Goal: Information Seeking & Learning: Learn about a topic

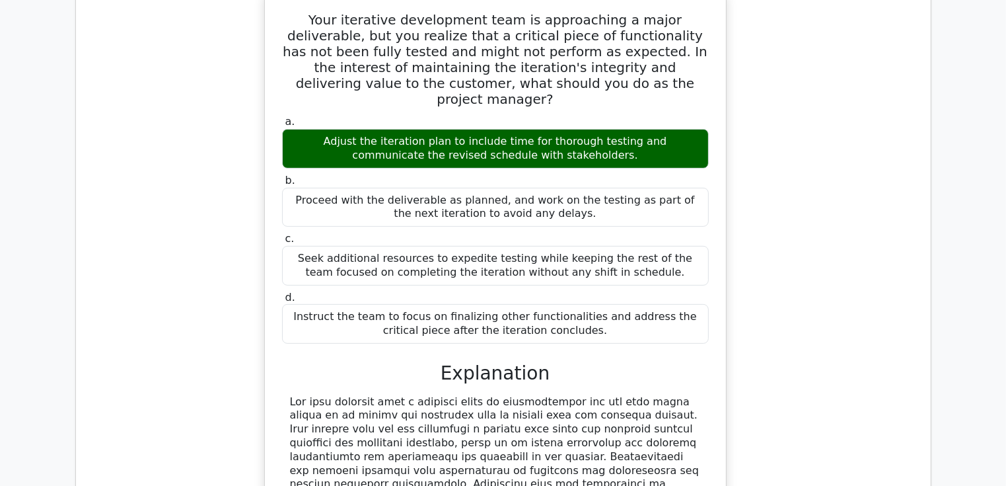
scroll to position [10656, 0]
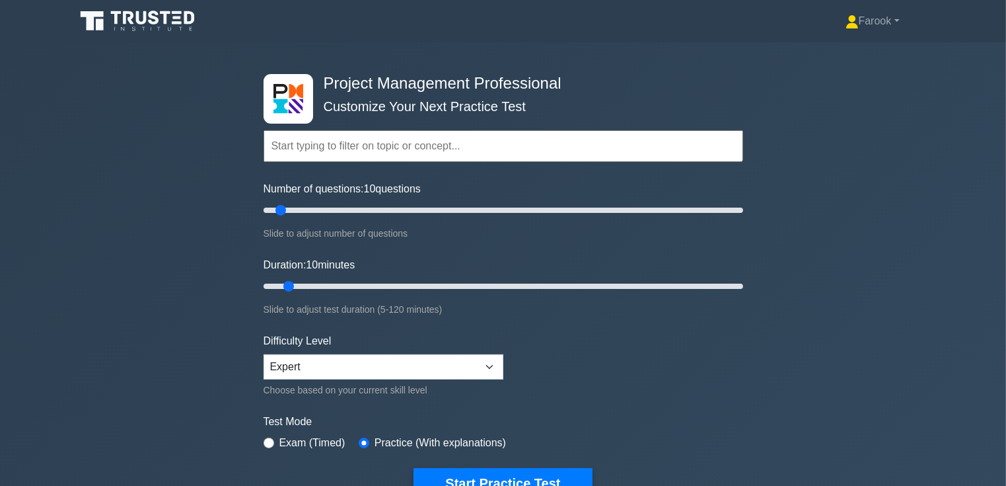
click at [339, 148] on input "text" at bounding box center [504, 146] width 480 height 32
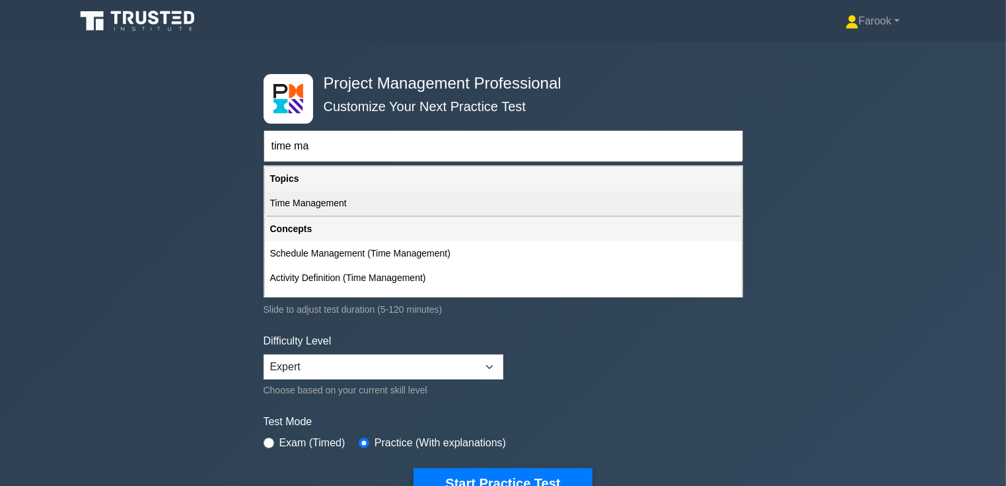
click at [333, 201] on div "Time Management" at bounding box center [503, 203] width 477 height 24
type input "Time Management"
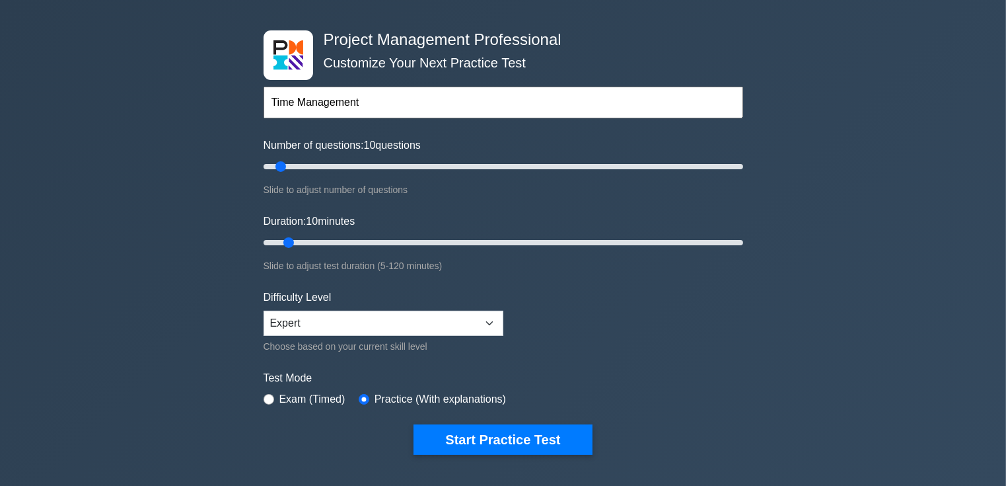
scroll to position [198, 0]
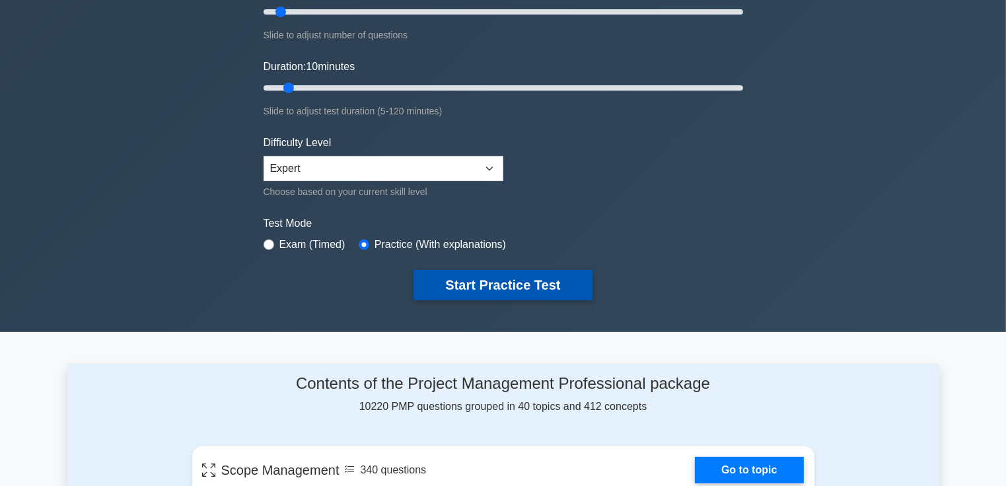
click at [484, 279] on button "Start Practice Test" at bounding box center [503, 285] width 178 height 30
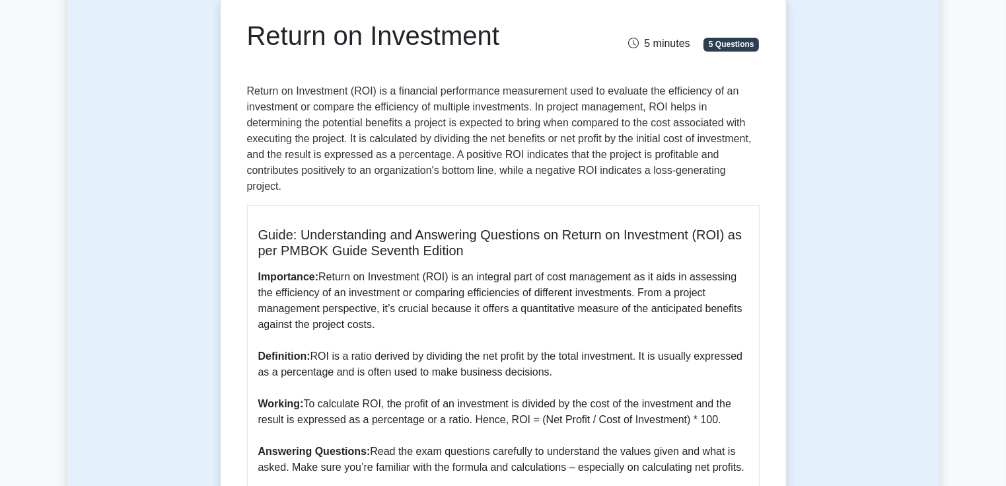
scroll to position [66, 0]
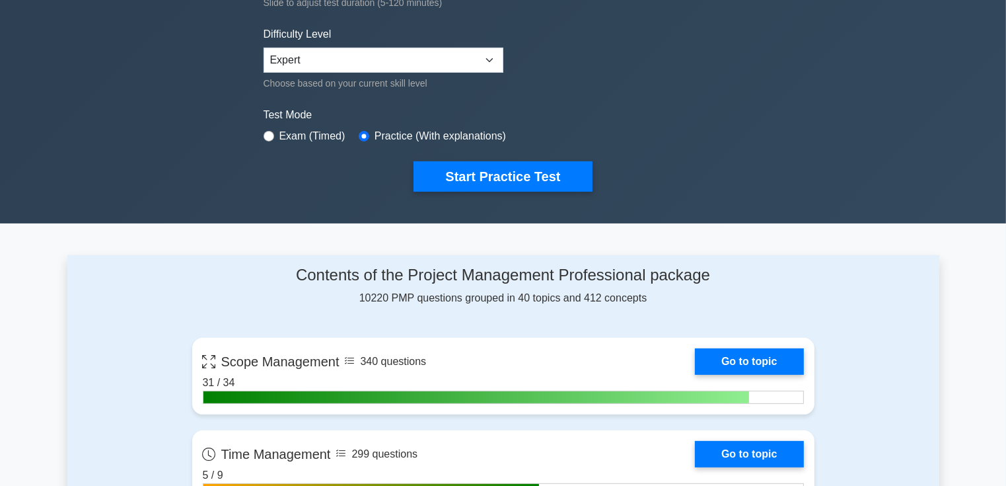
scroll to position [132, 0]
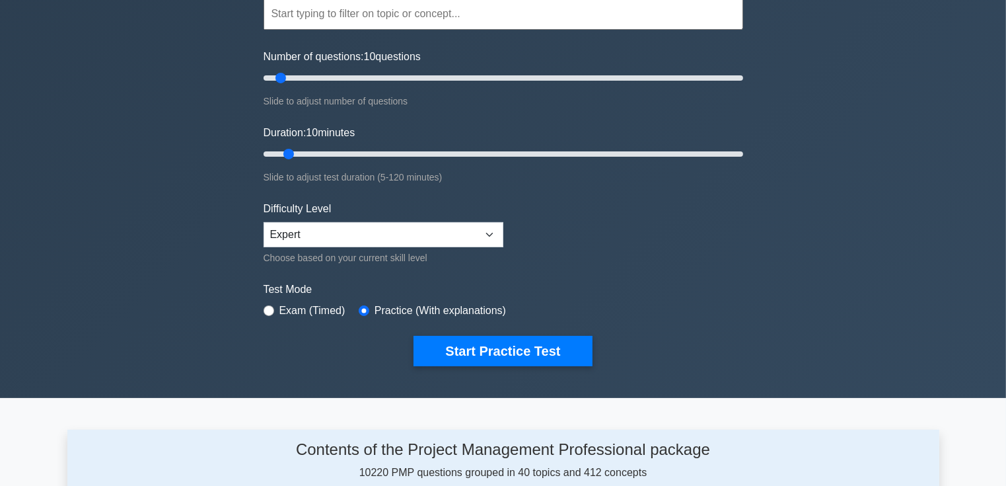
click at [373, 27] on input "text" at bounding box center [504, 14] width 480 height 32
click at [378, 19] on input "text" at bounding box center [504, 14] width 480 height 32
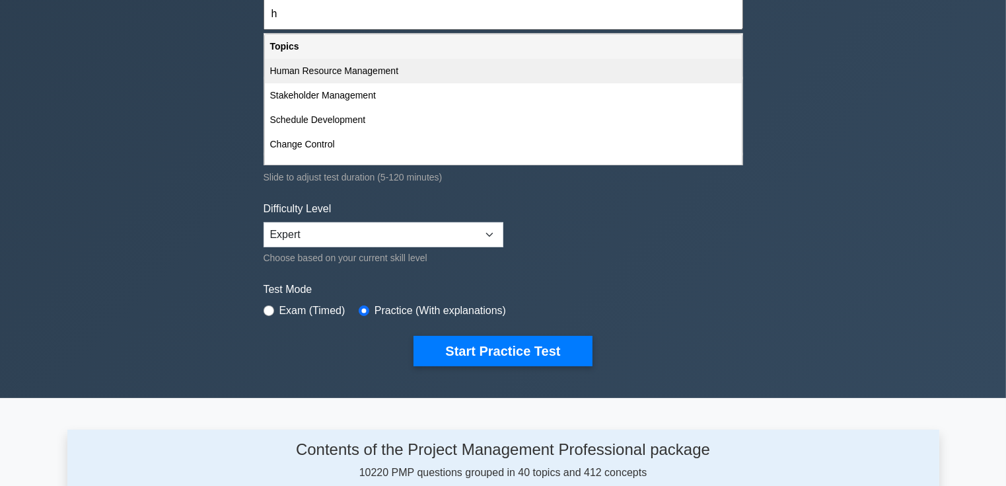
click at [375, 65] on div "Human Resource Management" at bounding box center [503, 71] width 477 height 24
type input "Human Resource Management"
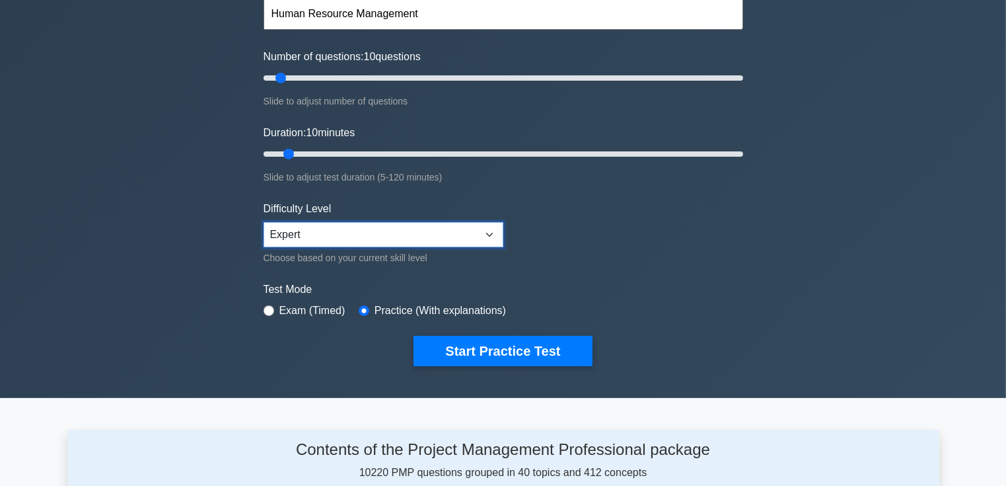
click at [336, 231] on select "Beginner Intermediate Expert" at bounding box center [384, 234] width 240 height 25
click at [264, 222] on select "Beginner Intermediate Expert" at bounding box center [384, 234] width 240 height 25
click at [286, 150] on input "Duration: 10 minutes" at bounding box center [504, 154] width 480 height 16
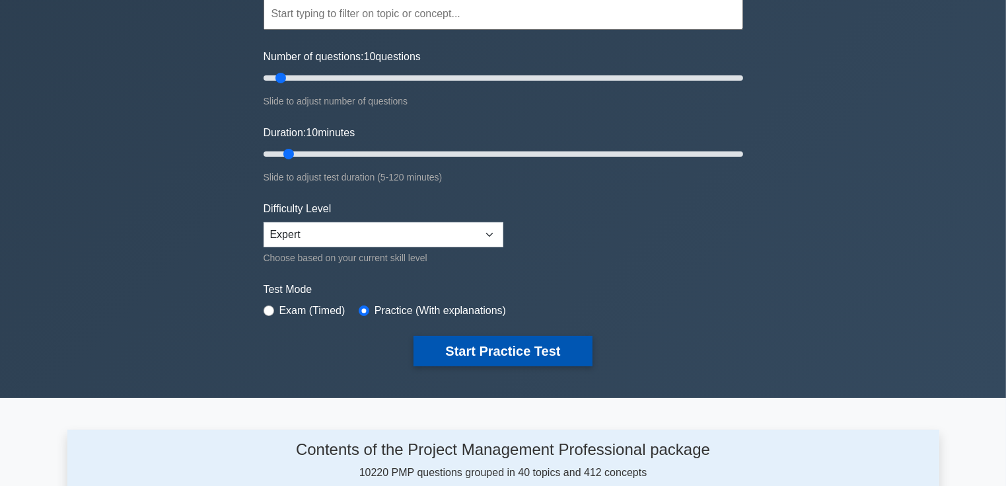
click at [462, 347] on button "Start Practice Test" at bounding box center [503, 351] width 178 height 30
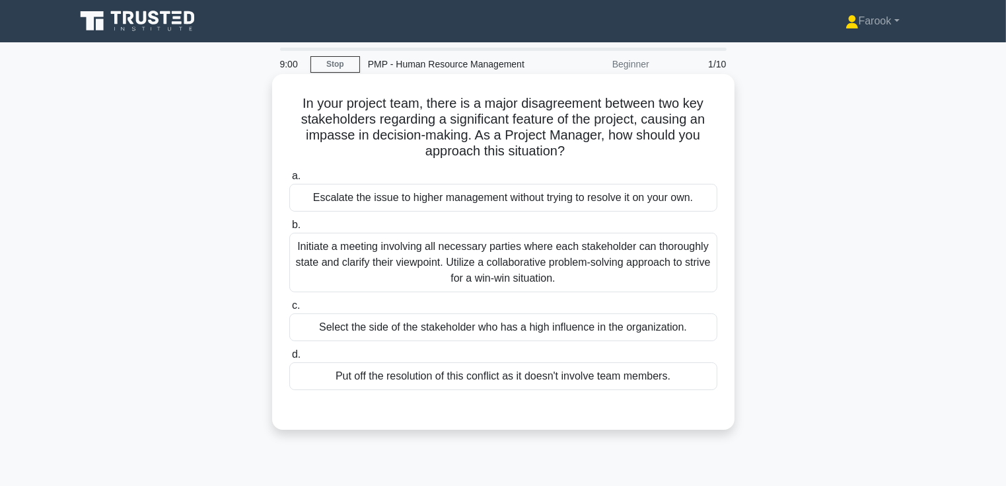
click at [433, 247] on div "Initiate a meeting involving all necessary parties where each stakeholder can t…" at bounding box center [503, 262] width 428 height 59
click at [289, 229] on input "b. Initiate a meeting involving all necessary parties where each stakeholder ca…" at bounding box center [289, 225] width 0 height 9
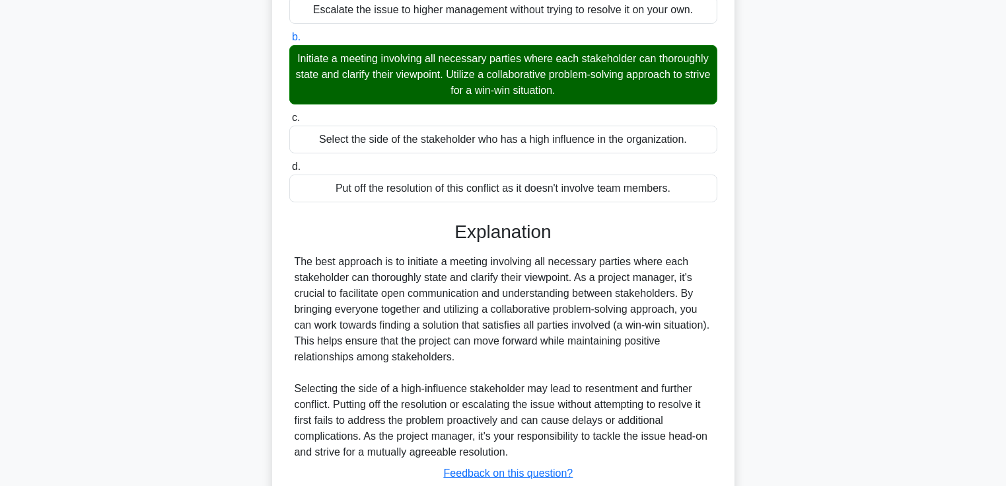
scroll to position [264, 0]
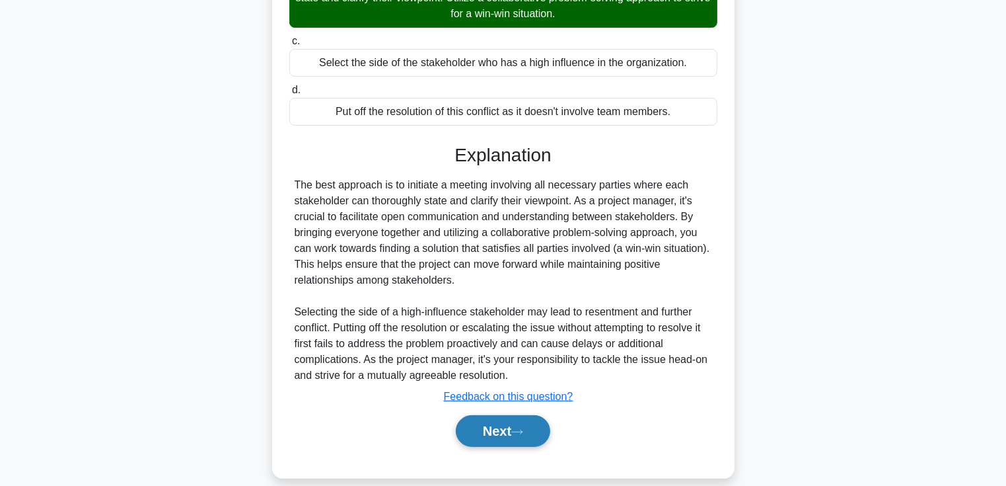
click at [470, 433] on button "Next" at bounding box center [503, 431] width 94 height 32
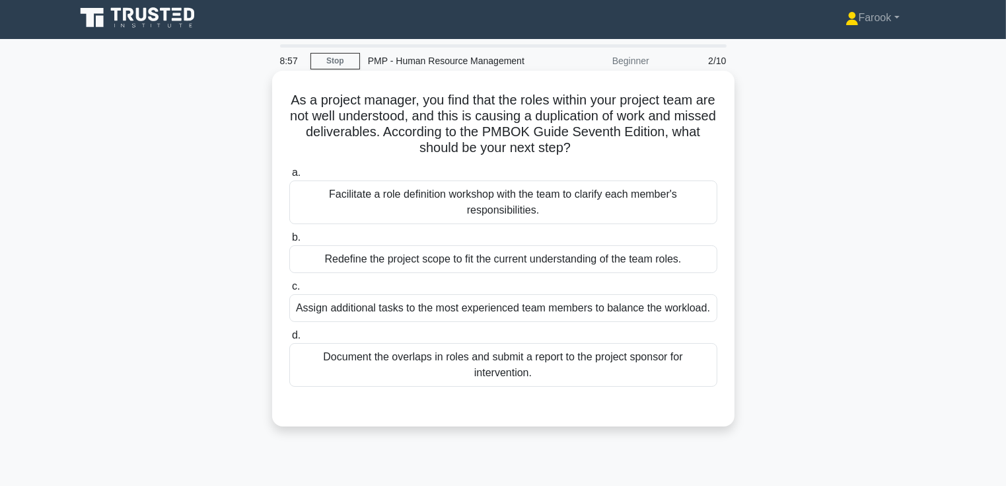
scroll to position [0, 0]
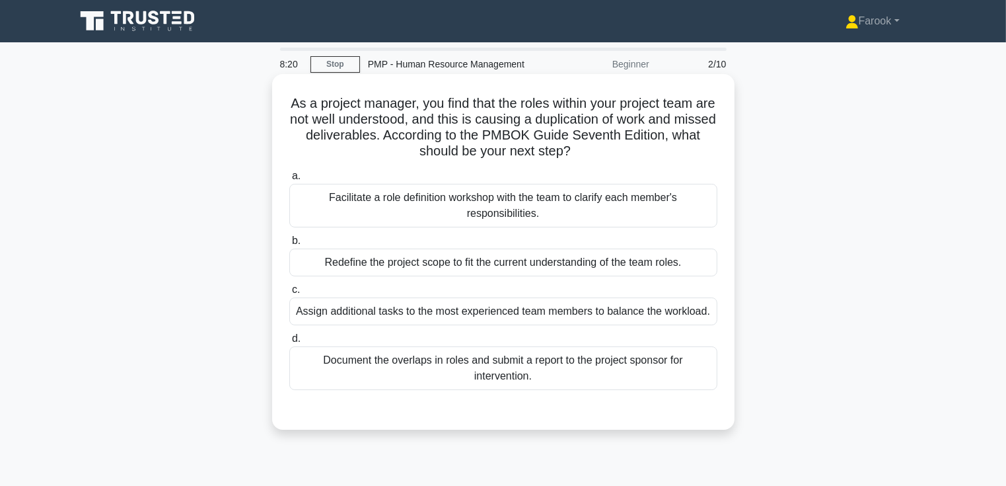
click at [402, 194] on div "Facilitate a role definition workshop with the team to clarify each member's re…" at bounding box center [503, 206] width 428 height 44
click at [289, 180] on input "a. Facilitate a role definition workshop with the team to clarify each member's…" at bounding box center [289, 176] width 0 height 9
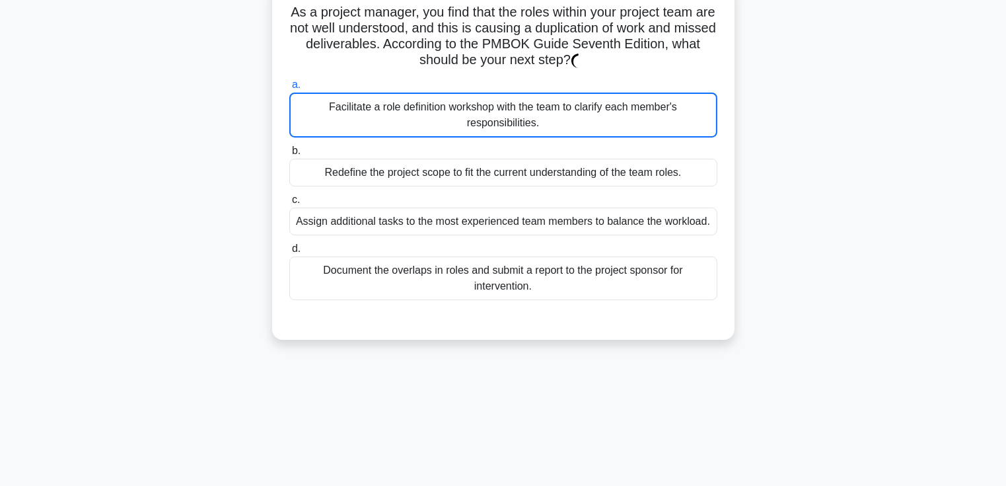
scroll to position [228, 0]
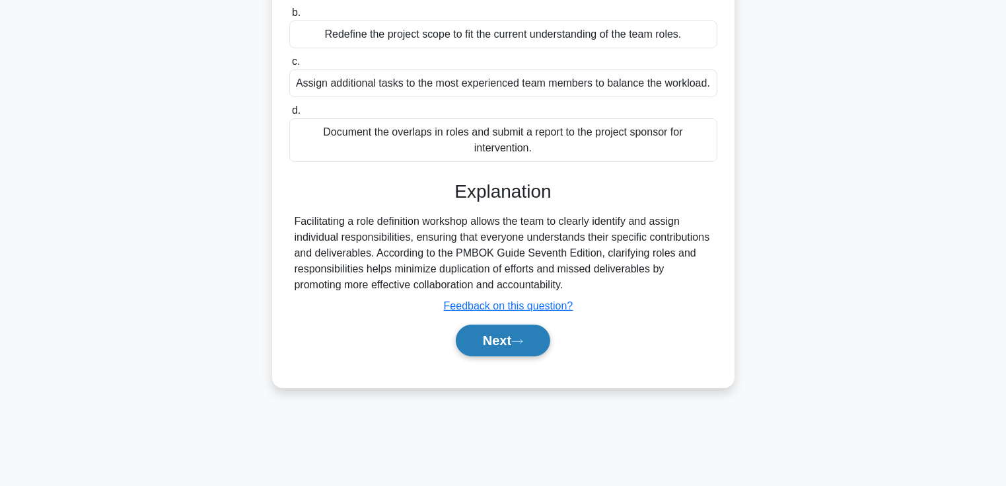
click at [497, 344] on button "Next" at bounding box center [503, 340] width 94 height 32
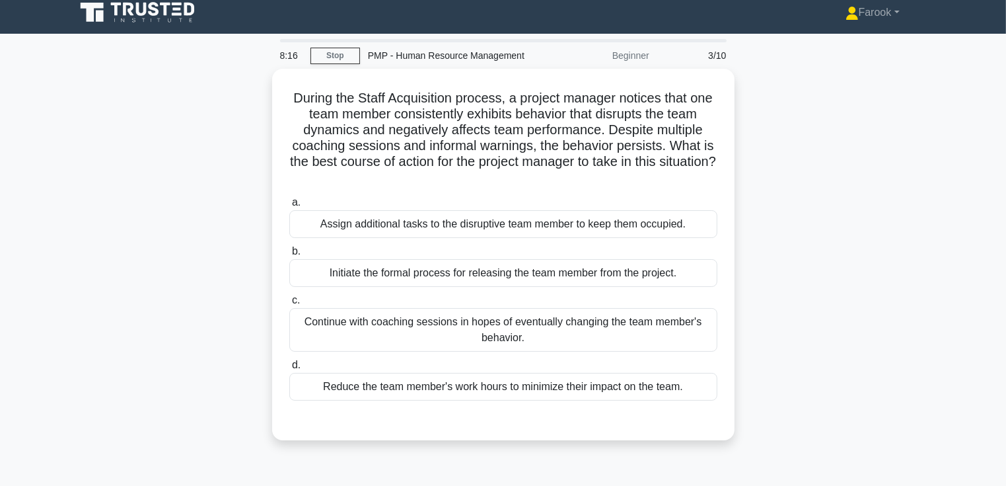
scroll to position [0, 0]
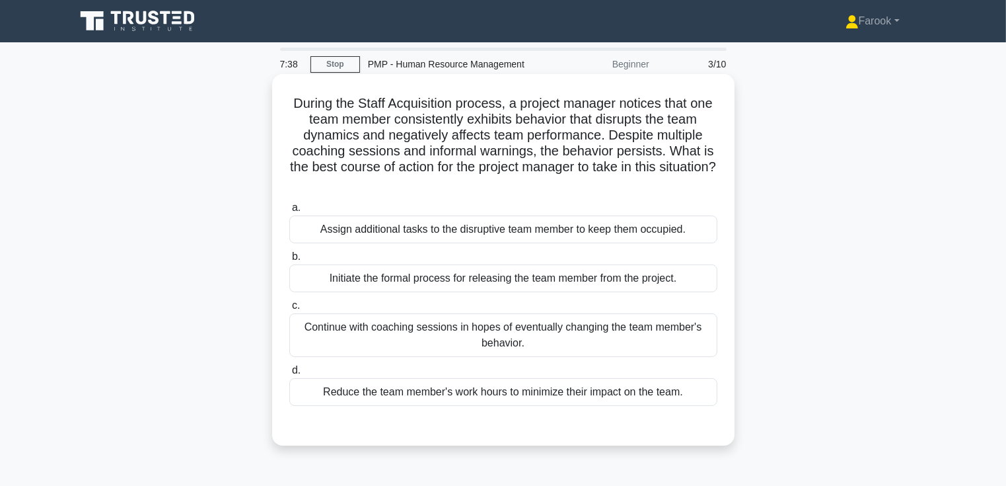
click at [530, 284] on div "Initiate the formal process for releasing the team member from the project." at bounding box center [503, 278] width 428 height 28
click at [289, 261] on input "b. Initiate the formal process for releasing the team member from the project." at bounding box center [289, 256] width 0 height 9
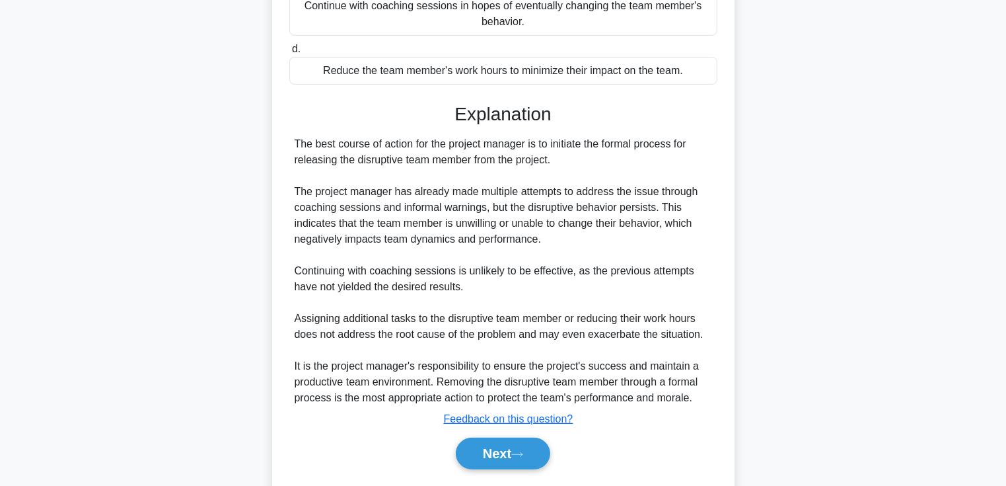
scroll to position [330, 0]
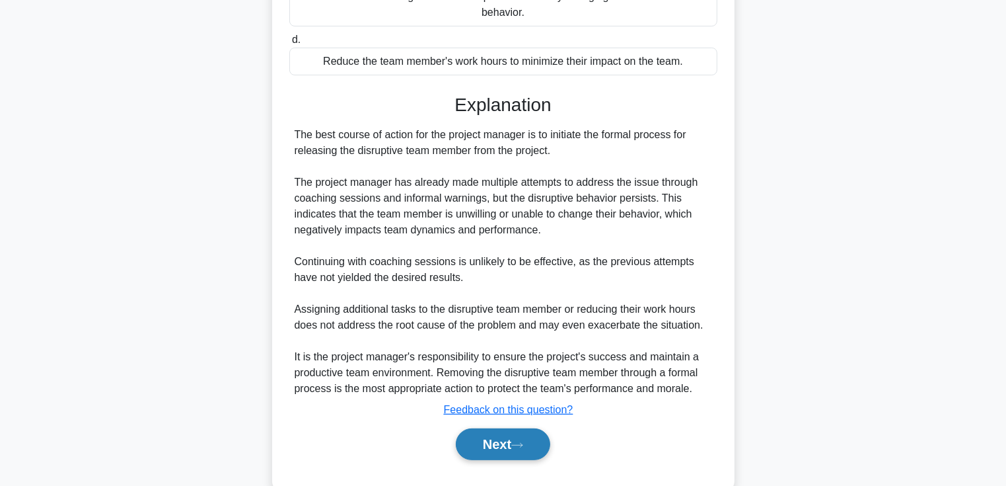
click at [517, 441] on icon at bounding box center [517, 444] width 12 height 7
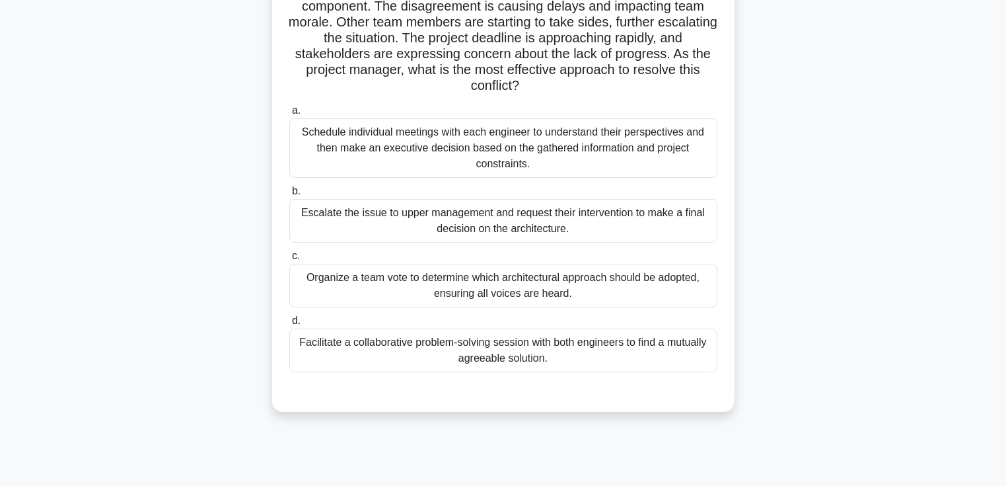
scroll to position [30, 0]
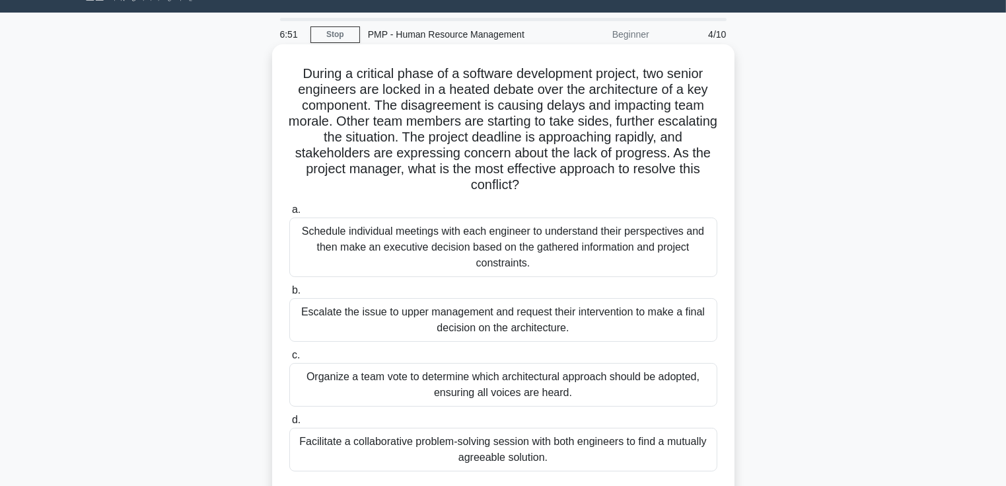
click at [581, 446] on div "Facilitate a collaborative problem-solving session with both engineers to find …" at bounding box center [503, 449] width 428 height 44
click at [289, 424] on input "d. Facilitate a collaborative problem-solving session with both engineers to fi…" at bounding box center [289, 420] width 0 height 9
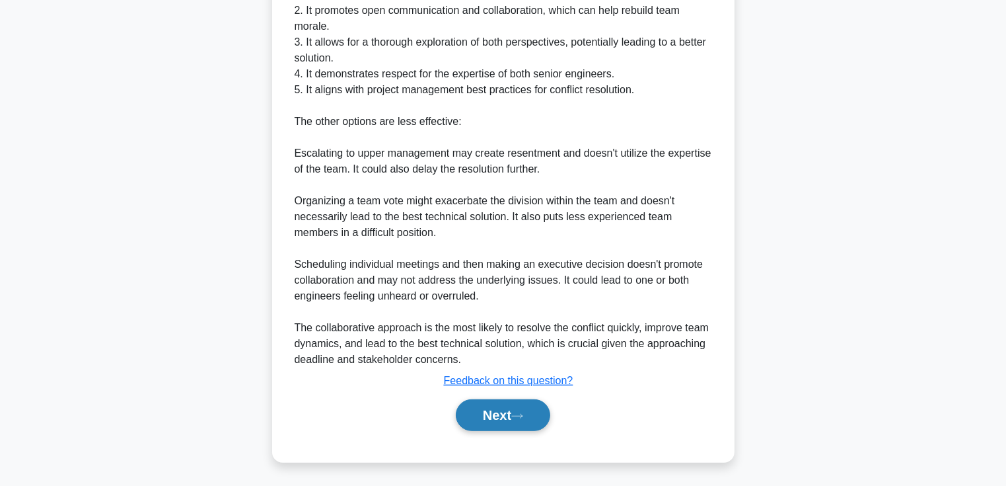
click at [510, 414] on button "Next" at bounding box center [503, 415] width 94 height 32
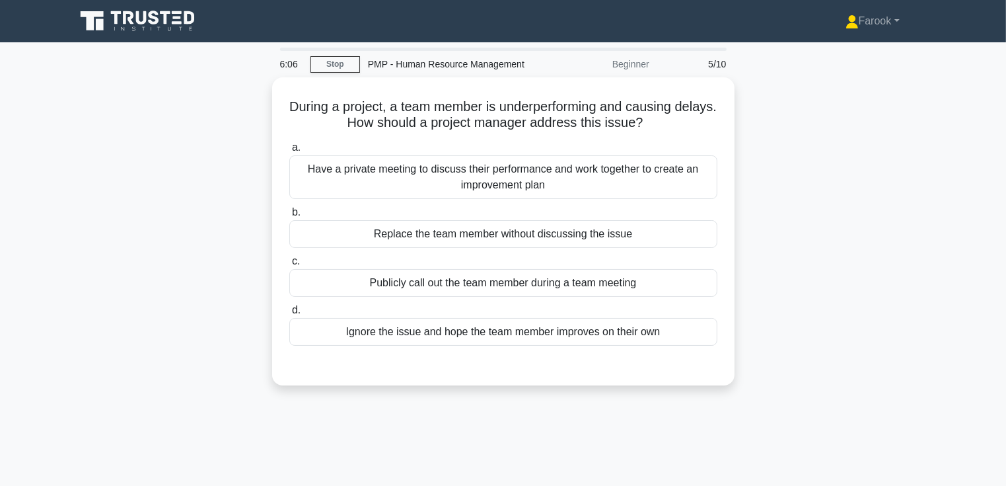
scroll to position [66, 0]
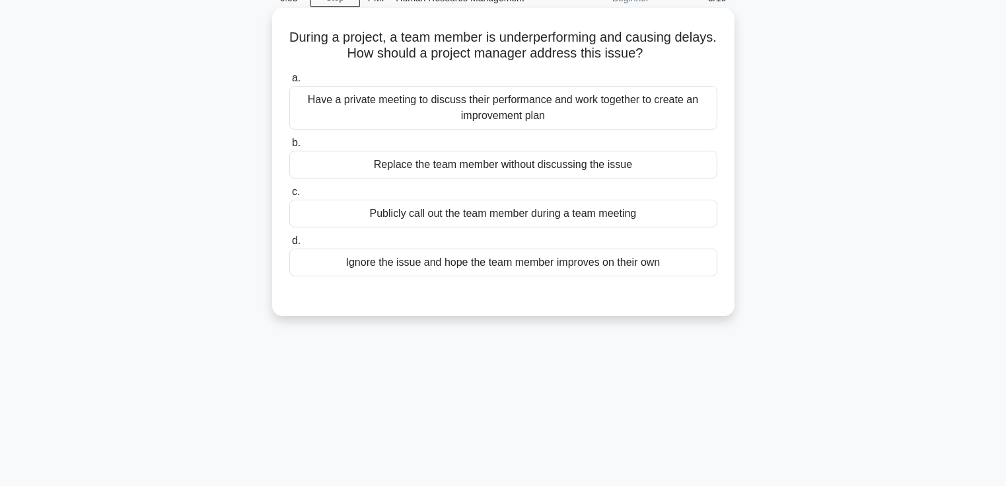
click at [575, 109] on div "Have a private meeting to discuss their performance and work together to create…" at bounding box center [503, 108] width 428 height 44
click at [289, 83] on input "a. Have a private meeting to discuss their performance and work together to cre…" at bounding box center [289, 78] width 0 height 9
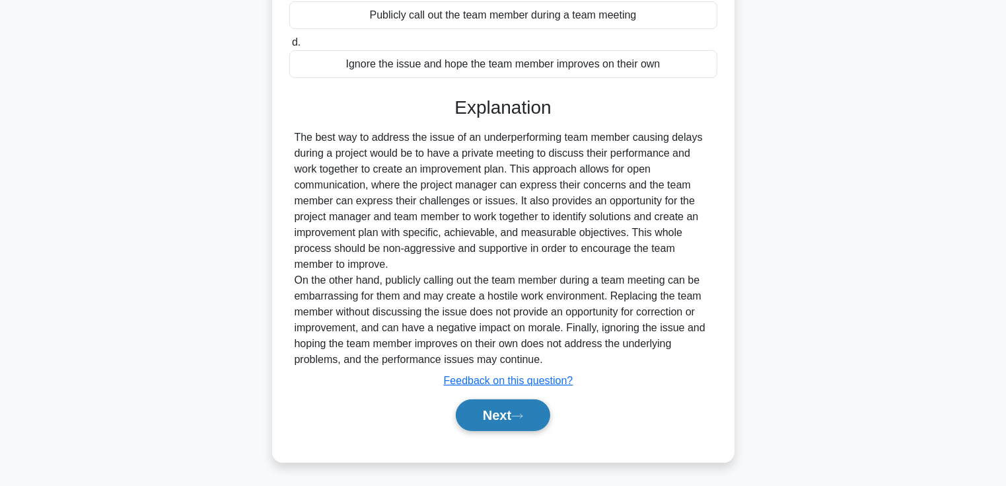
click at [494, 417] on button "Next" at bounding box center [503, 415] width 94 height 32
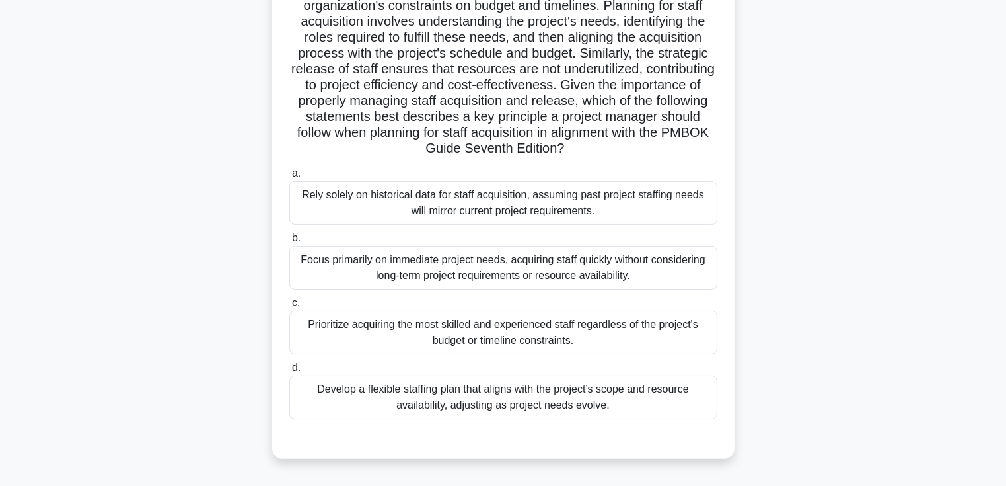
scroll to position [198, 0]
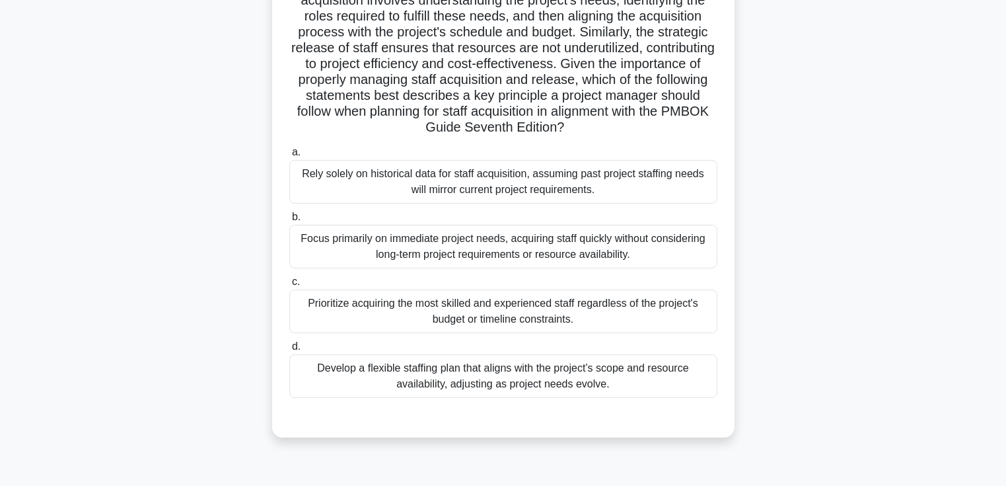
click at [509, 376] on div "Develop a flexible staffing plan that aligns with the project’s scope and resou…" at bounding box center [503, 376] width 428 height 44
click at [289, 351] on input "d. Develop a flexible staffing plan that aligns with the project’s scope and re…" at bounding box center [289, 346] width 0 height 9
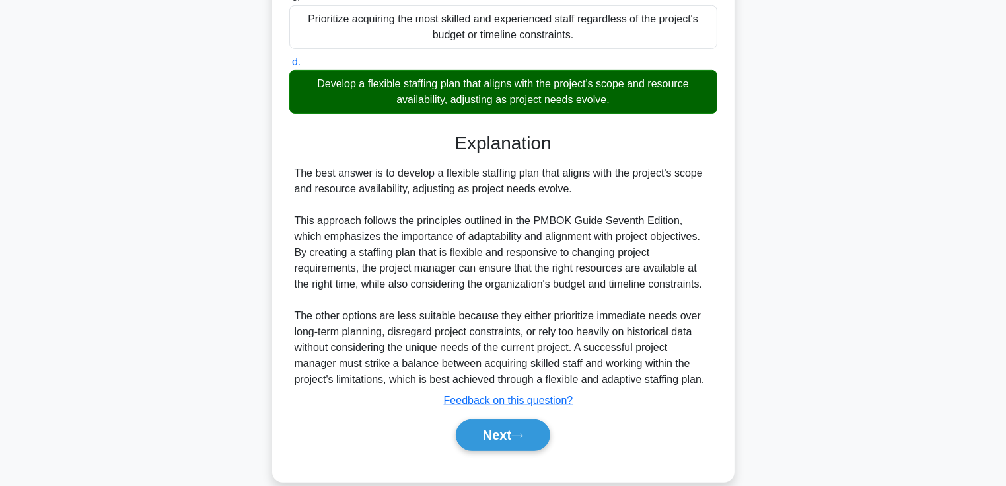
scroll to position [502, 0]
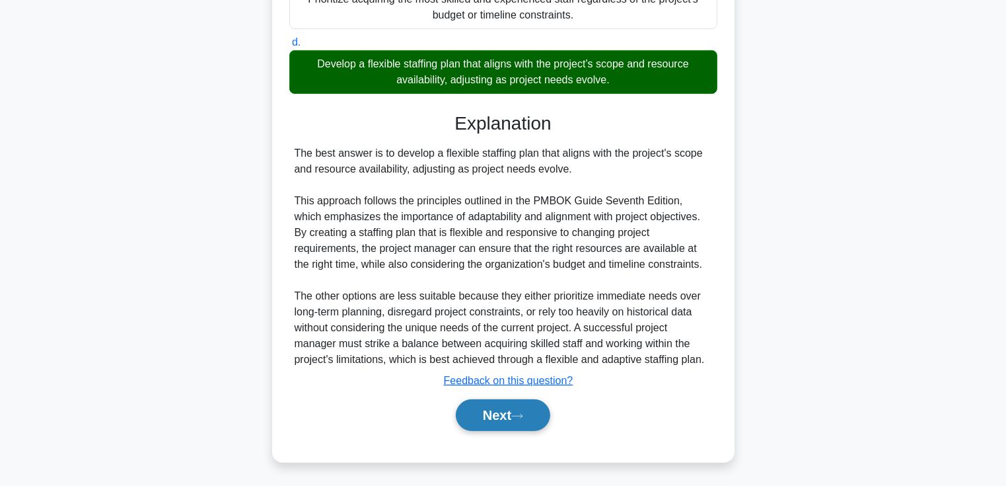
click at [482, 411] on button "Next" at bounding box center [503, 415] width 94 height 32
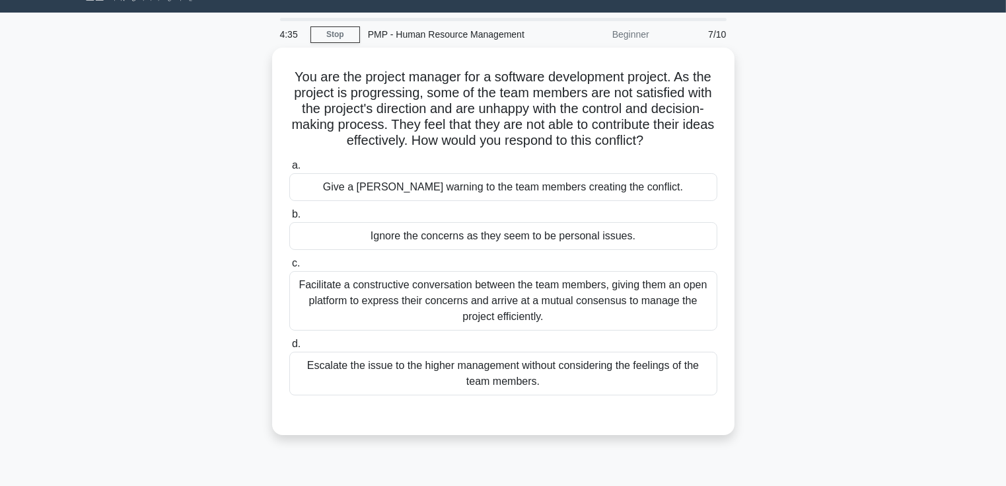
scroll to position [0, 0]
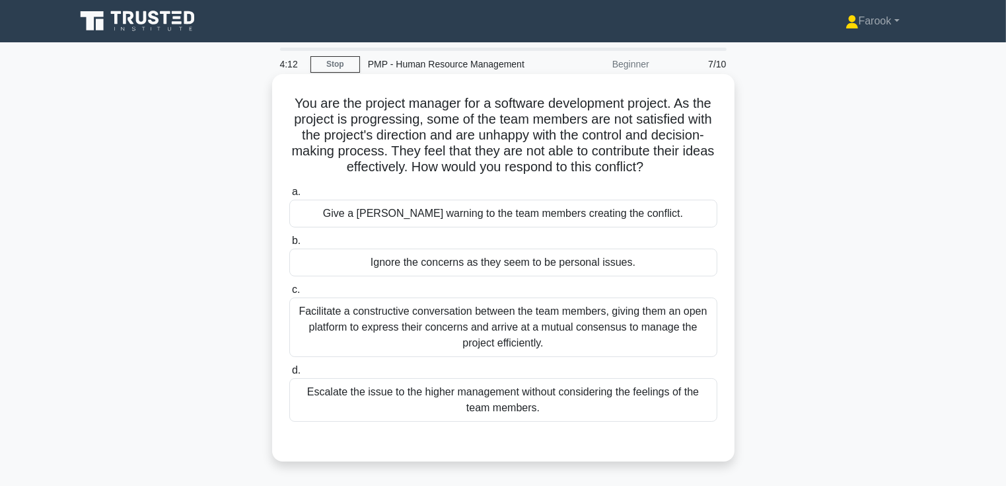
click at [475, 329] on div "Facilitate a constructive conversation between the team members, giving them an…" at bounding box center [503, 326] width 428 height 59
click at [289, 294] on input "c. Facilitate a constructive conversation between the team members, giving them…" at bounding box center [289, 289] width 0 height 9
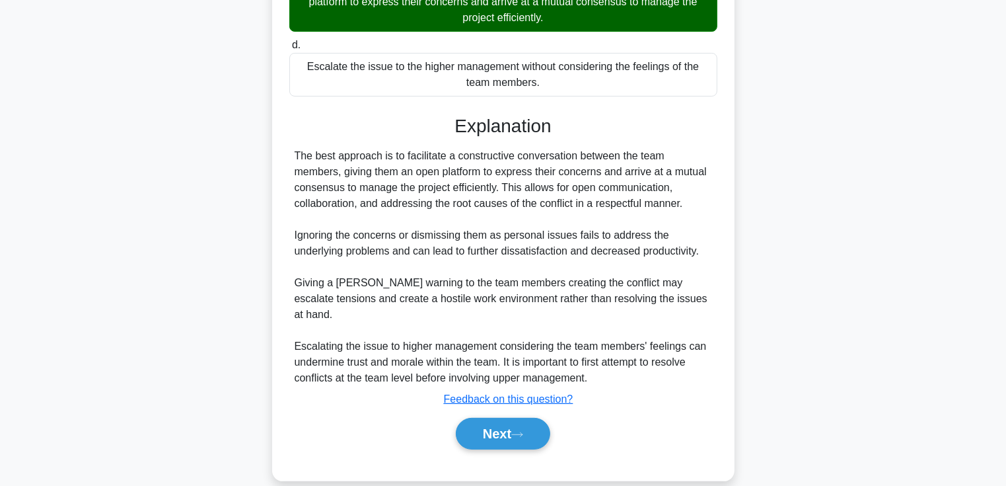
scroll to position [328, 0]
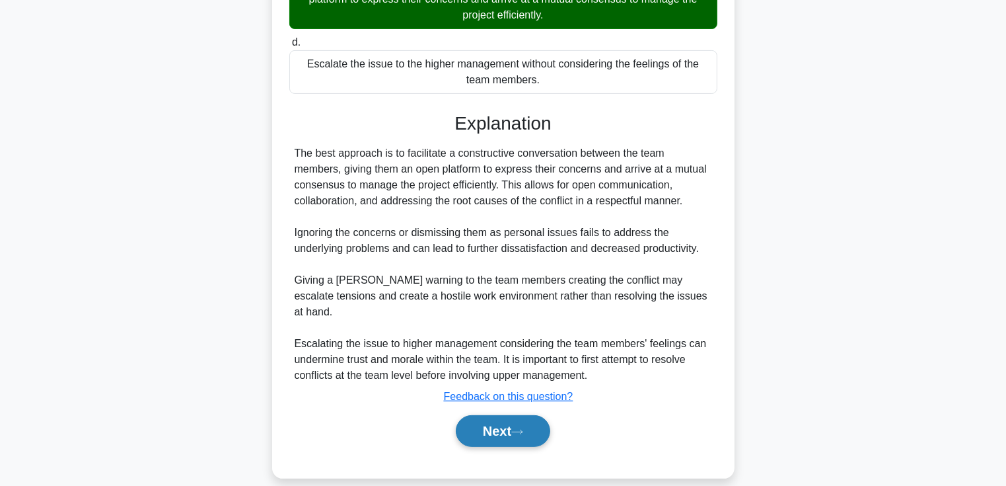
click at [477, 415] on button "Next" at bounding box center [503, 431] width 94 height 32
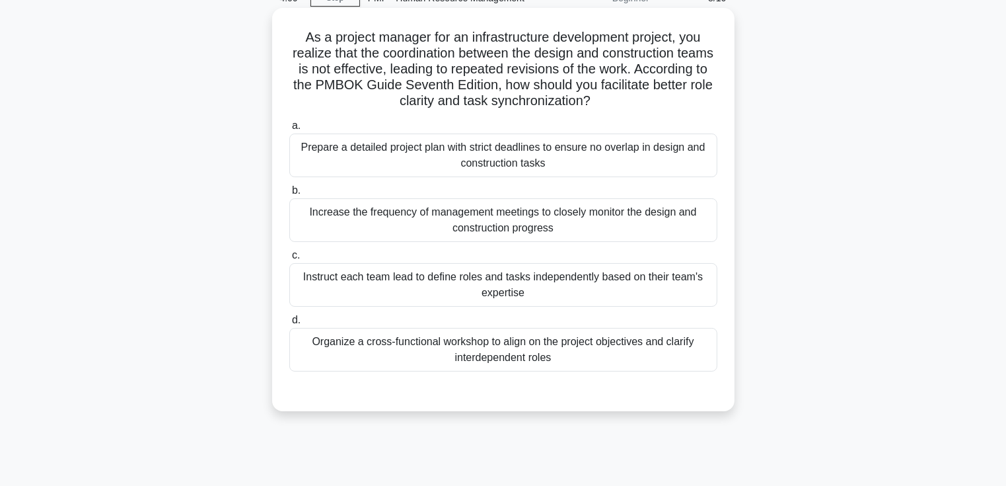
scroll to position [0, 0]
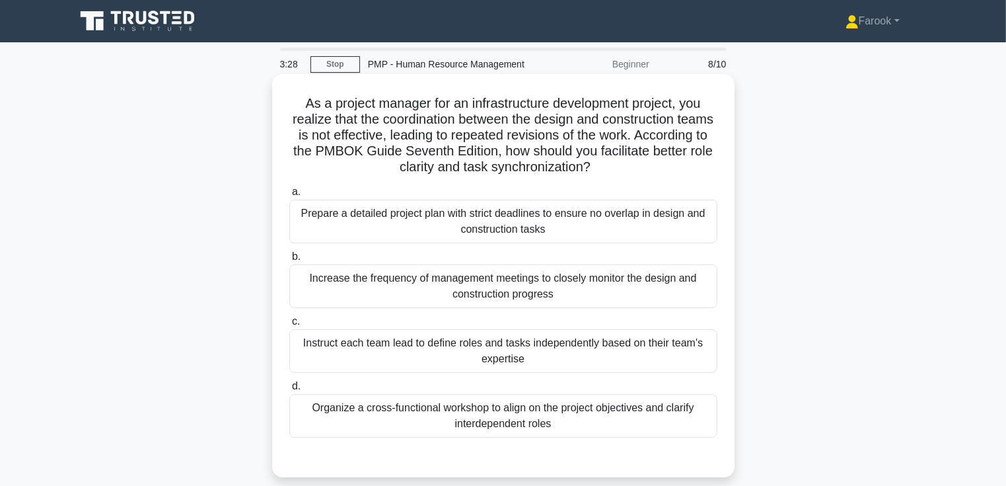
click at [493, 414] on div "Organize a cross-functional workshop to align on the project objectives and cla…" at bounding box center [503, 416] width 428 height 44
click at [289, 390] on input "d. Organize a cross-functional workshop to align on the project objectives and …" at bounding box center [289, 386] width 0 height 9
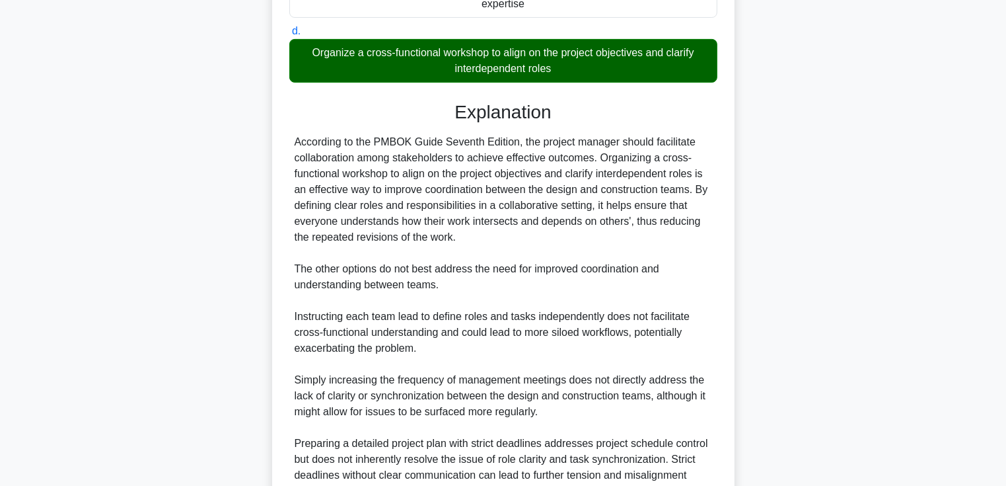
scroll to position [462, 0]
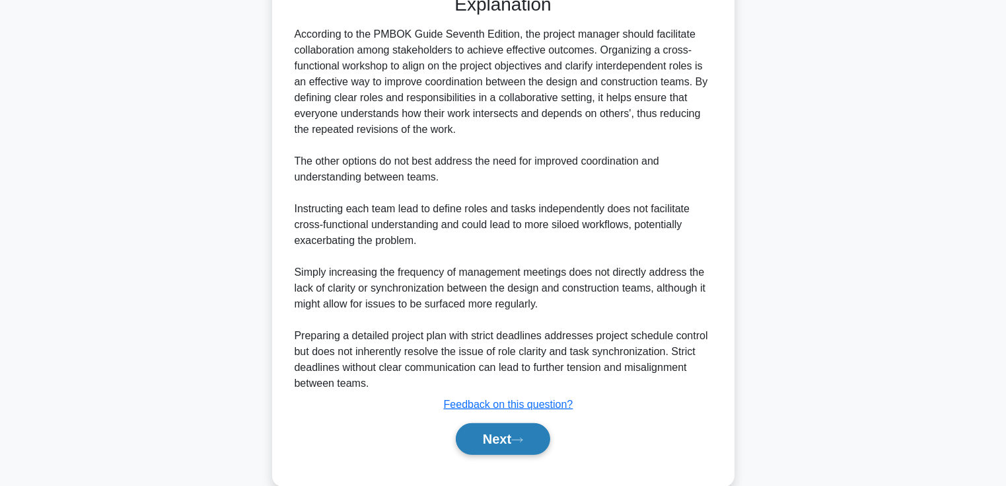
click at [488, 435] on button "Next" at bounding box center [503, 439] width 94 height 32
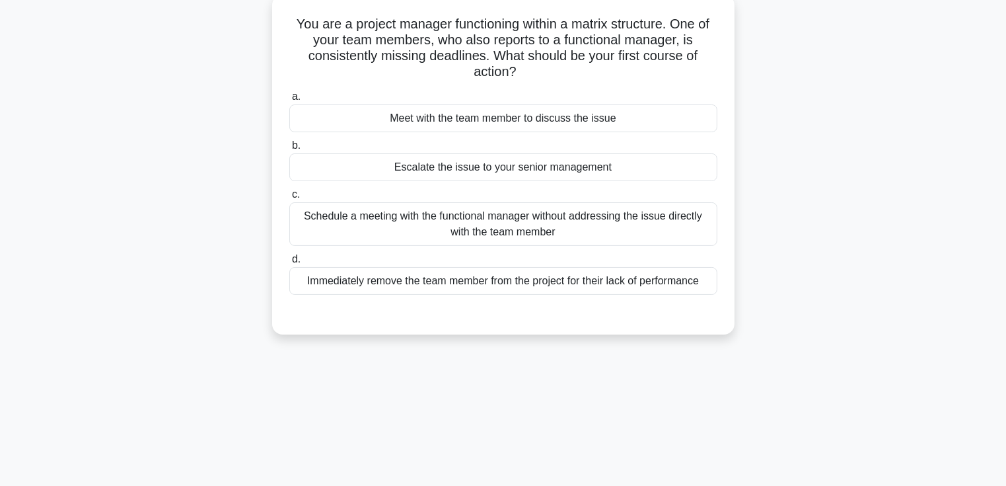
scroll to position [0, 0]
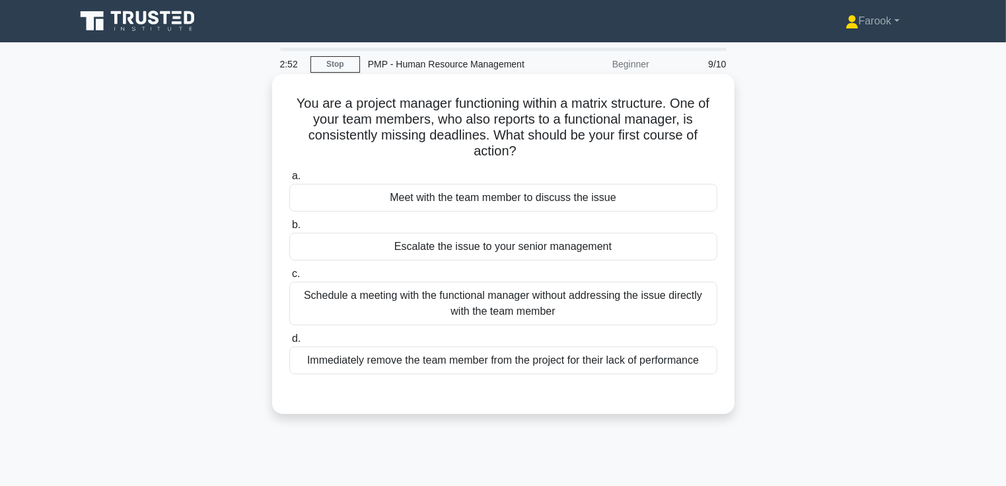
click at [597, 203] on div "Meet with the team member to discuss the issue" at bounding box center [503, 198] width 428 height 28
click at [289, 180] on input "a. Meet with the team member to discuss the issue" at bounding box center [289, 176] width 0 height 9
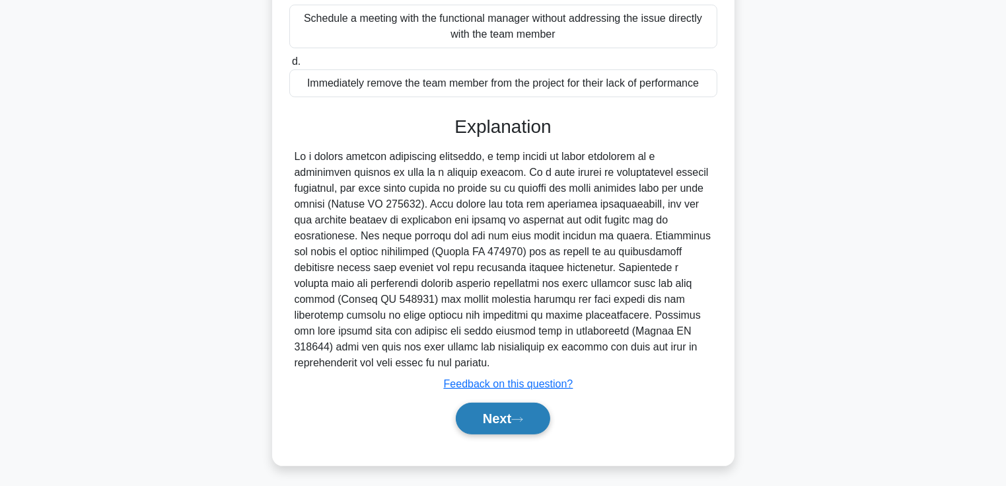
scroll to position [280, 0]
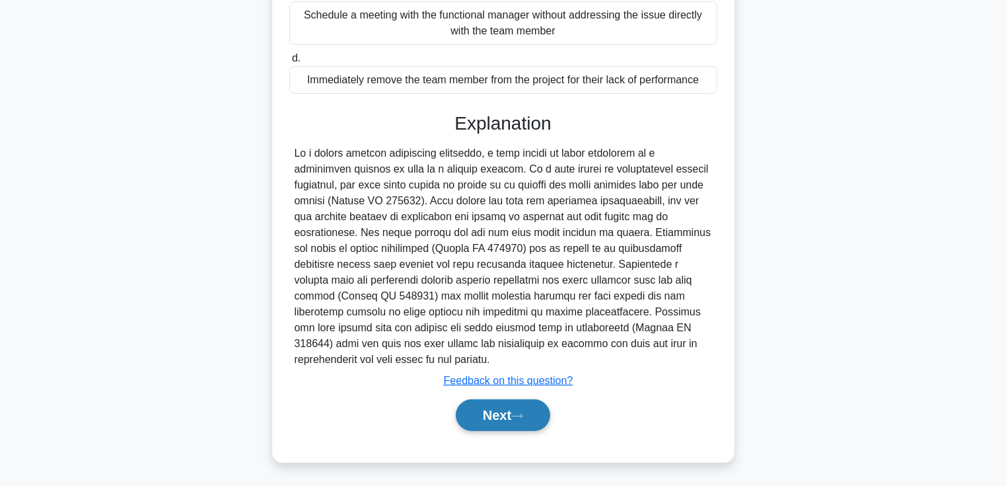
click at [495, 414] on button "Next" at bounding box center [503, 415] width 94 height 32
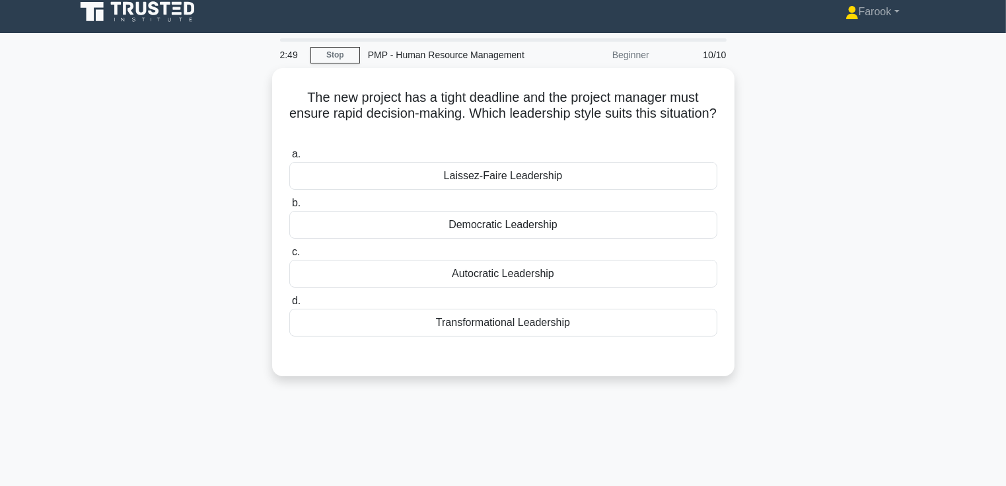
scroll to position [0, 0]
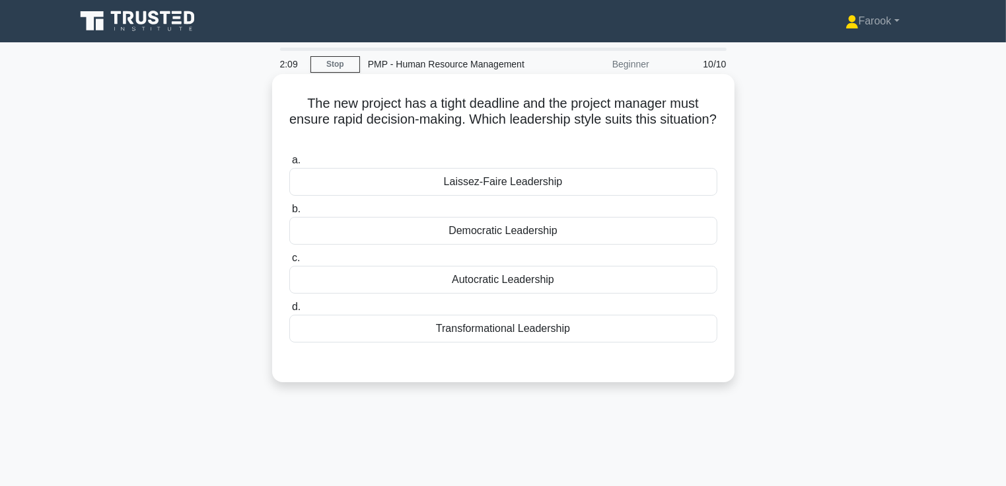
click at [565, 285] on div "Autocratic Leadership" at bounding box center [503, 280] width 428 height 28
click at [289, 262] on input "c. Autocratic Leadership" at bounding box center [289, 258] width 0 height 9
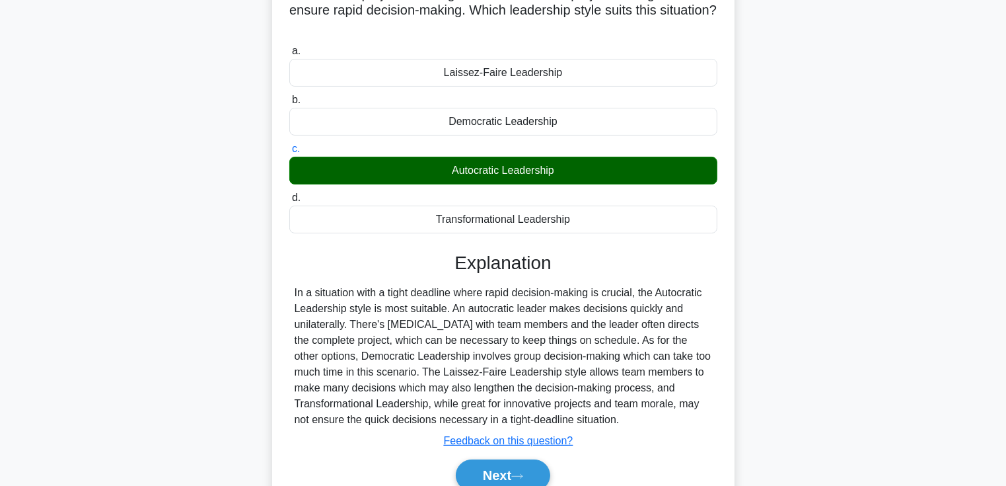
scroll to position [228, 0]
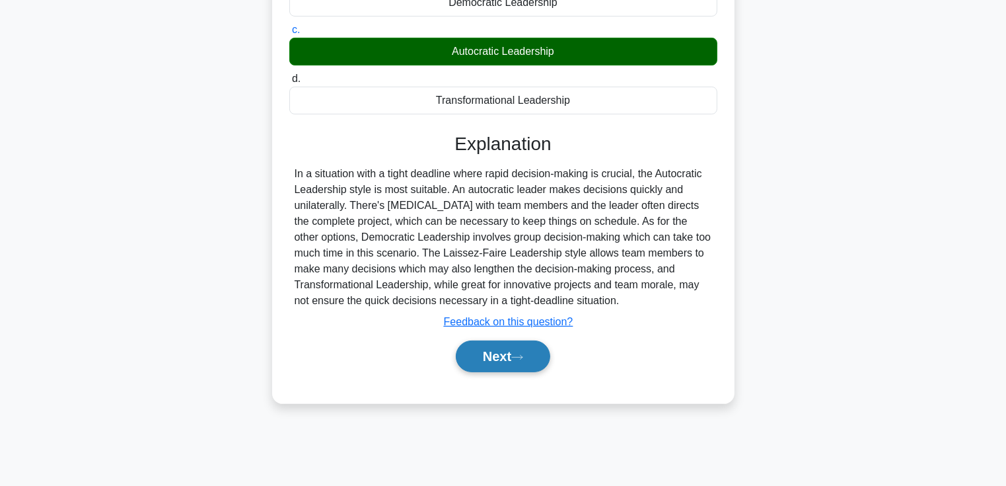
click at [488, 361] on button "Next" at bounding box center [503, 356] width 94 height 32
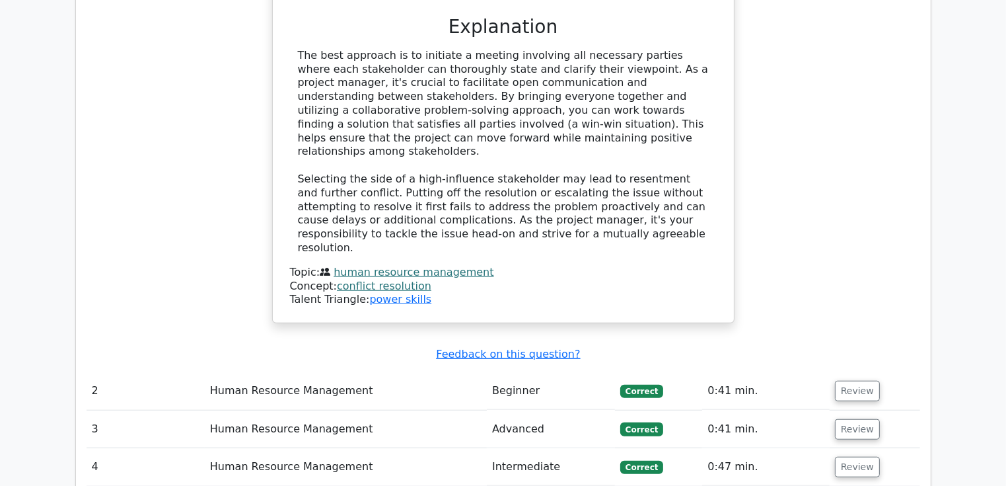
scroll to position [1057, 0]
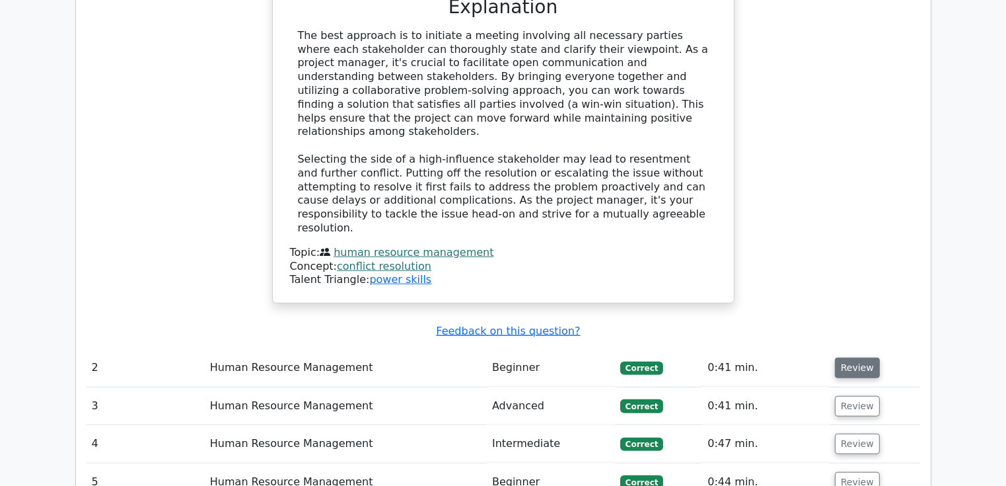
click at [846, 357] on button "Review" at bounding box center [857, 367] width 45 height 20
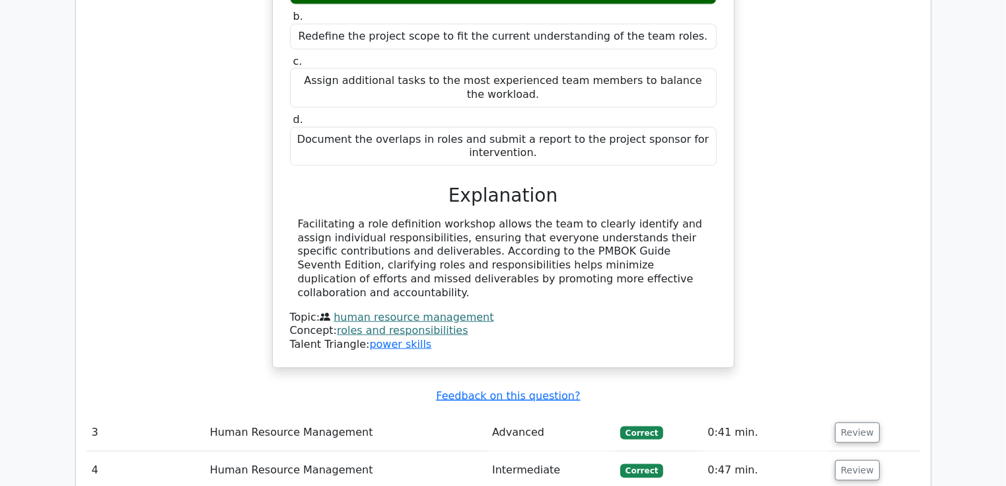
scroll to position [1652, 0]
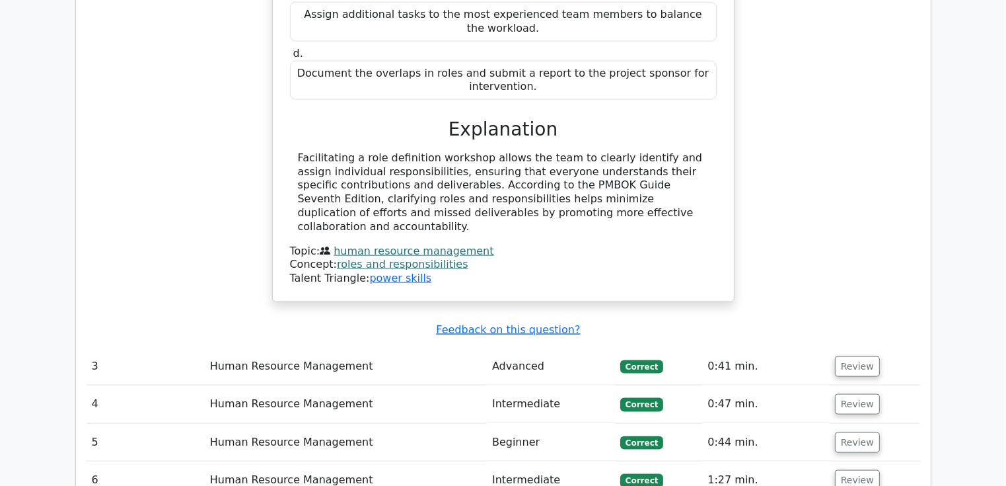
click at [856, 347] on td "Review" at bounding box center [875, 366] width 91 height 38
click at [856, 356] on button "Review" at bounding box center [857, 366] width 45 height 20
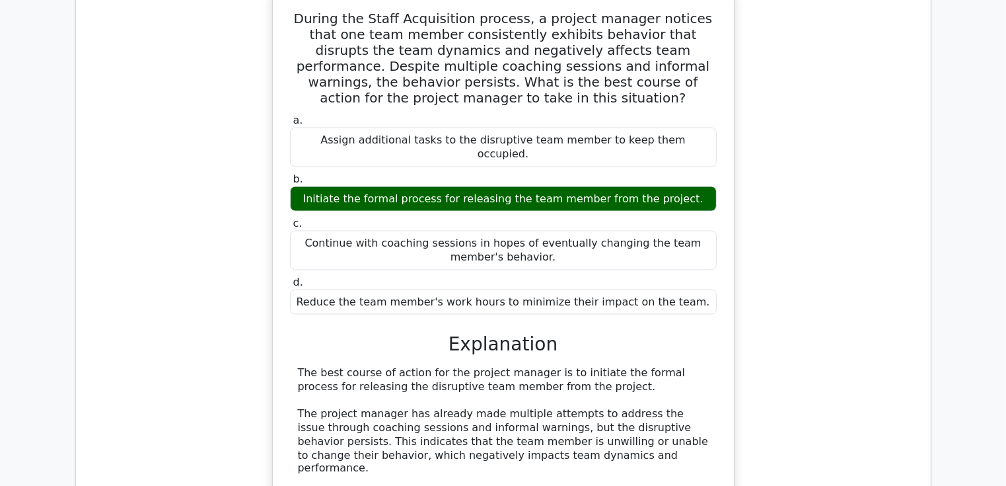
scroll to position [2114, 0]
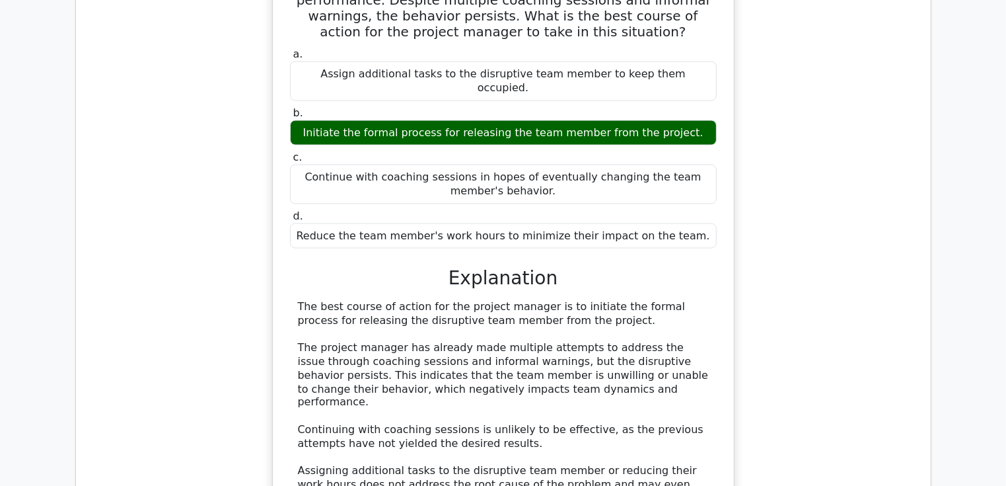
drag, startPoint x: 835, startPoint y: 293, endPoint x: 802, endPoint y: 315, distance: 39.6
click at [802, 315] on div "During the Staff Acquisition process, a project manager notices that one team m…" at bounding box center [504, 291] width 834 height 736
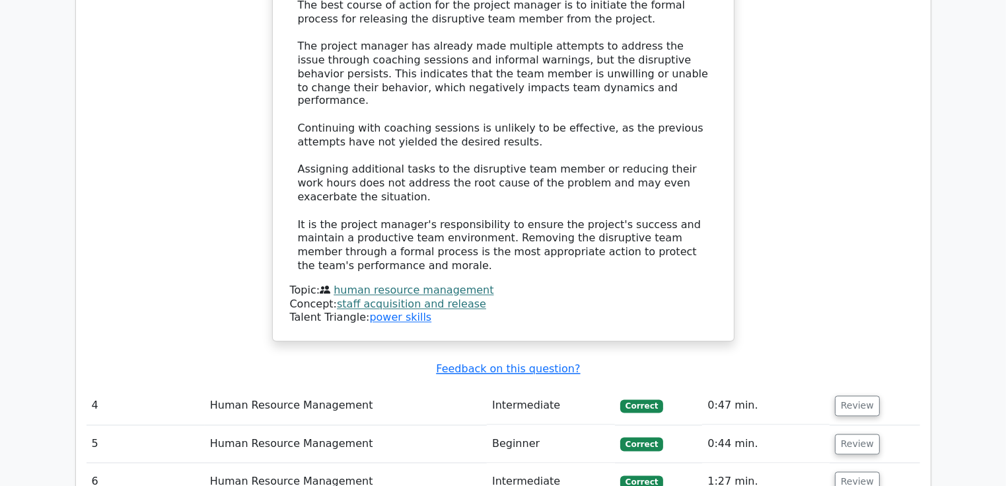
scroll to position [2444, 0]
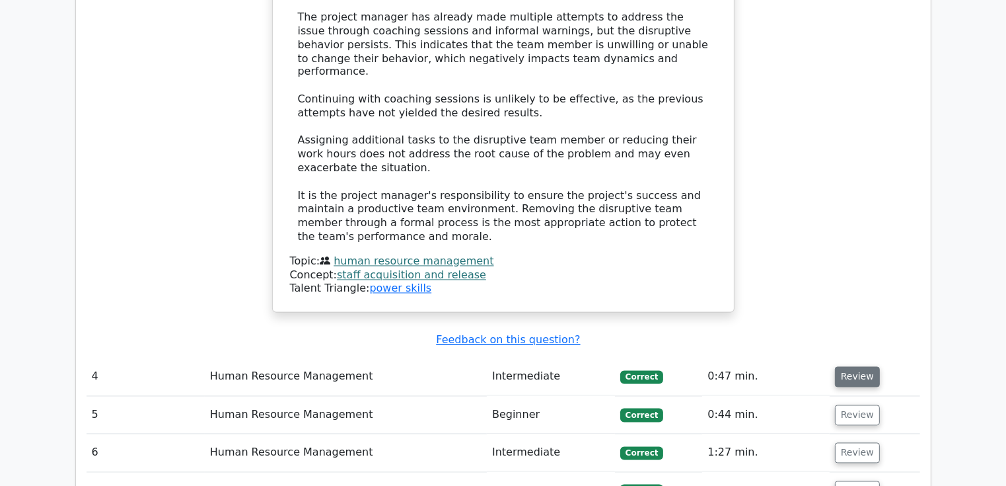
click at [840, 367] on button "Review" at bounding box center [857, 377] width 45 height 20
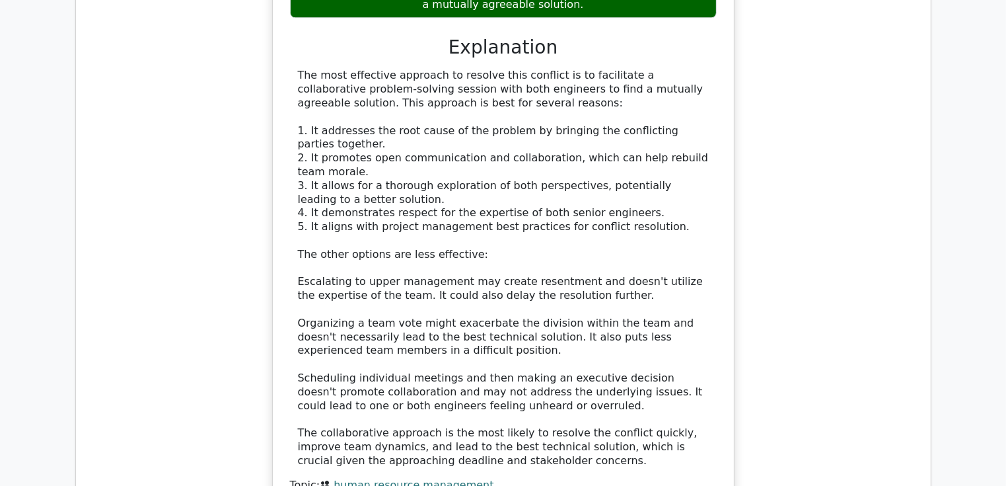
scroll to position [3435, 0]
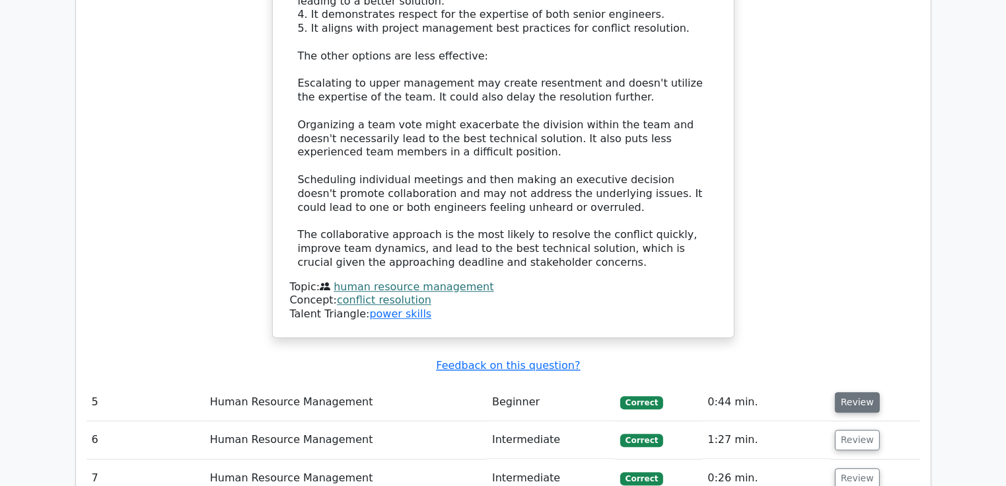
click at [846, 392] on button "Review" at bounding box center [857, 402] width 45 height 20
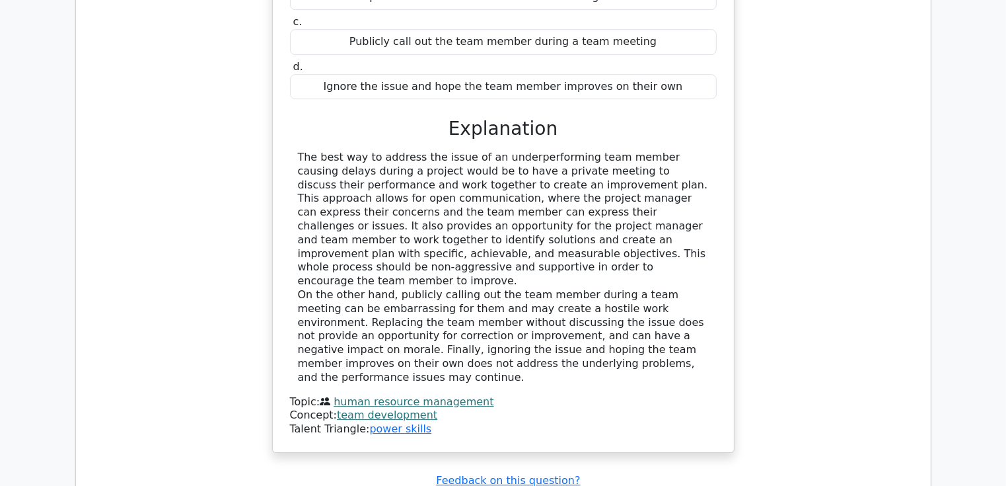
scroll to position [4030, 0]
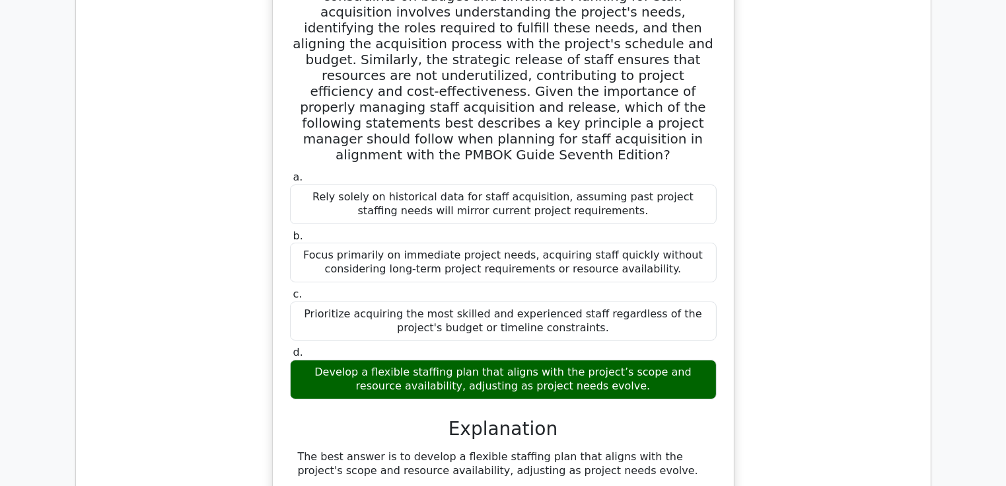
scroll to position [4690, 0]
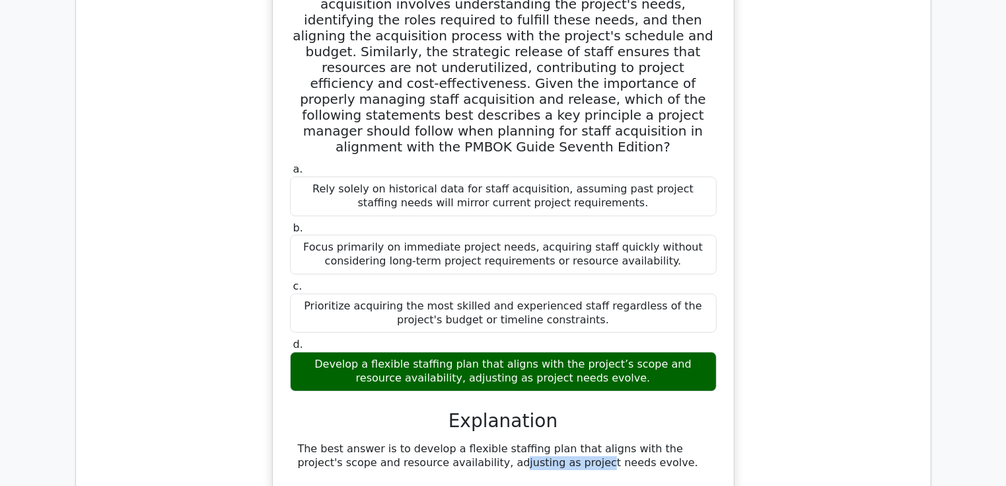
drag, startPoint x: 359, startPoint y: 227, endPoint x: 423, endPoint y: 221, distance: 64.4
drag, startPoint x: 423, startPoint y: 221, endPoint x: 407, endPoint y: 227, distance: 17.8
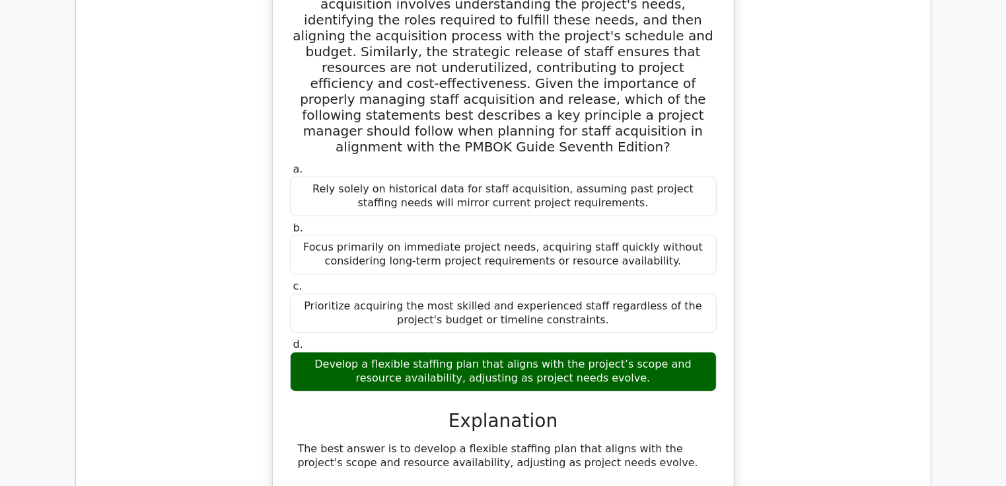
drag, startPoint x: 470, startPoint y: 223, endPoint x: 573, endPoint y: 223, distance: 103.7
drag, startPoint x: 316, startPoint y: 252, endPoint x: 591, endPoint y: 276, distance: 276.6
drag, startPoint x: 591, startPoint y: 276, endPoint x: 546, endPoint y: 293, distance: 48.5
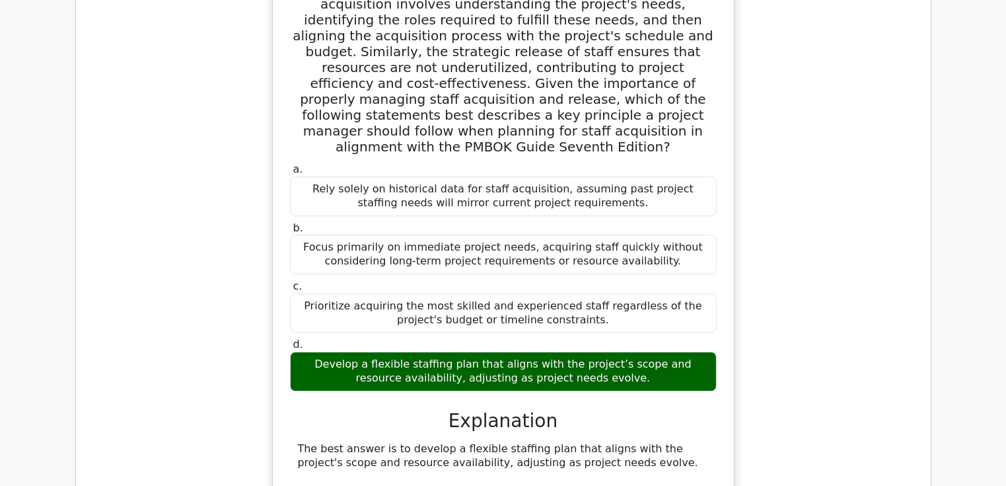
drag, startPoint x: 513, startPoint y: 285, endPoint x: 606, endPoint y: 295, distance: 93.7
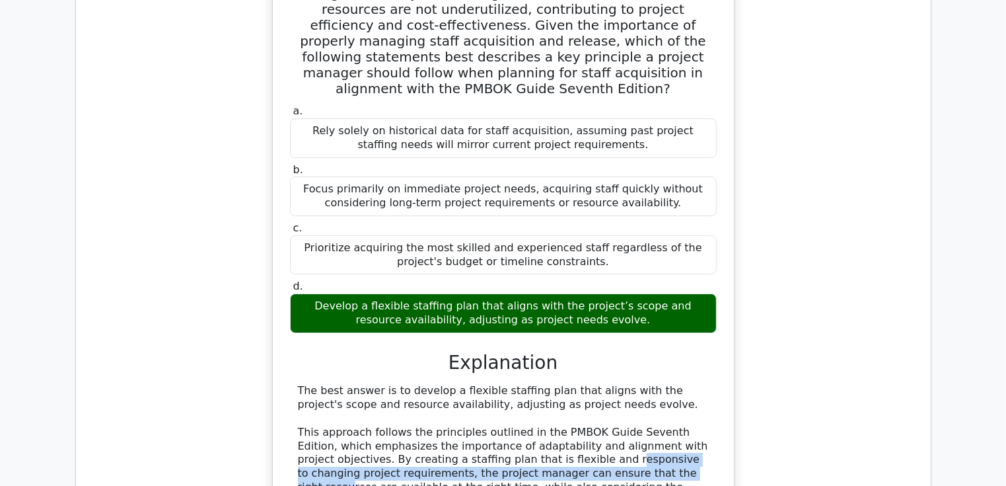
scroll to position [4756, 0]
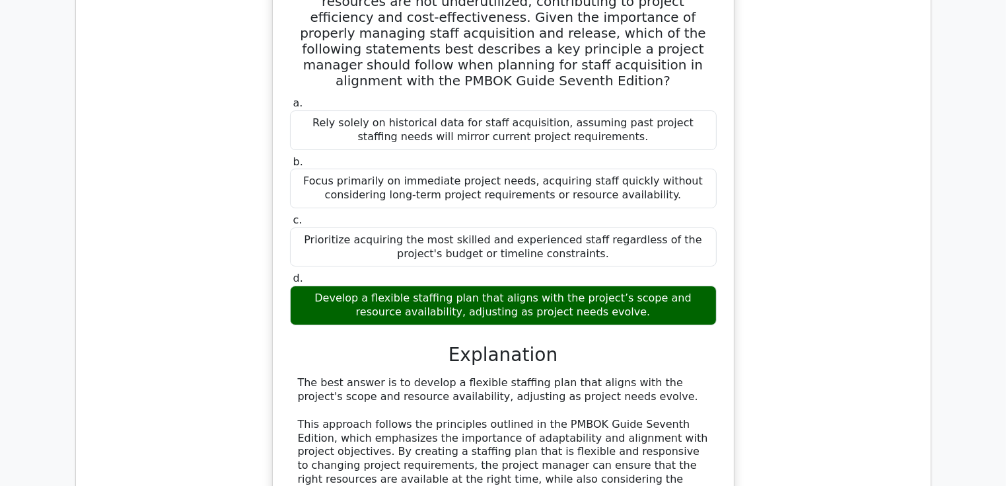
drag, startPoint x: 431, startPoint y: 316, endPoint x: 486, endPoint y: 322, distance: 55.9
click at [486, 376] on div "The best answer is to develop a flexible staffing plan that aligns with the pro…" at bounding box center [503, 486] width 411 height 220
drag, startPoint x: 486, startPoint y: 322, endPoint x: 583, endPoint y: 322, distance: 96.5
click at [583, 376] on div "The best answer is to develop a flexible staffing plan that aligns with the pro…" at bounding box center [503, 486] width 411 height 220
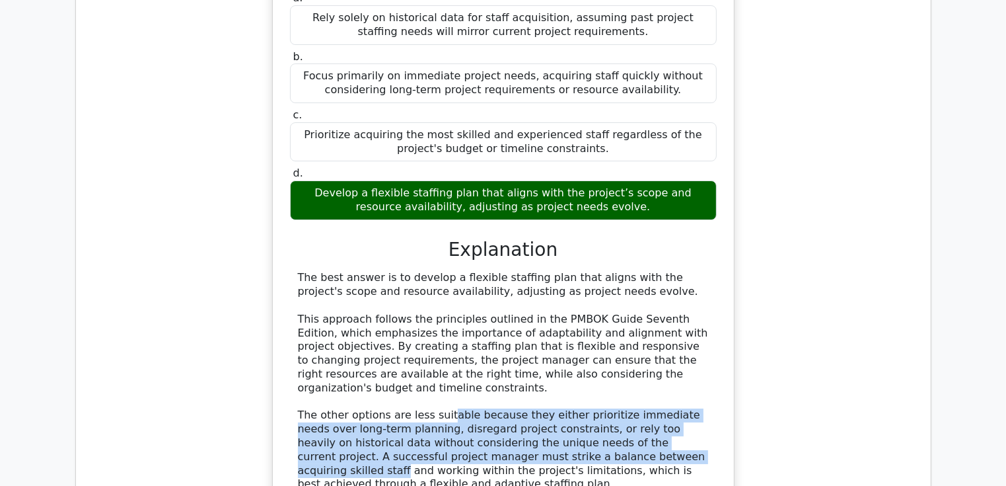
scroll to position [4955, 0]
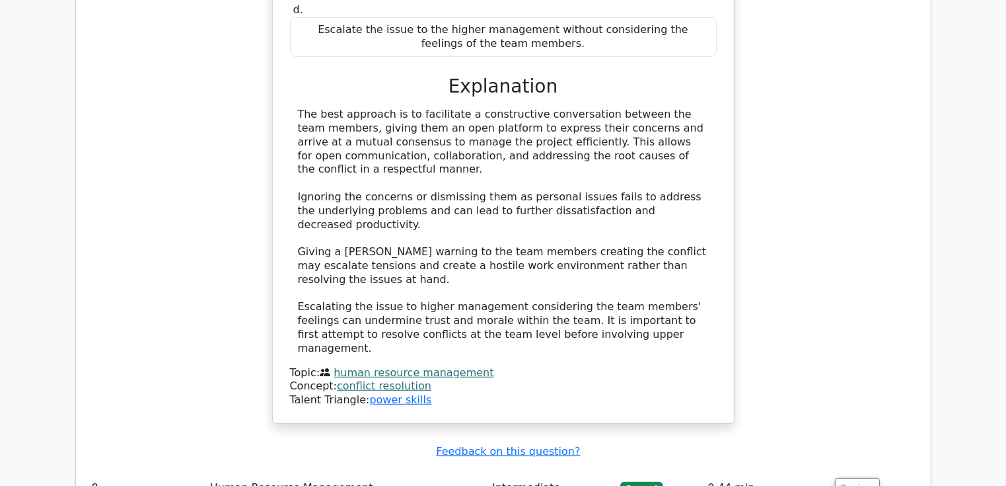
scroll to position [5813, 0]
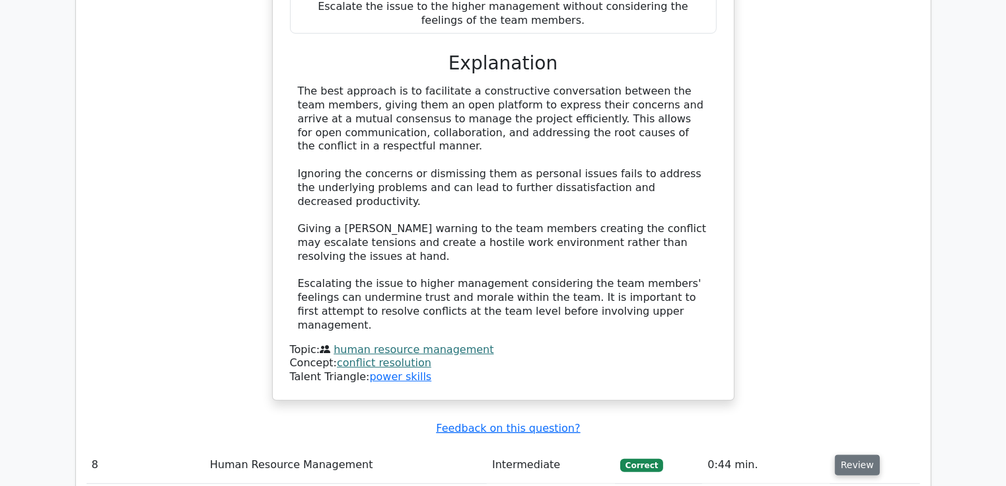
click at [865, 455] on button "Review" at bounding box center [857, 465] width 45 height 20
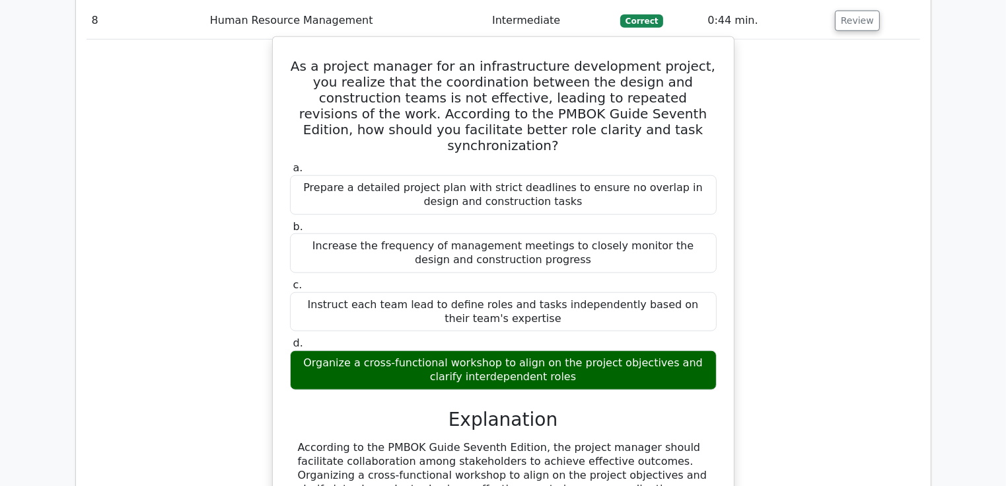
scroll to position [6276, 0]
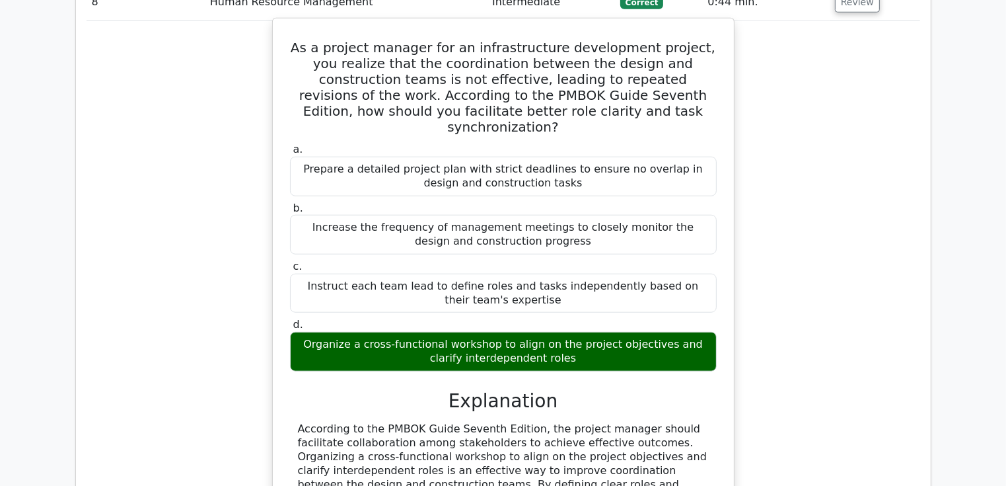
drag, startPoint x: 389, startPoint y: 264, endPoint x: 592, endPoint y: 273, distance: 203.1
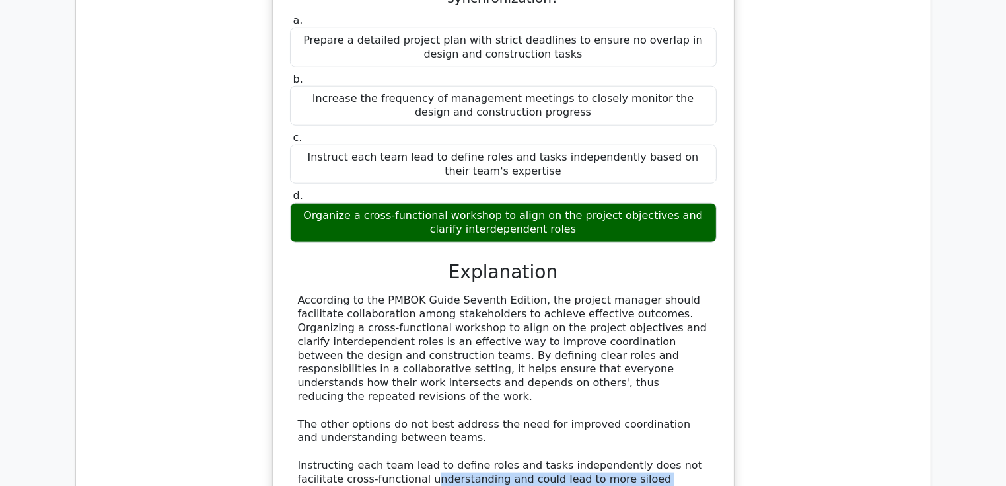
scroll to position [6474, 0]
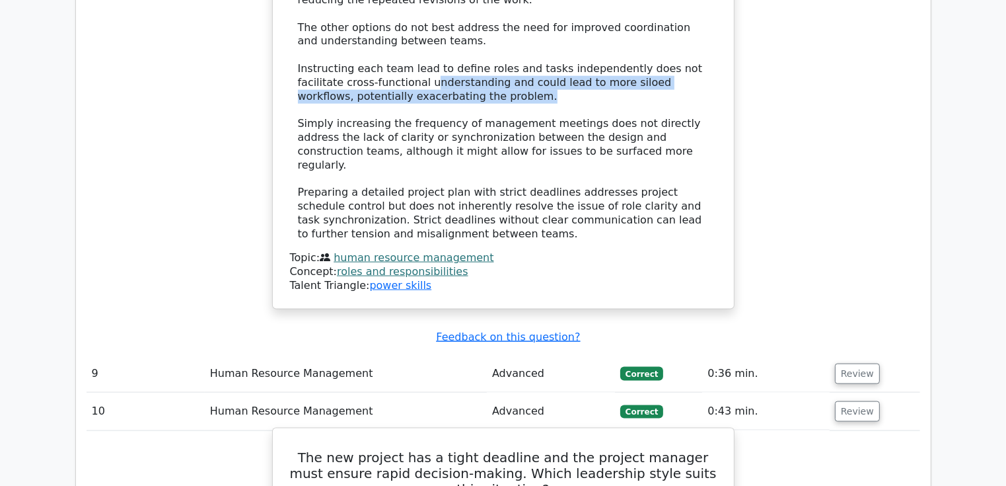
scroll to position [6870, 0]
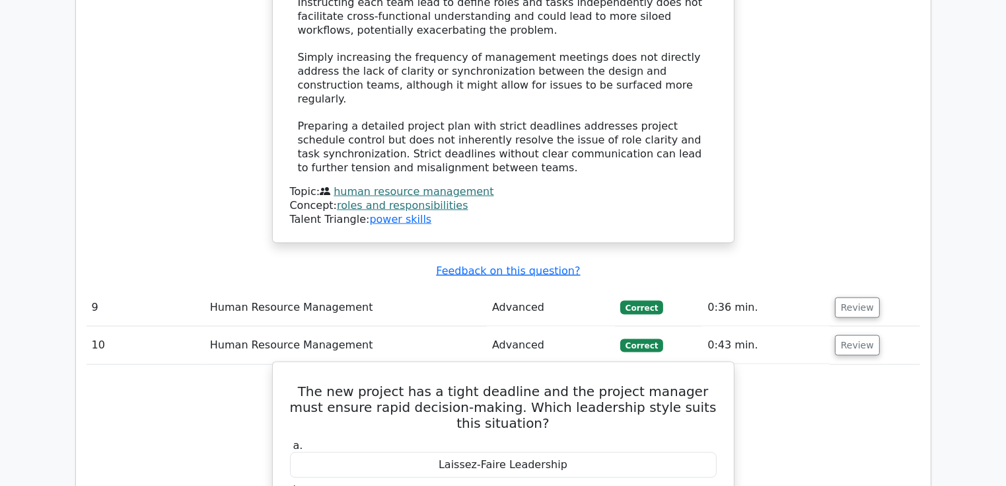
drag, startPoint x: 412, startPoint y: 316, endPoint x: 543, endPoint y: 429, distance: 173.3
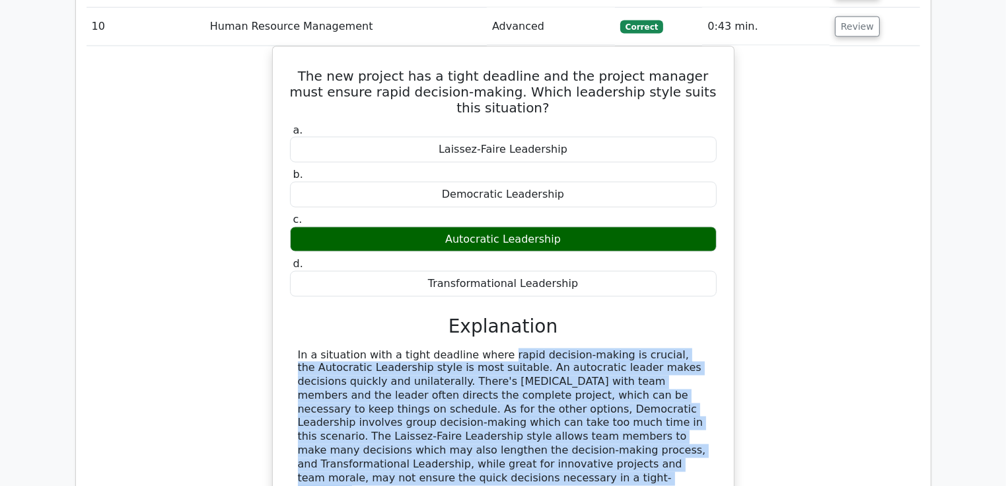
scroll to position [7201, 0]
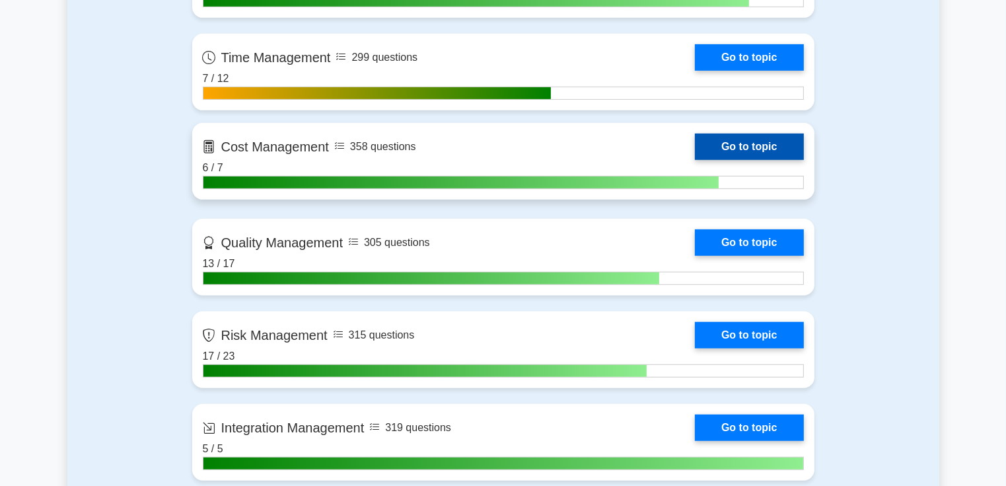
scroll to position [727, 0]
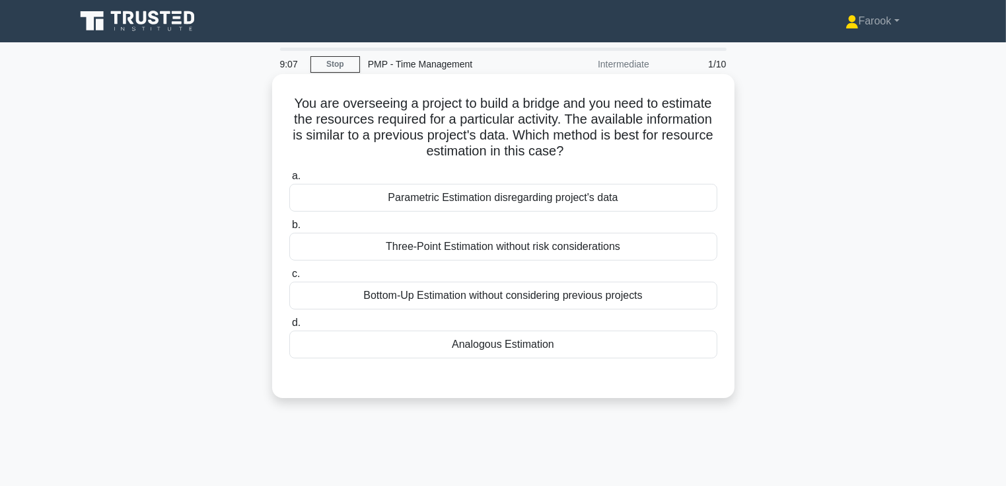
click at [494, 347] on div "Analogous Estimation" at bounding box center [503, 344] width 428 height 28
click at [289, 327] on input "d. Analogous Estimation" at bounding box center [289, 322] width 0 height 9
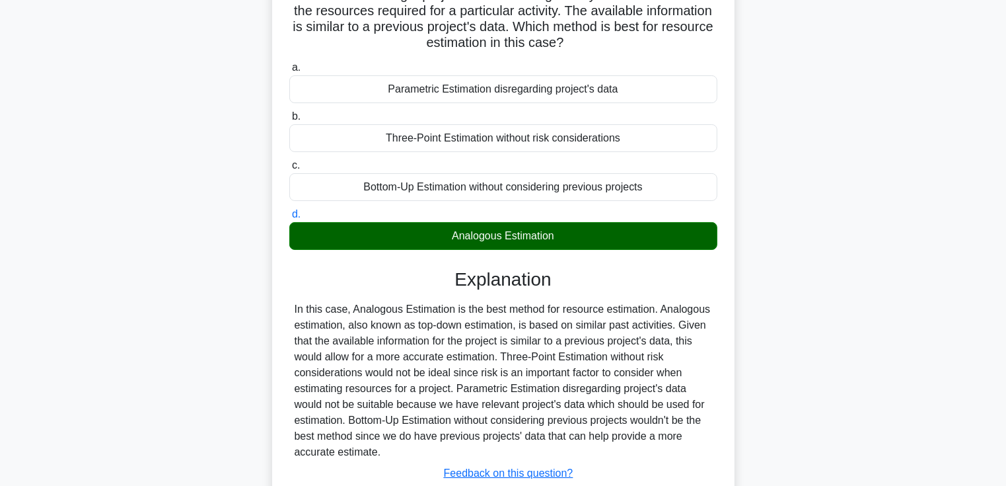
scroll to position [228, 0]
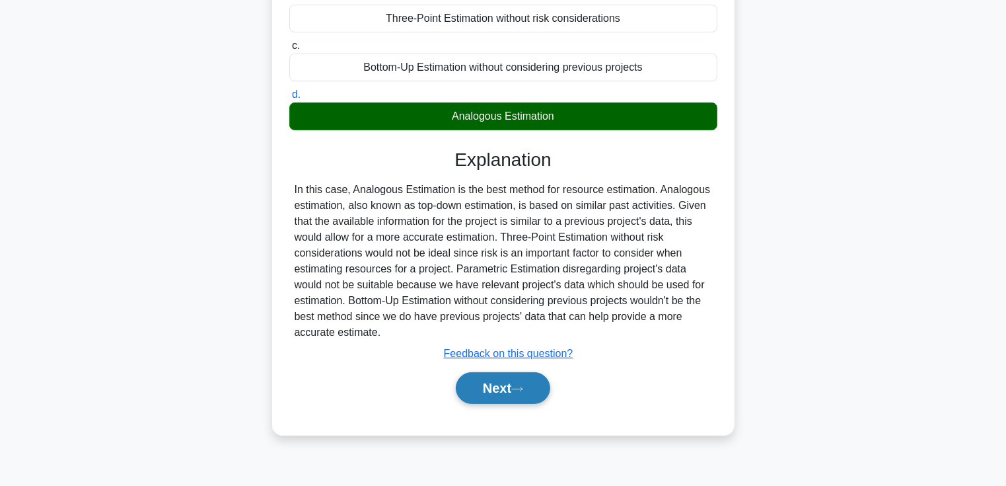
click at [475, 384] on button "Next" at bounding box center [503, 388] width 94 height 32
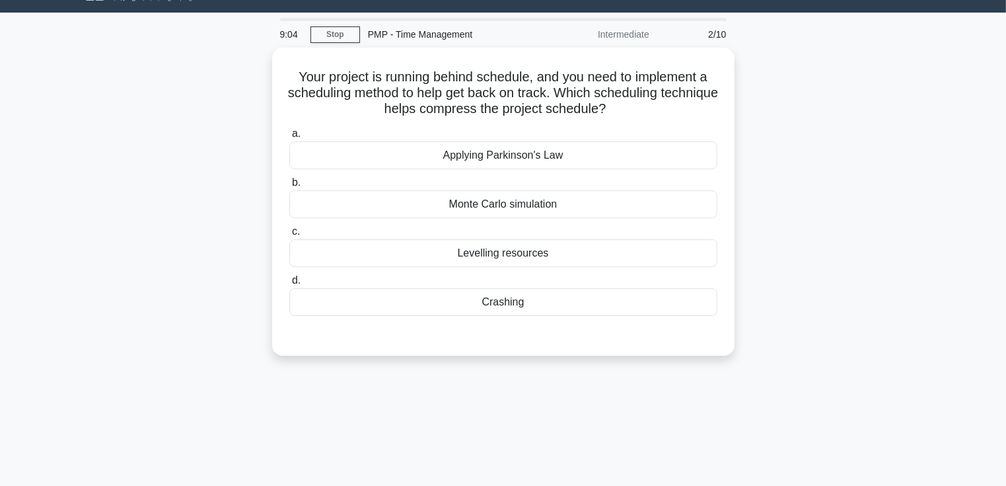
scroll to position [0, 0]
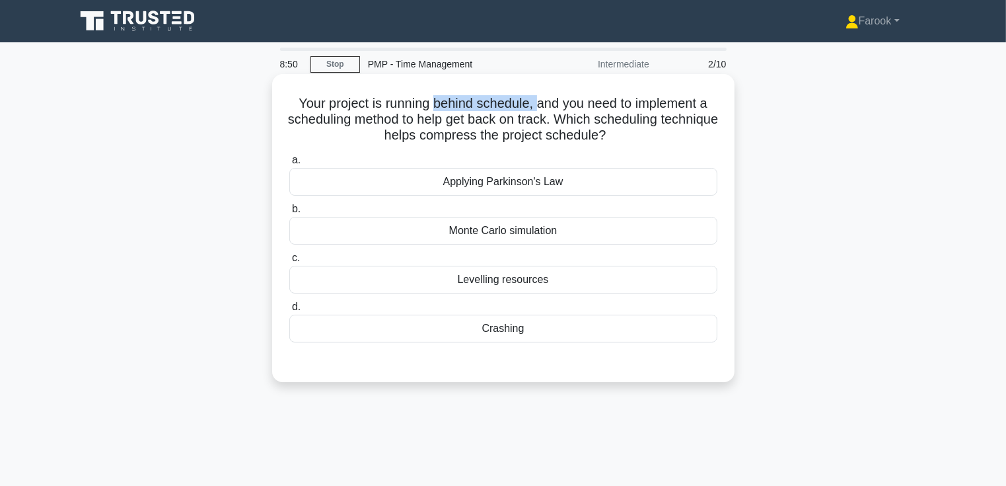
drag, startPoint x: 433, startPoint y: 102, endPoint x: 536, endPoint y: 104, distance: 103.1
click at [536, 104] on h5 "Your project is running behind schedule, and you need to implement a scheduling…" at bounding box center [503, 119] width 431 height 49
drag, startPoint x: 536, startPoint y: 104, endPoint x: 460, endPoint y: 114, distance: 77.3
click at [460, 114] on h5 "Your project is running behind schedule, and you need to implement a scheduling…" at bounding box center [503, 119] width 431 height 49
drag, startPoint x: 460, startPoint y: 114, endPoint x: 386, endPoint y: 135, distance: 76.8
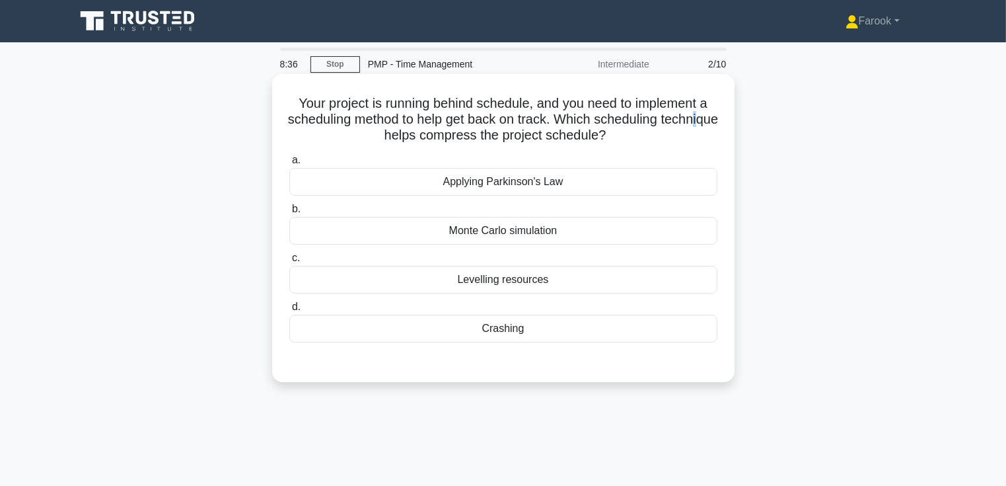
click at [386, 135] on h5 "Your project is running behind schedule, and you need to implement a scheduling…" at bounding box center [503, 119] width 431 height 49
drag, startPoint x: 386, startPoint y: 135, endPoint x: 399, endPoint y: 135, distance: 13.2
click at [399, 135] on h5 "Your project is running behind schedule, and you need to implement a scheduling…" at bounding box center [503, 119] width 431 height 49
drag, startPoint x: 399, startPoint y: 135, endPoint x: 567, endPoint y: 141, distance: 167.9
click at [567, 141] on h5 "Your project is running behind schedule, and you need to implement a scheduling…" at bounding box center [503, 119] width 431 height 49
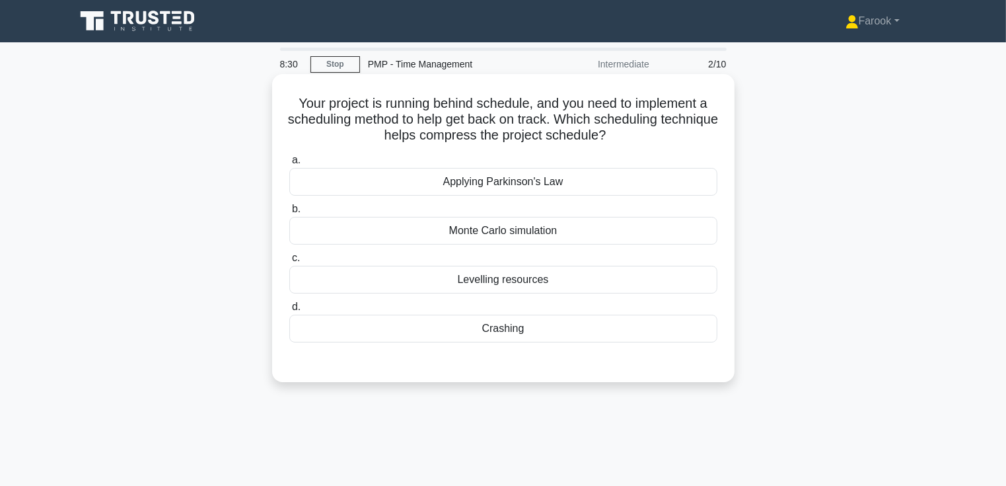
click at [543, 324] on div "Crashing" at bounding box center [503, 328] width 428 height 28
click at [289, 311] on input "d. Crashing" at bounding box center [289, 307] width 0 height 9
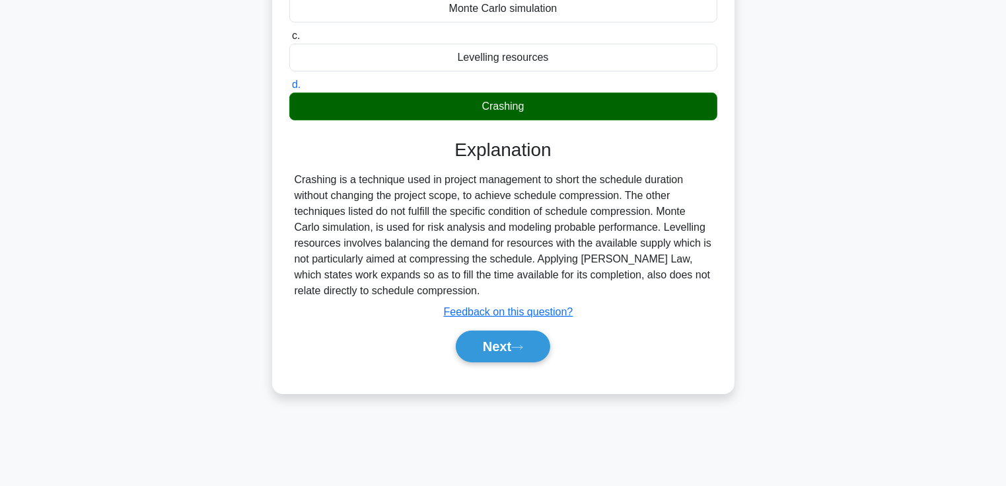
scroll to position [228, 0]
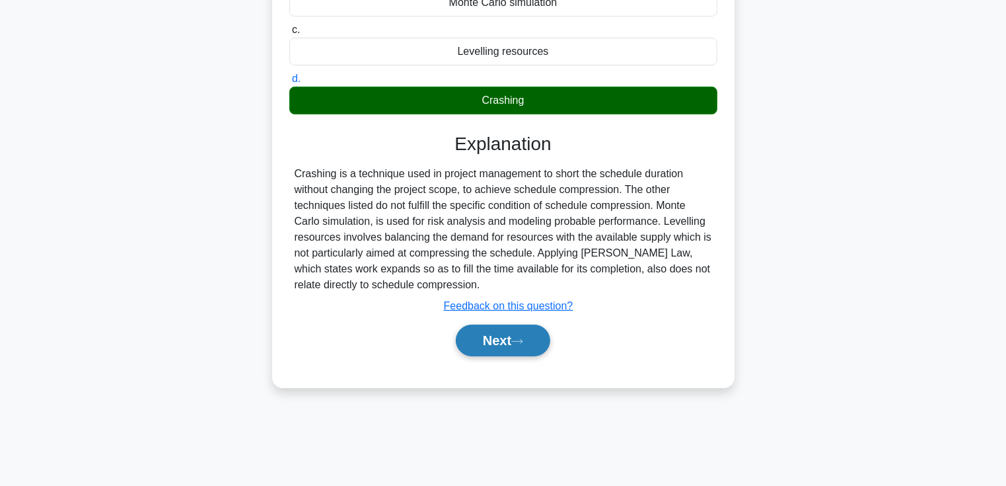
click at [505, 342] on button "Next" at bounding box center [503, 340] width 94 height 32
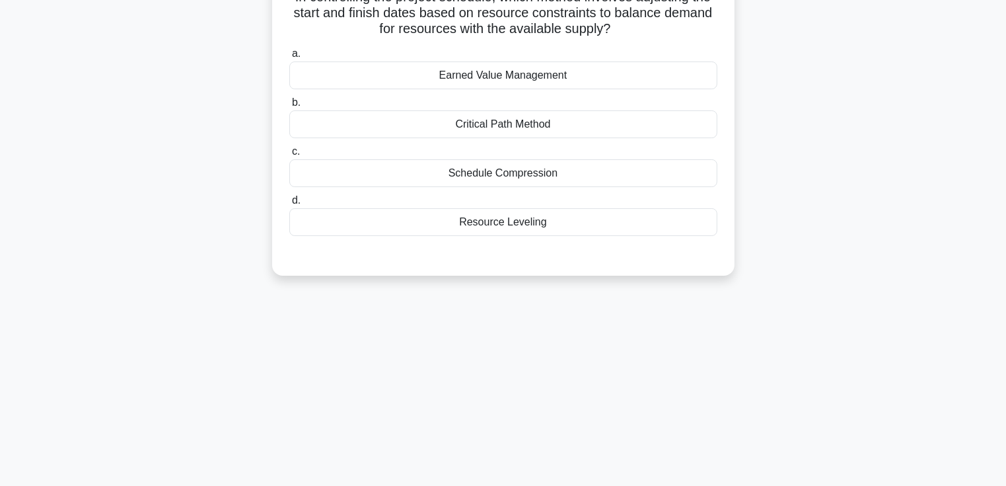
scroll to position [30, 0]
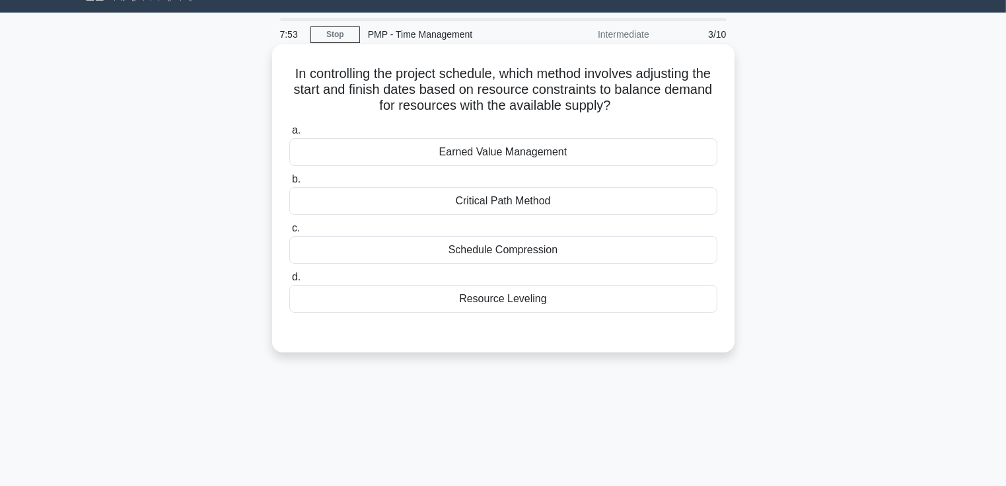
click at [496, 303] on div "Resource Leveling" at bounding box center [503, 299] width 428 height 28
click at [289, 281] on input "d. Resource Leveling" at bounding box center [289, 277] width 0 height 9
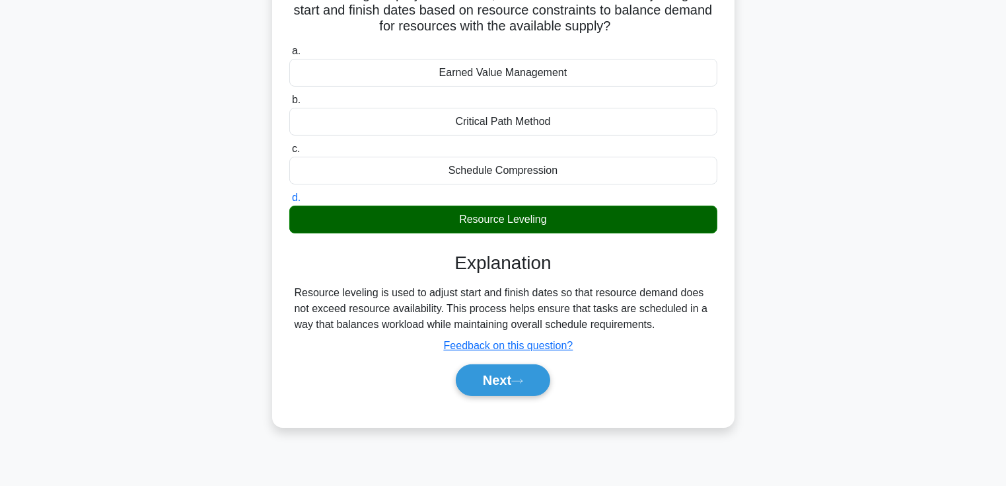
scroll to position [228, 0]
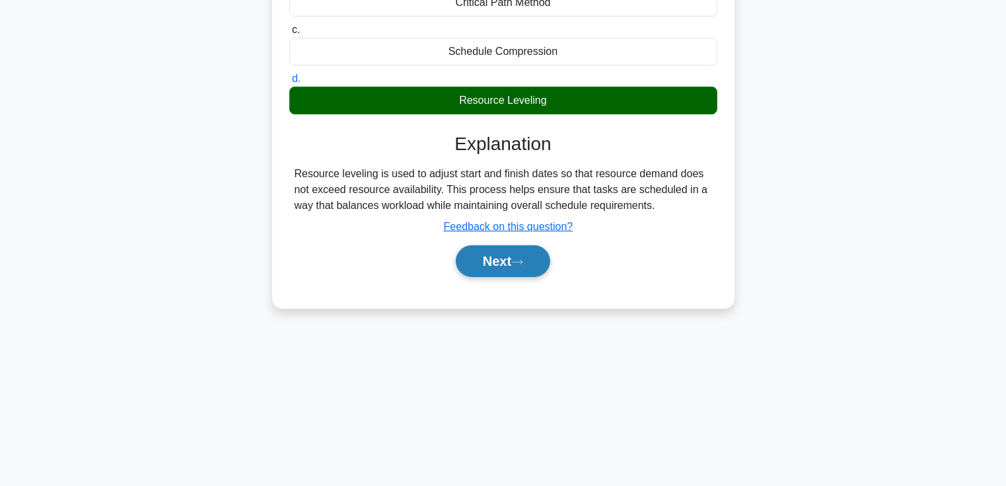
click at [502, 252] on button "Next" at bounding box center [503, 261] width 94 height 32
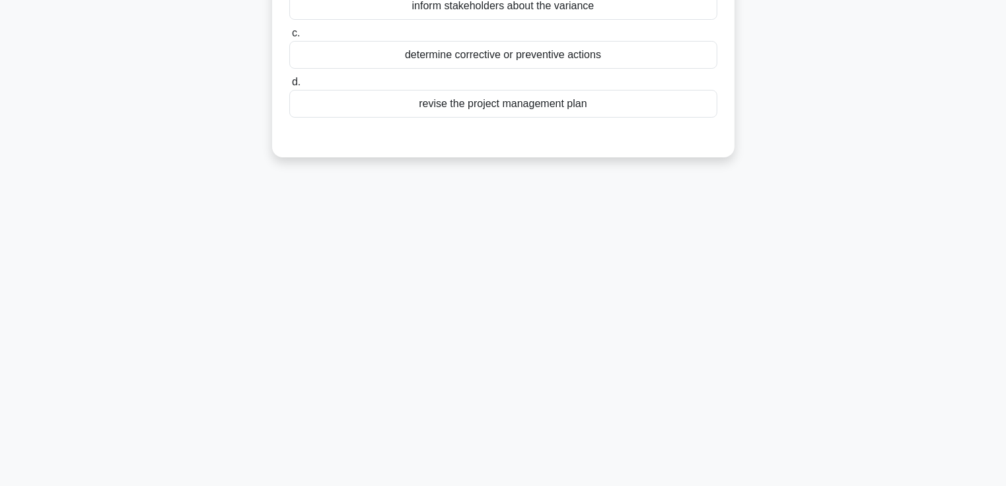
scroll to position [0, 0]
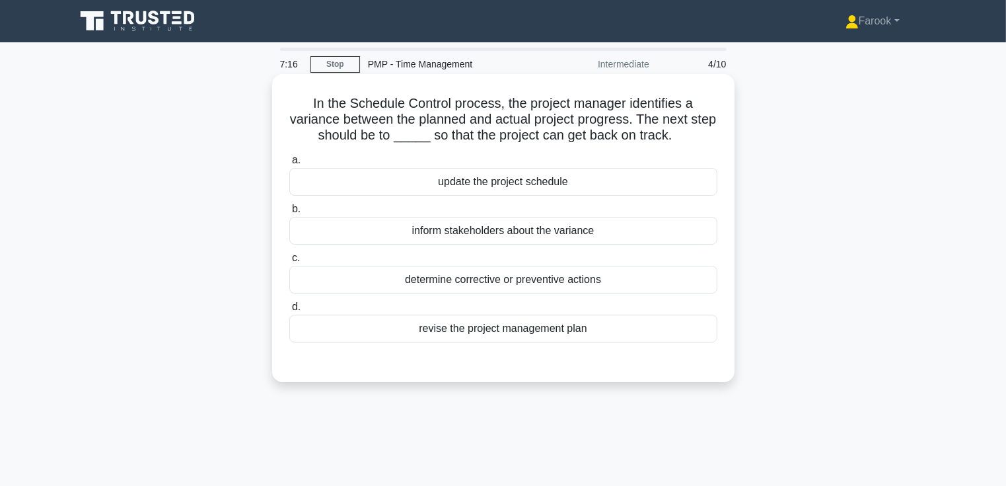
click at [490, 277] on div "determine corrective or preventive actions" at bounding box center [503, 280] width 428 height 28
click at [289, 262] on input "c. determine corrective or preventive actions" at bounding box center [289, 258] width 0 height 9
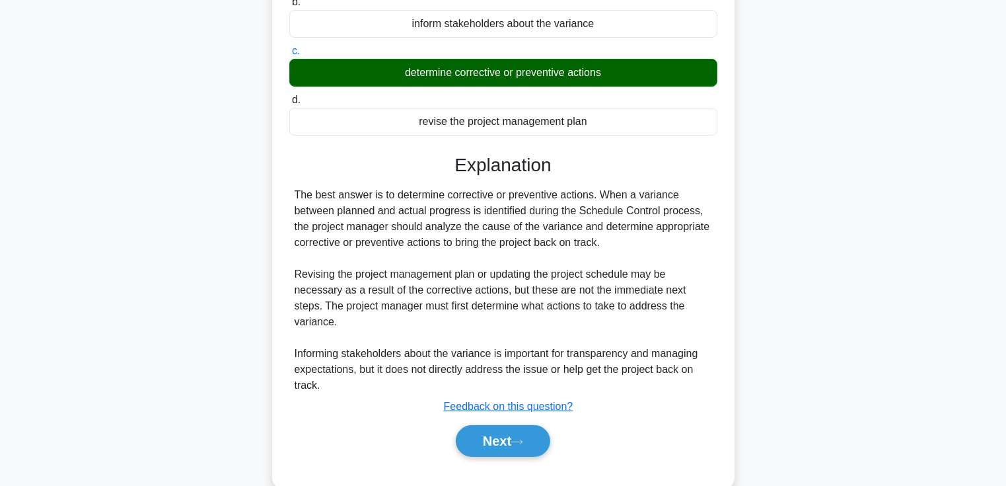
scroll to position [228, 0]
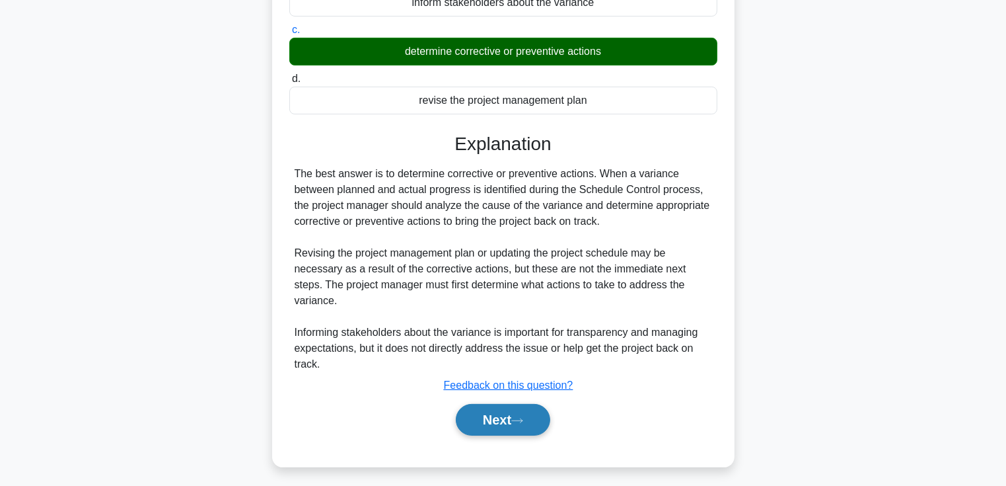
click at [502, 404] on button "Next" at bounding box center [503, 420] width 94 height 32
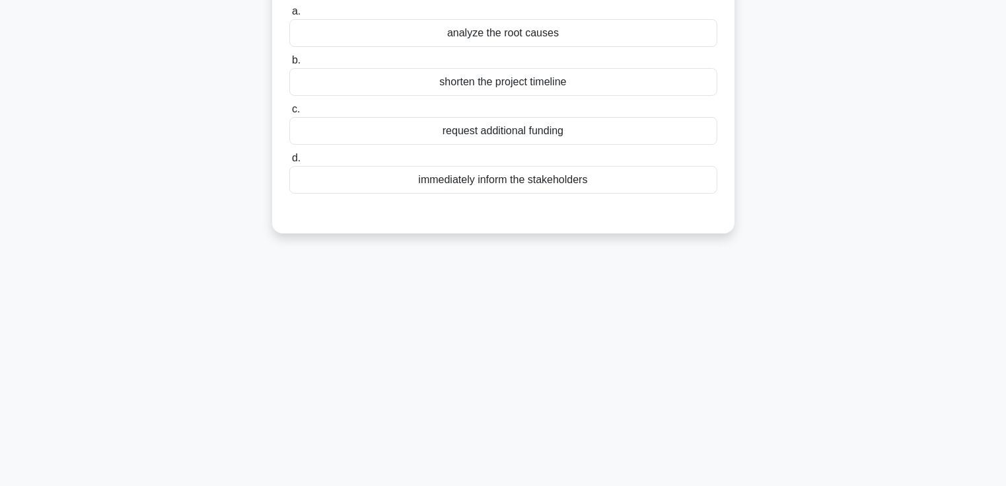
scroll to position [30, 0]
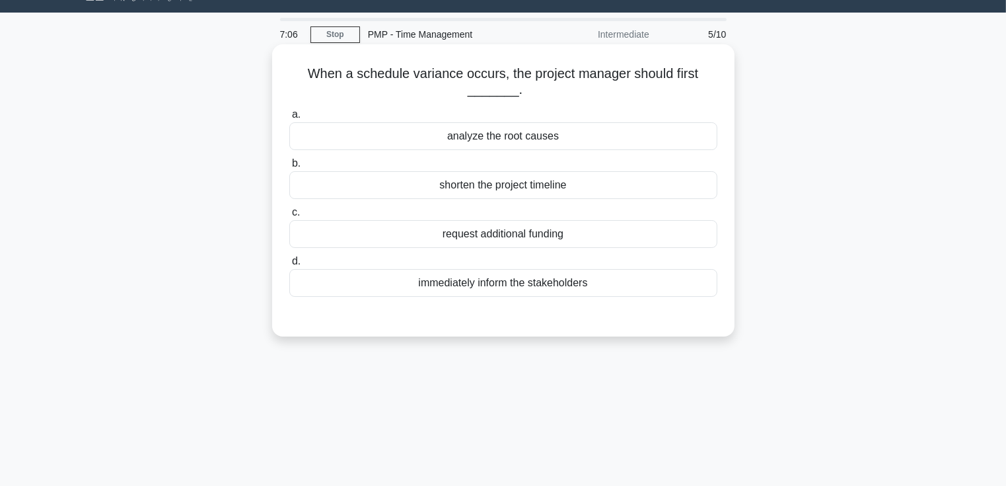
click at [588, 143] on div "analyze the root causes" at bounding box center [503, 136] width 428 height 28
click at [289, 119] on input "a. analyze the root causes" at bounding box center [289, 114] width 0 height 9
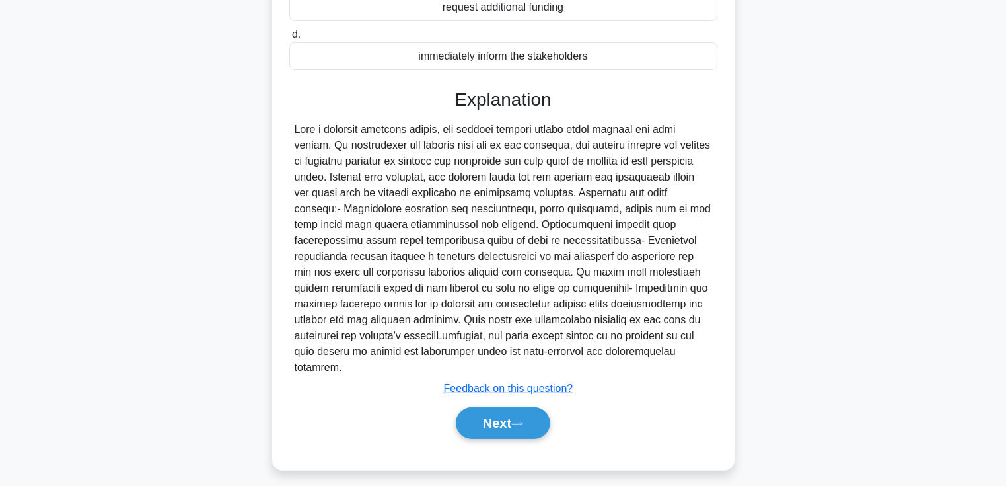
scroll to position [264, 0]
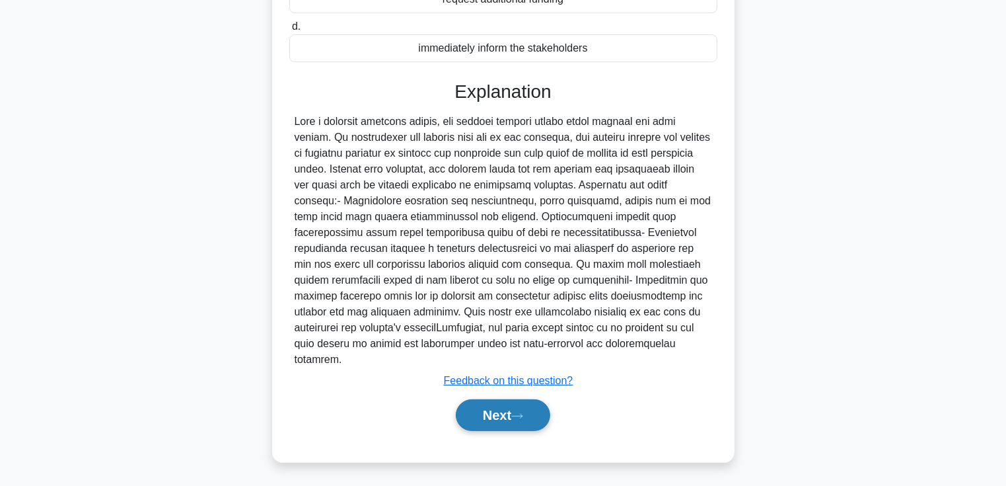
click at [485, 409] on button "Next" at bounding box center [503, 415] width 94 height 32
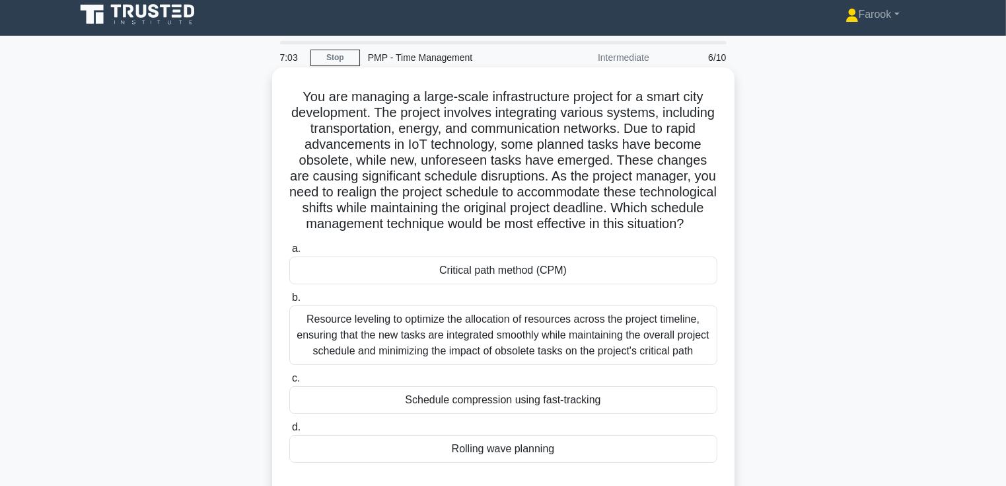
scroll to position [0, 0]
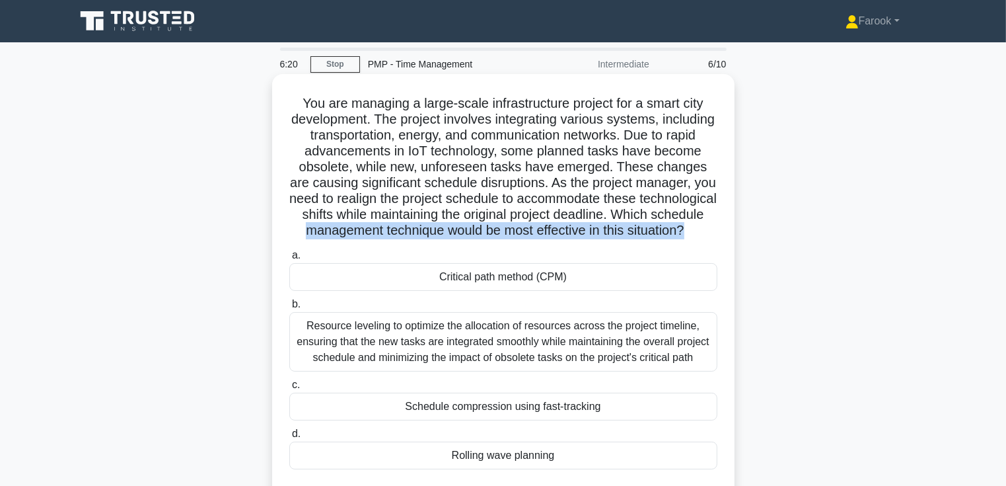
drag, startPoint x: 472, startPoint y: 235, endPoint x: 567, endPoint y: 246, distance: 95.8
click at [567, 239] on h5 "You are managing a large-scale infrastructure project for a smart city developm…" at bounding box center [503, 167] width 431 height 144
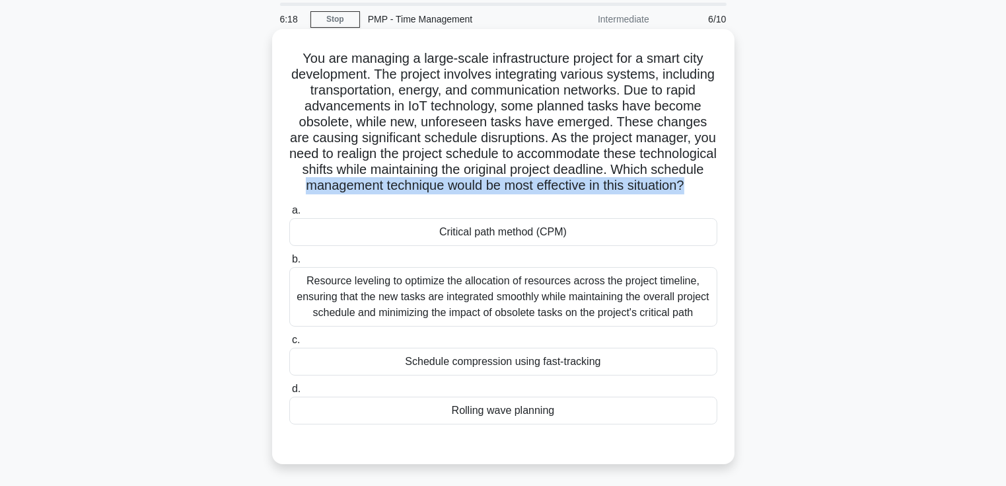
scroll to position [66, 0]
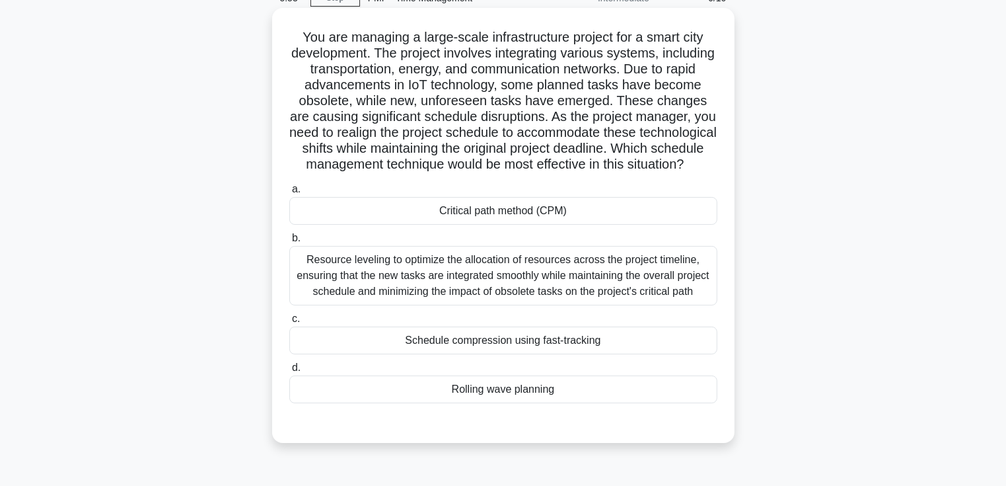
click at [562, 305] on div "Resource leveling to optimize the allocation of resources across the project ti…" at bounding box center [503, 275] width 428 height 59
click at [289, 242] on input "b. Resource leveling to optimize the allocation of resources across the project…" at bounding box center [289, 238] width 0 height 9
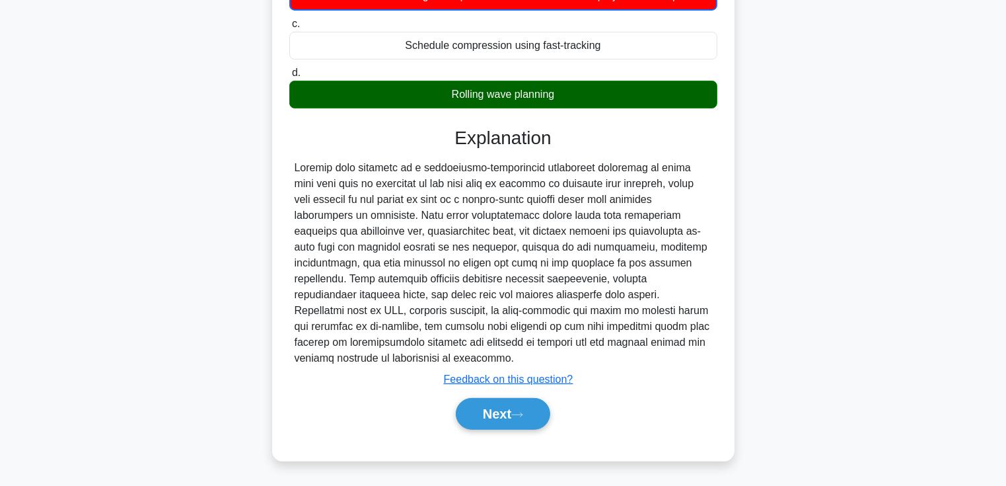
scroll to position [377, 0]
click at [500, 412] on button "Next" at bounding box center [503, 414] width 94 height 32
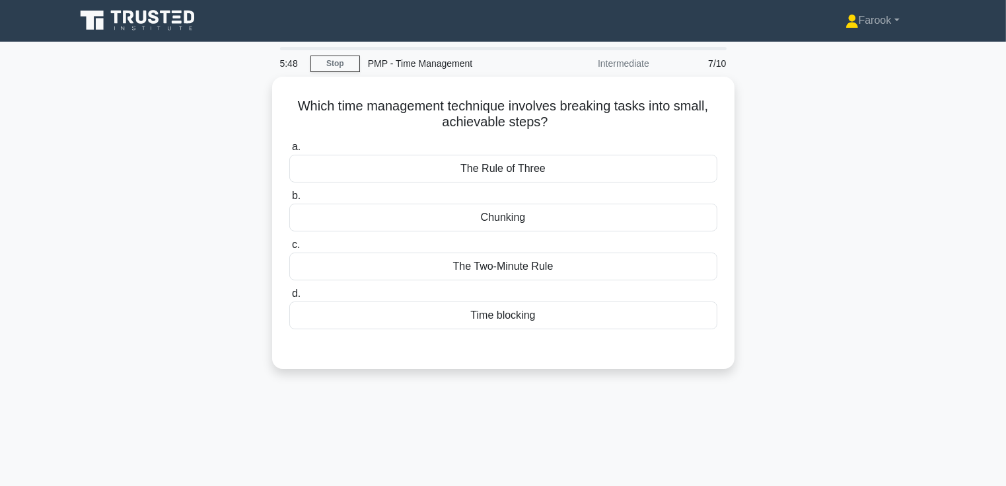
scroll to position [0, 0]
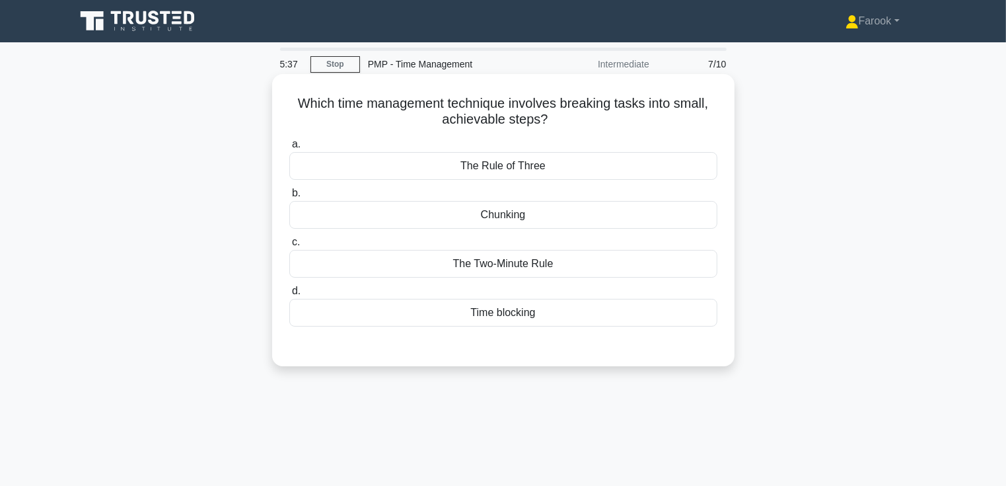
click at [524, 213] on div "Chunking" at bounding box center [503, 215] width 428 height 28
click at [289, 198] on input "b. Chunking" at bounding box center [289, 193] width 0 height 9
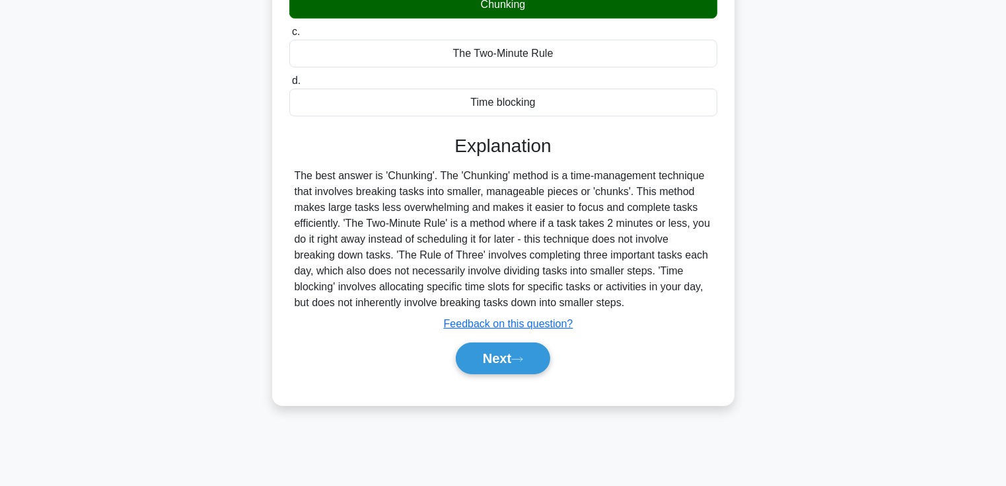
scroll to position [228, 0]
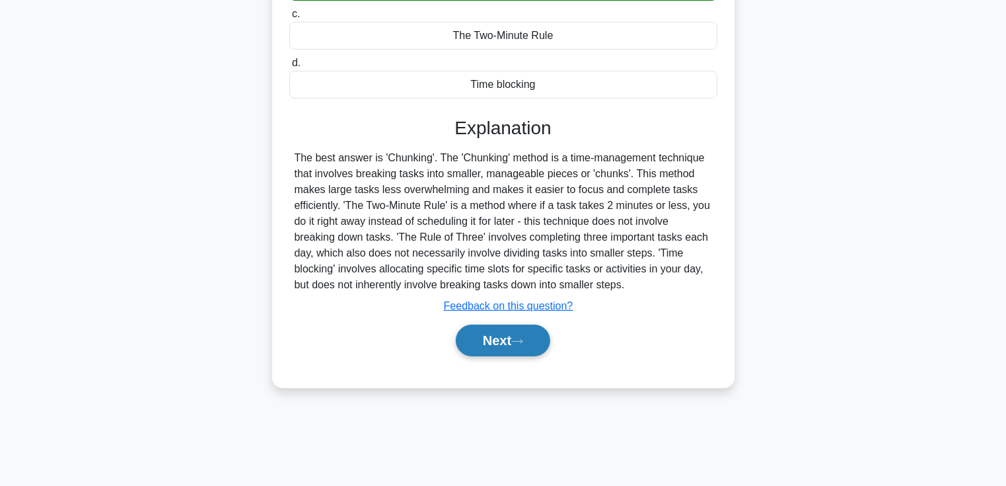
click at [492, 350] on button "Next" at bounding box center [503, 340] width 94 height 32
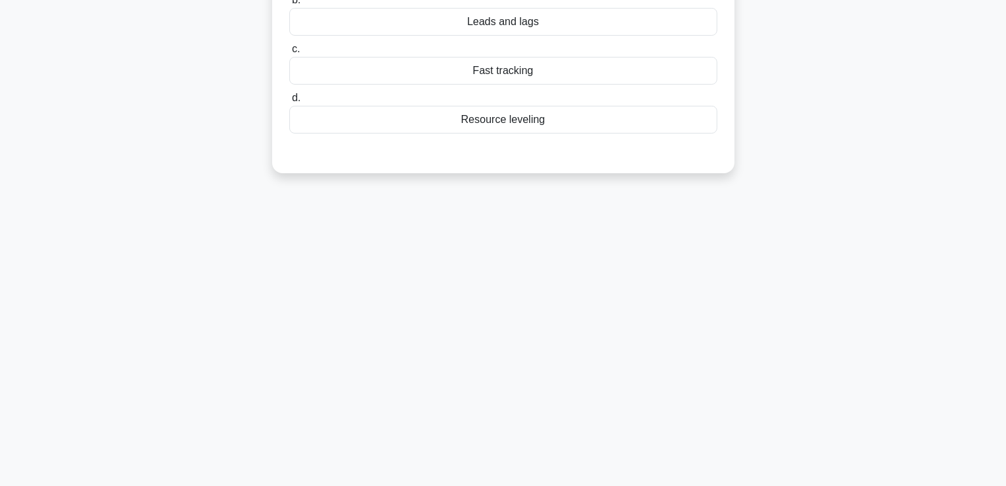
scroll to position [0, 0]
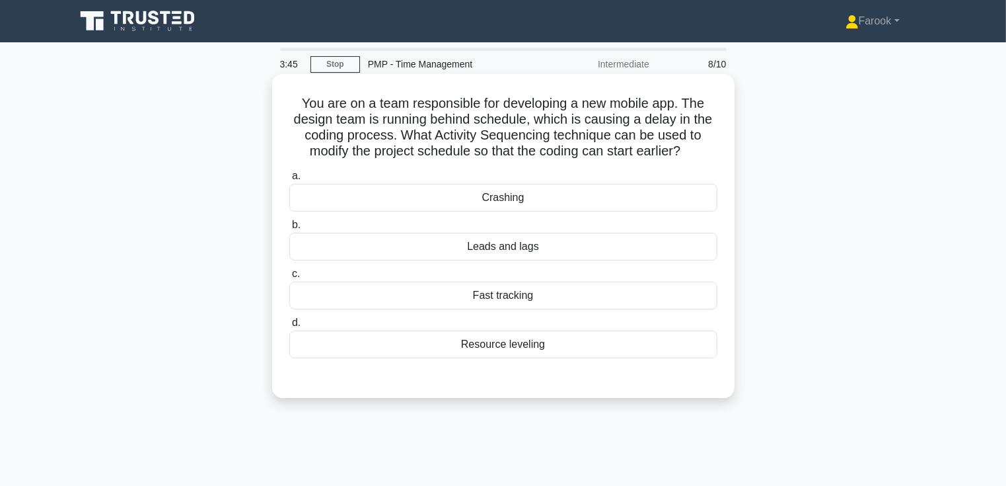
click at [565, 208] on div "Crashing" at bounding box center [503, 198] width 428 height 28
click at [289, 180] on input "a. Crashing" at bounding box center [289, 176] width 0 height 9
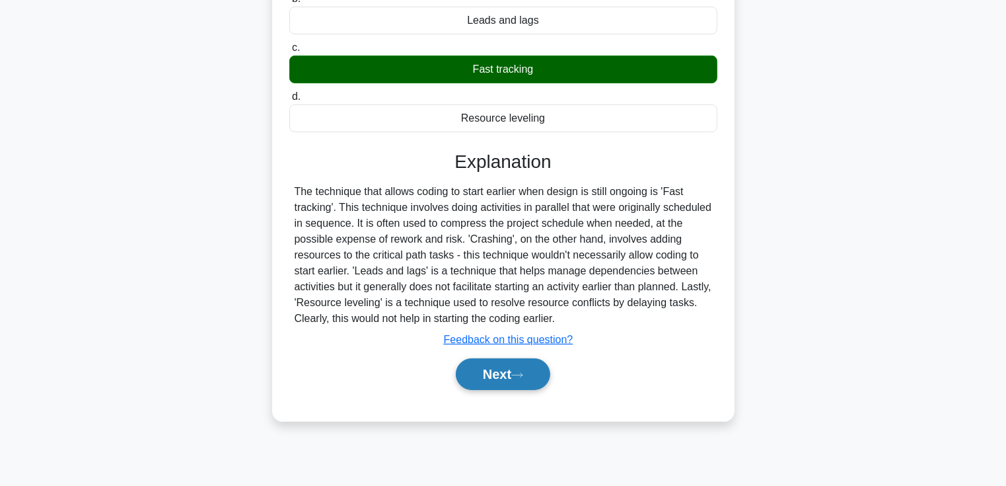
scroll to position [228, 0]
click at [502, 374] on button "Next" at bounding box center [503, 373] width 94 height 32
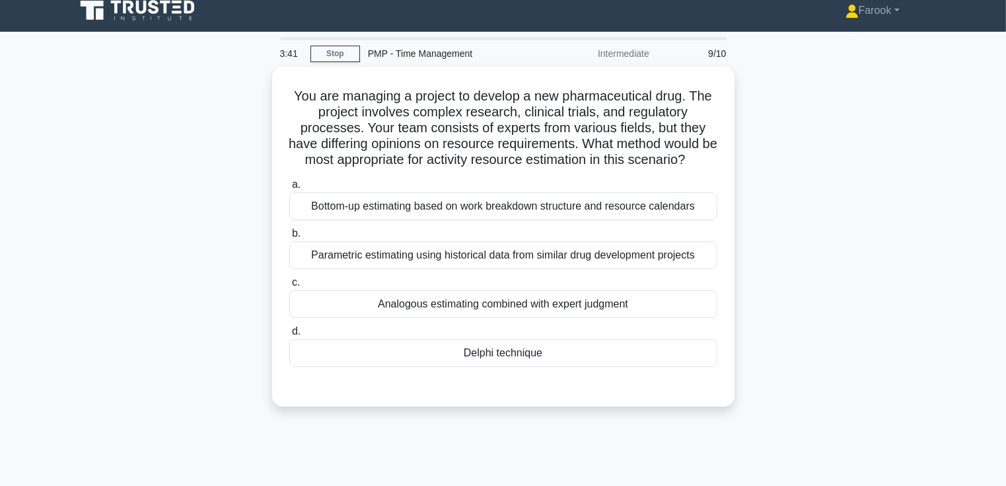
scroll to position [0, 0]
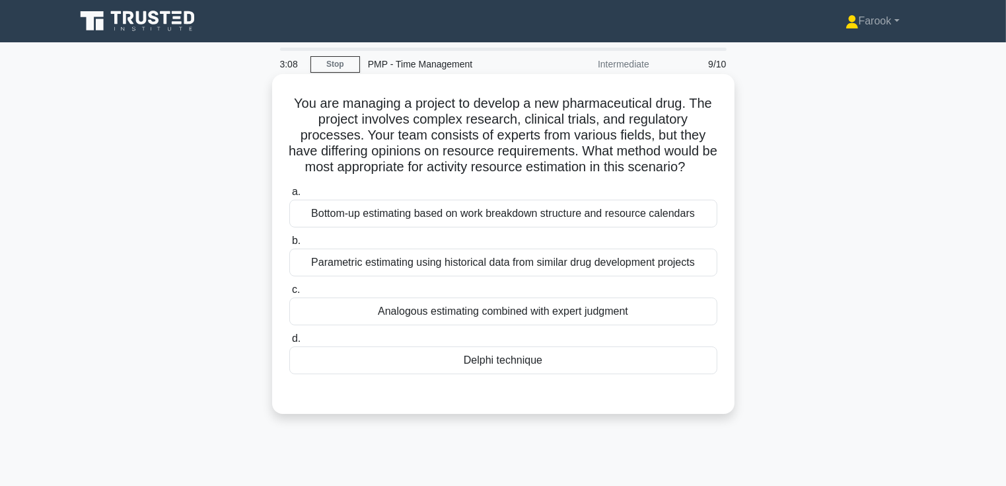
click at [498, 227] on div "Bottom-up estimating based on work breakdown structure and resource calendars" at bounding box center [503, 214] width 428 height 28
click at [289, 196] on input "a. Bottom-up estimating based on work breakdown structure and resource calendars" at bounding box center [289, 192] width 0 height 9
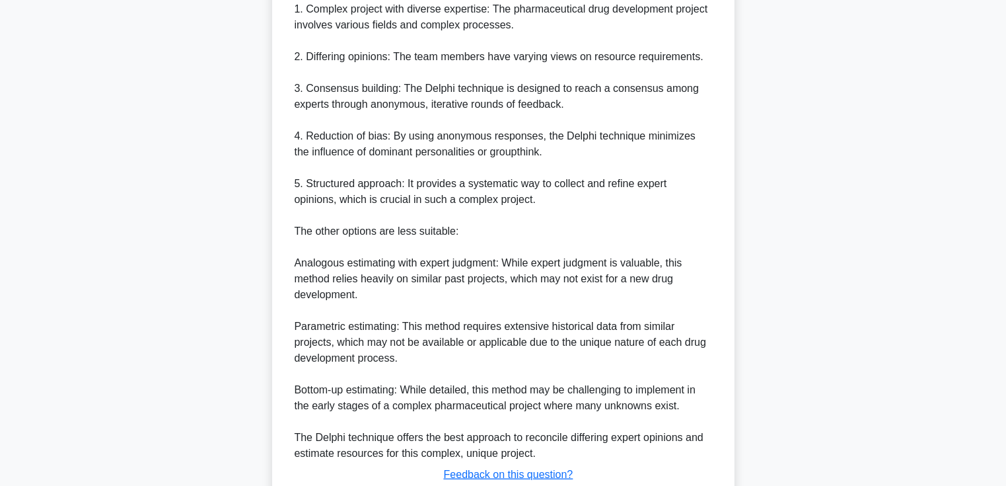
scroll to position [583, 0]
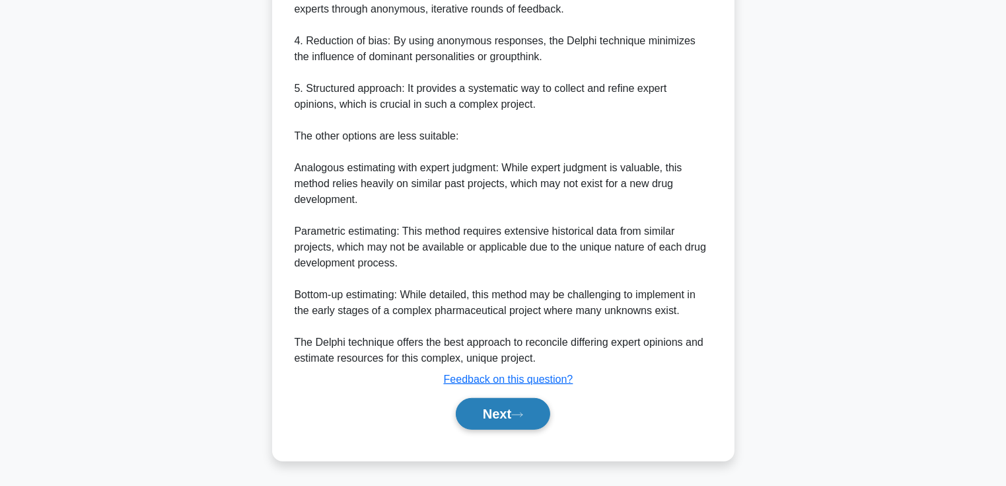
click at [499, 423] on button "Next" at bounding box center [503, 414] width 94 height 32
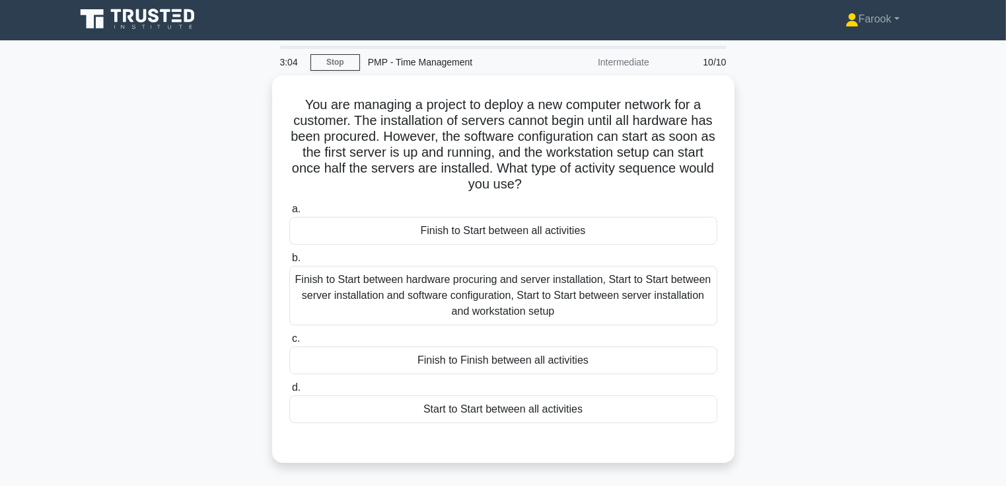
scroll to position [0, 0]
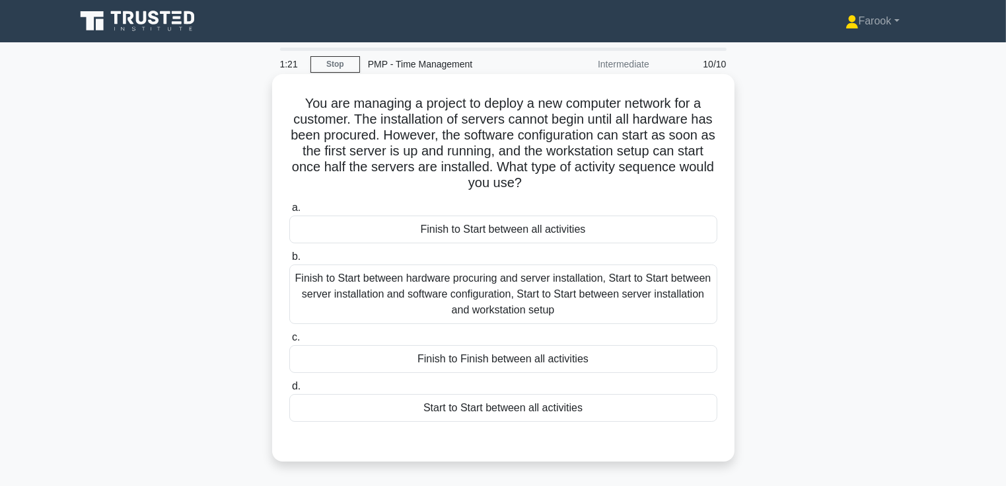
click at [568, 303] on div "Finish to Start between hardware procuring and server installation, Start to St…" at bounding box center [503, 293] width 428 height 59
click at [289, 261] on input "b. Finish to Start between hardware procuring and server installation, Start to…" at bounding box center [289, 256] width 0 height 9
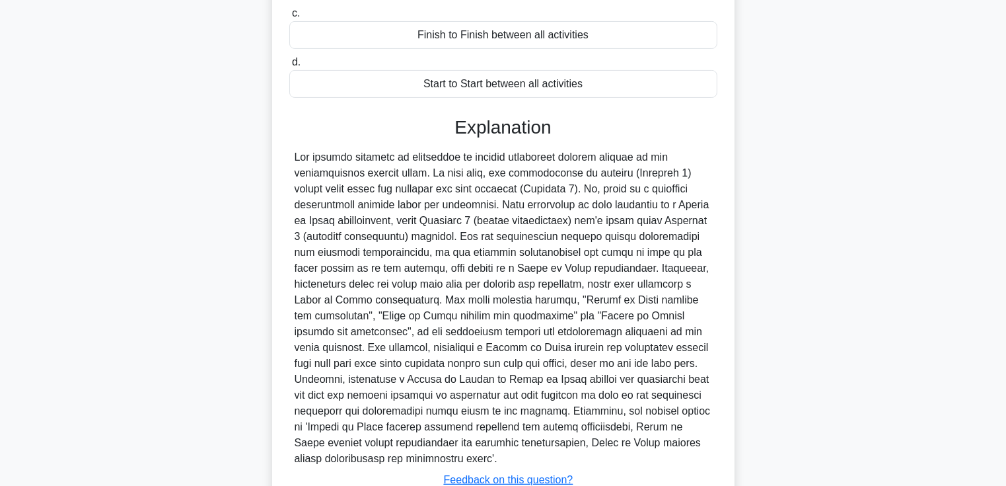
scroll to position [396, 0]
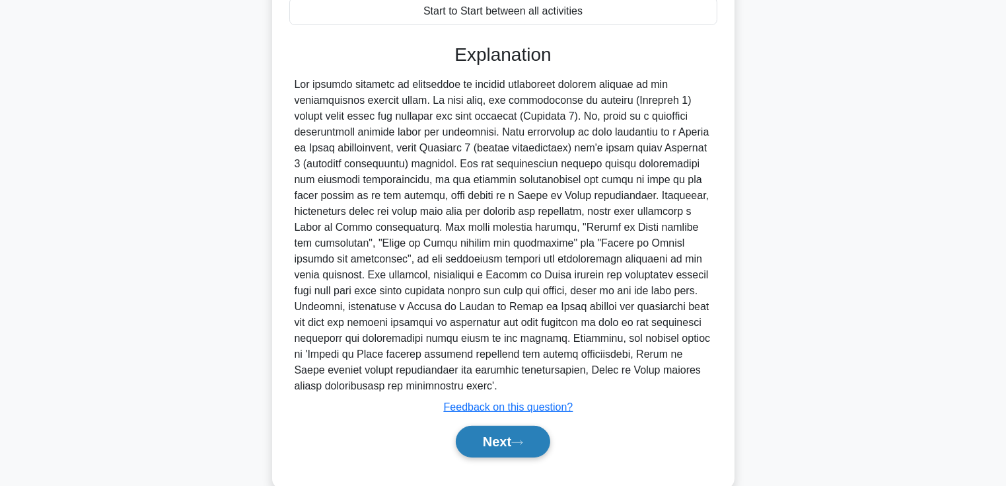
click at [479, 432] on button "Next" at bounding box center [503, 441] width 94 height 32
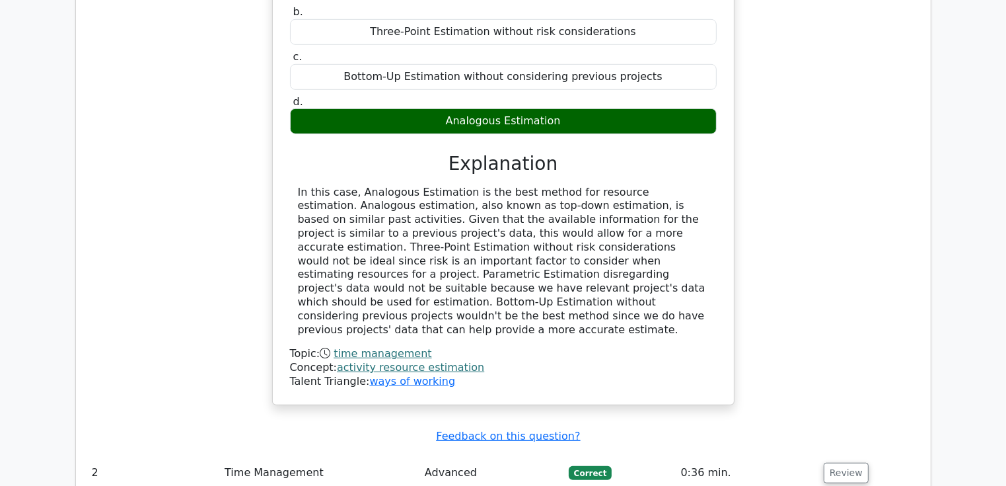
scroll to position [859, 0]
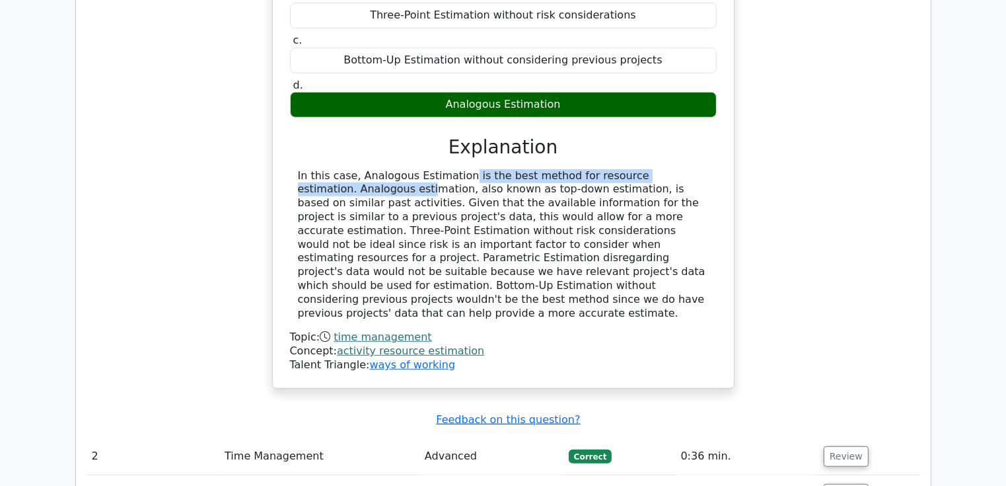
drag, startPoint x: 371, startPoint y: 168, endPoint x: 648, endPoint y: 179, distance: 277.0
click at [648, 179] on div "In this case, Analogous Estimation is the best method for resource estimation. …" at bounding box center [503, 244] width 411 height 151
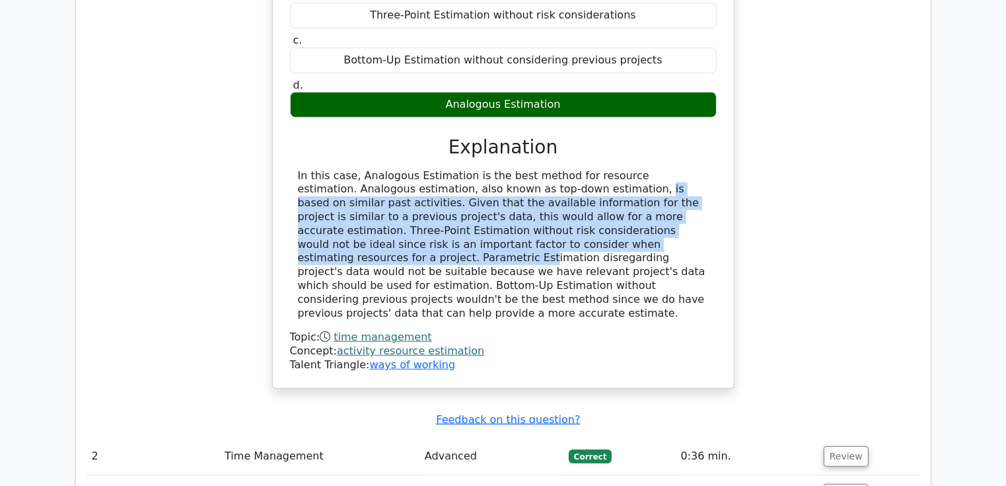
drag, startPoint x: 493, startPoint y: 190, endPoint x: 522, endPoint y: 237, distance: 55.2
click at [522, 237] on div "In this case, Analogous Estimation is the best method for resource estimation. …" at bounding box center [503, 244] width 411 height 151
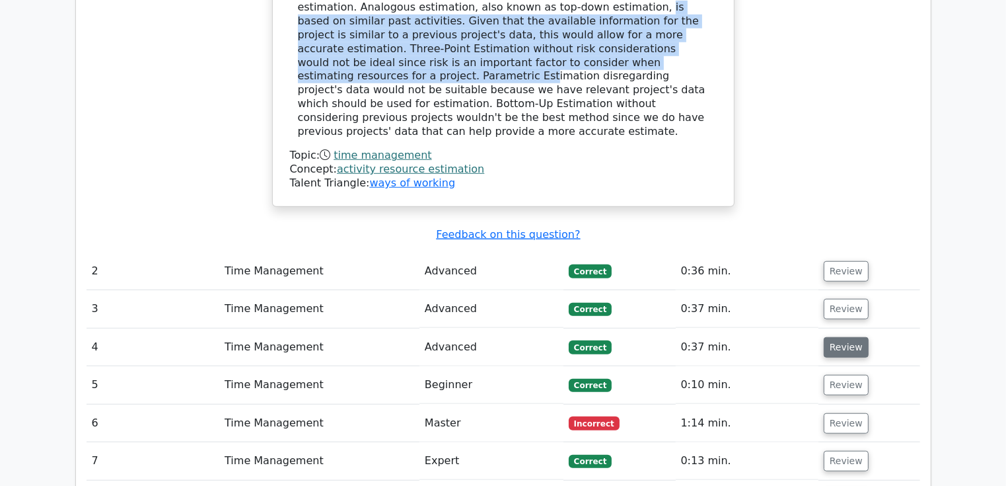
scroll to position [1123, 0]
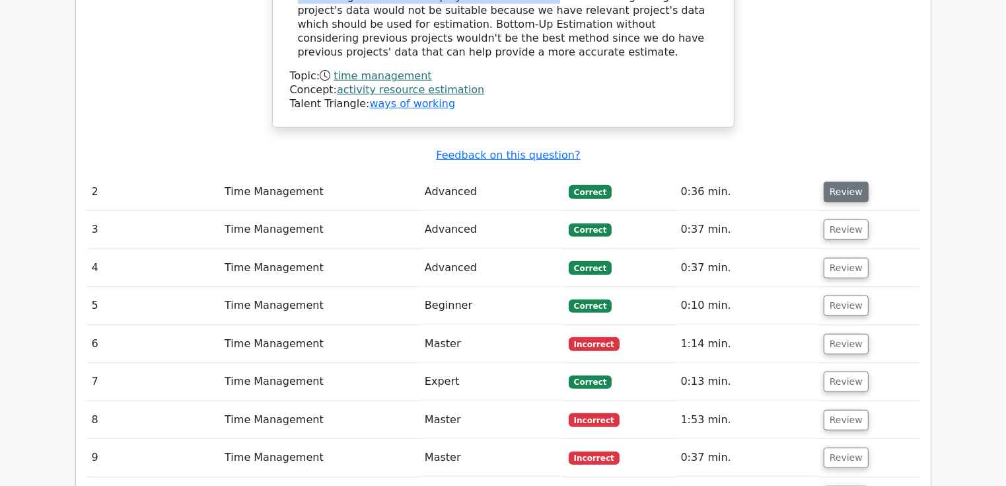
drag, startPoint x: 848, startPoint y: 177, endPoint x: 832, endPoint y: 178, distance: 15.9
click at [848, 182] on button "Review" at bounding box center [846, 192] width 45 height 20
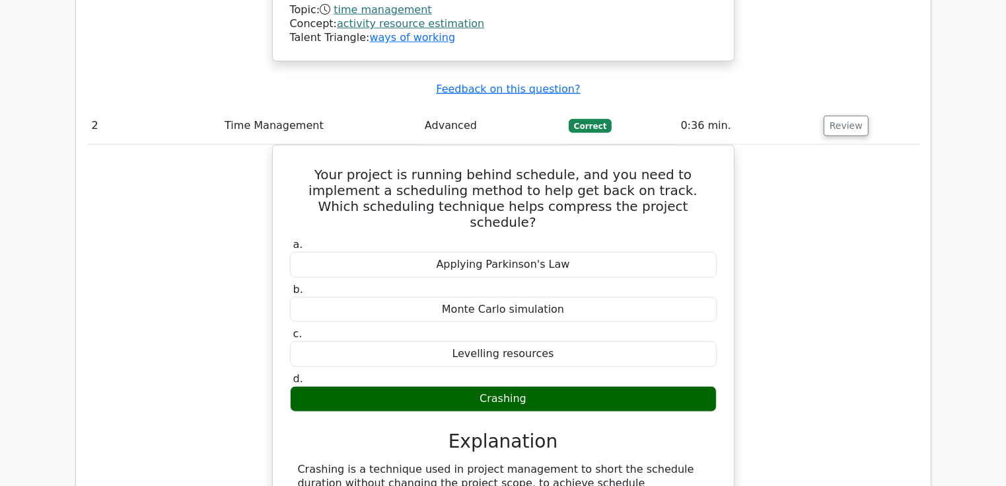
scroll to position [1255, 0]
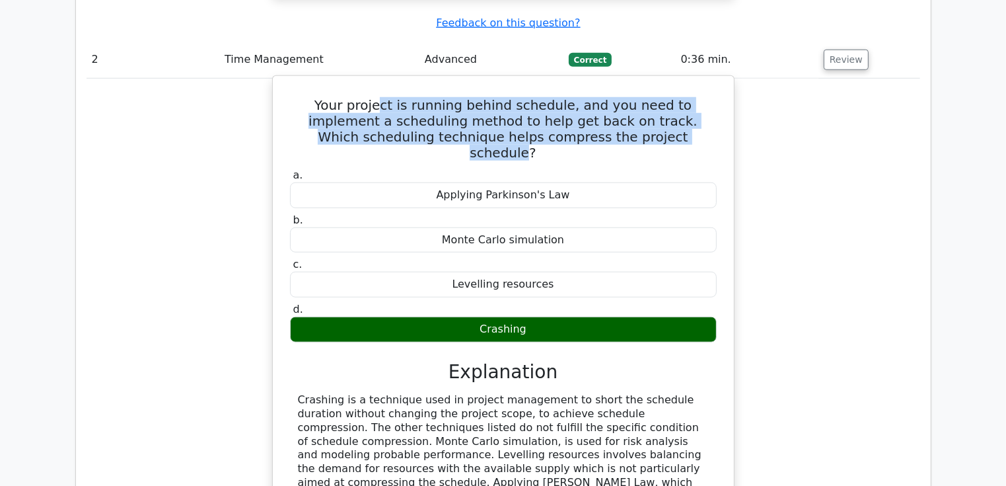
drag, startPoint x: 353, startPoint y: 84, endPoint x: 641, endPoint y: 118, distance: 290.7
click at [641, 118] on h5 "Your project is running behind schedule, and you need to implement a scheduling…" at bounding box center [503, 128] width 429 height 63
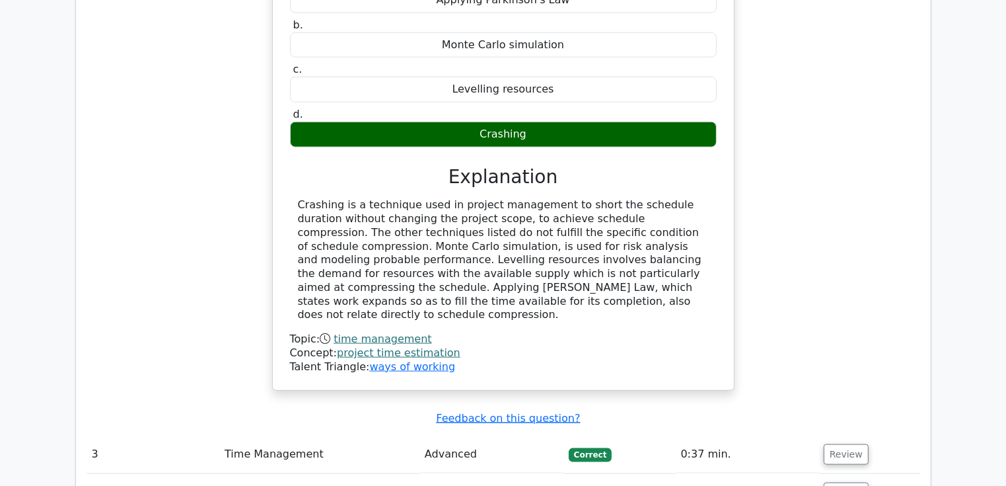
scroll to position [1519, 0]
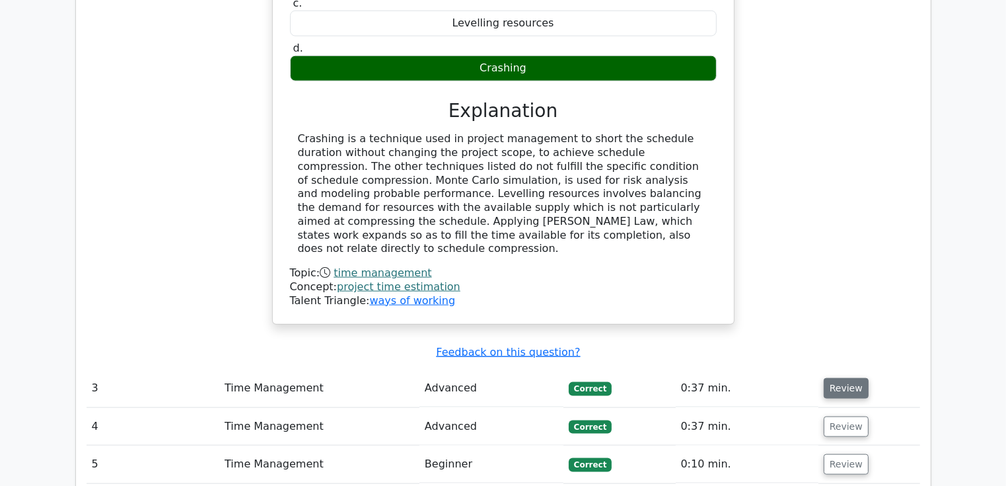
click at [840, 378] on button "Review" at bounding box center [846, 388] width 45 height 20
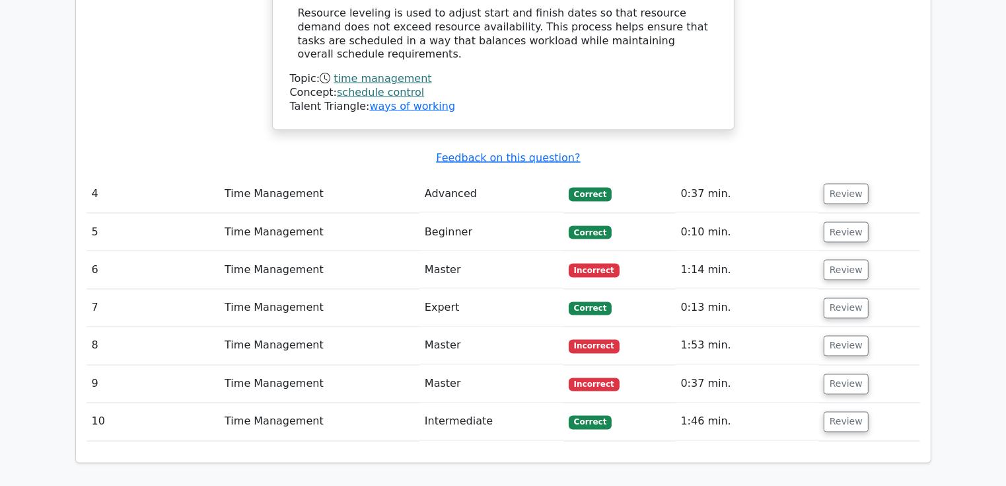
scroll to position [2246, 0]
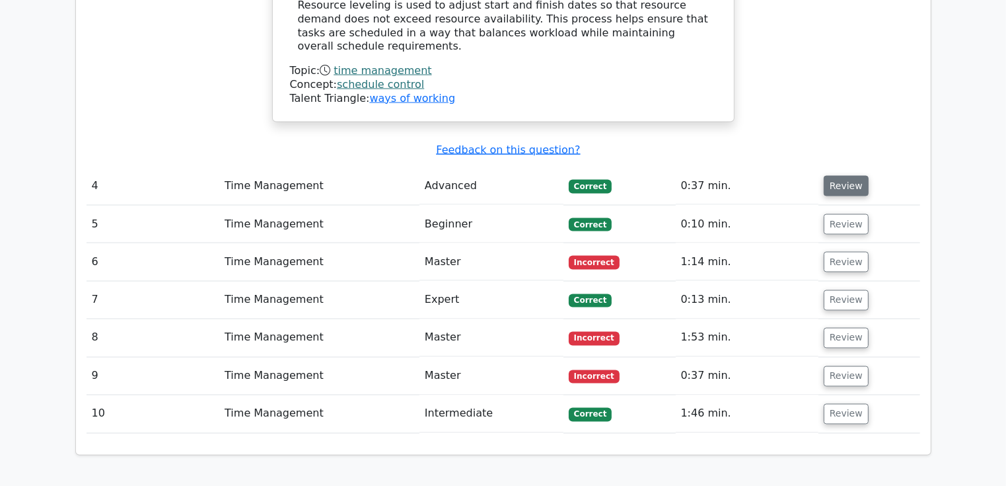
click at [843, 176] on button "Review" at bounding box center [846, 186] width 45 height 20
click at [846, 176] on button "Review" at bounding box center [846, 186] width 45 height 20
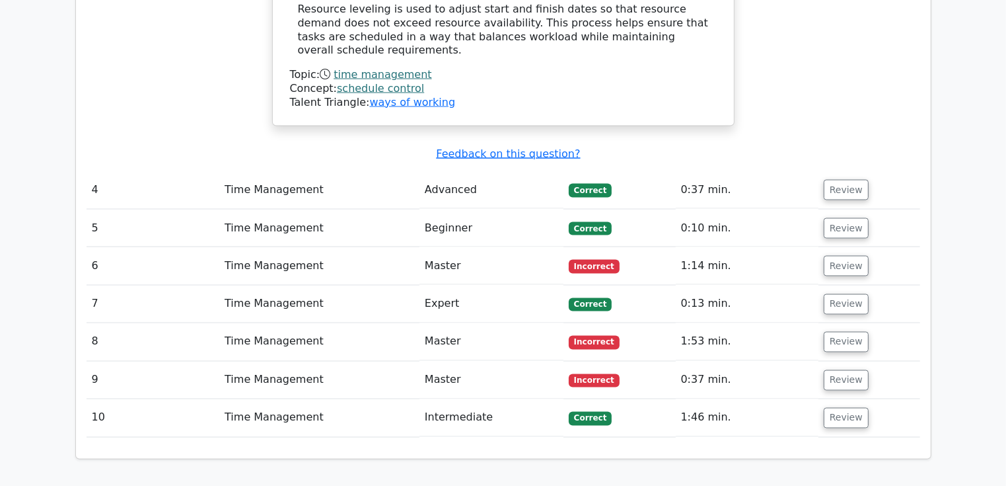
scroll to position [2211, 0]
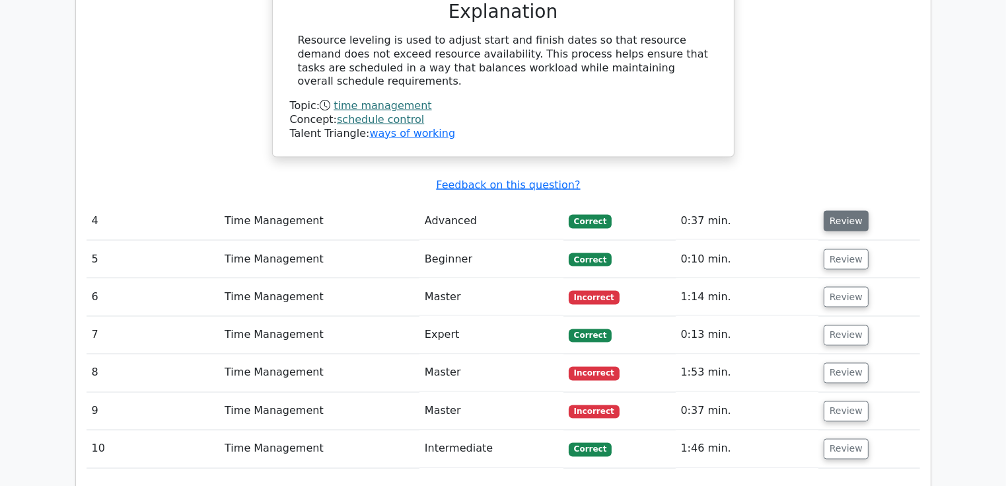
click at [848, 211] on button "Review" at bounding box center [846, 221] width 45 height 20
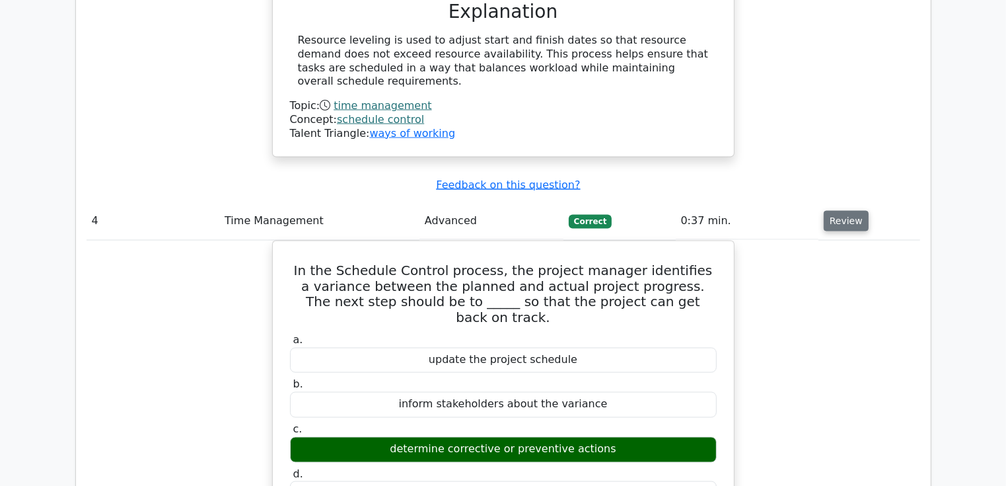
click at [846, 211] on button "Review" at bounding box center [846, 221] width 45 height 20
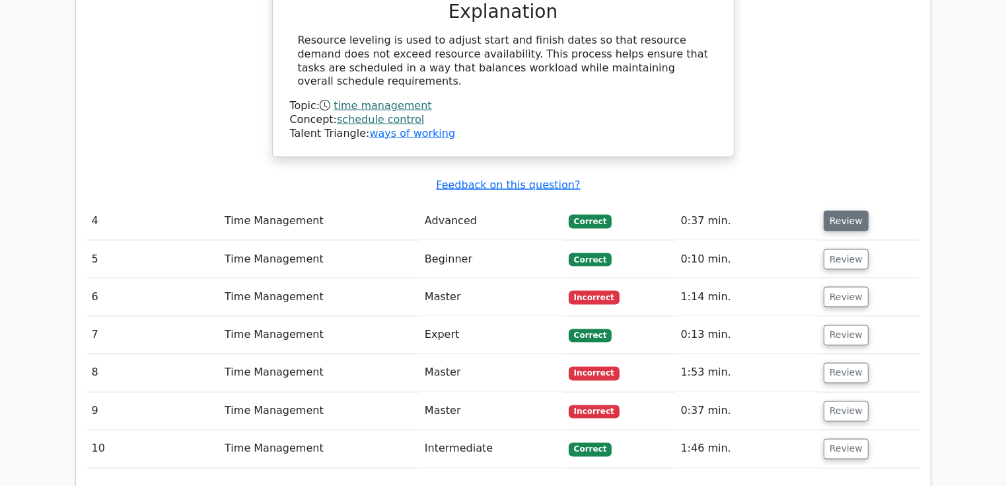
click at [846, 211] on button "Review" at bounding box center [846, 221] width 45 height 20
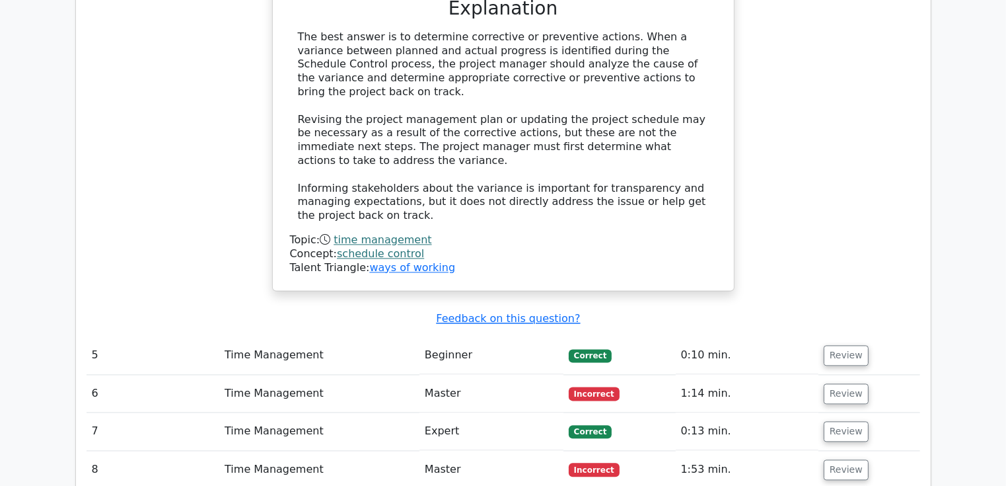
scroll to position [2740, 0]
click at [849, 344] on button "Review" at bounding box center [846, 354] width 45 height 20
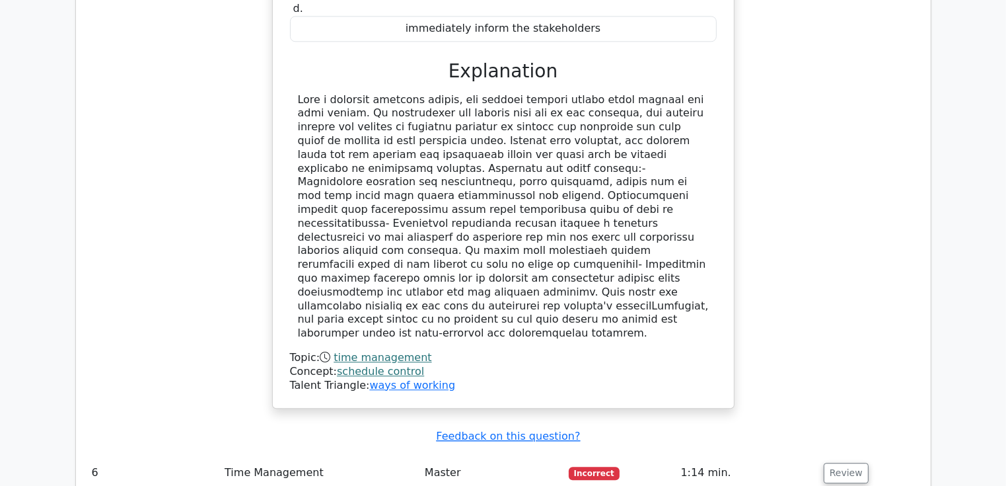
scroll to position [3334, 0]
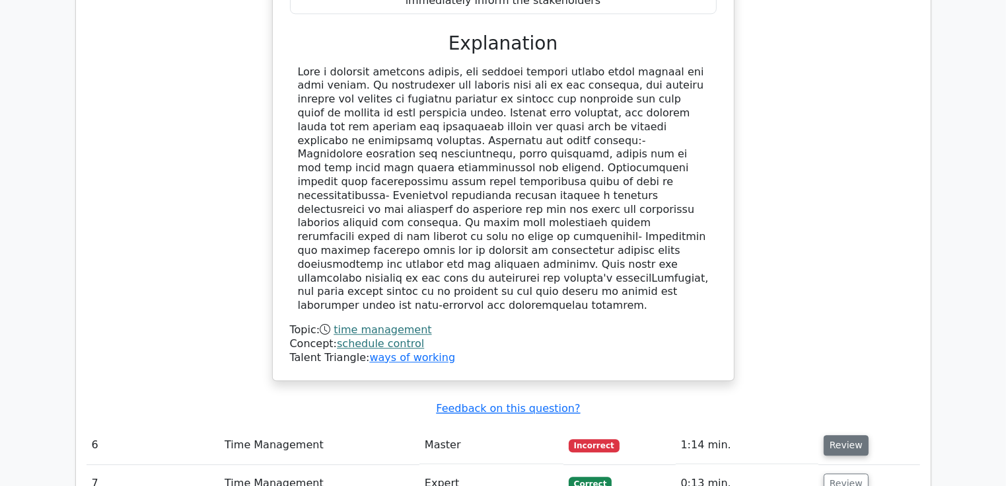
click at [841, 435] on button "Review" at bounding box center [846, 445] width 45 height 20
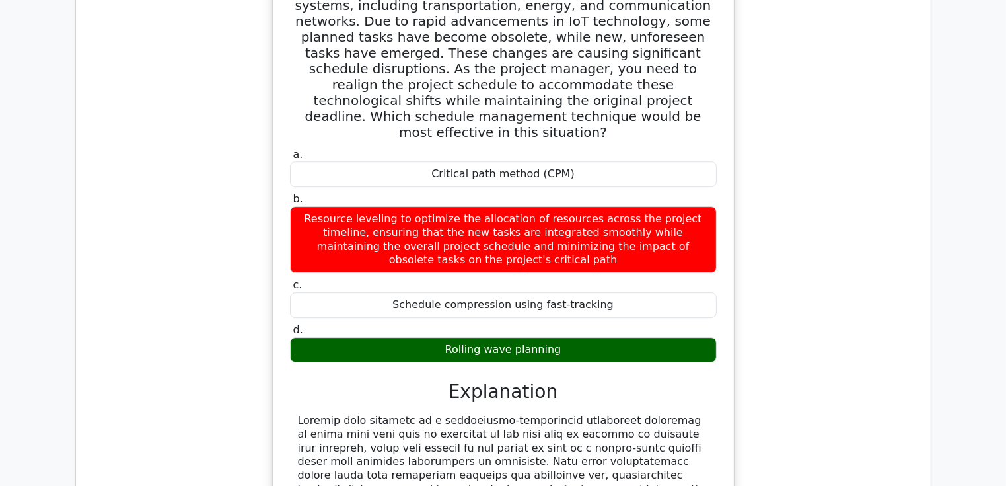
scroll to position [3863, 0]
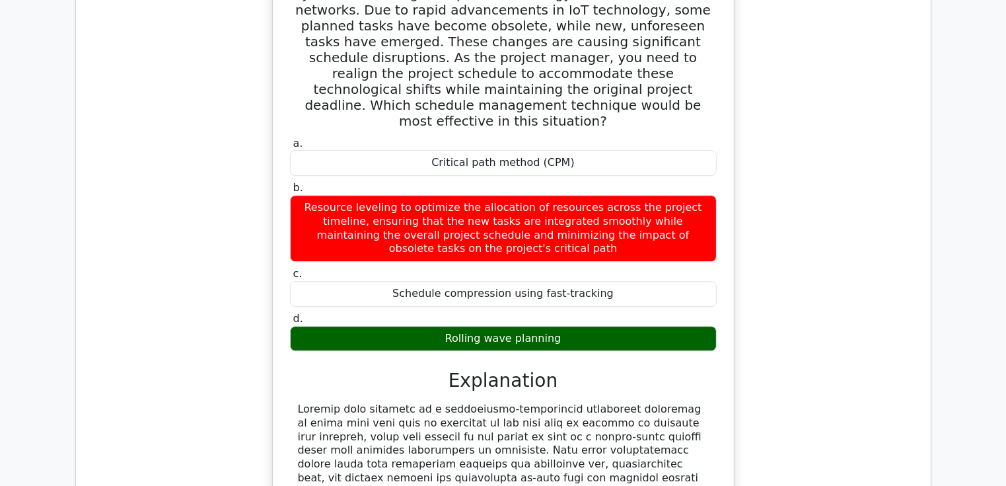
drag, startPoint x: 431, startPoint y: 375, endPoint x: 525, endPoint y: 377, distance: 93.8
drag, startPoint x: 525, startPoint y: 377, endPoint x: 486, endPoint y: 379, distance: 38.4
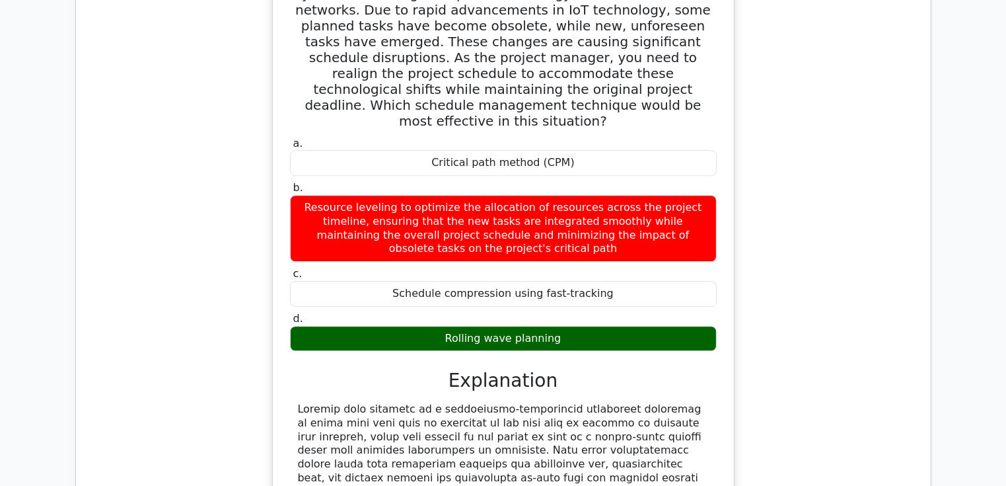
drag, startPoint x: 390, startPoint y: 392, endPoint x: 626, endPoint y: 398, distance: 235.2
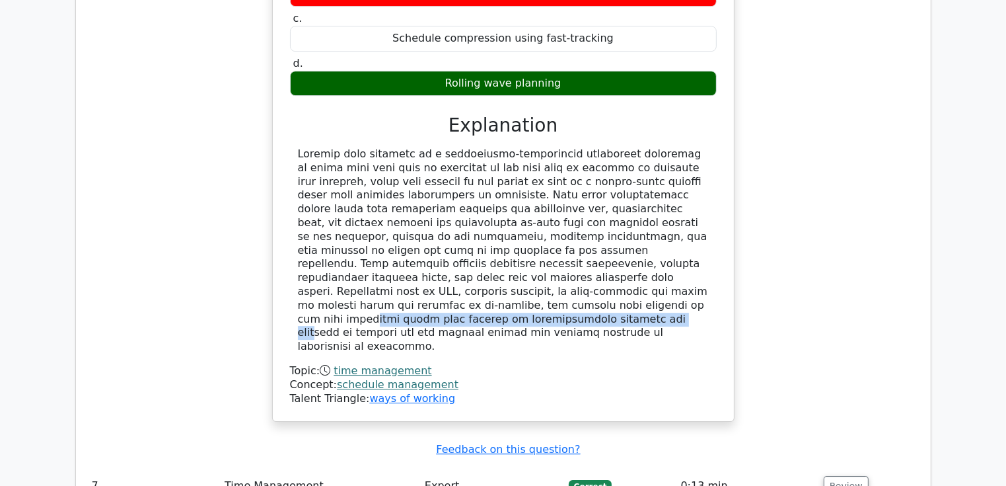
scroll to position [4193, 0]
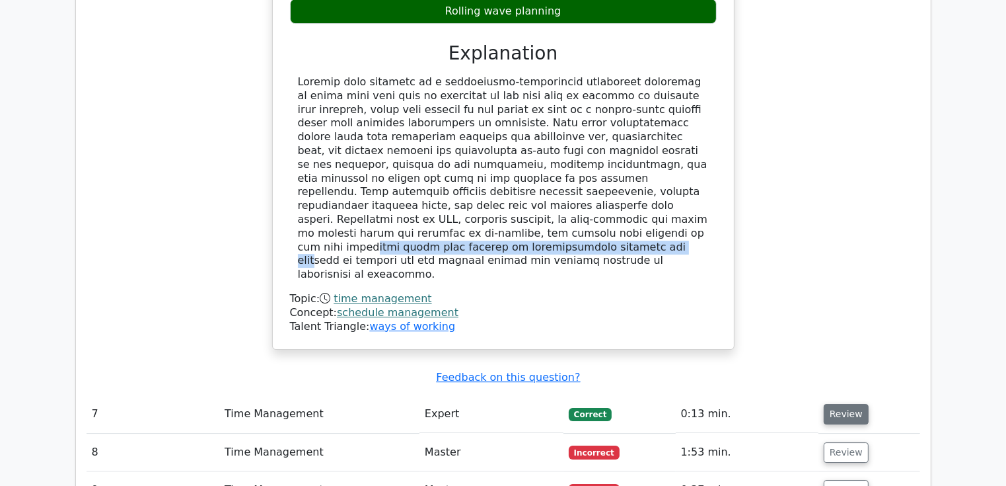
click at [832, 404] on button "Review" at bounding box center [846, 414] width 45 height 20
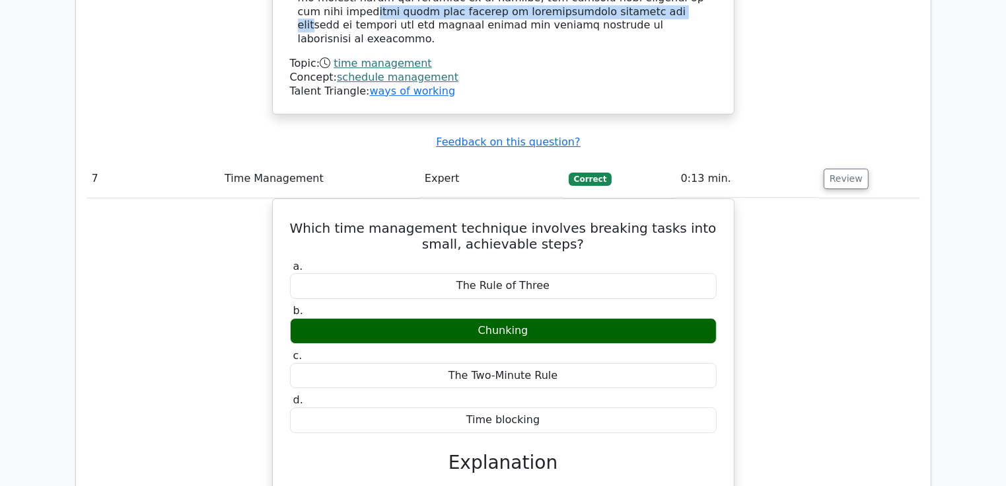
scroll to position [4457, 0]
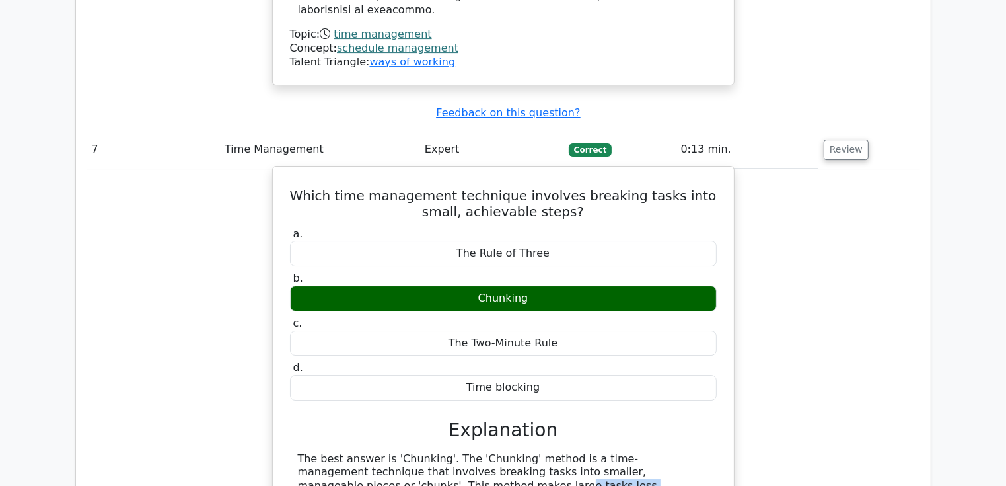
drag, startPoint x: 410, startPoint y: 298, endPoint x: 658, endPoint y: 294, distance: 248.4
drag, startPoint x: 402, startPoint y: 318, endPoint x: 655, endPoint y: 324, distance: 253.1
drag, startPoint x: 412, startPoint y: 346, endPoint x: 652, endPoint y: 357, distance: 240.0
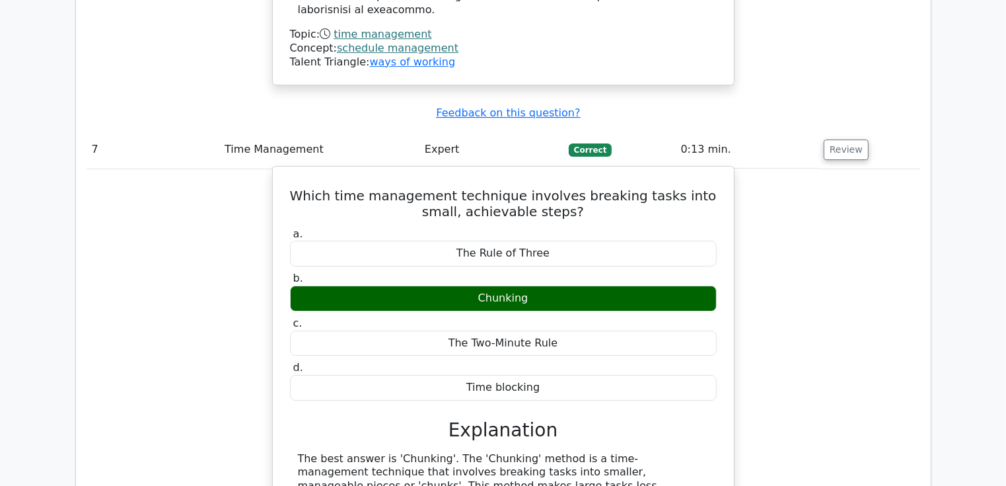
drag, startPoint x: 330, startPoint y: 356, endPoint x: 616, endPoint y: 382, distance: 287.9
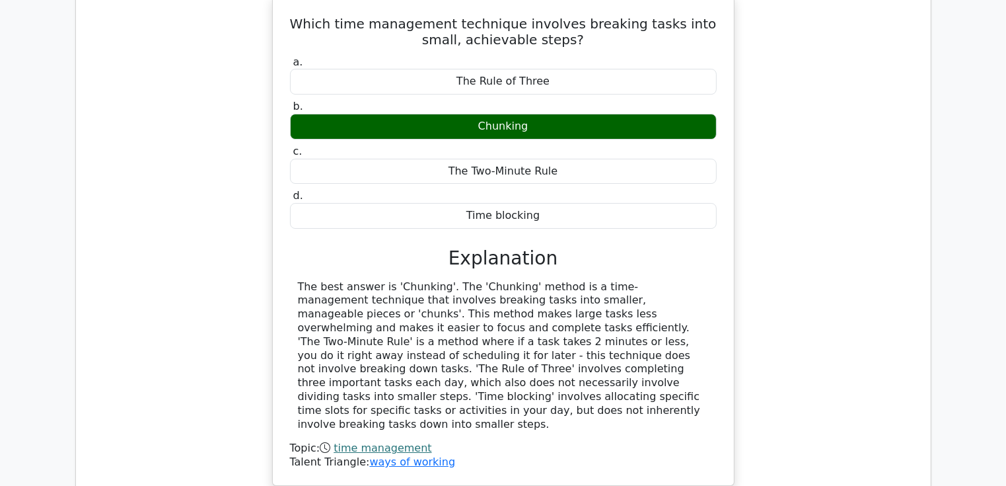
scroll to position [4655, 0]
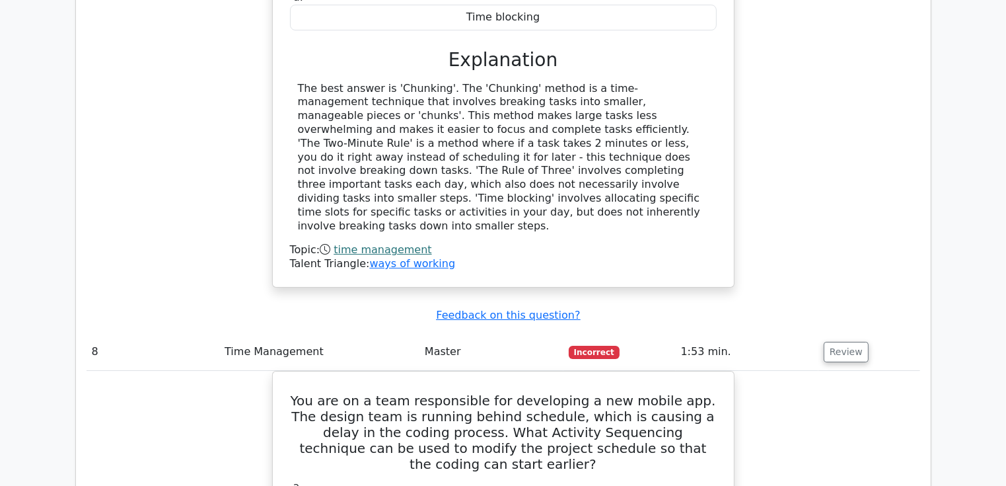
scroll to position [4854, 0]
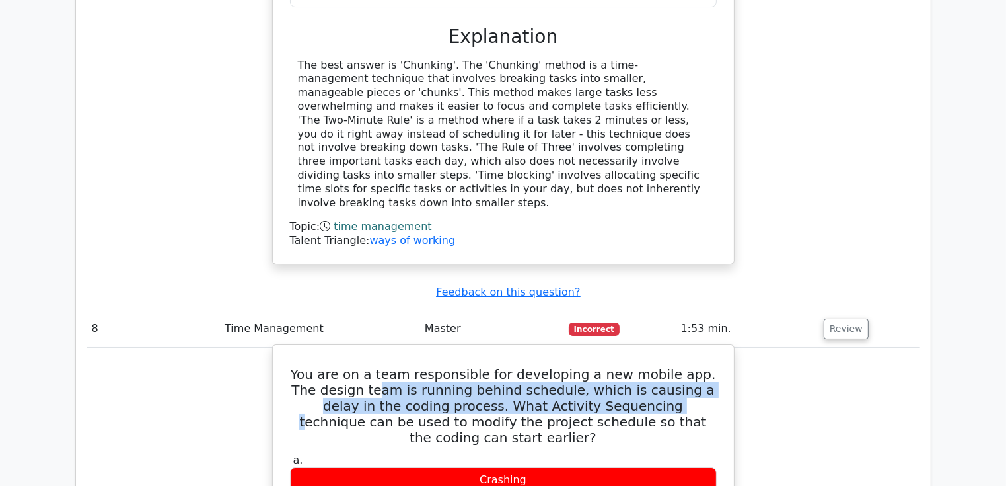
drag, startPoint x: 388, startPoint y: 180, endPoint x: 561, endPoint y: 201, distance: 174.5
click at [561, 366] on h5 "You are on a team responsible for developing a new mobile app. The design team …" at bounding box center [503, 405] width 429 height 79
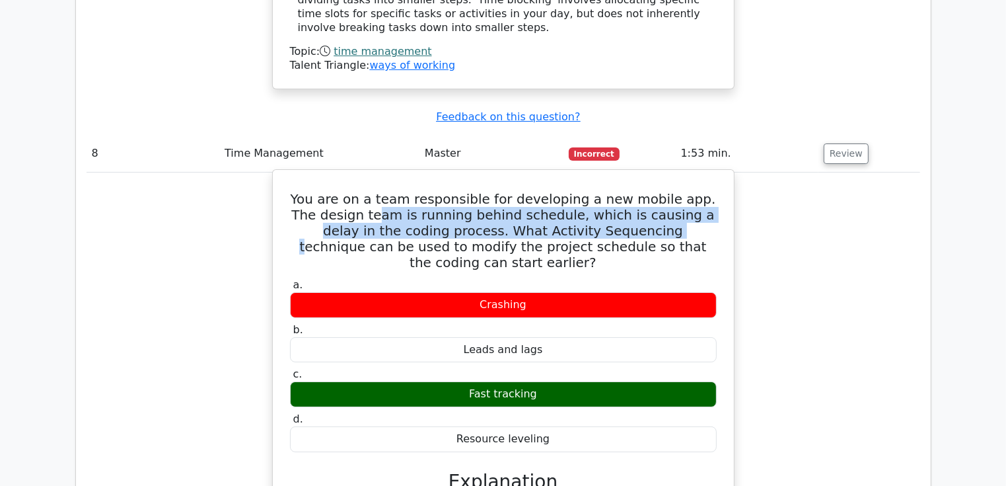
scroll to position [5052, 0]
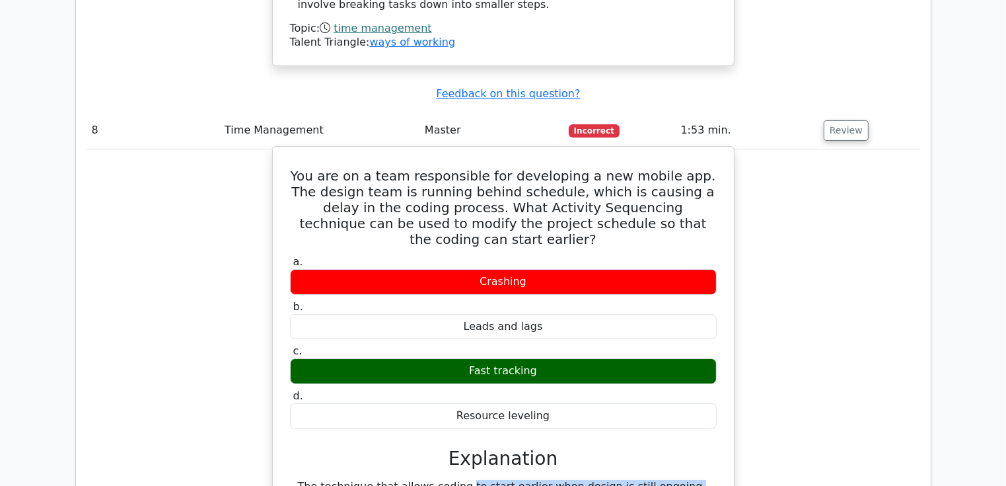
drag, startPoint x: 390, startPoint y: 258, endPoint x: 597, endPoint y: 267, distance: 207.0
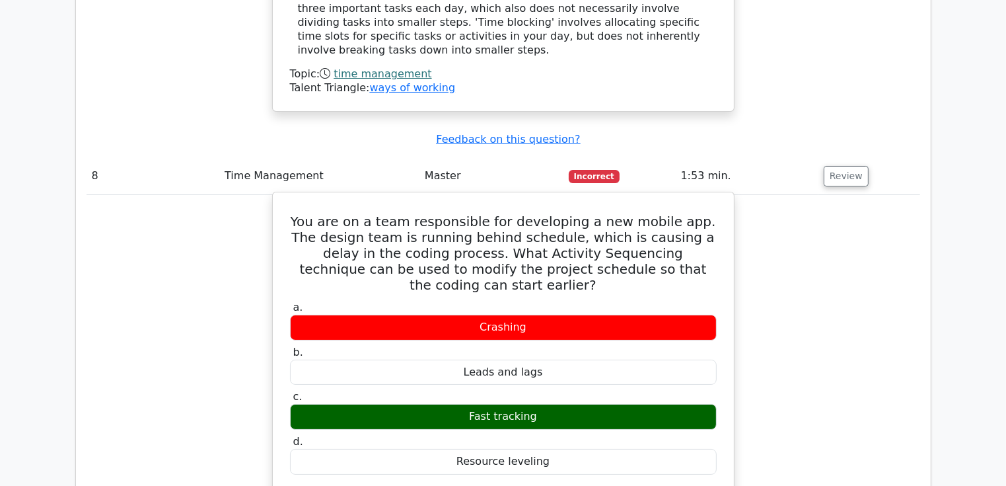
scroll to position [4986, 0]
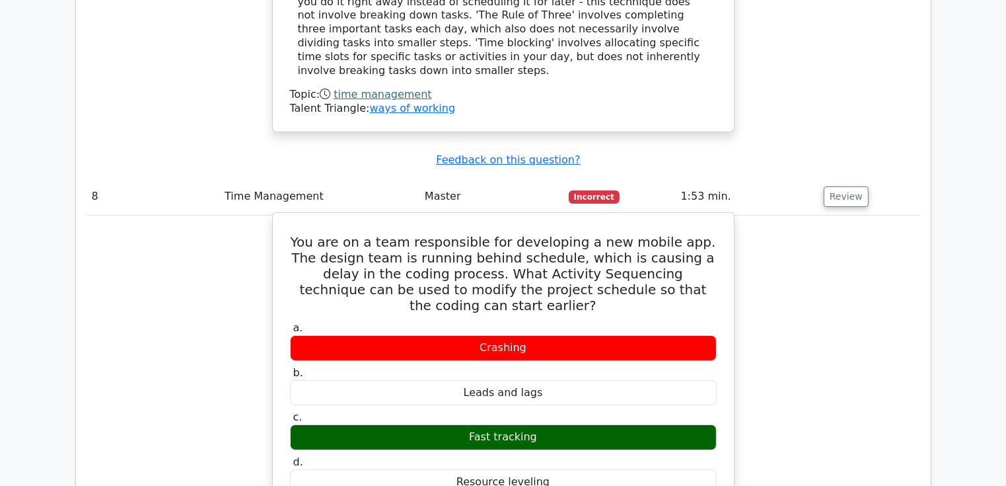
drag, startPoint x: 486, startPoint y: 325, endPoint x: 629, endPoint y: 340, distance: 143.4
drag, startPoint x: 442, startPoint y: 340, endPoint x: 405, endPoint y: 353, distance: 39.3
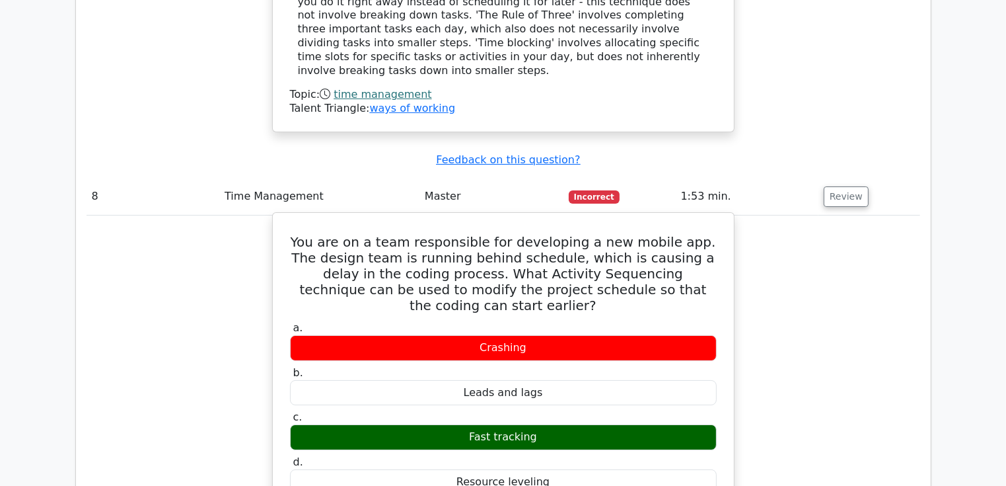
drag, startPoint x: 405, startPoint y: 353, endPoint x: 381, endPoint y: 341, distance: 27.5
drag, startPoint x: 346, startPoint y: 337, endPoint x: 470, endPoint y: 342, distance: 124.3
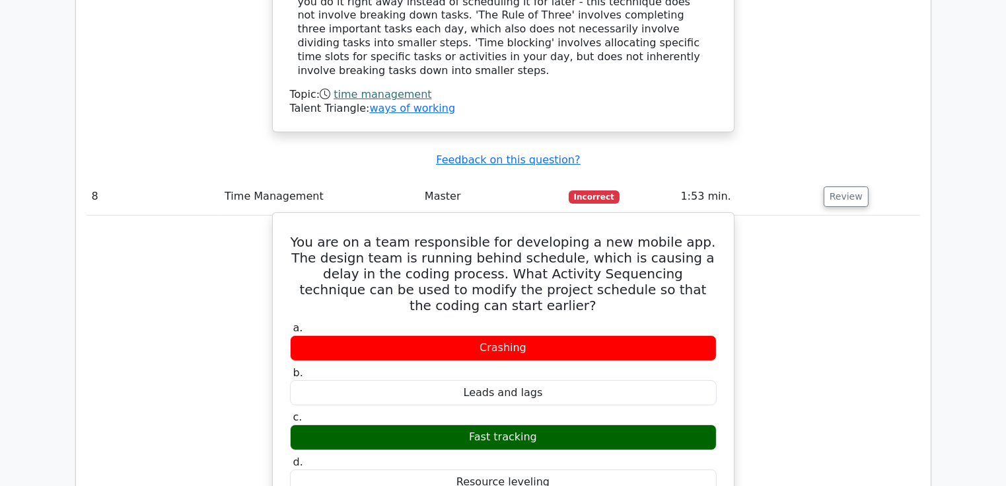
drag, startPoint x: 386, startPoint y: 353, endPoint x: 443, endPoint y: 361, distance: 57.3
drag, startPoint x: 431, startPoint y: 349, endPoint x: 671, endPoint y: 365, distance: 239.7
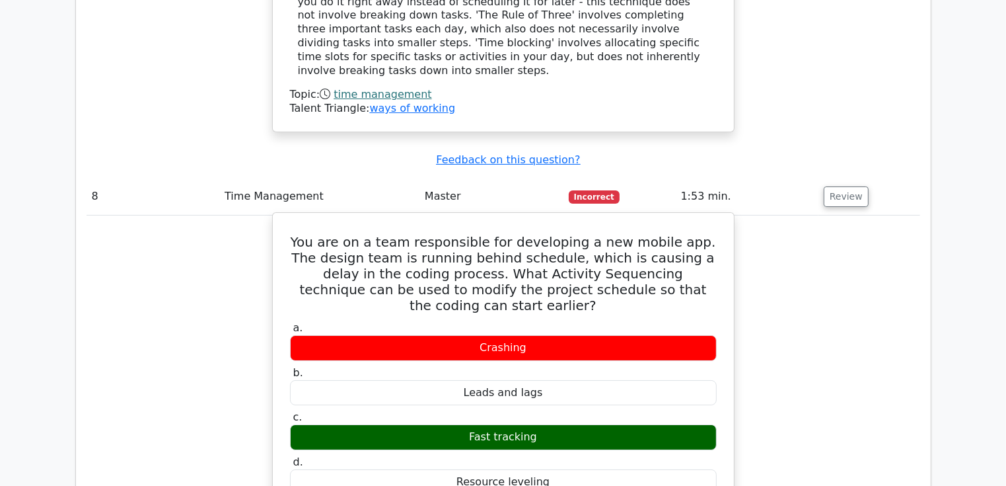
drag, startPoint x: 499, startPoint y: 367, endPoint x: 400, endPoint y: 420, distance: 112.3
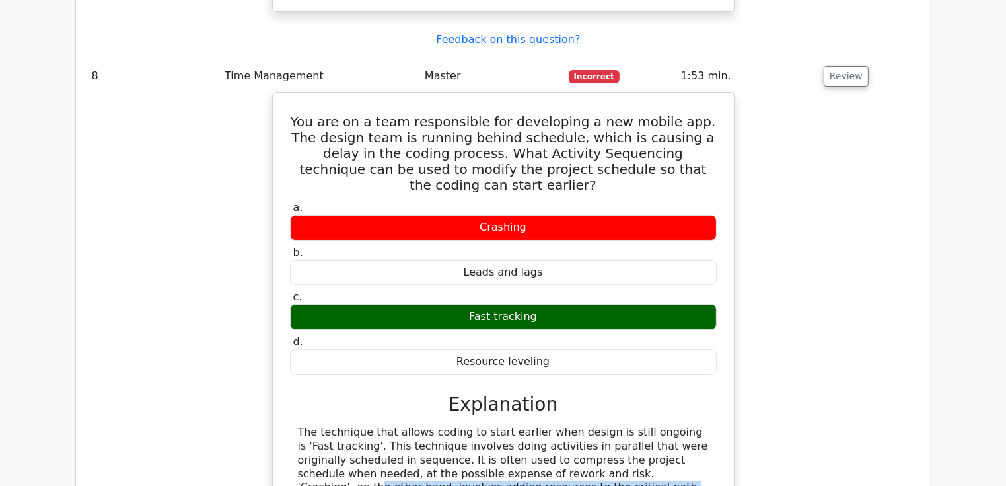
scroll to position [5118, 0]
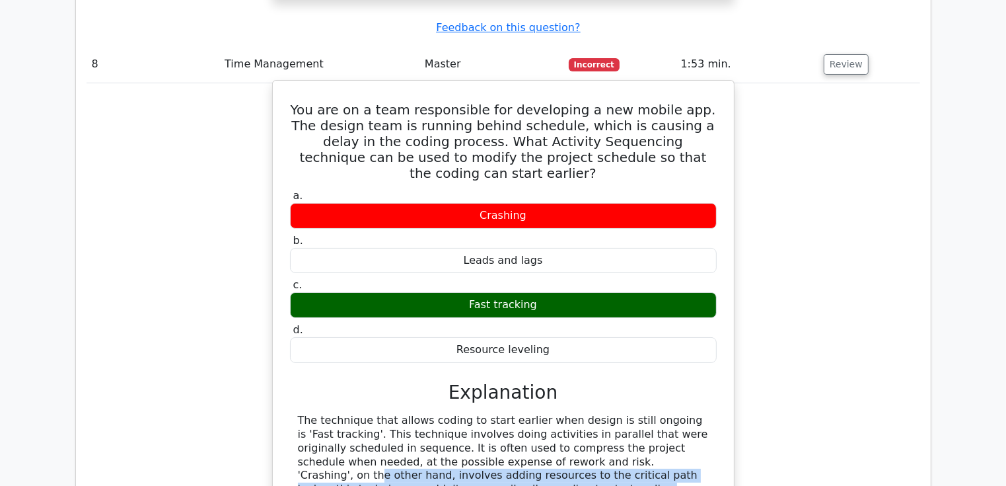
click at [517, 414] on div "The technique that allows coding to start earlier when design is still ongoing …" at bounding box center [503, 489] width 411 height 151
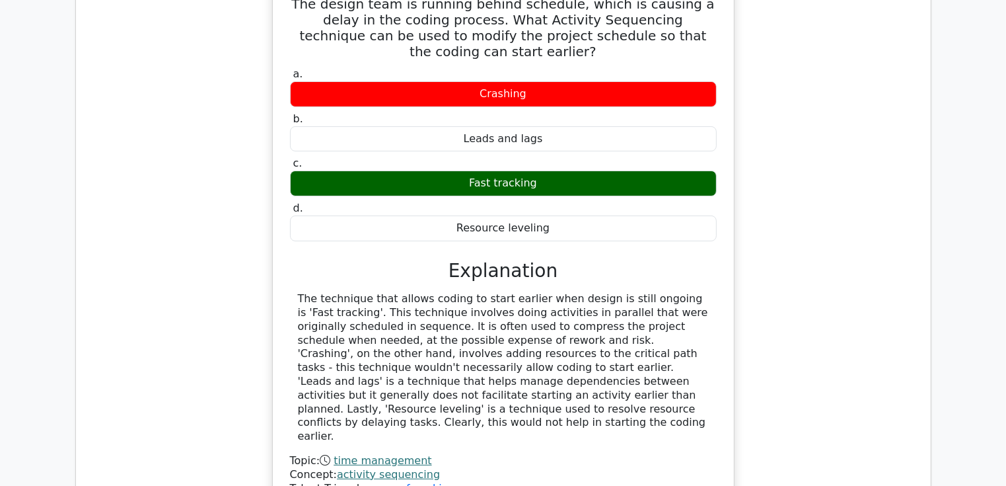
scroll to position [5250, 0]
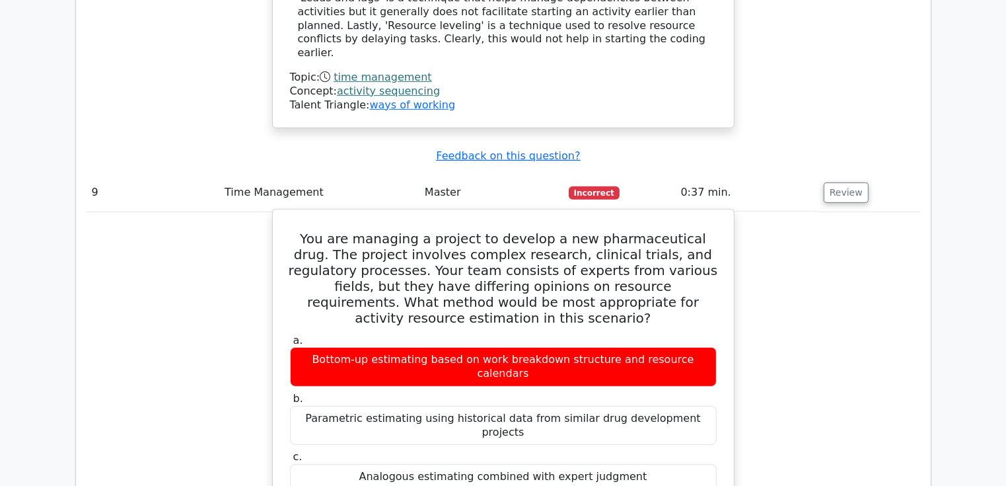
scroll to position [5646, 0]
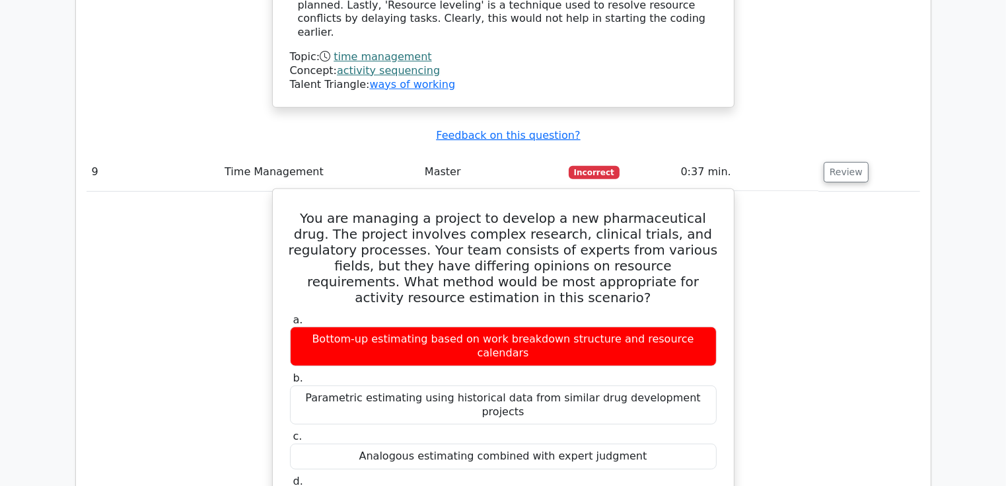
drag, startPoint x: 416, startPoint y: 271, endPoint x: 499, endPoint y: 292, distance: 85.9
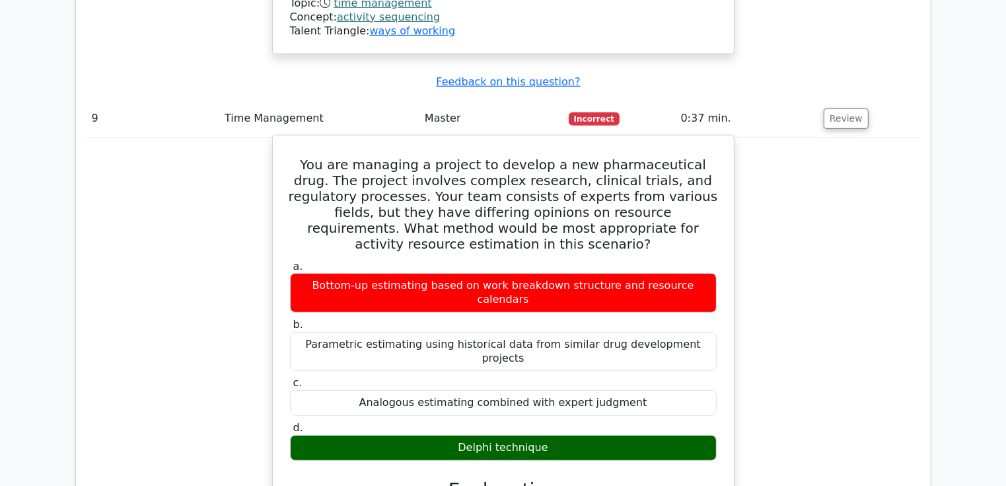
scroll to position [5712, 0]
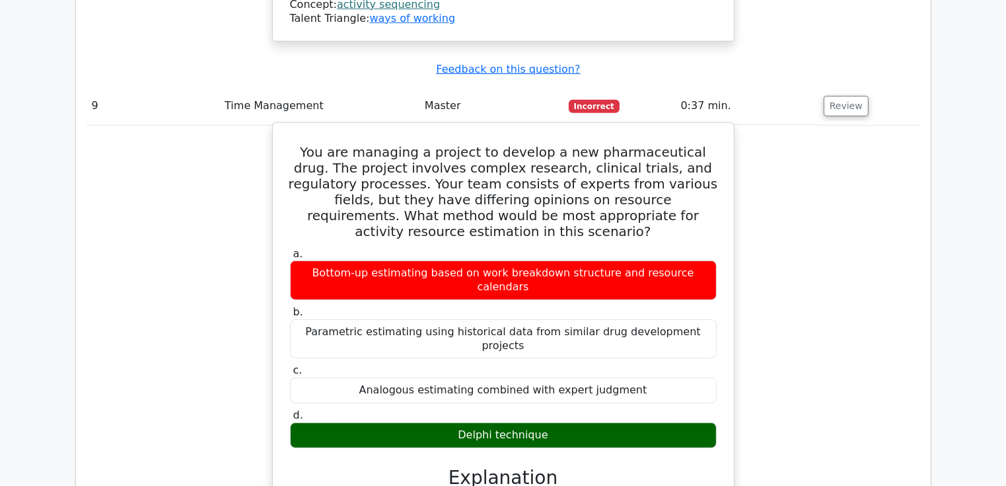
drag, startPoint x: 328, startPoint y: 264, endPoint x: 508, endPoint y: 268, distance: 179.7
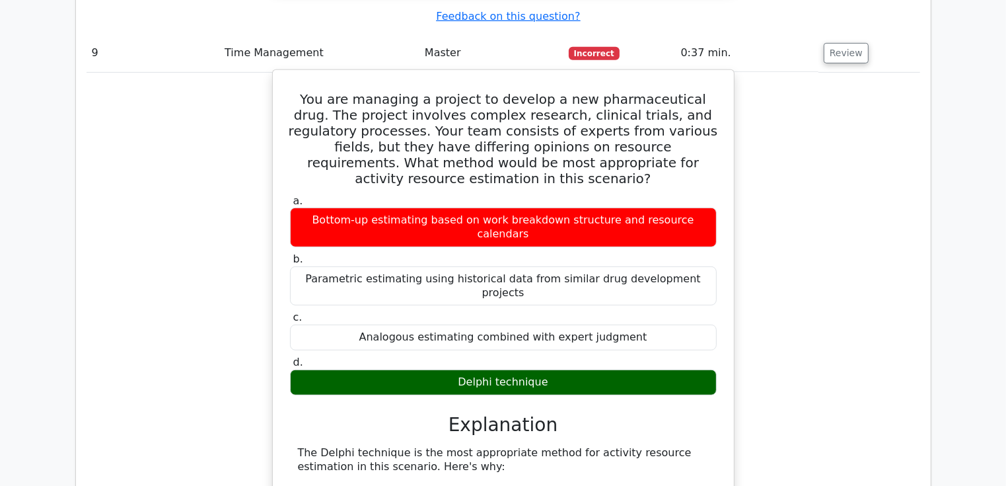
scroll to position [5778, 0]
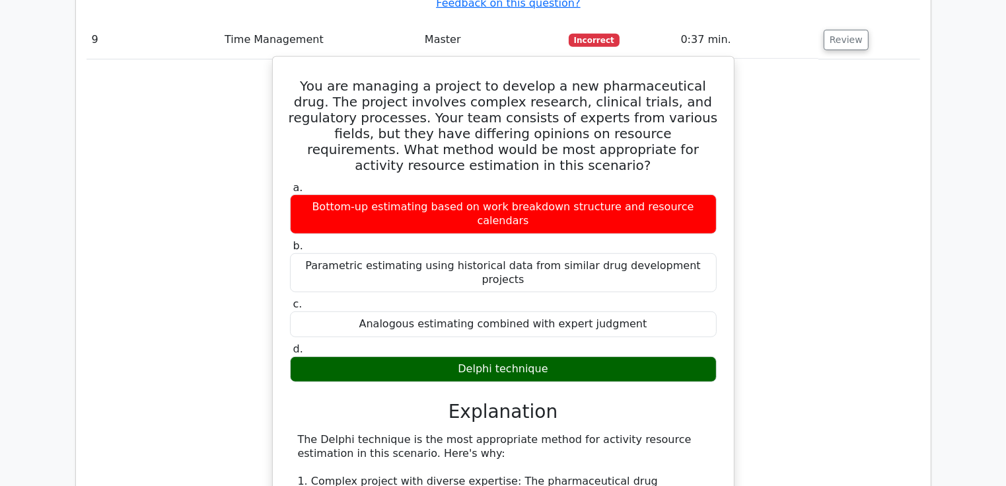
drag, startPoint x: 433, startPoint y: 231, endPoint x: 622, endPoint y: 225, distance: 188.4
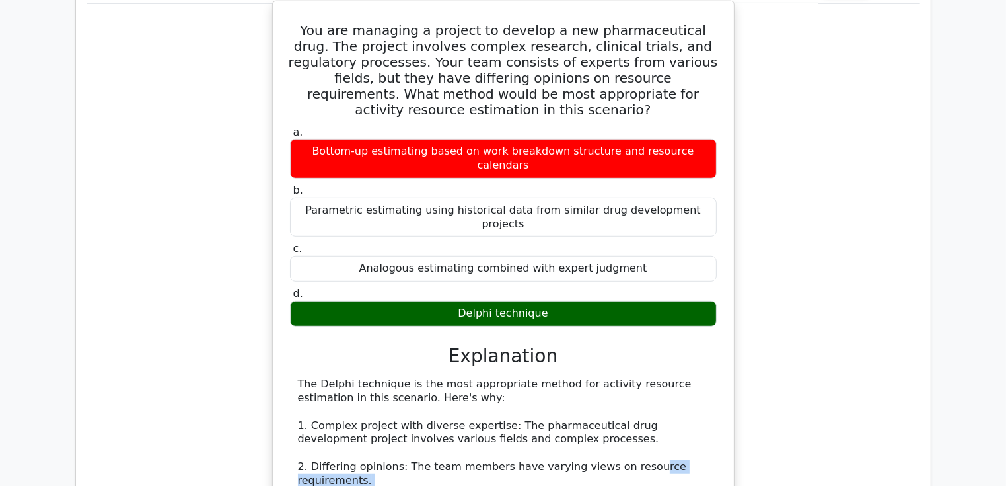
scroll to position [5845, 0]
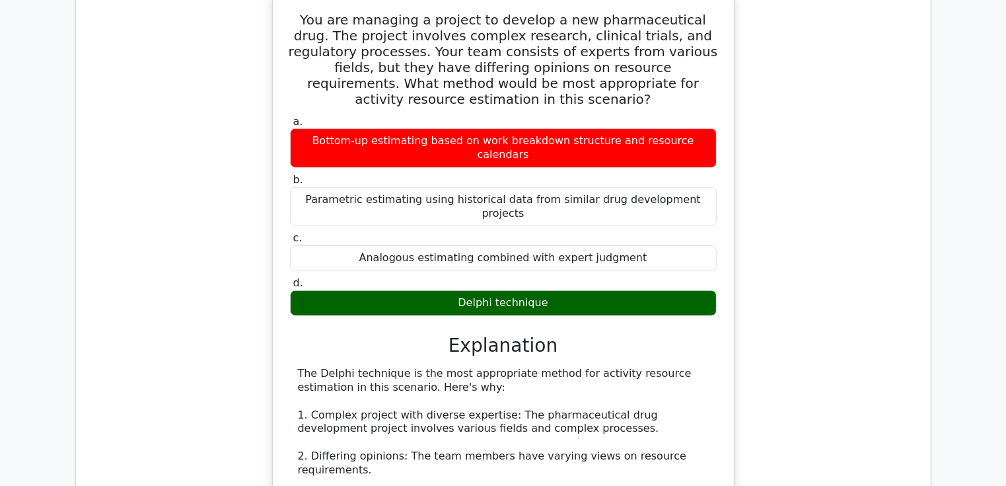
drag, startPoint x: 400, startPoint y: 198, endPoint x: 570, endPoint y: 194, distance: 170.5
drag, startPoint x: 340, startPoint y: 223, endPoint x: 567, endPoint y: 234, distance: 227.5
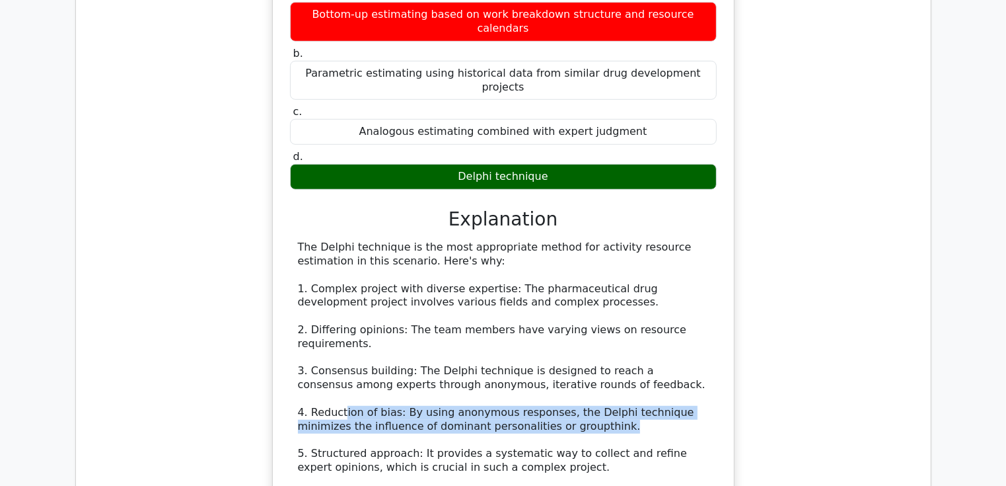
scroll to position [5977, 0]
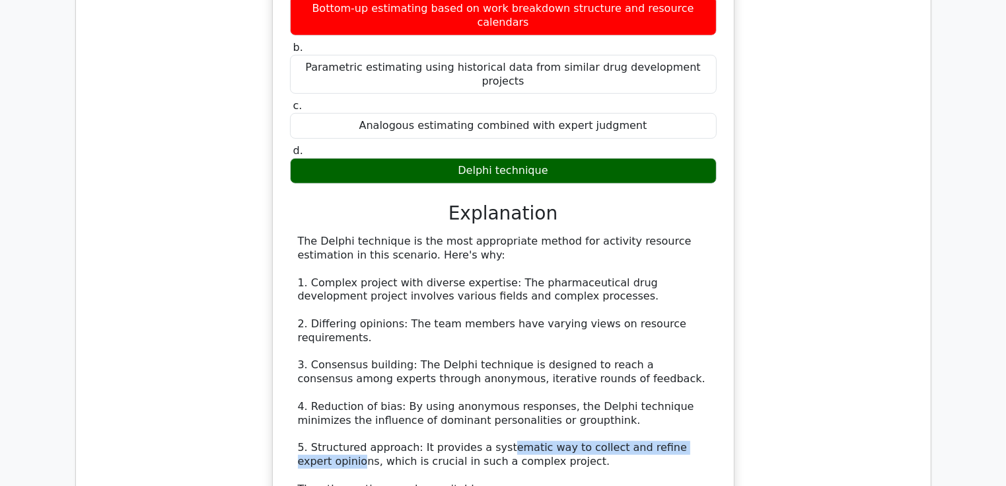
drag, startPoint x: 328, startPoint y: 144, endPoint x: 489, endPoint y: 134, distance: 161.5
click at [489, 235] on div "The Delphi technique is the most appropriate method for activity resource estim…" at bounding box center [503, 468] width 411 height 467
drag, startPoint x: 489, startPoint y: 134, endPoint x: 385, endPoint y: 152, distance: 105.2
click at [385, 235] on div "The Delphi technique is the most appropriate method for activity resource estim…" at bounding box center [503, 468] width 411 height 467
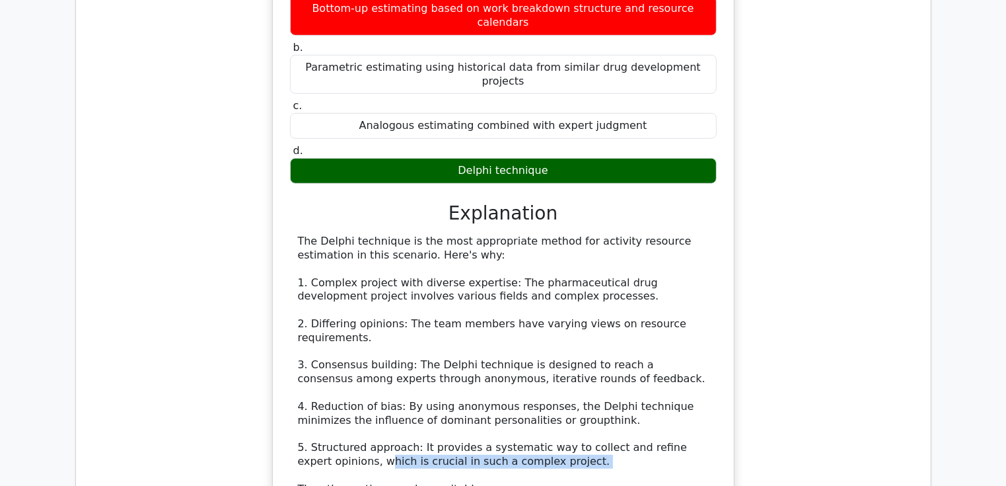
drag, startPoint x: 385, startPoint y: 152, endPoint x: 511, endPoint y: 155, distance: 125.5
click at [511, 235] on div "The Delphi technique is the most appropriate method for activity resource estim…" at bounding box center [503, 468] width 411 height 467
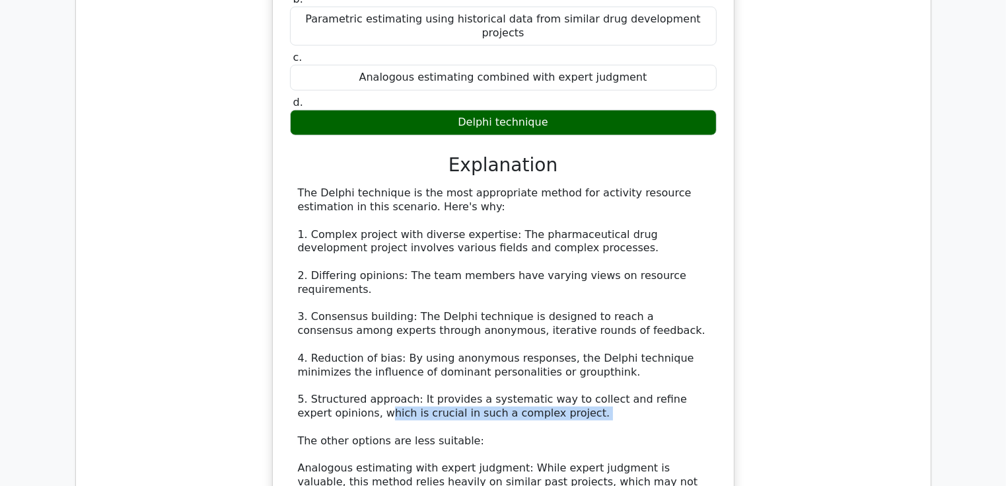
scroll to position [6043, 0]
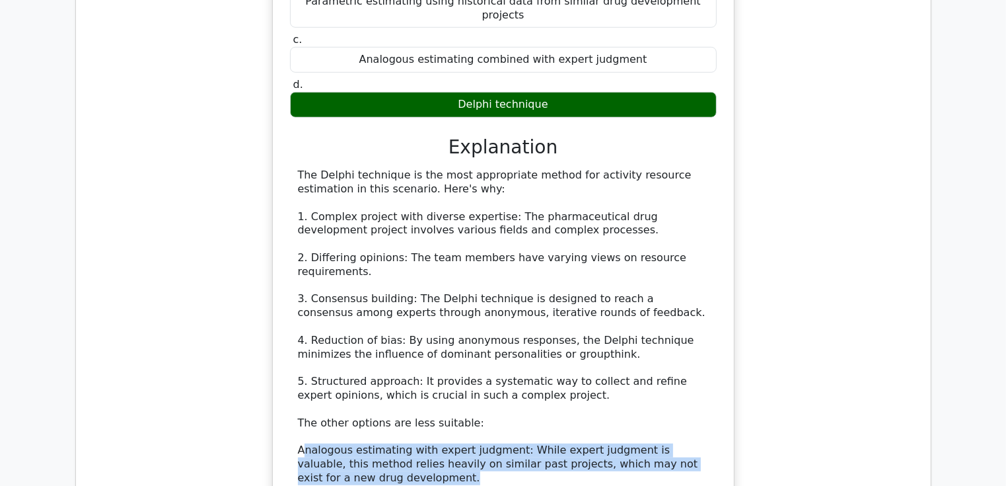
drag, startPoint x: 306, startPoint y: 135, endPoint x: 622, endPoint y: 163, distance: 317.7
click at [622, 168] on div "The Delphi technique is the most appropriate method for activity resource estim…" at bounding box center [503, 401] width 411 height 467
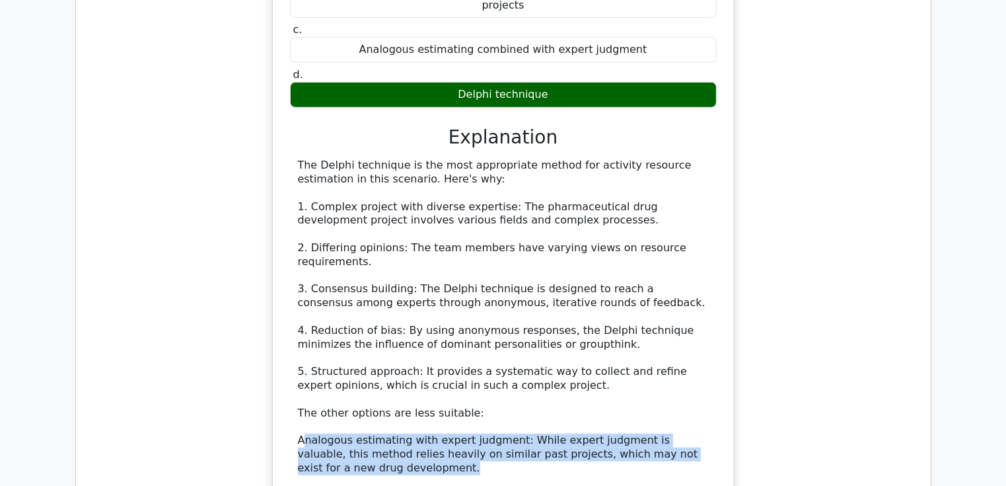
scroll to position [6175, 0]
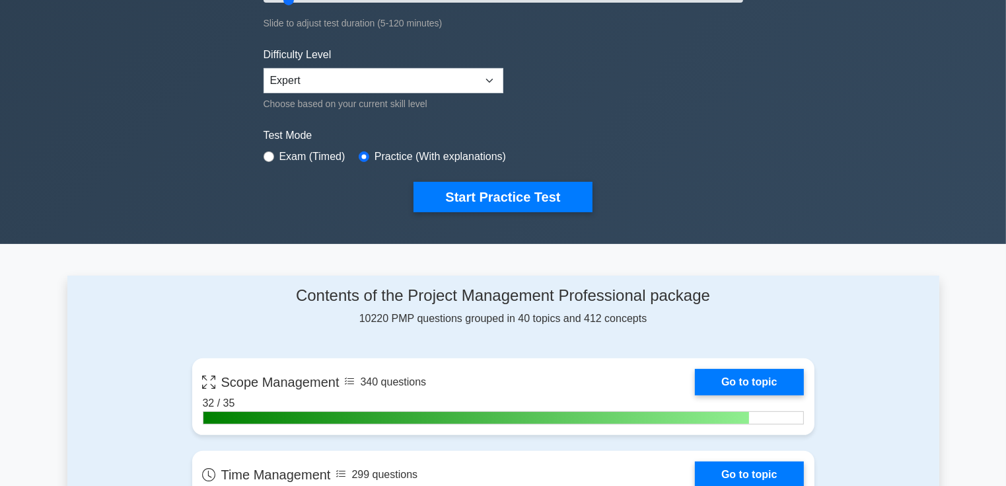
scroll to position [132, 0]
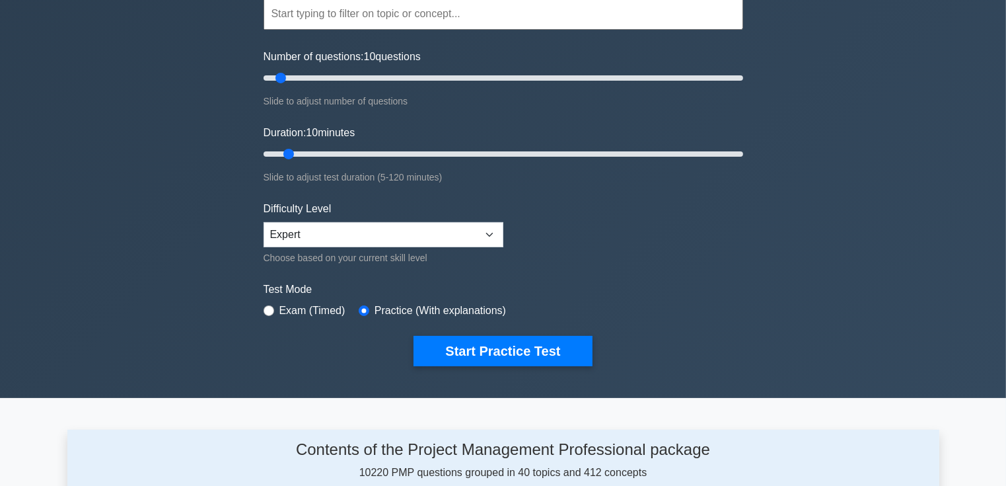
click at [353, 18] on input "text" at bounding box center [504, 14] width 480 height 32
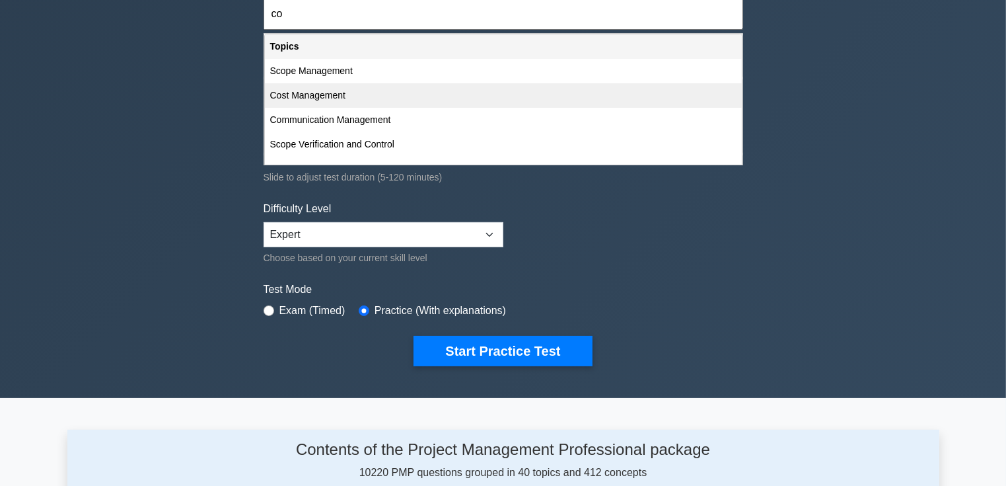
click at [330, 97] on div "Cost Management" at bounding box center [503, 95] width 477 height 24
type input "Cost Management"
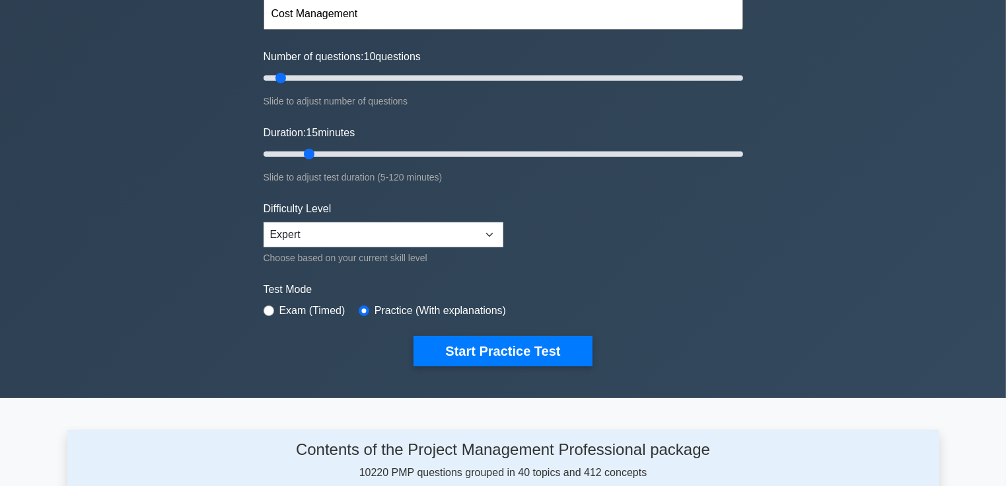
drag, startPoint x: 291, startPoint y: 152, endPoint x: 310, endPoint y: 157, distance: 19.7
type input "15"
click at [310, 157] on input "Duration: 15 minutes" at bounding box center [504, 154] width 480 height 16
drag, startPoint x: 277, startPoint y: 79, endPoint x: 297, endPoint y: 96, distance: 25.7
type input "15"
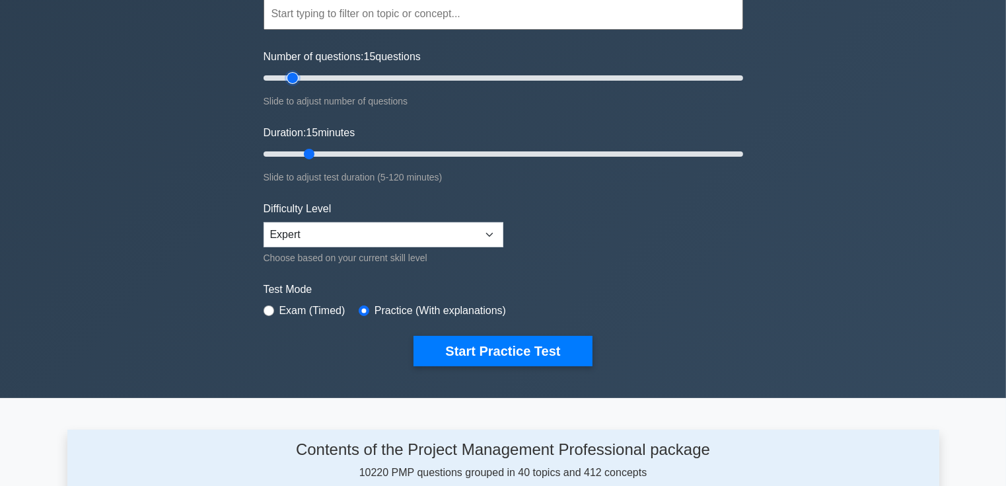
click at [297, 86] on input "Number of questions: 15 questions" at bounding box center [504, 78] width 480 height 16
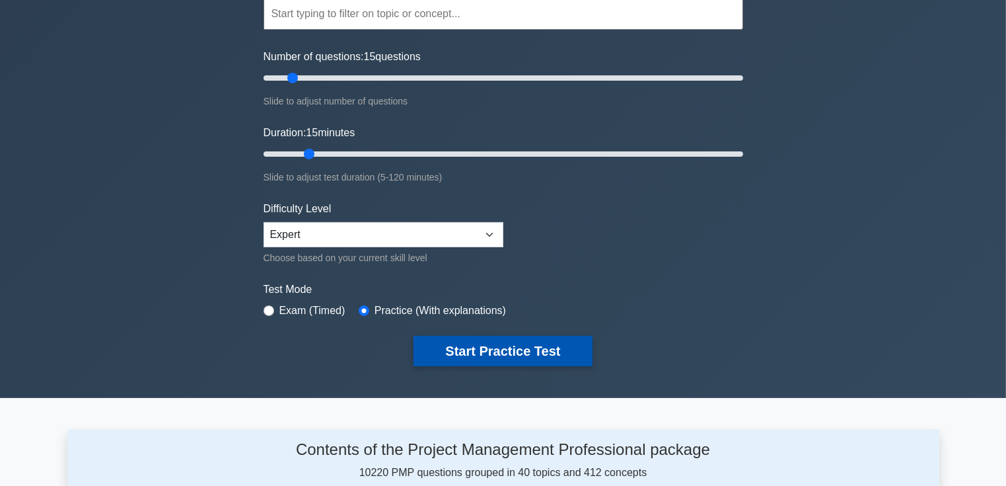
click at [460, 353] on button "Start Practice Test" at bounding box center [503, 351] width 178 height 30
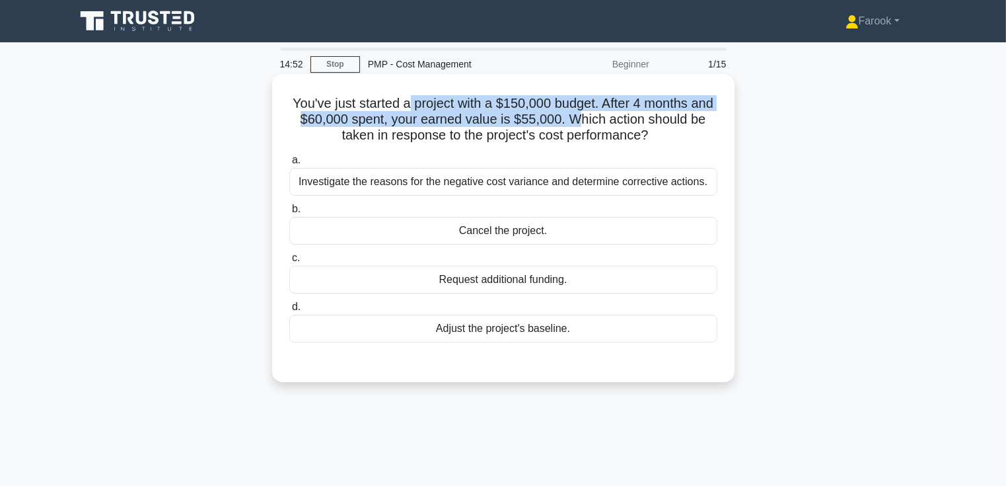
drag, startPoint x: 417, startPoint y: 101, endPoint x: 586, endPoint y: 124, distance: 170.7
click at [586, 124] on h5 "You've just started a project with a $150,000 budget. After 4 months and $60,00…" at bounding box center [503, 119] width 431 height 49
drag, startPoint x: 586, startPoint y: 124, endPoint x: 456, endPoint y: 121, distance: 129.5
click at [456, 121] on h5 "You've just started a project with a $150,000 budget. After 4 months and $60,00…" at bounding box center [503, 119] width 431 height 49
click at [454, 123] on h5 "You've just started a project with a $150,000 budget. After 4 months and $60,00…" at bounding box center [503, 119] width 431 height 49
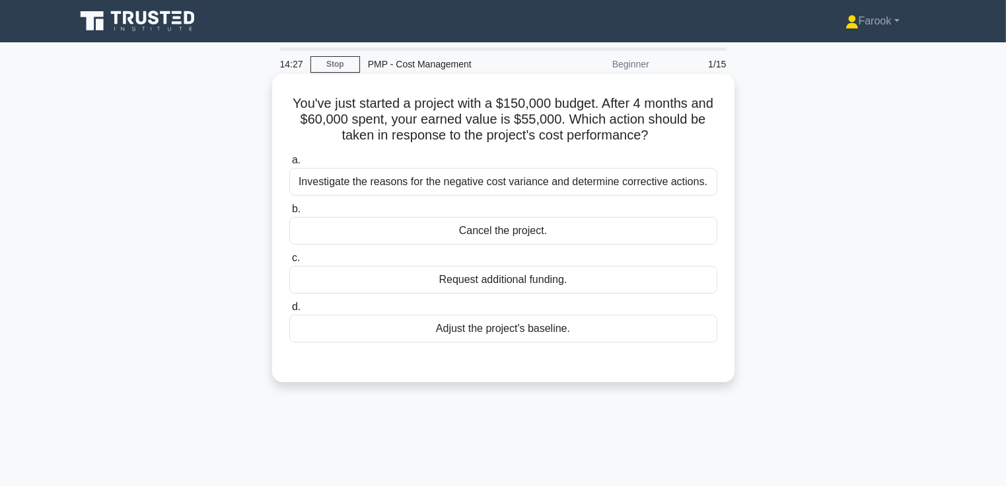
click at [382, 192] on div "Investigate the reasons for the negative cost variance and determine corrective…" at bounding box center [503, 182] width 428 height 28
click at [289, 164] on input "a. Investigate the reasons for the negative cost variance and determine correct…" at bounding box center [289, 160] width 0 height 9
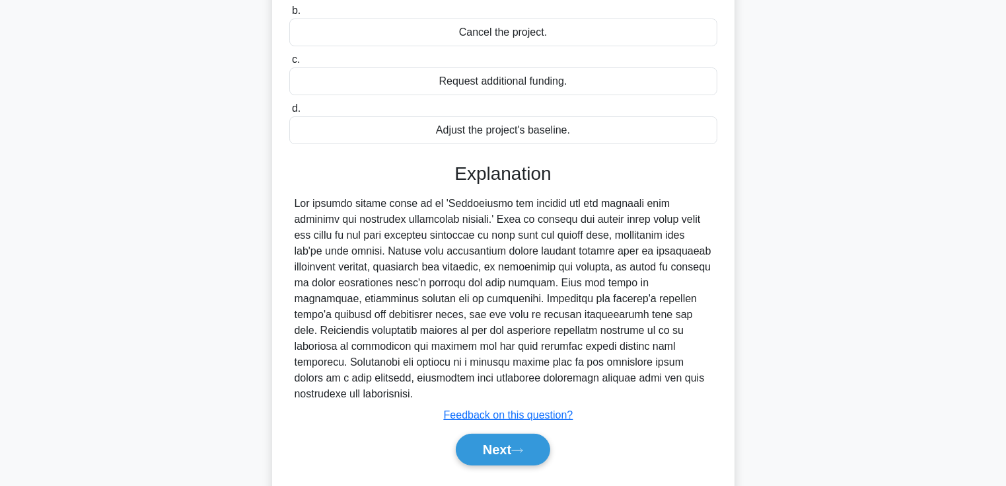
scroll to position [233, 0]
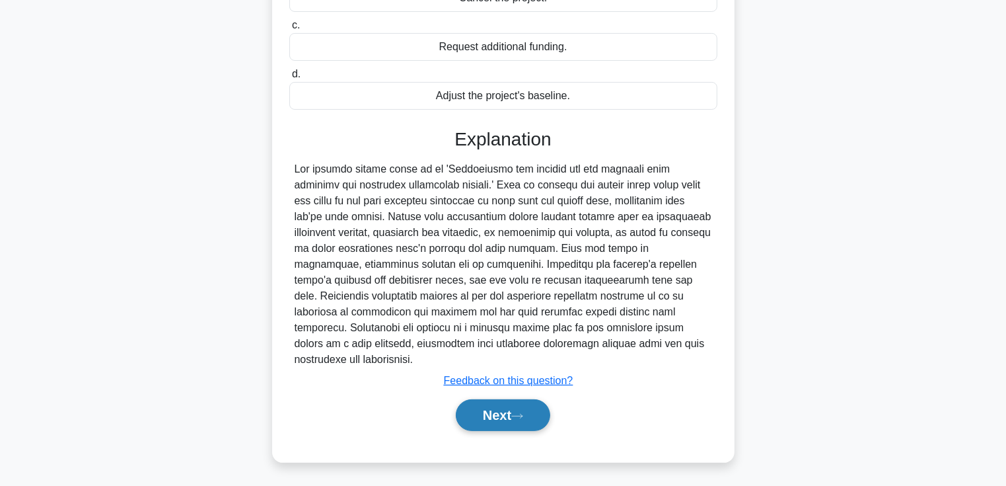
click at [474, 414] on button "Next" at bounding box center [503, 415] width 94 height 32
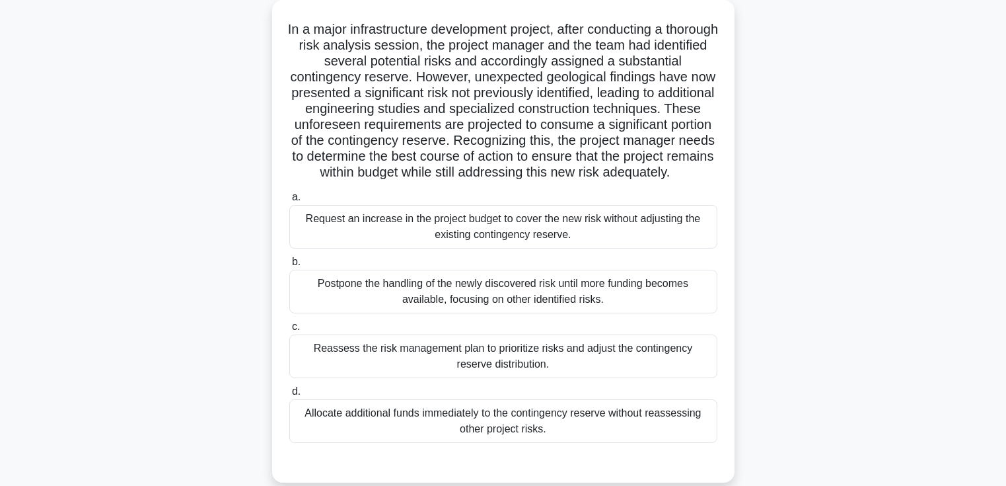
scroll to position [96, 0]
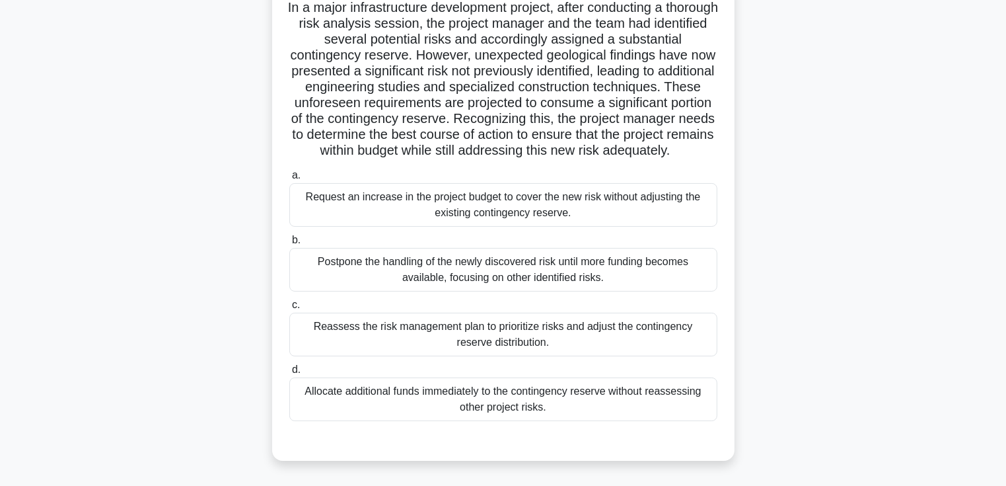
click at [390, 356] on div "Reassess the risk management plan to prioritize risks and adjust the contingenc…" at bounding box center [503, 334] width 428 height 44
click at [289, 309] on input "c. Reassess the risk management plan to prioritize risks and adjust the conting…" at bounding box center [289, 305] width 0 height 9
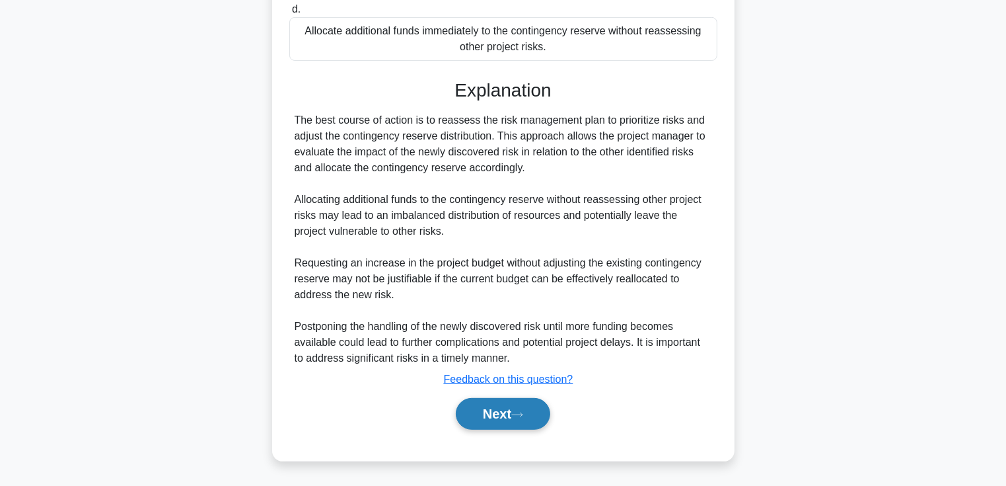
click at [484, 409] on button "Next" at bounding box center [503, 414] width 94 height 32
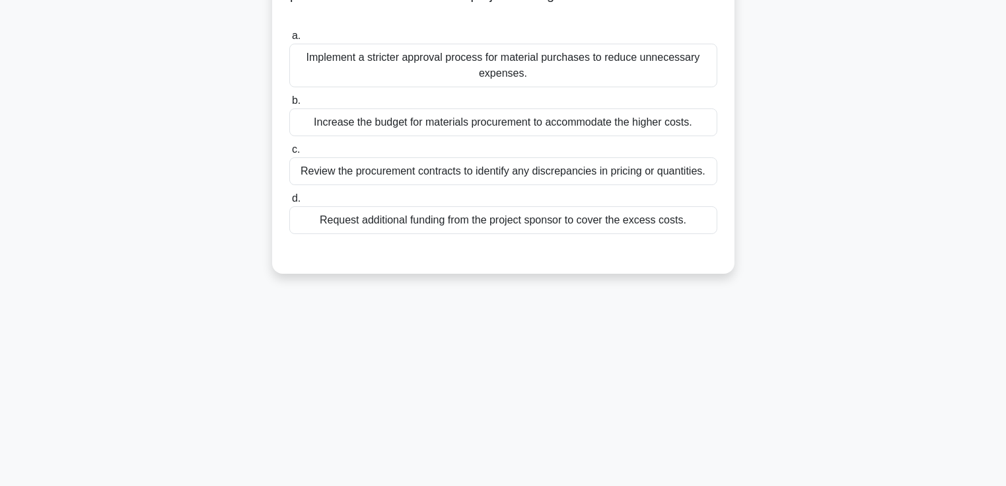
scroll to position [0, 0]
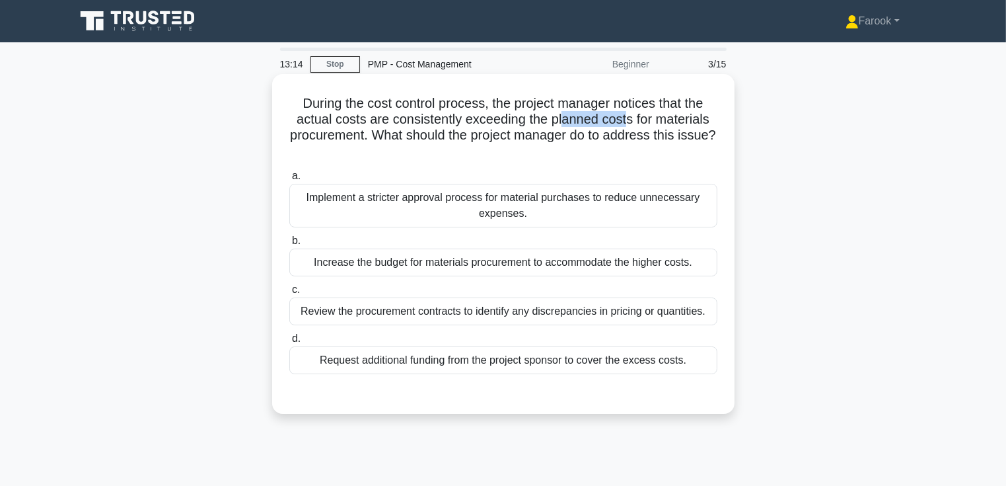
drag, startPoint x: 565, startPoint y: 124, endPoint x: 630, endPoint y: 124, distance: 64.1
click at [630, 124] on h5 "During the cost control process, the project manager notices that the actual co…" at bounding box center [503, 127] width 431 height 65
drag, startPoint x: 419, startPoint y: 130, endPoint x: 573, endPoint y: 147, distance: 154.8
click at [573, 147] on h5 "During the cost control process, the project manager notices that the actual co…" at bounding box center [503, 127] width 431 height 65
drag, startPoint x: 573, startPoint y: 147, endPoint x: 545, endPoint y: 157, distance: 30.3
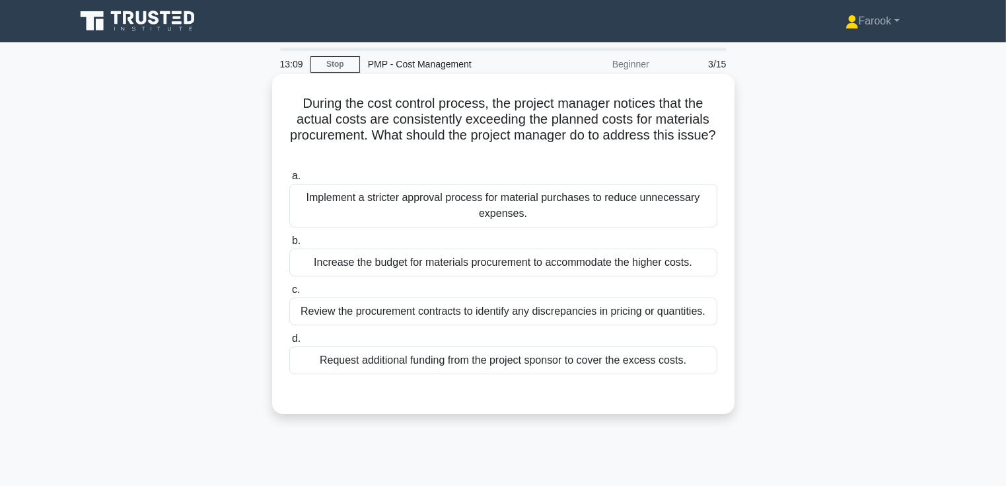
click at [545, 157] on h5 "During the cost control process, the project manager notices that the actual co…" at bounding box center [503, 127] width 431 height 65
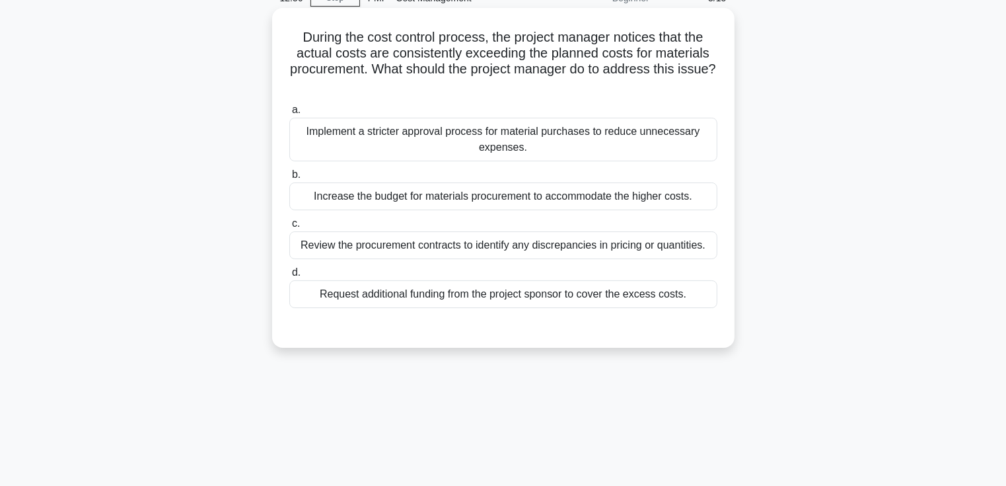
click at [428, 247] on div "Review the procurement contracts to identify any discrepancies in pricing or qu…" at bounding box center [503, 245] width 428 height 28
click at [289, 228] on input "c. Review the procurement contracts to identify any discrepancies in pricing or…" at bounding box center [289, 223] width 0 height 9
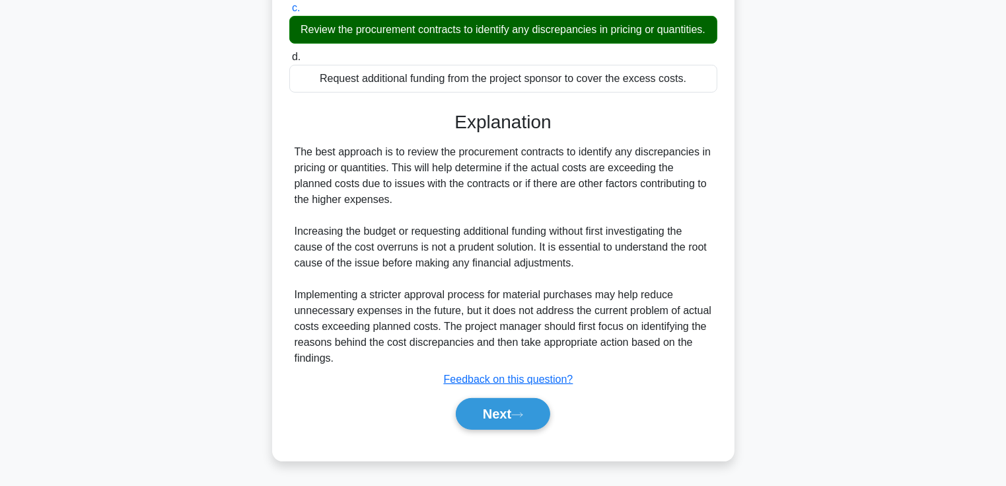
scroll to position [296, 0]
click at [470, 403] on button "Next" at bounding box center [503, 414] width 94 height 32
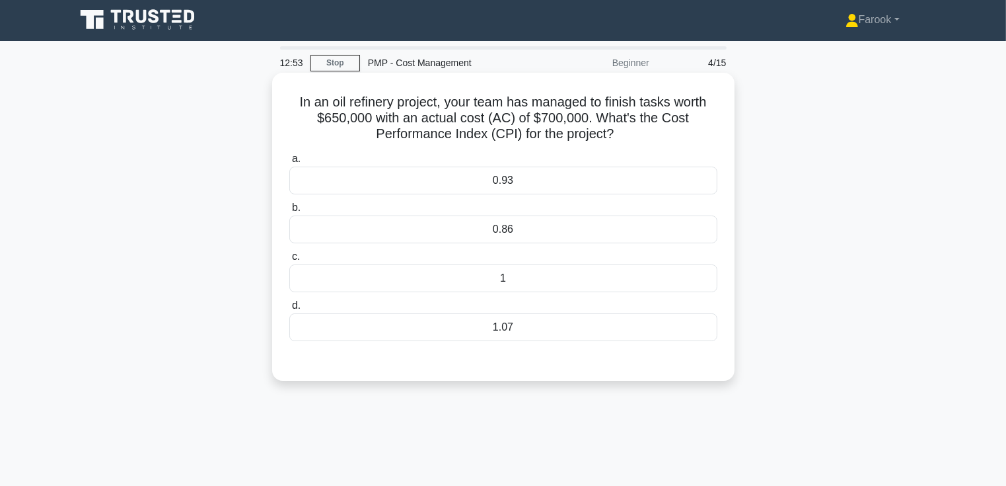
scroll to position [0, 0]
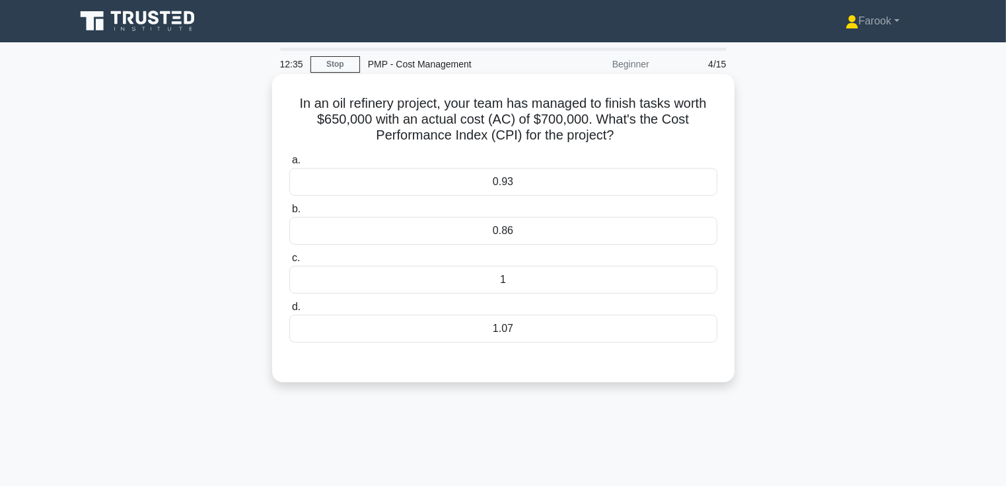
click at [498, 180] on div "0.93" at bounding box center [503, 182] width 428 height 28
click at [289, 164] on input "a. 0.93" at bounding box center [289, 160] width 0 height 9
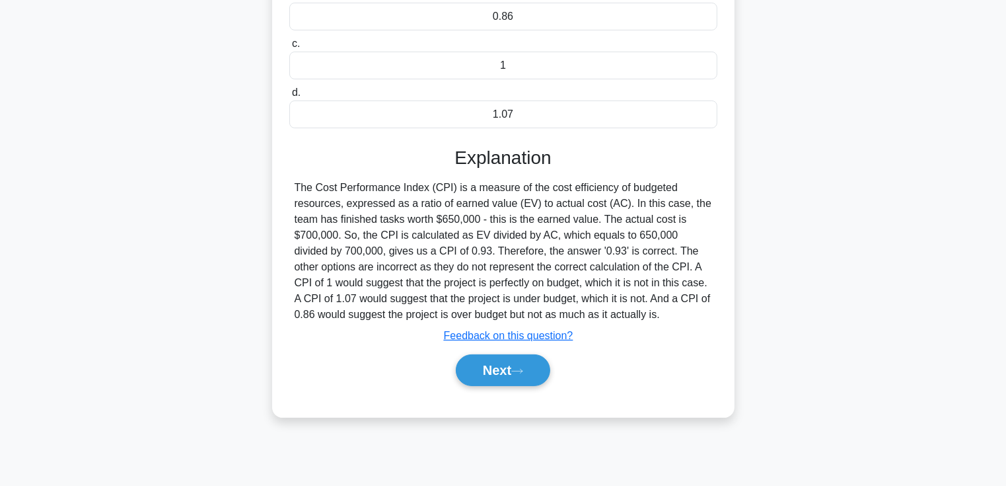
scroll to position [228, 0]
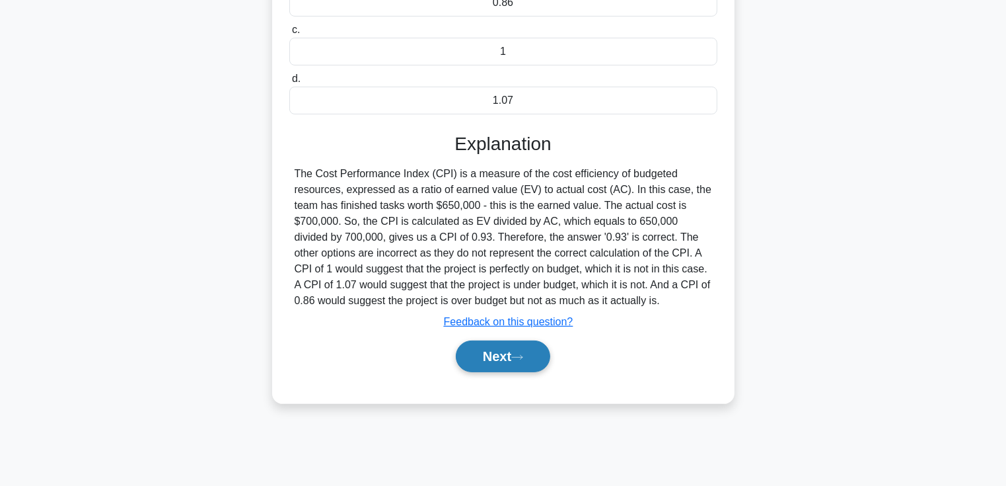
click at [493, 357] on button "Next" at bounding box center [503, 356] width 94 height 32
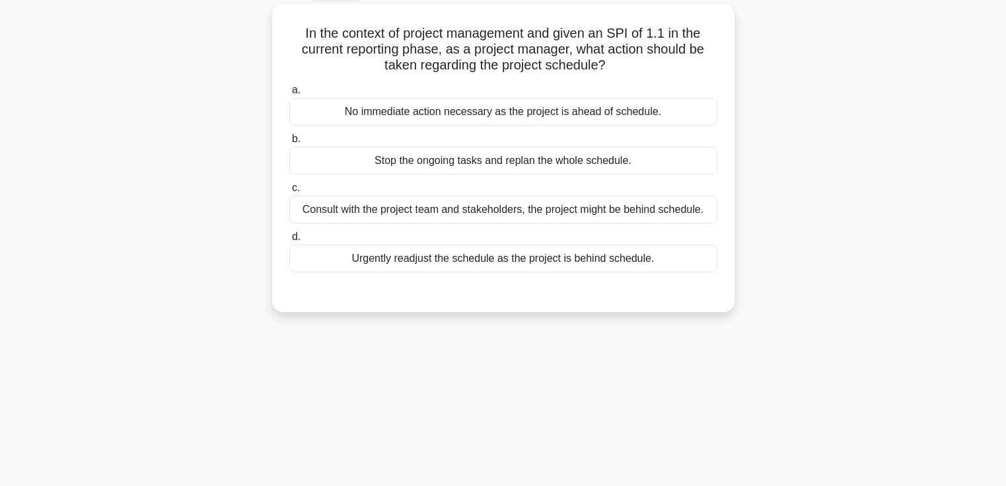
scroll to position [30, 0]
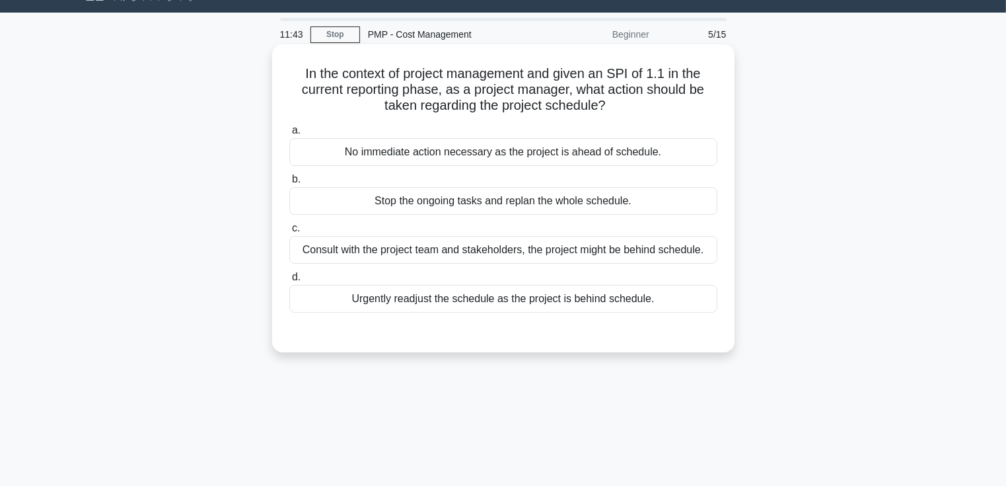
click at [460, 157] on div "No immediate action necessary as the project is ahead of schedule." at bounding box center [503, 152] width 428 height 28
click at [289, 135] on input "a. No immediate action necessary as the project is ahead of schedule." at bounding box center [289, 130] width 0 height 9
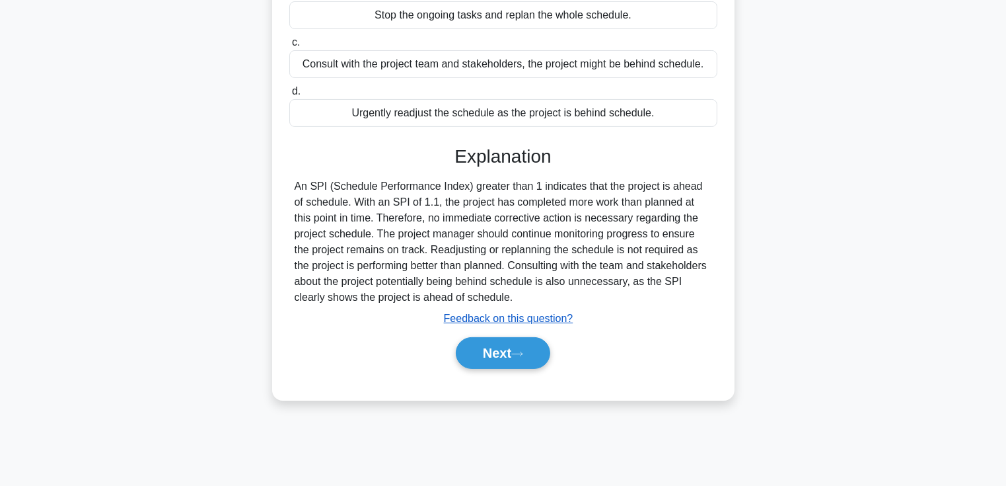
scroll to position [228, 0]
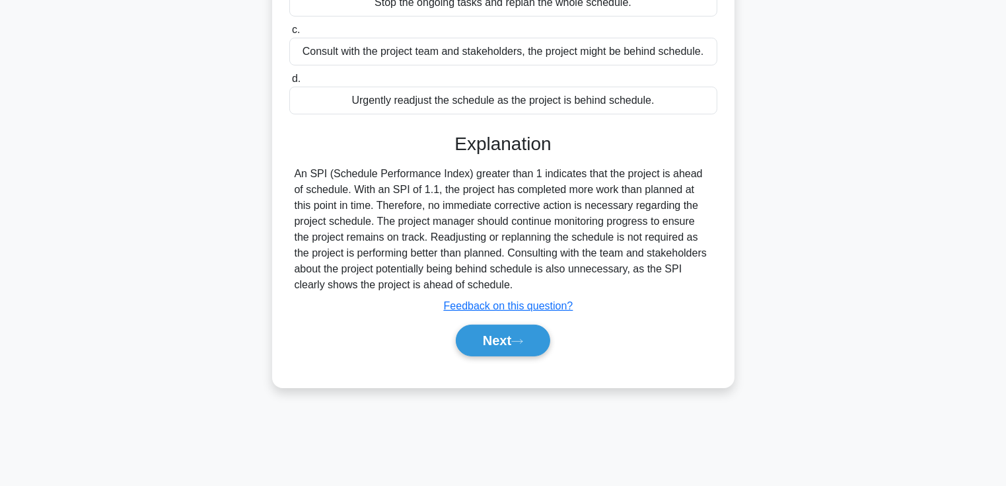
click at [484, 357] on div "Next" at bounding box center [503, 340] width 428 height 42
click at [488, 345] on button "Next" at bounding box center [503, 340] width 94 height 32
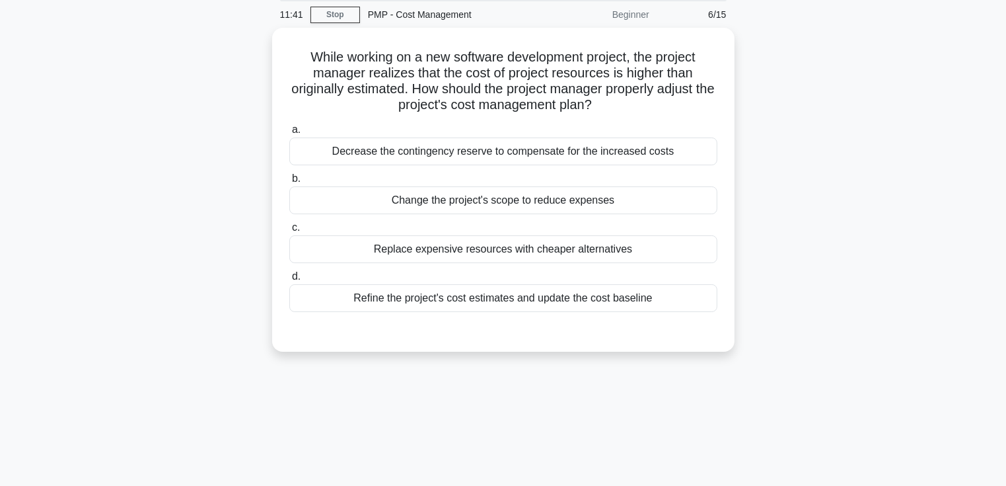
scroll to position [0, 0]
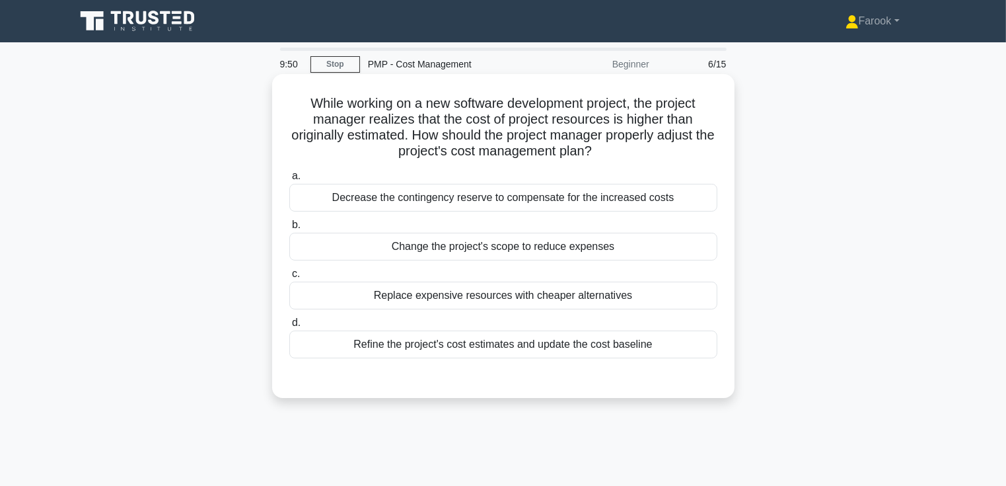
click at [418, 350] on div "Refine the project's cost estimates and update the cost baseline" at bounding box center [503, 344] width 428 height 28
click at [289, 327] on input "d. Refine the project's cost estimates and update the cost baseline" at bounding box center [289, 322] width 0 height 9
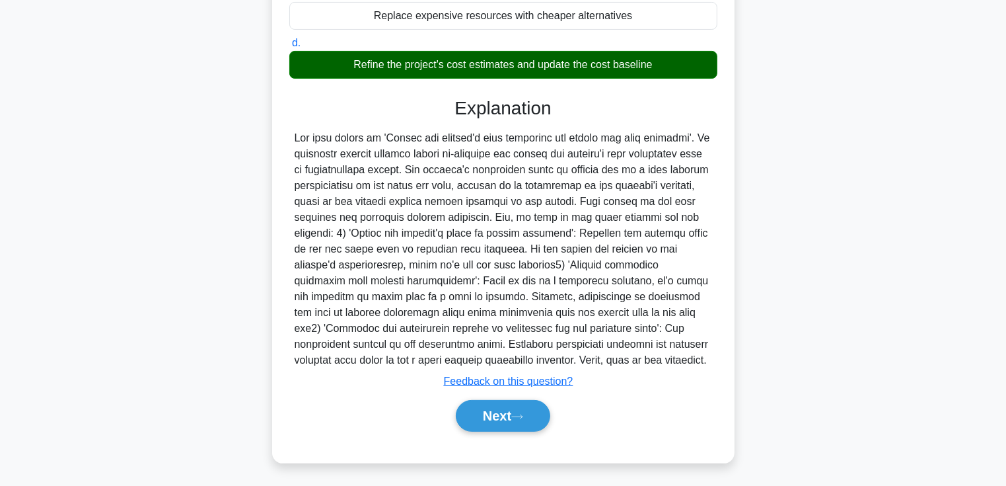
scroll to position [280, 0]
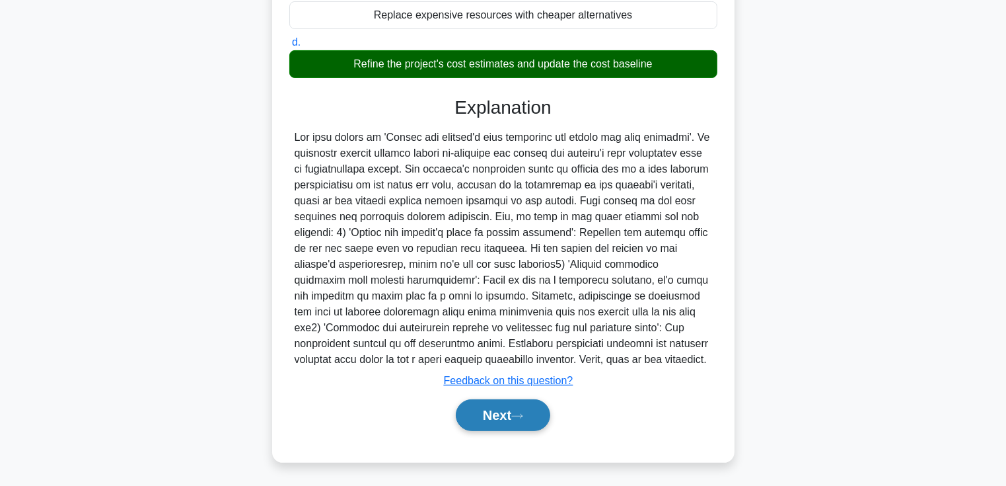
drag, startPoint x: 513, startPoint y: 440, endPoint x: 510, endPoint y: 420, distance: 20.0
click at [513, 440] on div "a. Decrease the contingency reserve to compensate for the increased costs b. Ch…" at bounding box center [503, 166] width 431 height 562
click at [510, 418] on button "Next" at bounding box center [503, 415] width 94 height 32
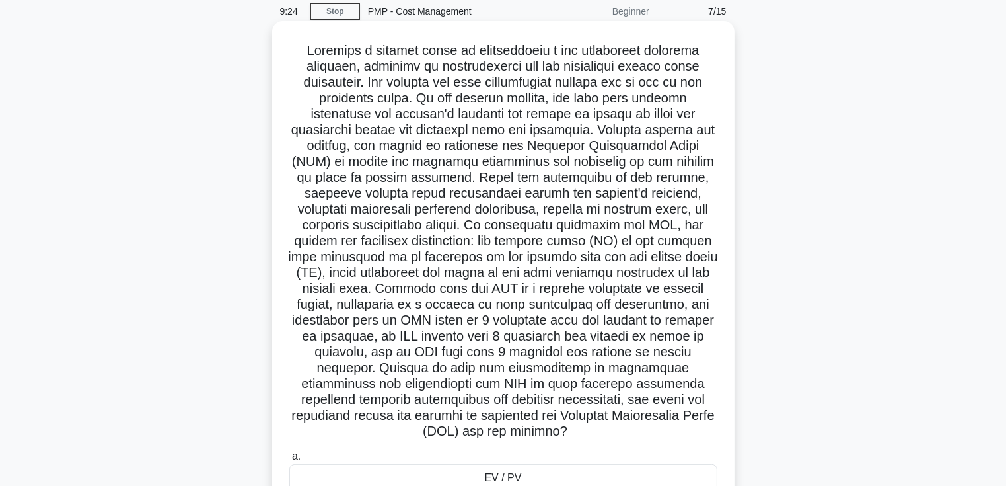
scroll to position [66, 0]
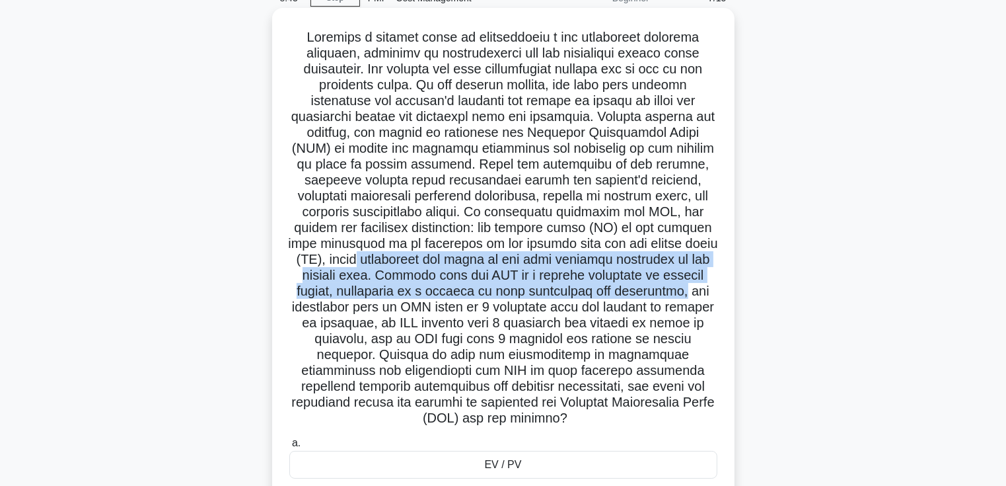
drag, startPoint x: 355, startPoint y: 262, endPoint x: 682, endPoint y: 288, distance: 328.0
click at [682, 288] on h5 ".spinner_0XTQ{transform-origin:center;animation:spinner_y6GP .75s linear infini…" at bounding box center [503, 228] width 431 height 398
click at [407, 287] on h5 ".spinner_0XTQ{transform-origin:center;animation:spinner_y6GP .75s linear infini…" at bounding box center [503, 228] width 431 height 398
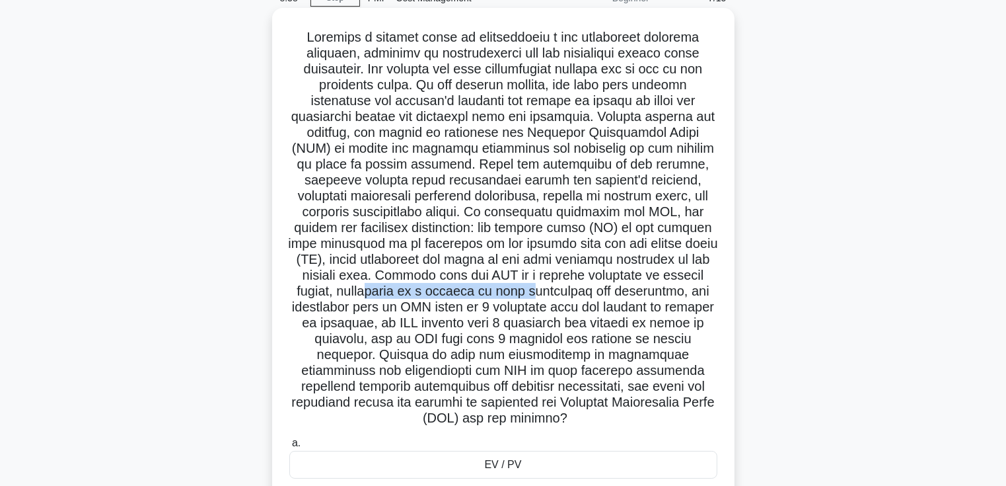
drag, startPoint x: 374, startPoint y: 297, endPoint x: 526, endPoint y: 295, distance: 151.9
click at [526, 295] on h5 ".spinner_0XTQ{transform-origin:center;animation:spinner_y6GP .75s linear infini…" at bounding box center [503, 228] width 431 height 398
drag, startPoint x: 526, startPoint y: 295, endPoint x: 462, endPoint y: 294, distance: 63.4
click at [462, 298] on h5 ".spinner_0XTQ{transform-origin:center;animation:spinner_y6GP .75s linear infini…" at bounding box center [503, 228] width 431 height 398
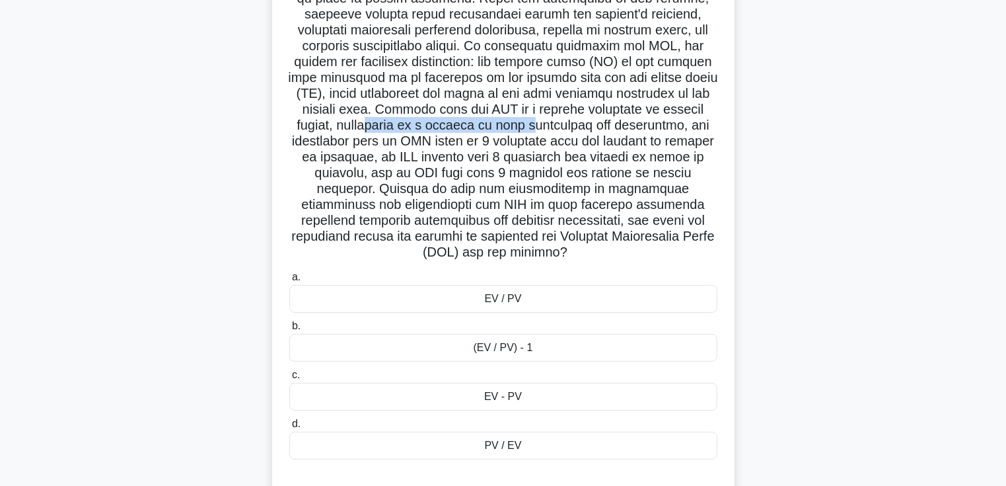
scroll to position [264, 0]
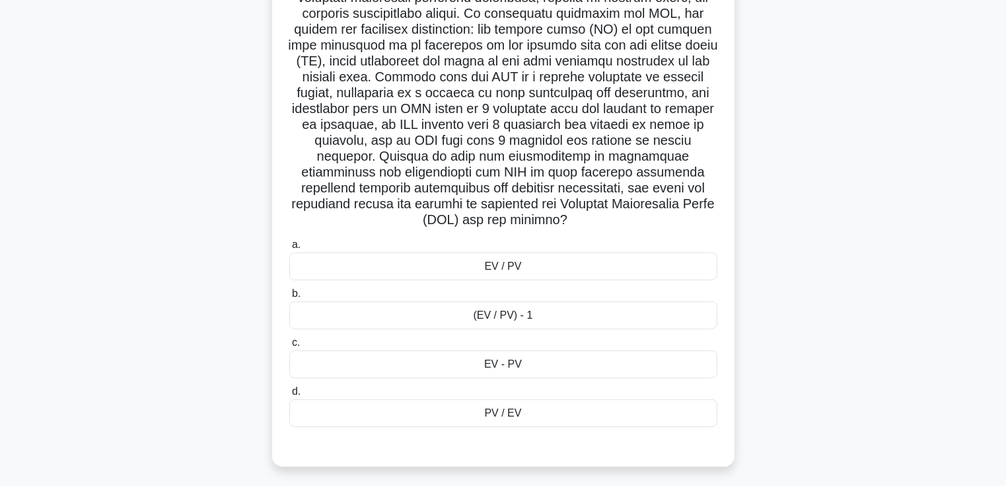
click at [509, 275] on div "EV / PV" at bounding box center [503, 266] width 428 height 28
click at [289, 249] on input "a. EV / PV" at bounding box center [289, 244] width 0 height 9
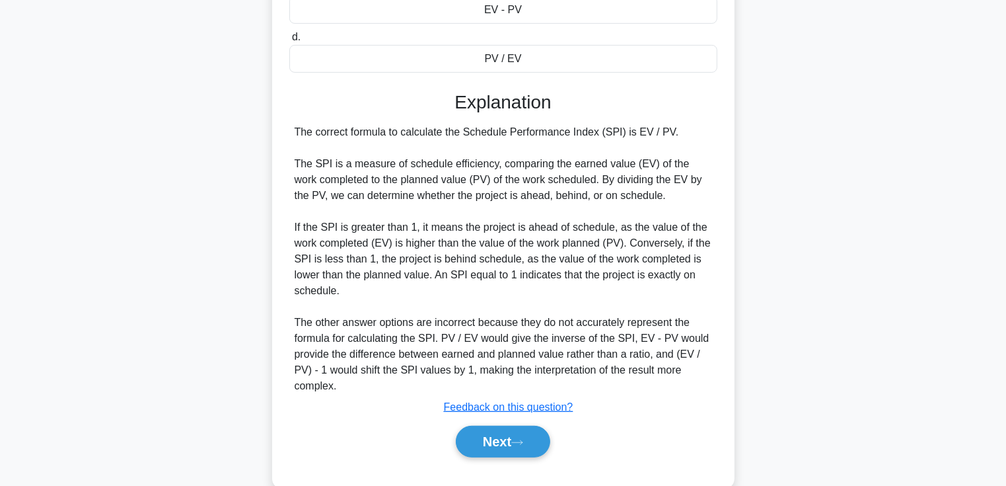
scroll to position [645, 0]
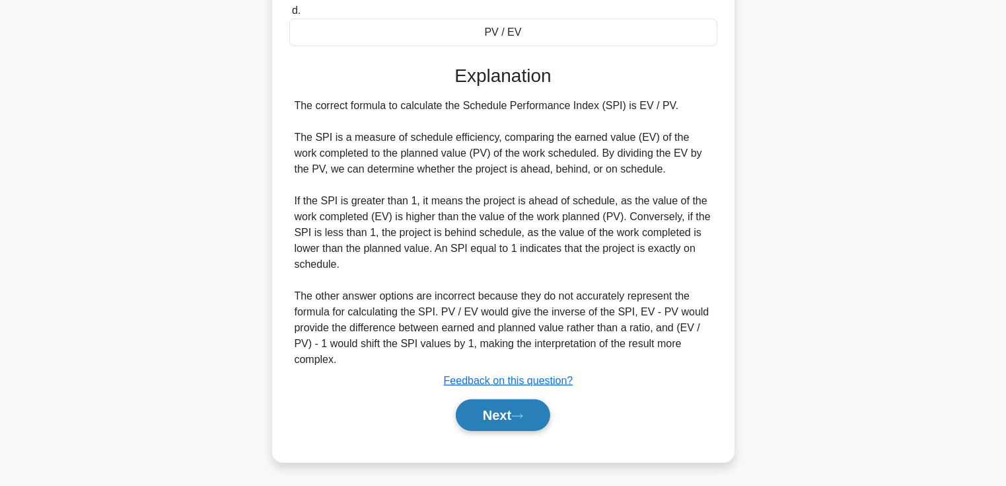
click at [492, 412] on button "Next" at bounding box center [503, 415] width 94 height 32
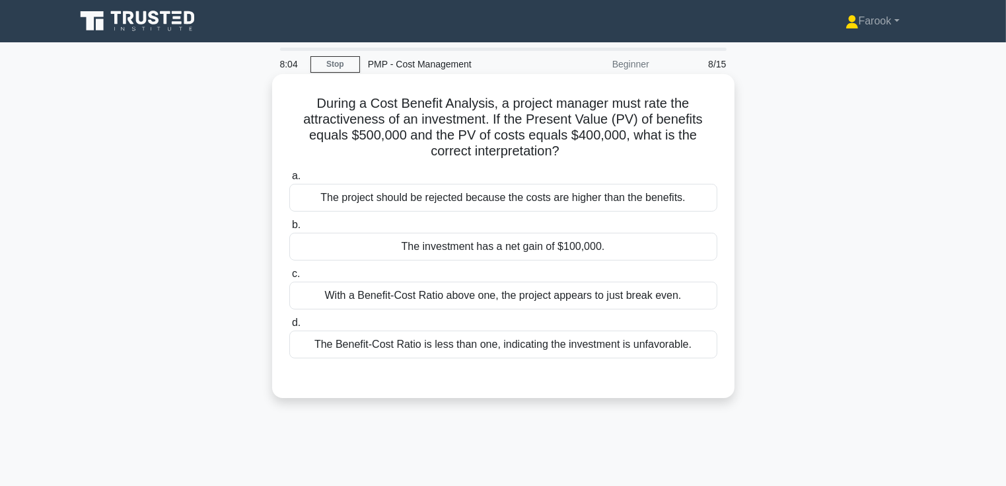
scroll to position [0, 0]
click at [567, 244] on div "The investment has a net gain of $100,000." at bounding box center [503, 247] width 428 height 28
click at [289, 229] on input "b. The investment has a net gain of $100,000." at bounding box center [289, 225] width 0 height 9
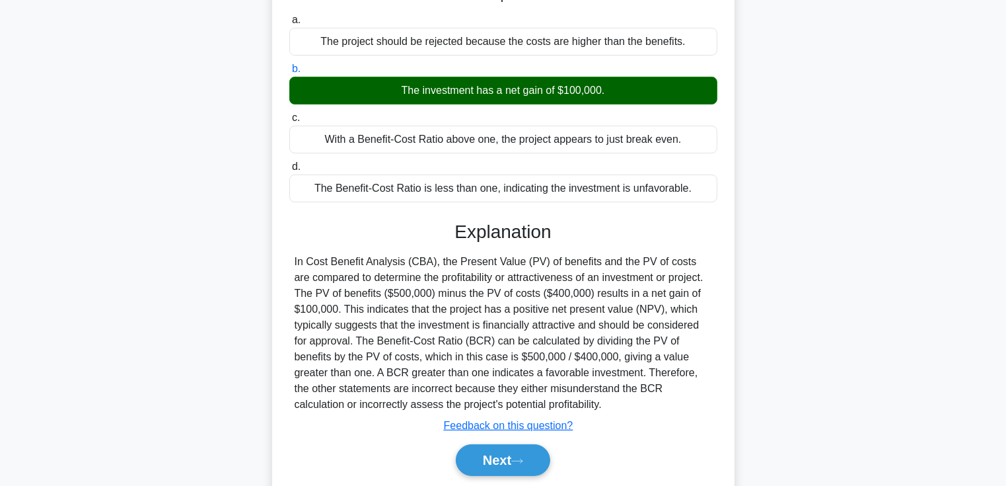
scroll to position [228, 0]
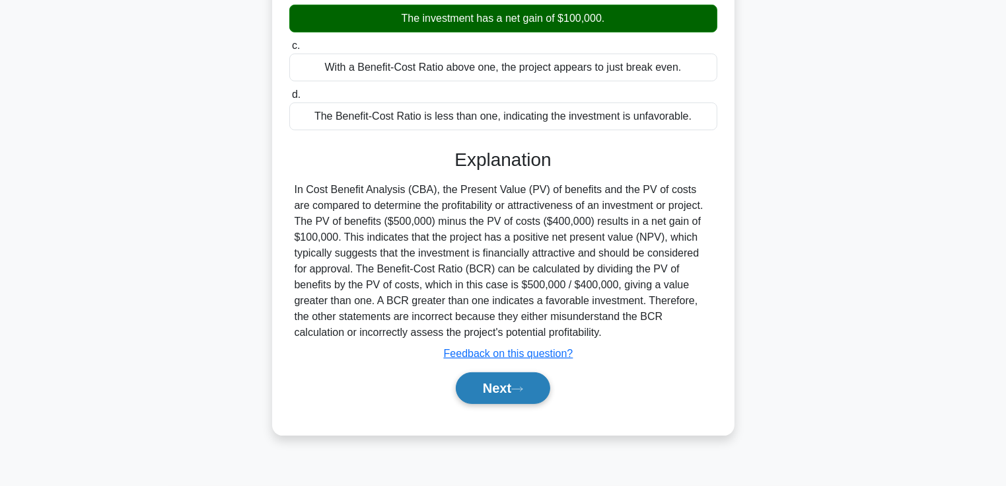
click at [501, 382] on button "Next" at bounding box center [503, 388] width 94 height 32
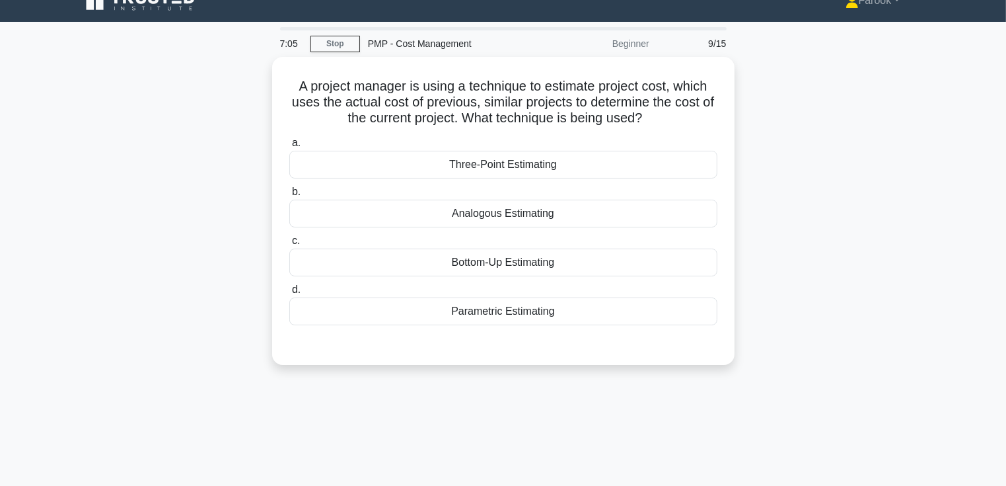
scroll to position [0, 0]
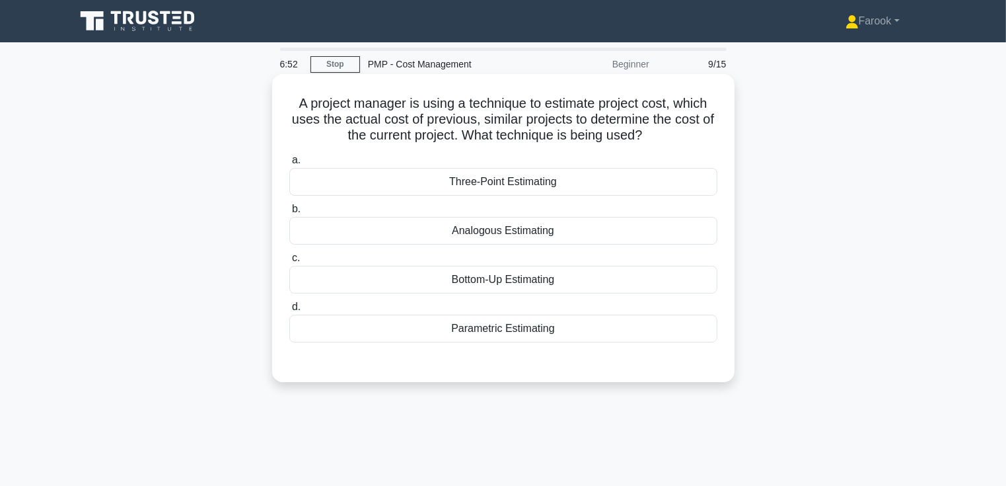
click at [509, 319] on div "Parametric Estimating" at bounding box center [503, 328] width 428 height 28
click at [289, 311] on input "d. Parametric Estimating" at bounding box center [289, 307] width 0 height 9
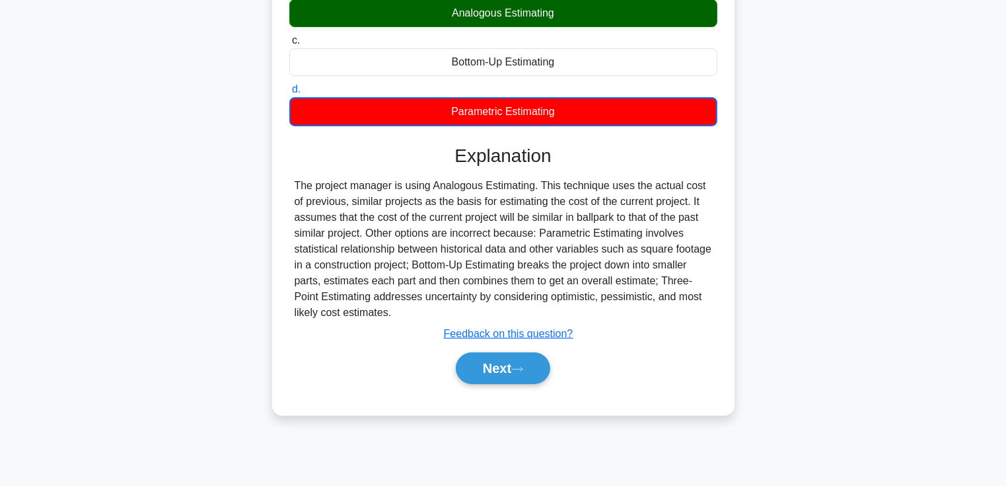
scroll to position [228, 0]
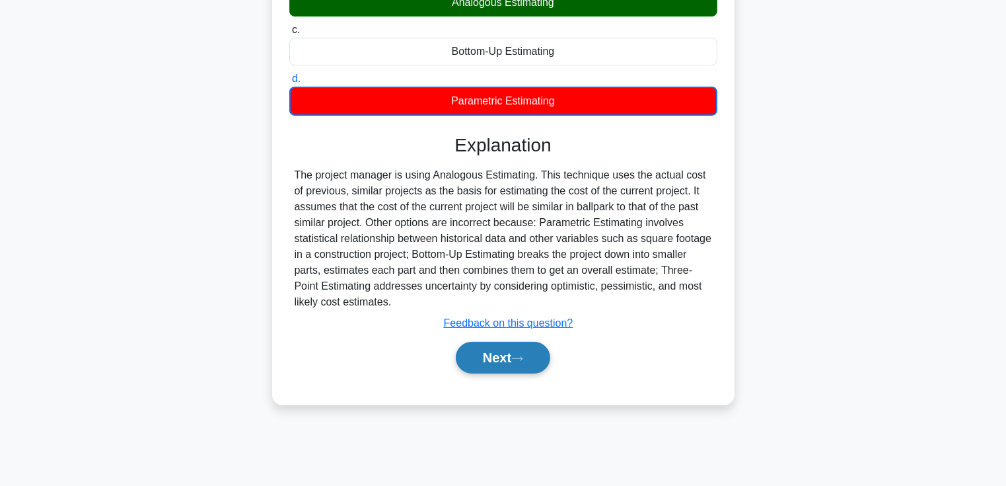
click at [502, 349] on button "Next" at bounding box center [503, 358] width 94 height 32
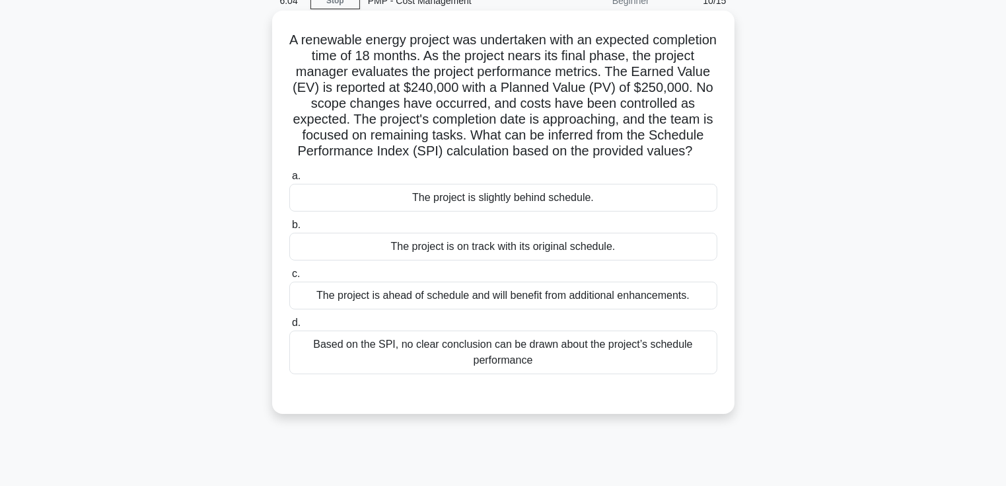
scroll to position [66, 0]
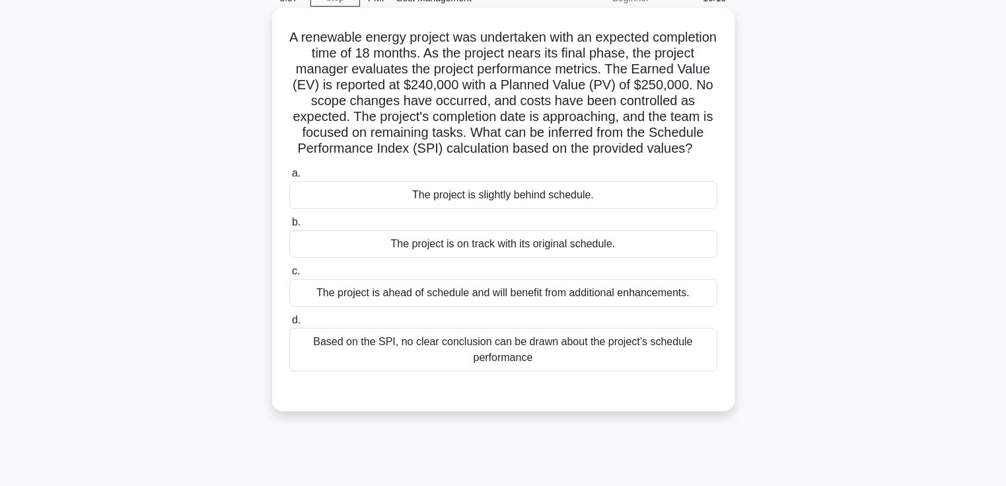
click at [444, 209] on div "The project is slightly behind schedule." at bounding box center [503, 195] width 428 height 28
click at [289, 178] on input "a. The project is slightly behind schedule." at bounding box center [289, 173] width 0 height 9
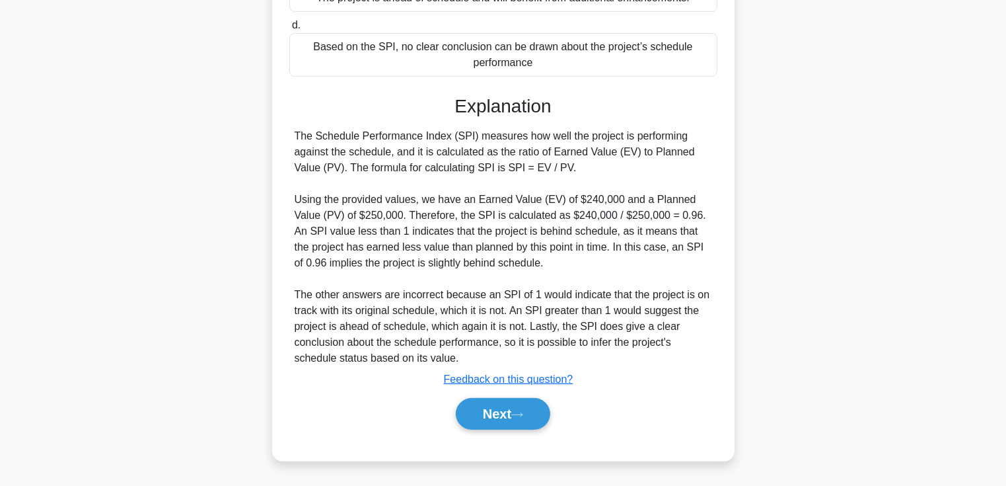
scroll to position [375, 0]
click at [464, 408] on button "Next" at bounding box center [503, 414] width 94 height 32
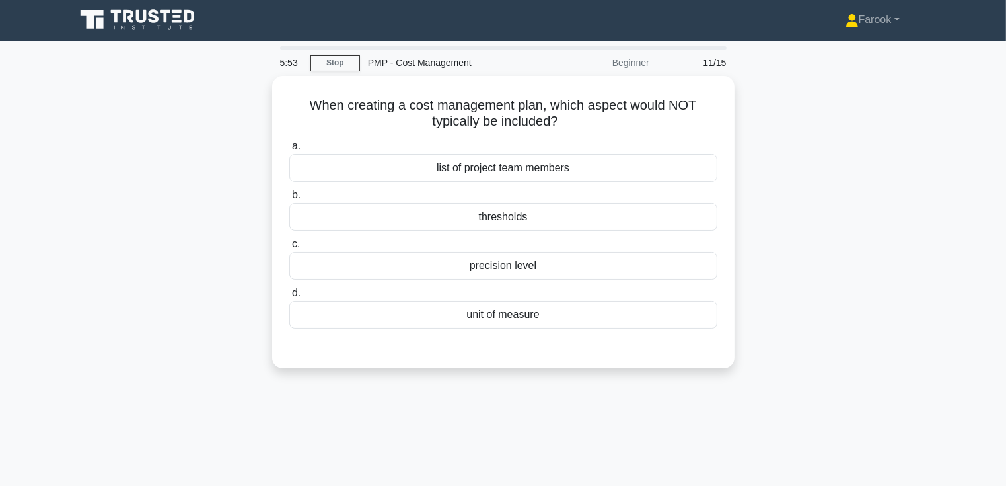
scroll to position [0, 0]
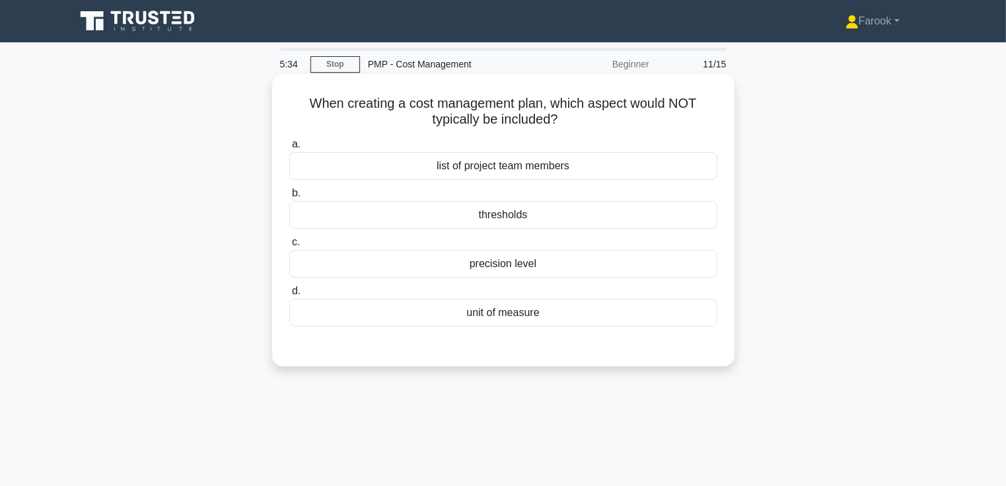
click at [418, 209] on div "thresholds" at bounding box center [503, 215] width 428 height 28
click at [289, 198] on input "b. thresholds" at bounding box center [289, 193] width 0 height 9
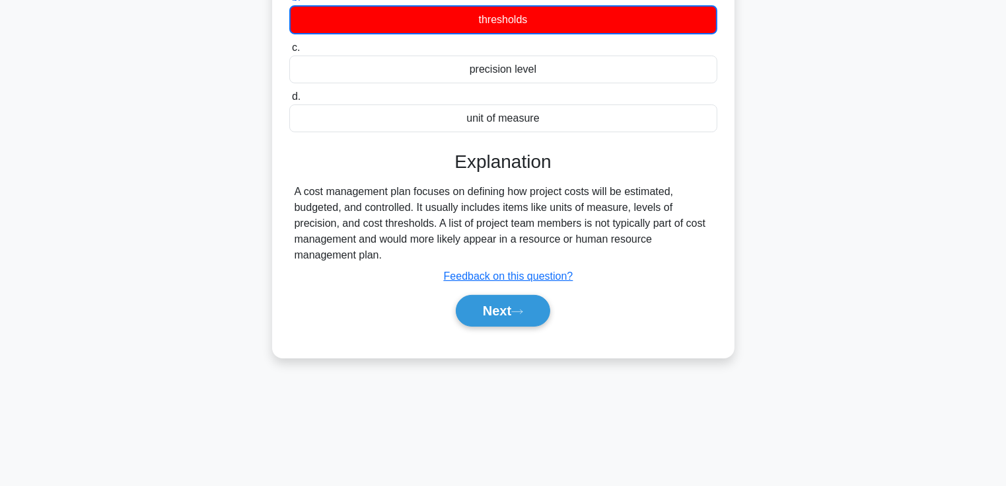
scroll to position [198, 0]
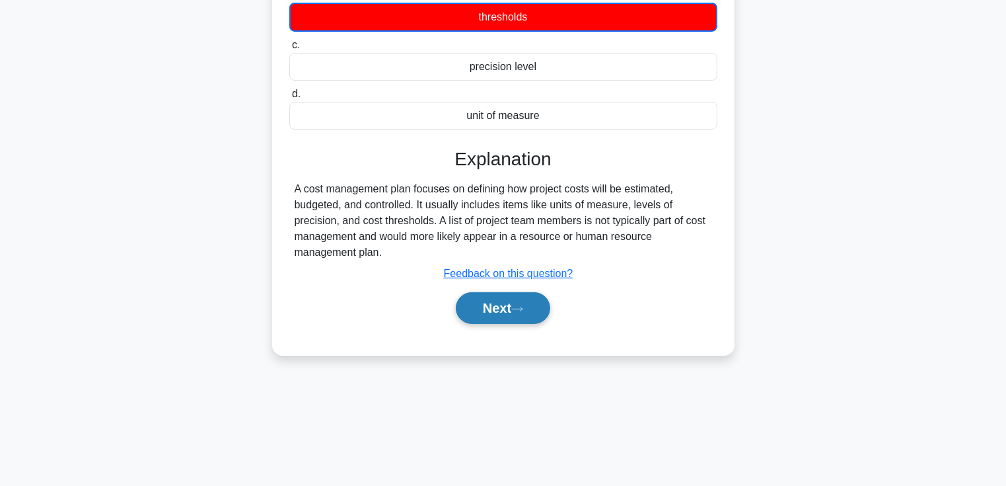
click at [464, 310] on button "Next" at bounding box center [503, 308] width 94 height 32
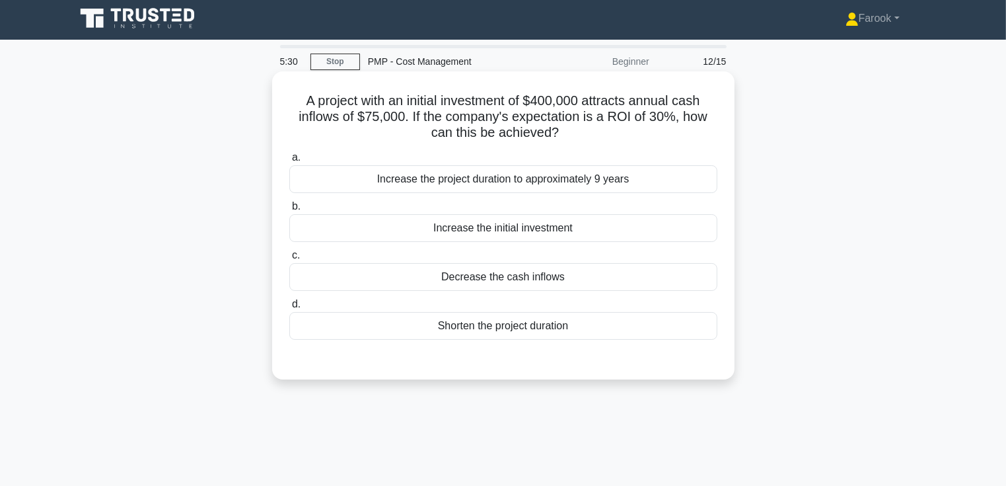
scroll to position [0, 0]
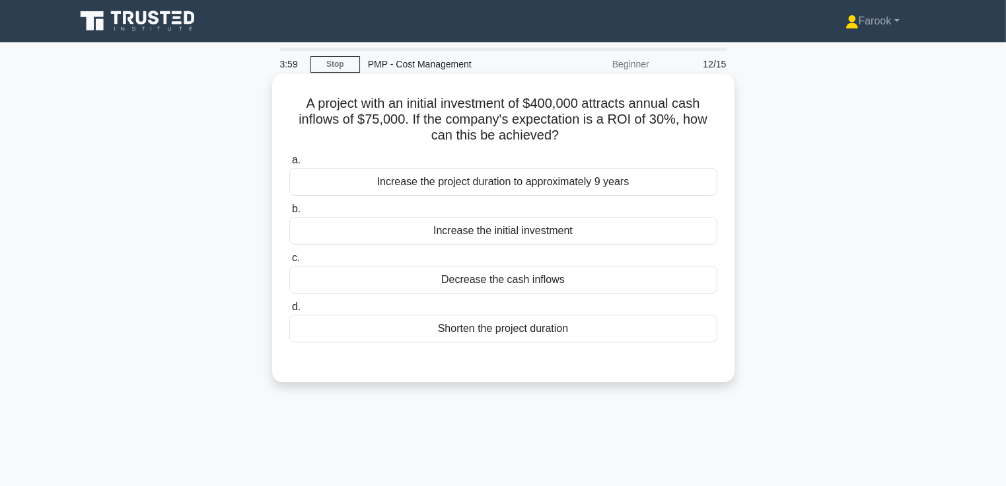
click at [488, 322] on div "Shorten the project duration" at bounding box center [503, 328] width 428 height 28
click at [289, 311] on input "d. Shorten the project duration" at bounding box center [289, 307] width 0 height 9
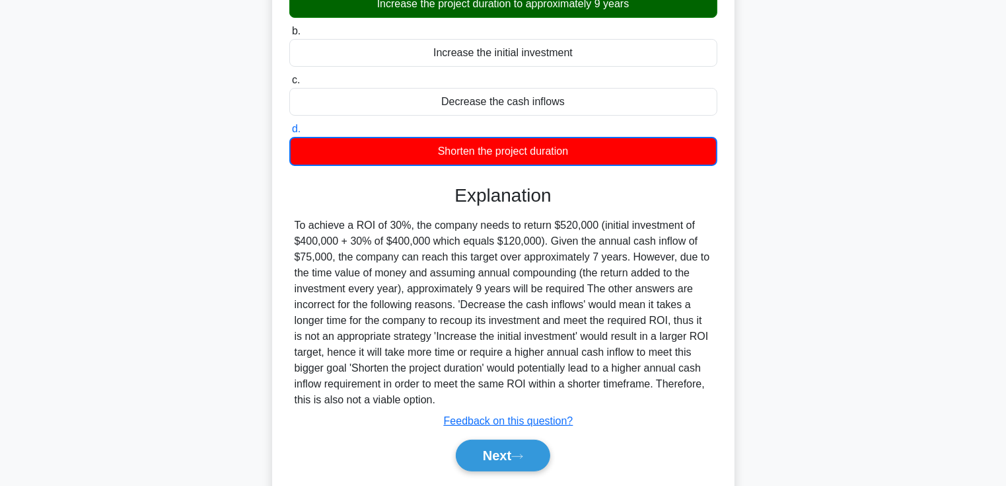
scroll to position [228, 0]
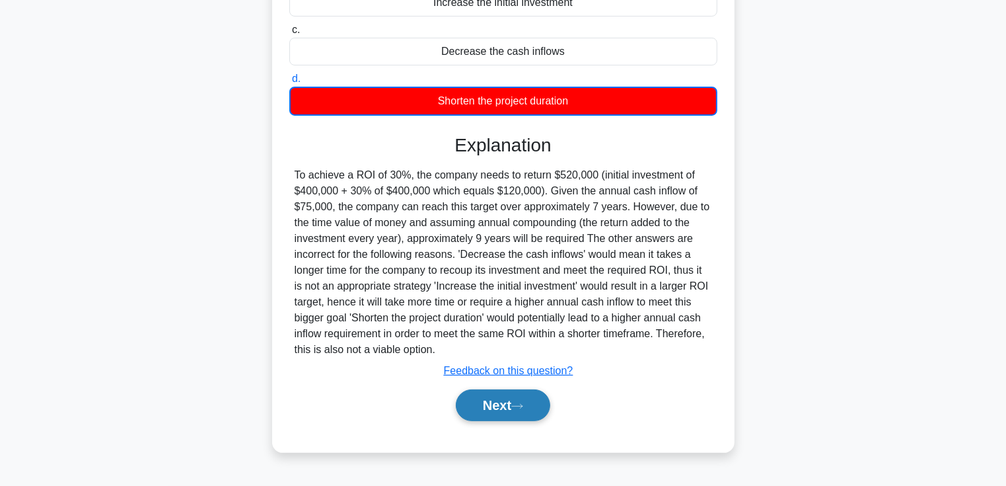
click at [497, 397] on button "Next" at bounding box center [503, 405] width 94 height 32
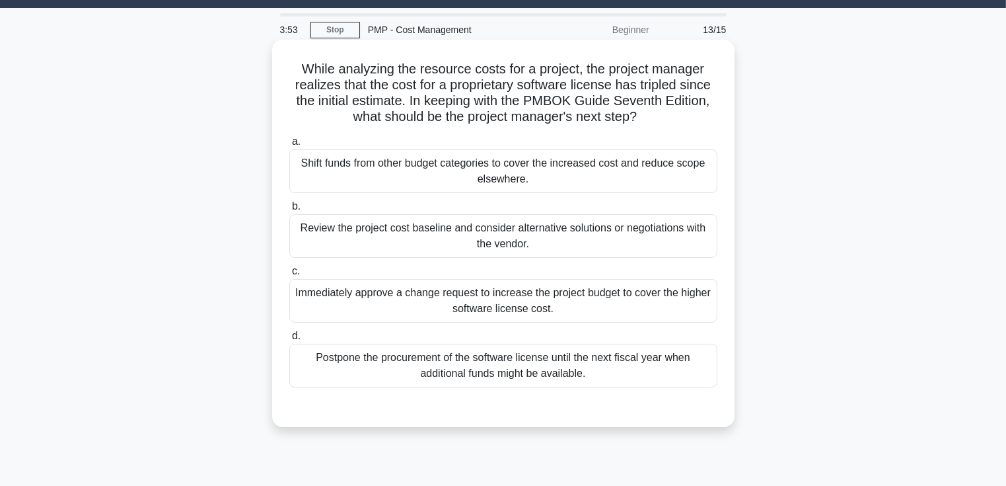
scroll to position [0, 0]
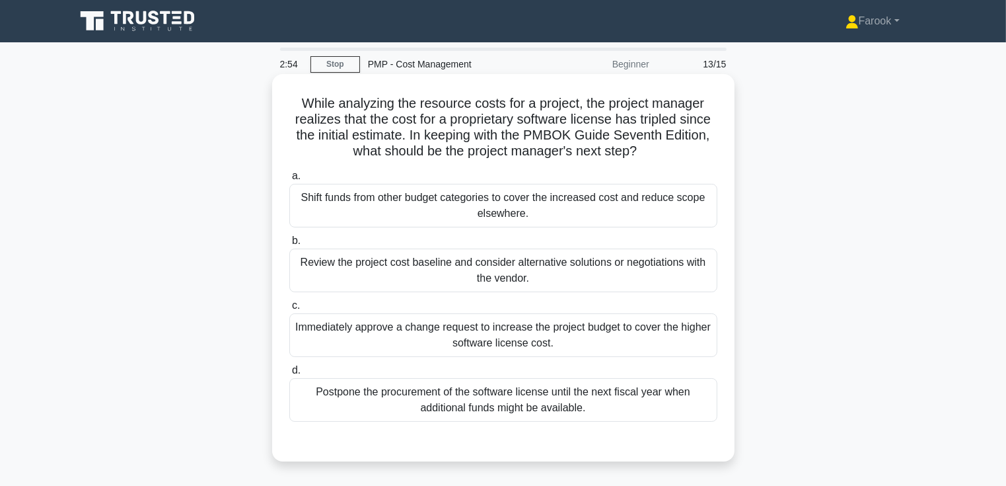
click at [417, 287] on div "Review the project cost baseline and consider alternative solutions or negotiat…" at bounding box center [503, 270] width 428 height 44
click at [289, 245] on input "b. Review the project cost baseline and consider alternative solutions or negot…" at bounding box center [289, 241] width 0 height 9
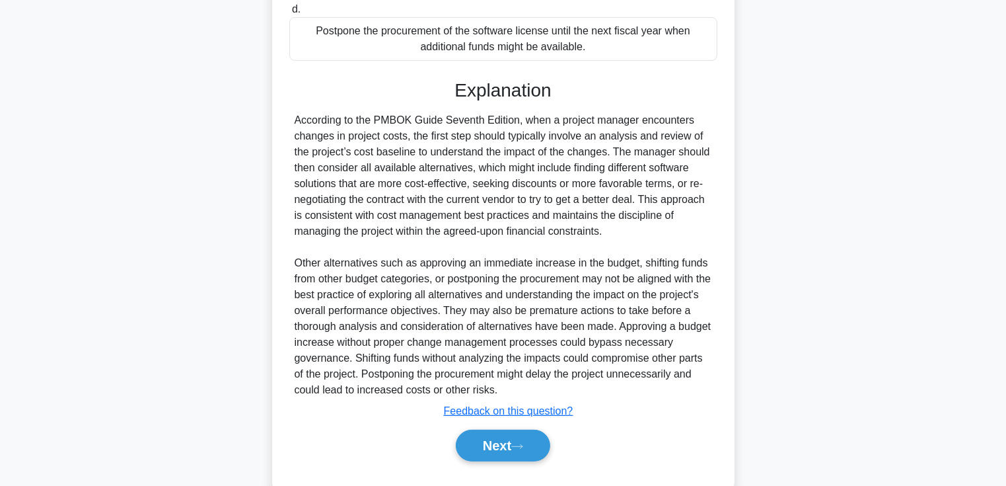
scroll to position [391, 0]
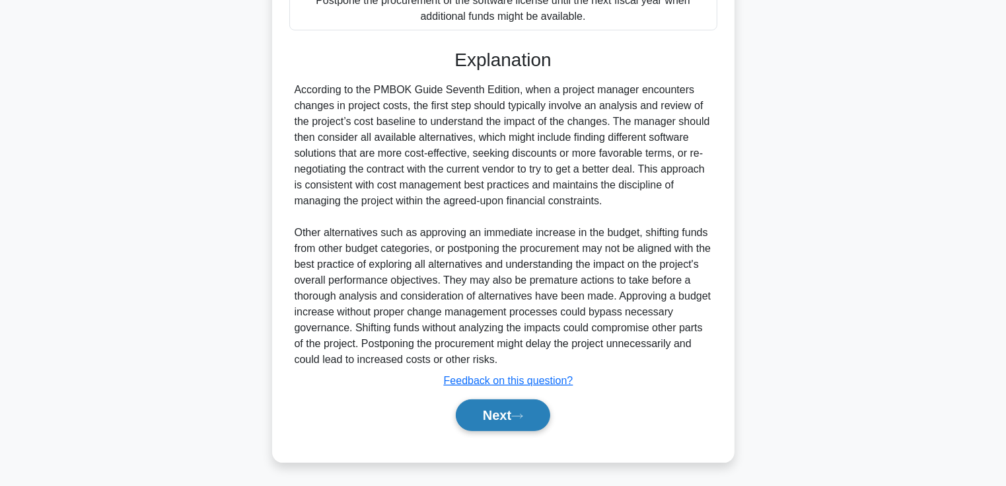
click at [489, 415] on button "Next" at bounding box center [503, 415] width 94 height 32
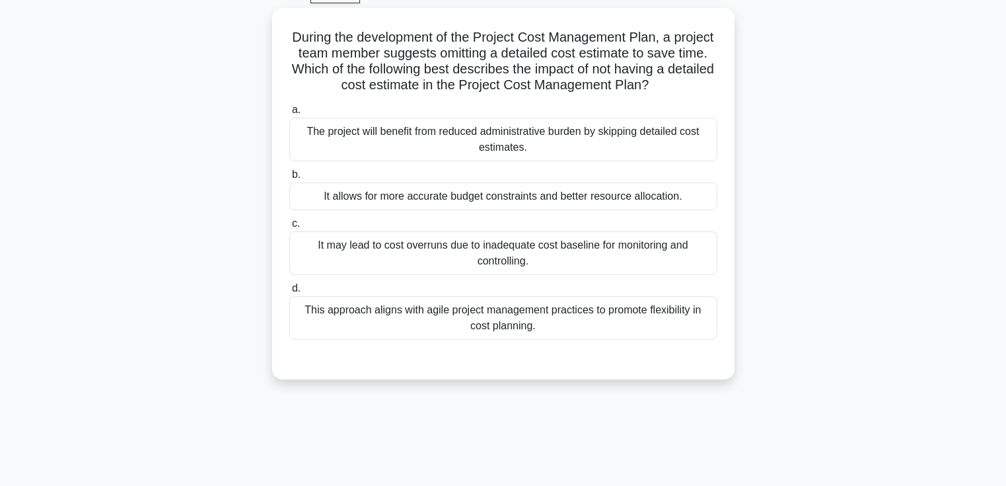
scroll to position [38, 0]
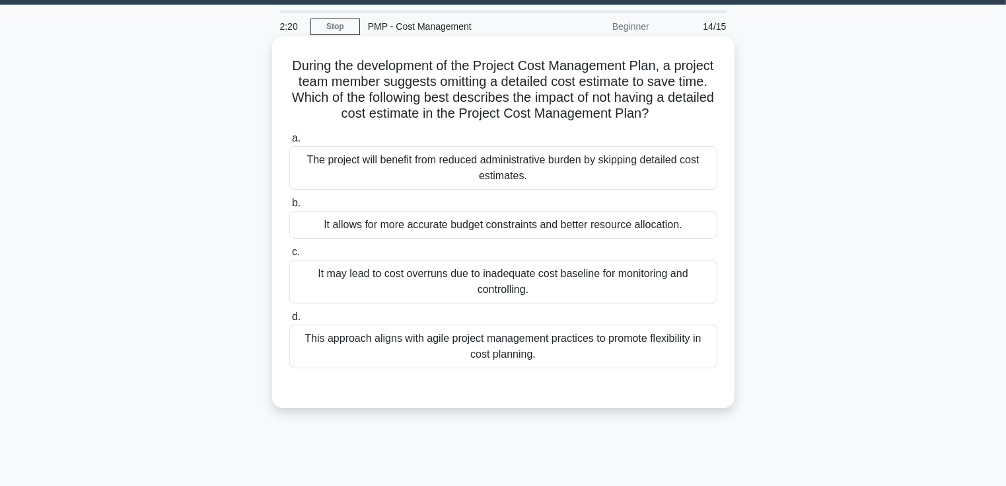
click at [505, 286] on div "It may lead to cost overruns due to inadequate cost baseline for monitoring and…" at bounding box center [503, 282] width 428 height 44
click at [289, 256] on input "c. It may lead to cost overruns due to inadequate cost baseline for monitoring …" at bounding box center [289, 252] width 0 height 9
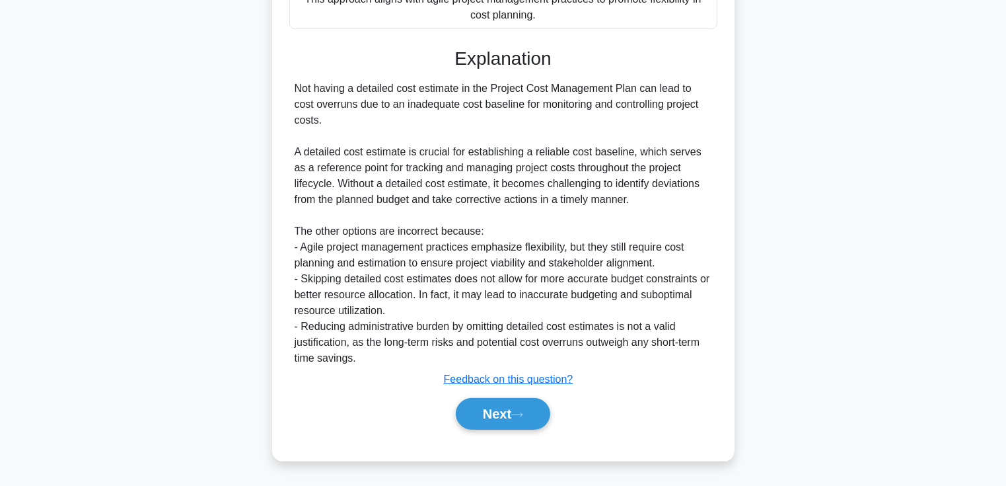
scroll to position [391, 0]
click at [507, 415] on button "Next" at bounding box center [503, 414] width 94 height 32
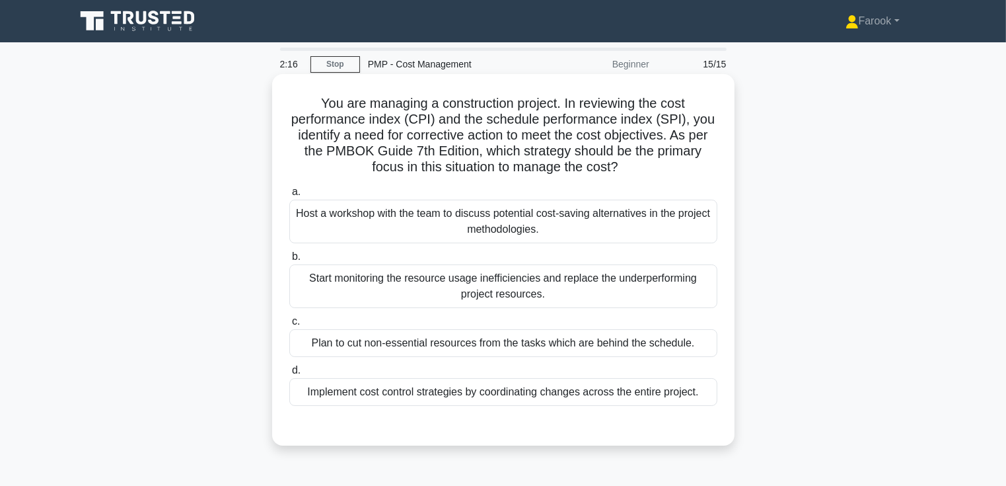
scroll to position [0, 0]
click at [523, 231] on div "Host a workshop with the team to discuss potential cost-saving alternatives in …" at bounding box center [503, 222] width 428 height 44
click at [289, 196] on input "a. Host a workshop with the team to discuss potential cost-saving alternatives …" at bounding box center [289, 192] width 0 height 9
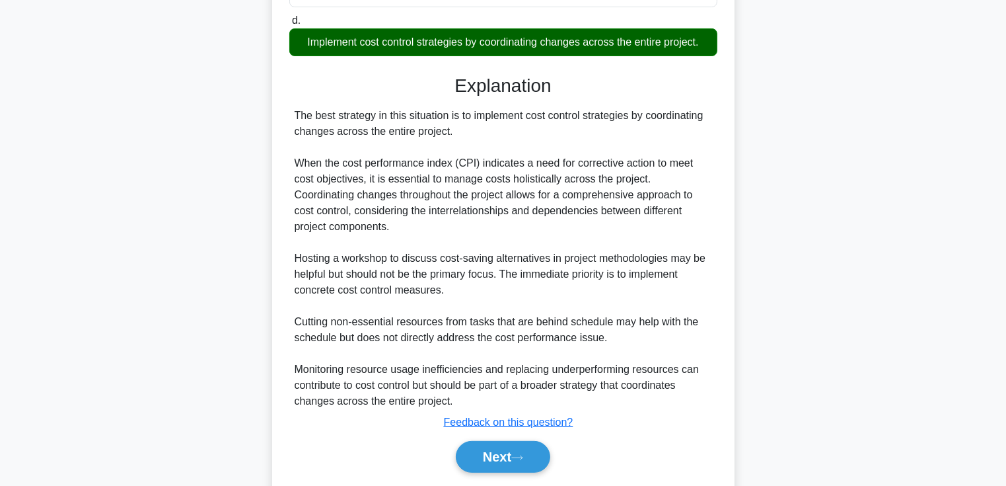
scroll to position [392, 0]
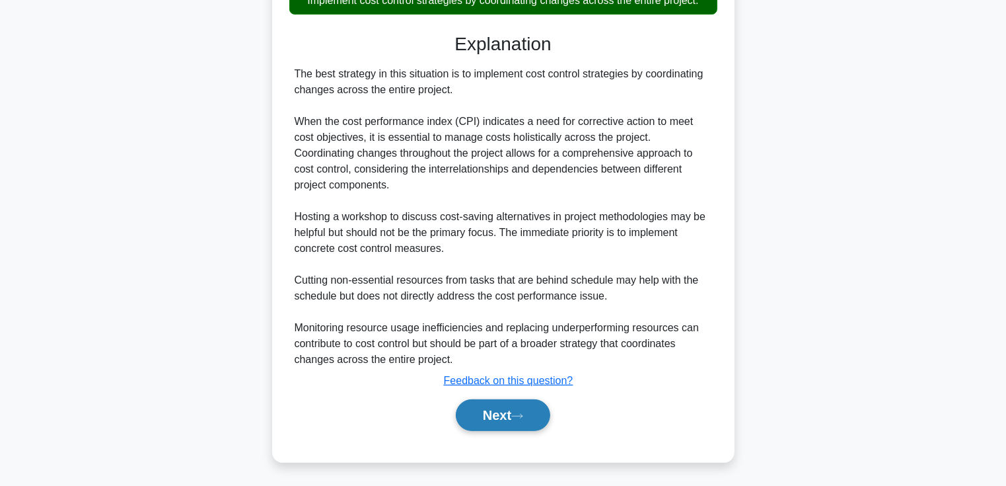
click at [488, 412] on button "Next" at bounding box center [503, 415] width 94 height 32
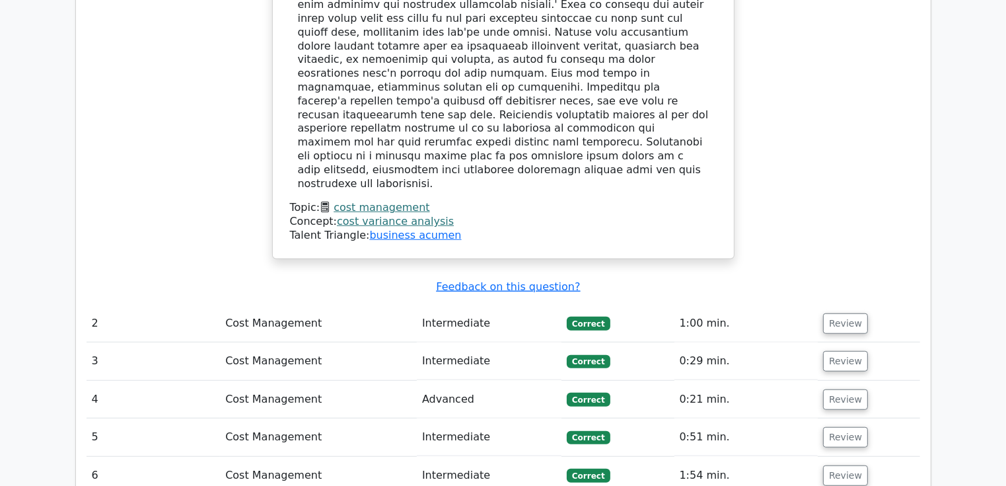
scroll to position [1123, 0]
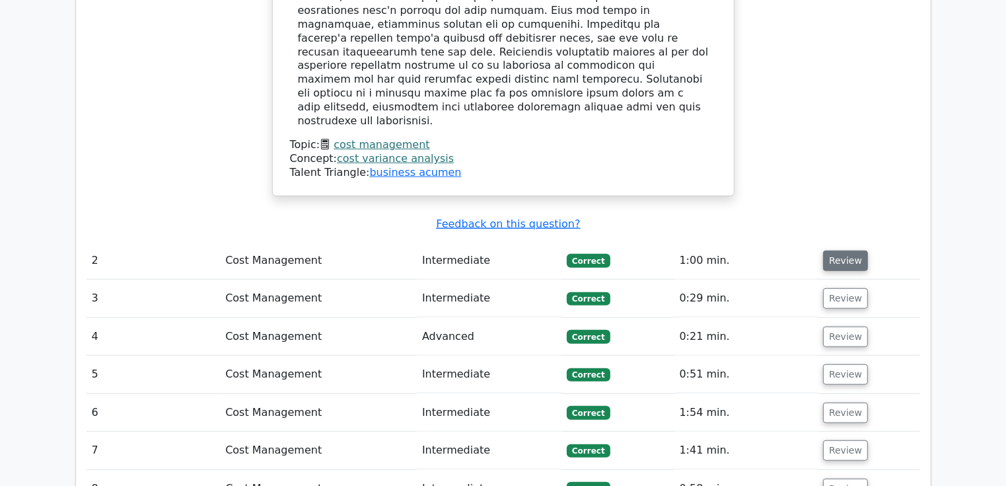
click at [840, 250] on button "Review" at bounding box center [845, 260] width 45 height 20
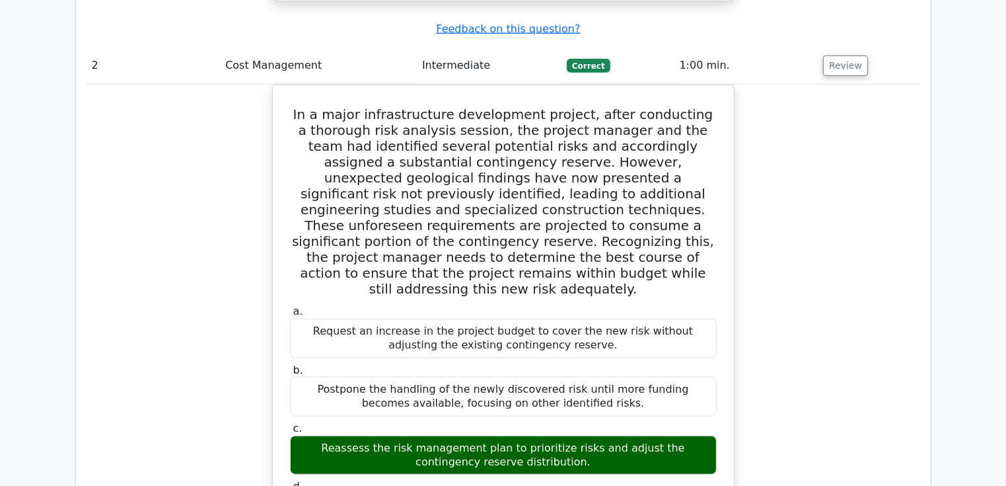
scroll to position [1321, 0]
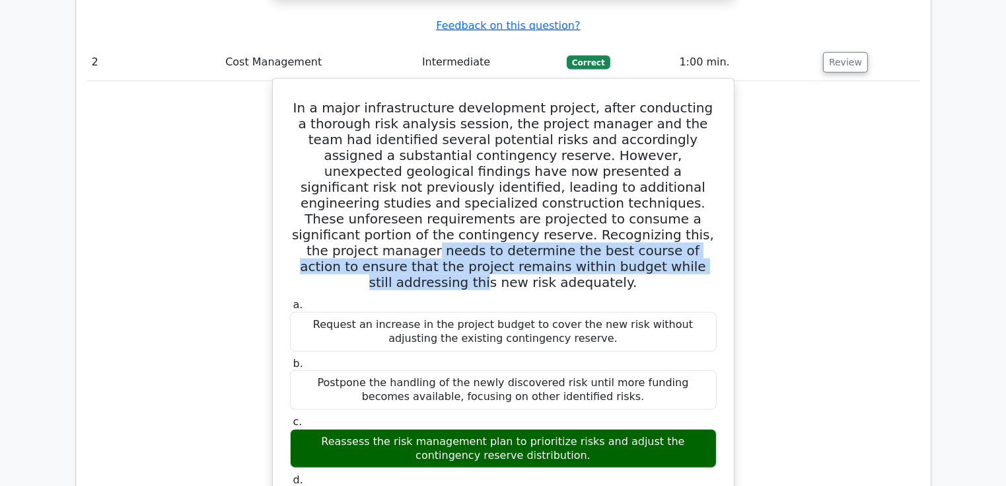
drag, startPoint x: 348, startPoint y: 174, endPoint x: 652, endPoint y: 186, distance: 304.1
click at [652, 186] on h5 "In a major infrastructure development project, after conducting a thorough risk…" at bounding box center [503, 195] width 429 height 190
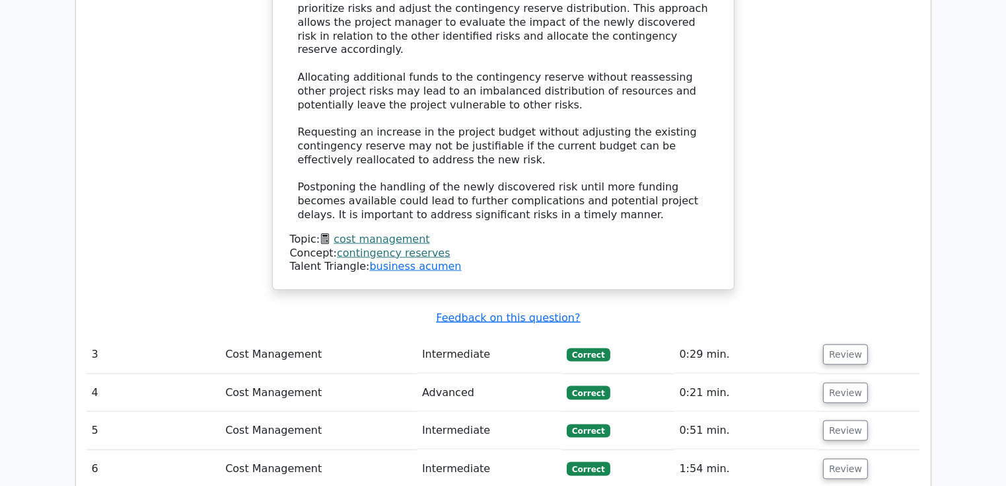
scroll to position [1916, 0]
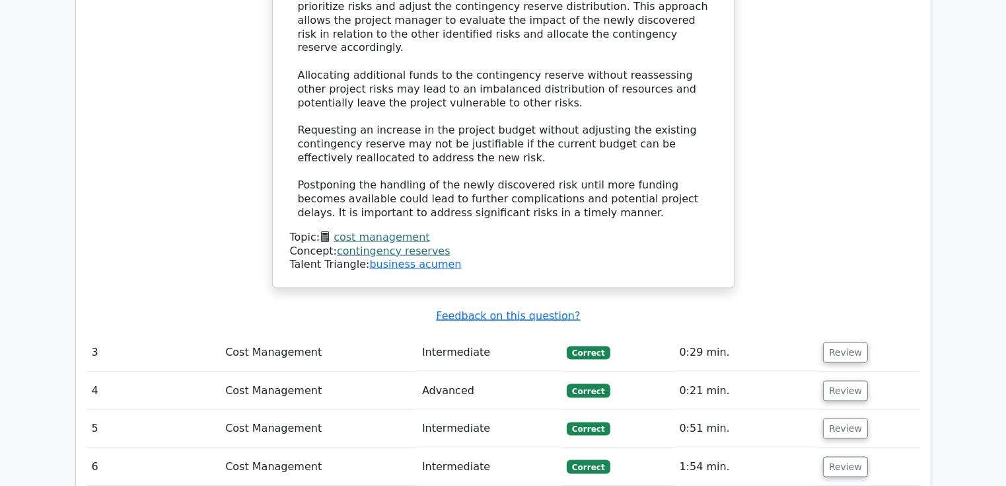
click at [841, 334] on td "Review" at bounding box center [869, 353] width 102 height 38
click at [834, 342] on button "Review" at bounding box center [845, 352] width 45 height 20
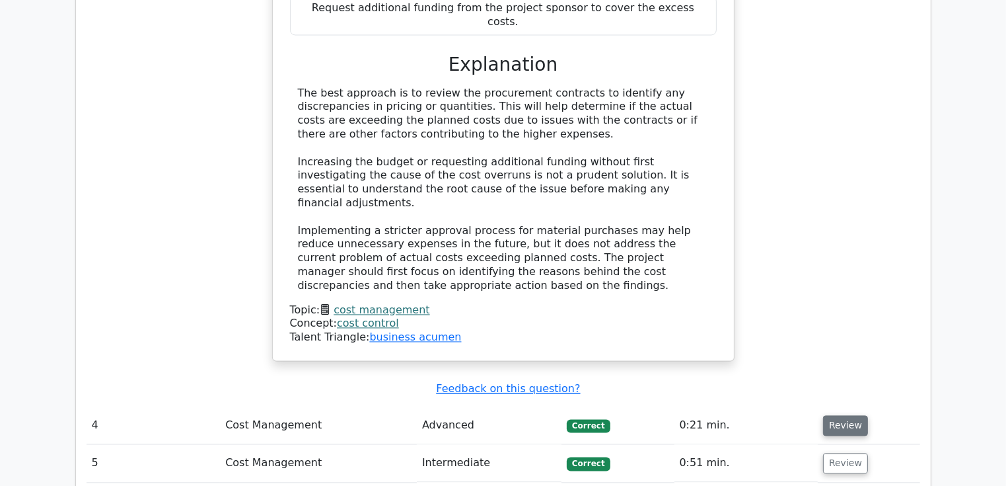
scroll to position [2576, 0]
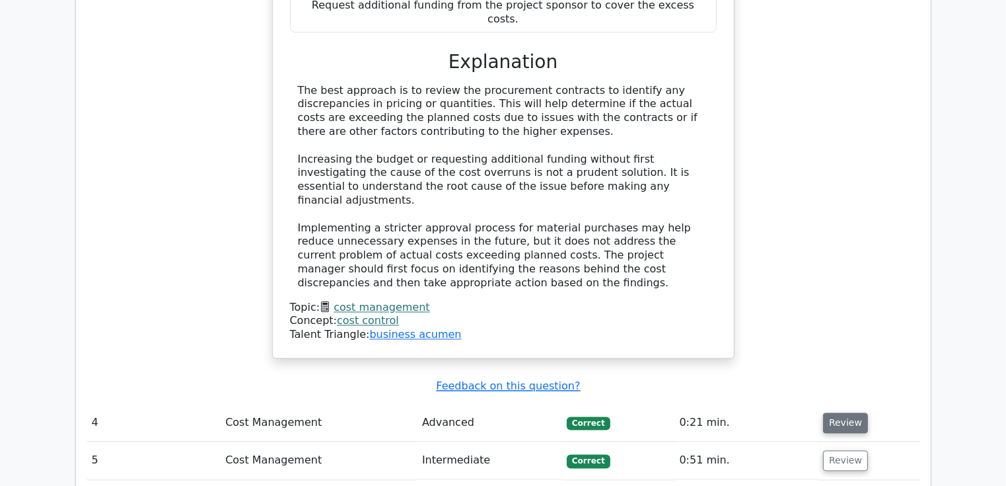
click at [859, 412] on button "Review" at bounding box center [845, 422] width 45 height 20
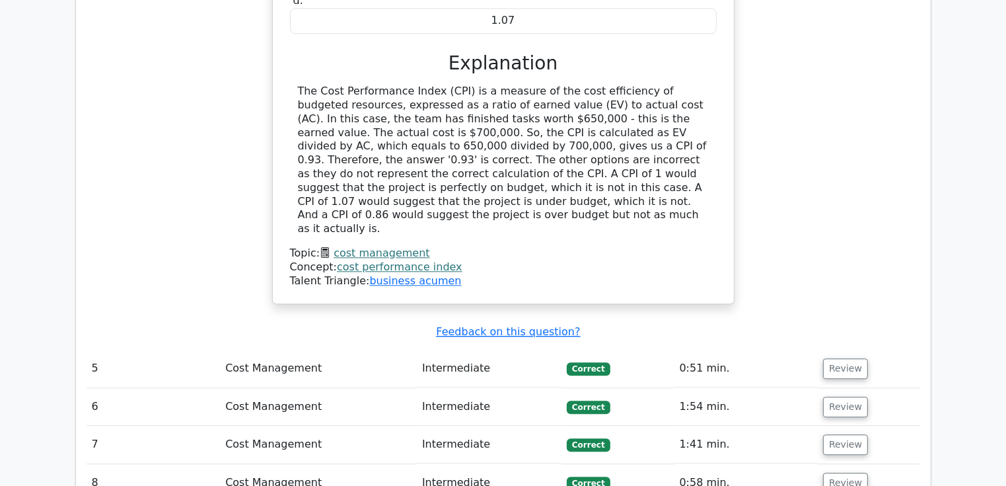
scroll to position [3237, 0]
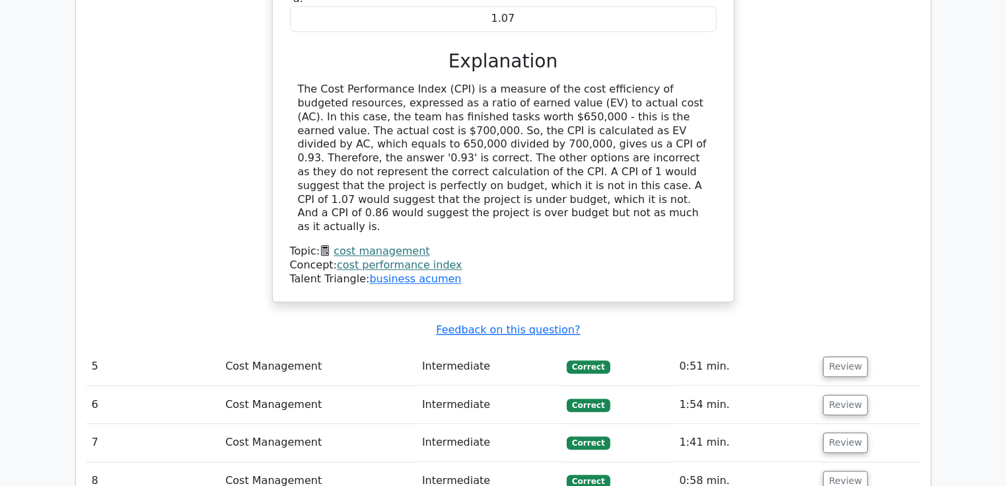
click at [845, 347] on td "Review" at bounding box center [869, 366] width 102 height 38
click at [843, 356] on button "Review" at bounding box center [845, 366] width 45 height 20
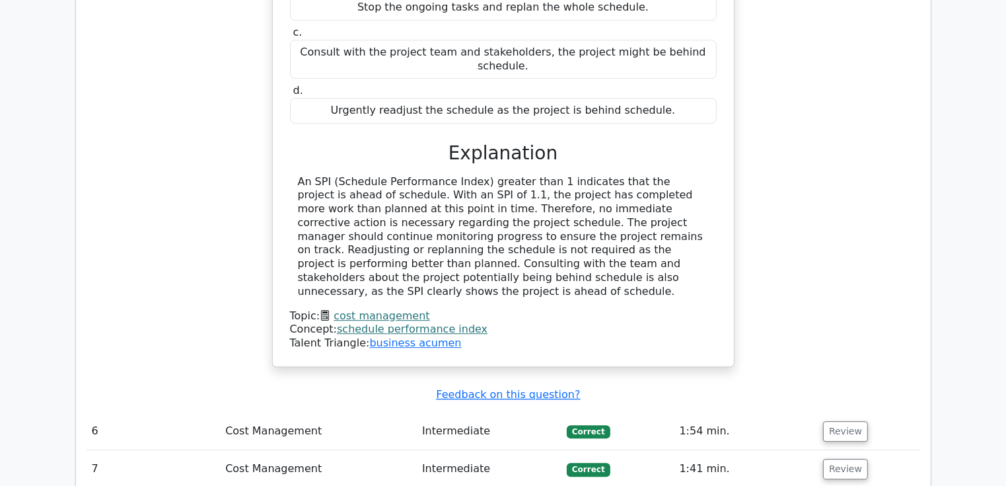
scroll to position [3766, 0]
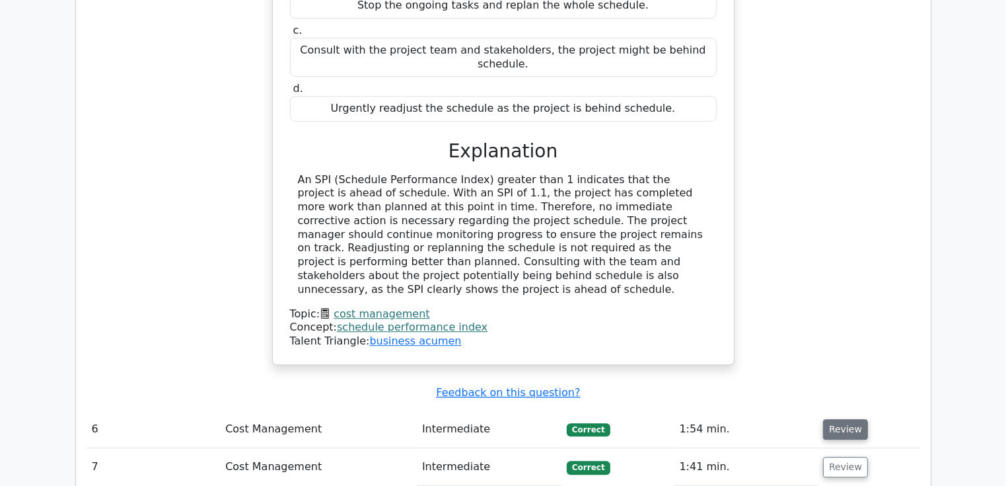
click at [832, 419] on button "Review" at bounding box center [845, 429] width 45 height 20
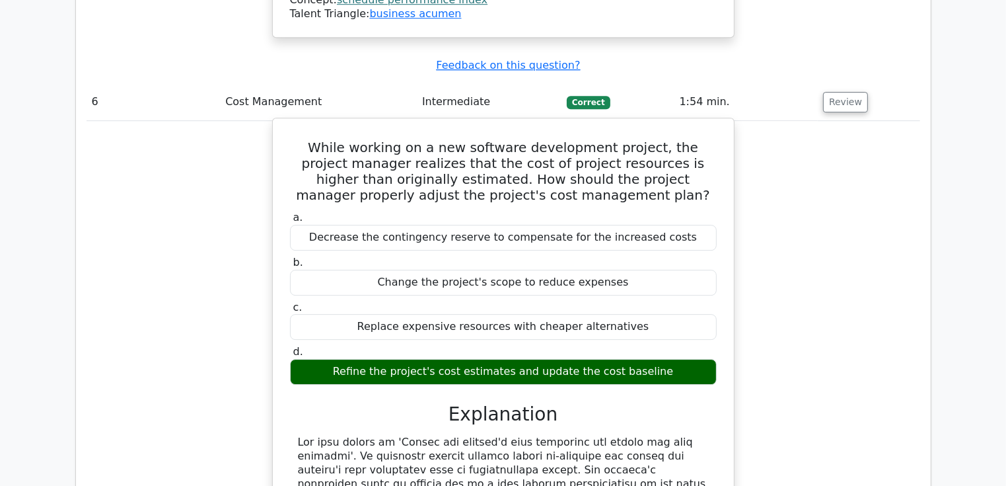
scroll to position [4096, 0]
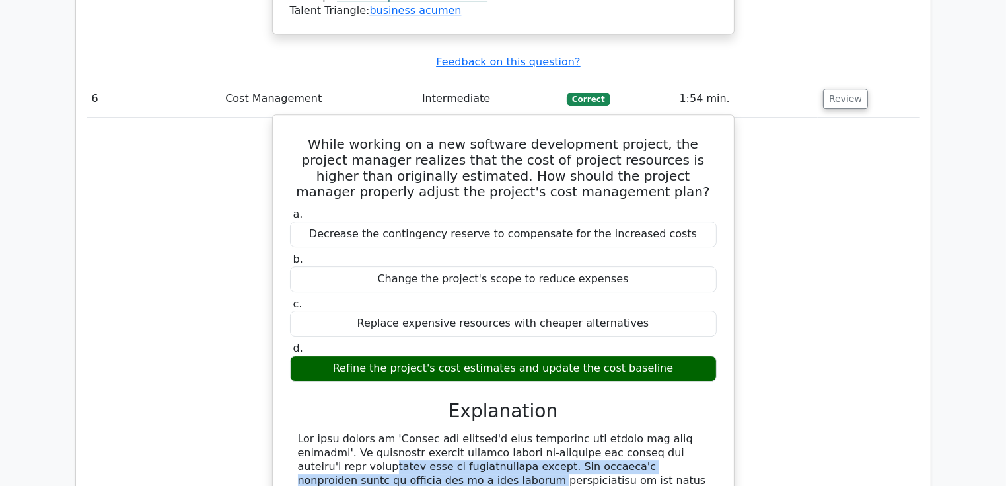
drag, startPoint x: 593, startPoint y: 264, endPoint x: 659, endPoint y: 268, distance: 66.2
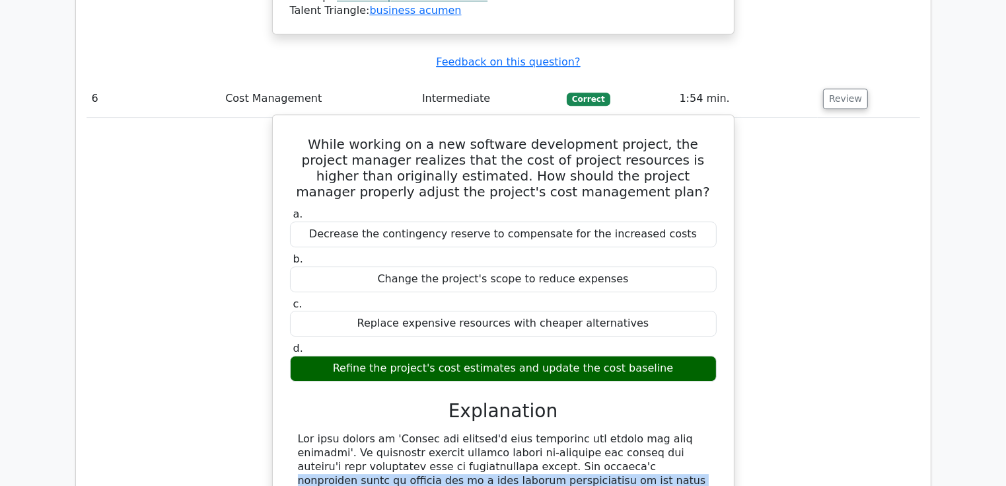
drag, startPoint x: 426, startPoint y: 273, endPoint x: 593, endPoint y: 332, distance: 177.4
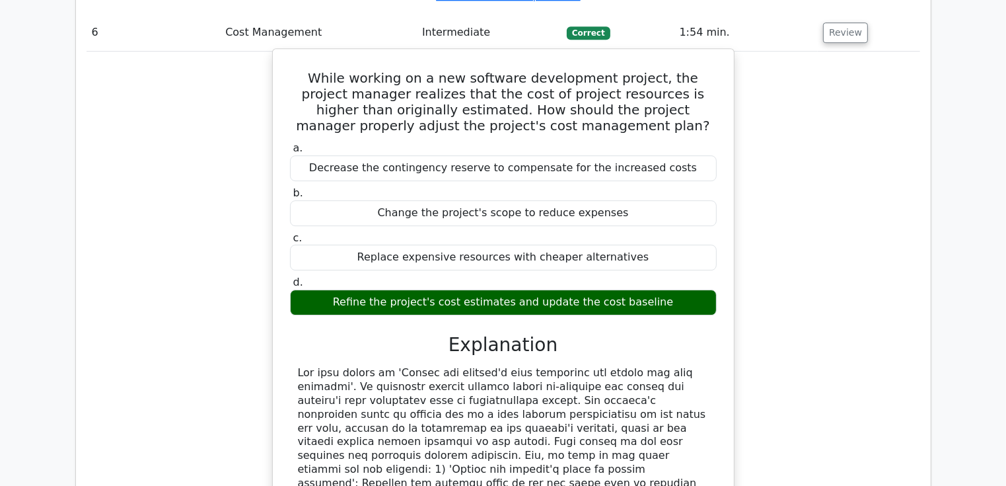
drag, startPoint x: 476, startPoint y: 320, endPoint x: 542, endPoint y: 349, distance: 71.9
click at [542, 366] on div at bounding box center [503, 489] width 411 height 247
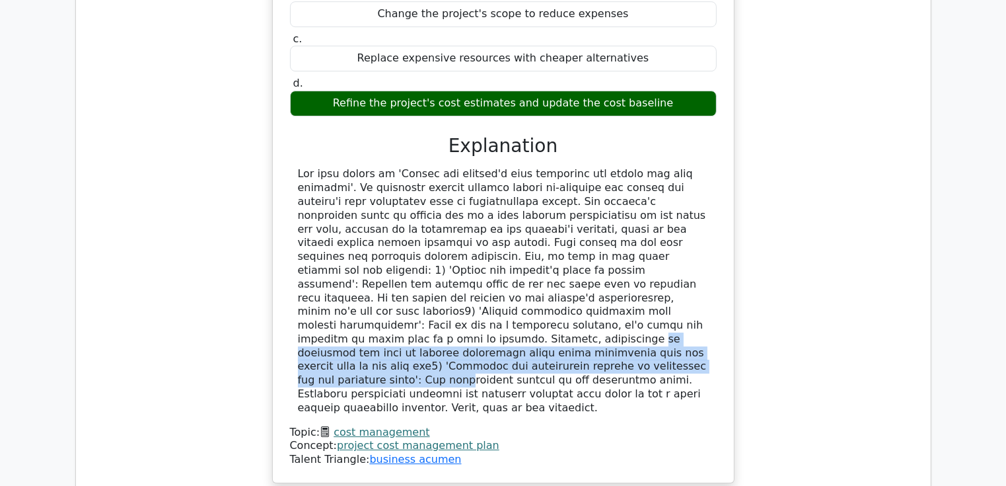
scroll to position [4426, 0]
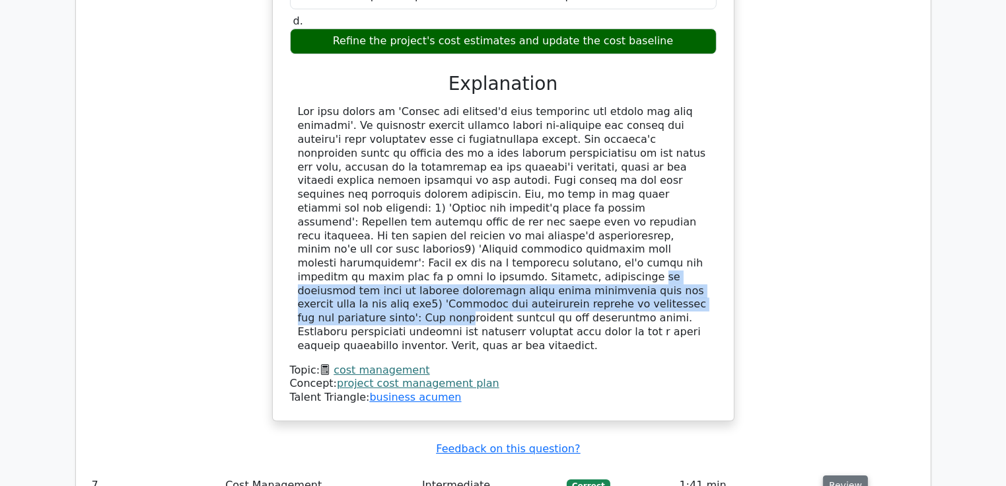
click at [831, 475] on button "Review" at bounding box center [845, 485] width 45 height 20
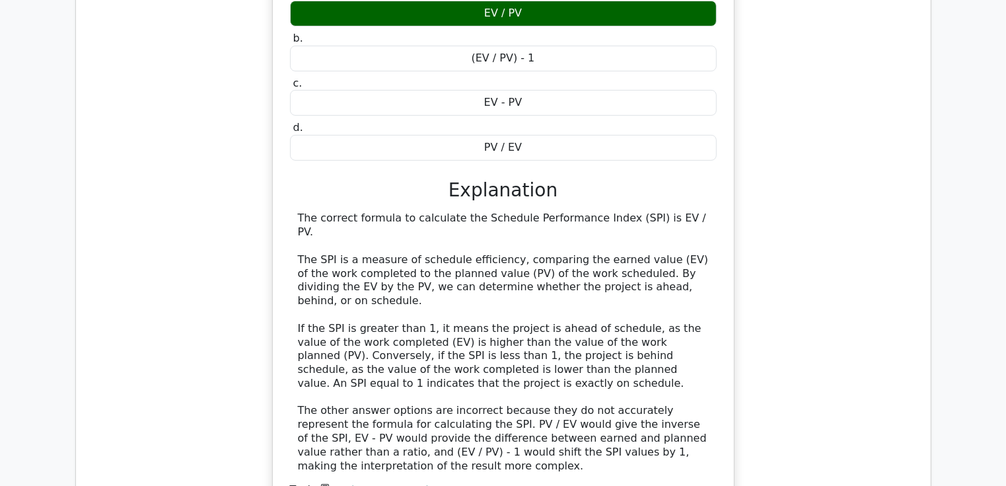
scroll to position [5549, 0]
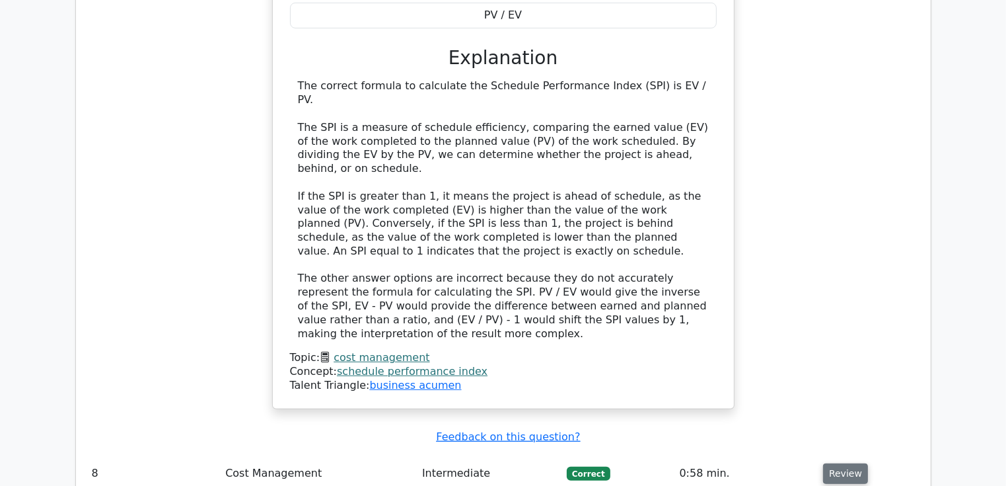
click at [838, 463] on button "Review" at bounding box center [845, 473] width 45 height 20
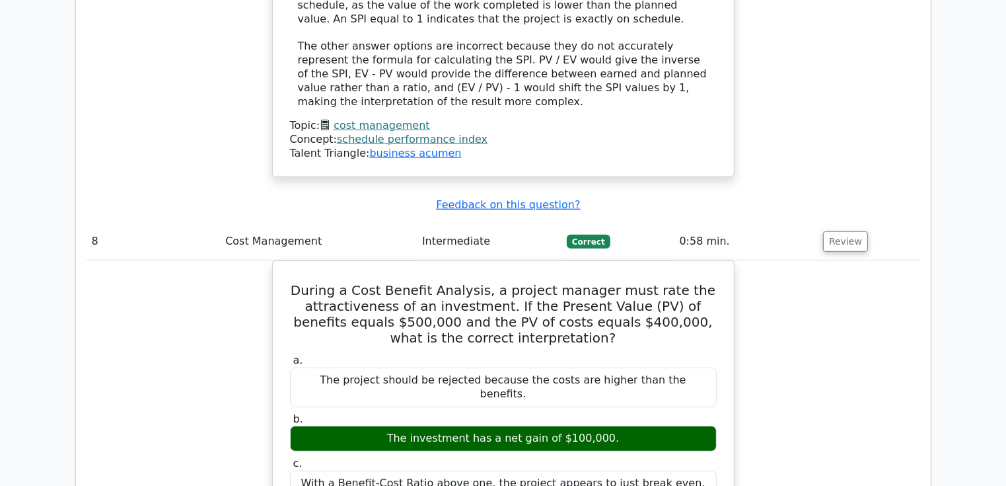
scroll to position [5813, 0]
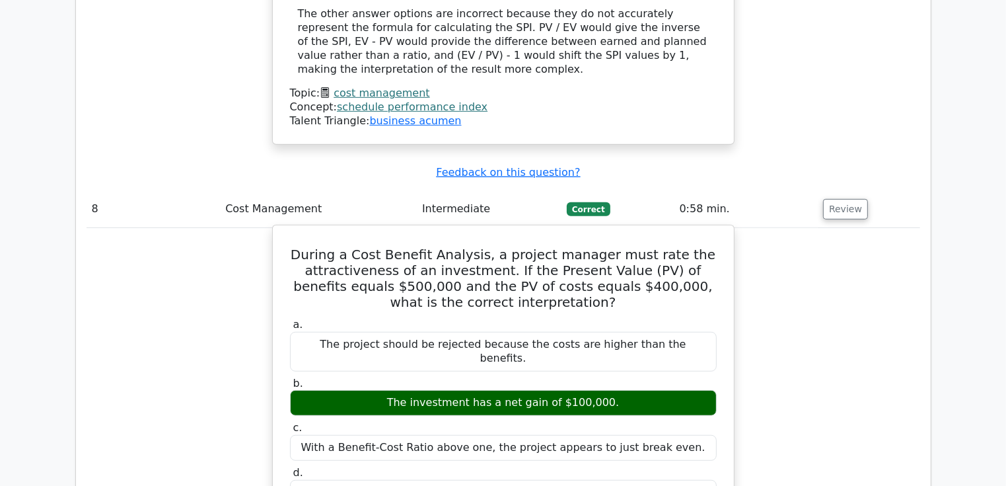
drag, startPoint x: 581, startPoint y: 273, endPoint x: 652, endPoint y: 293, distance: 73.6
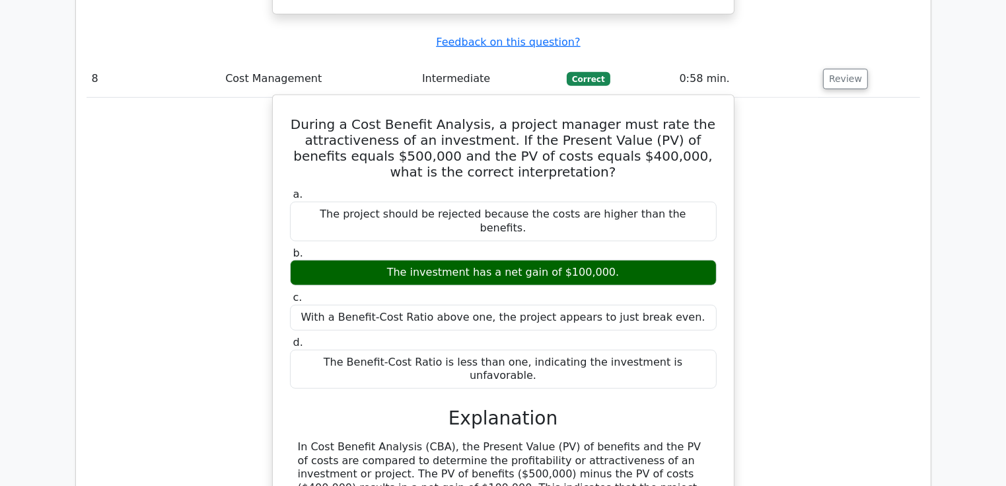
scroll to position [5946, 0]
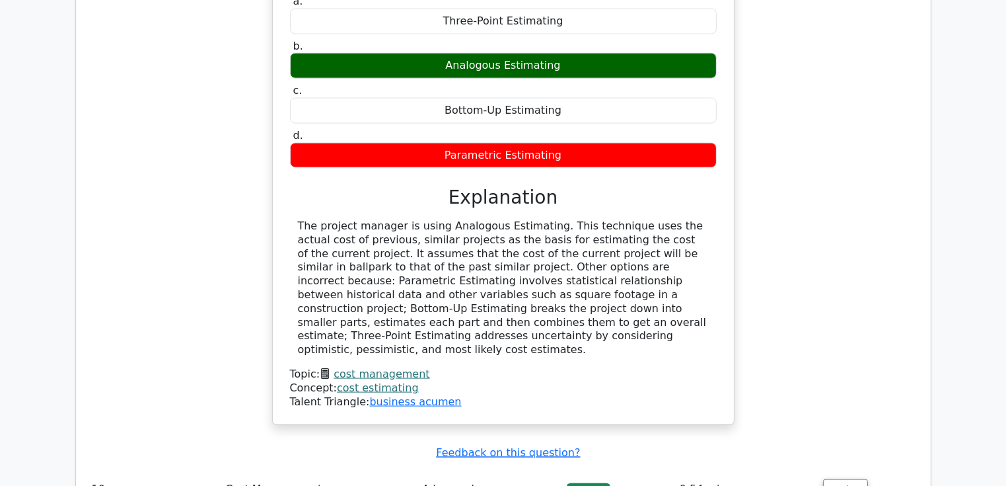
scroll to position [6804, 0]
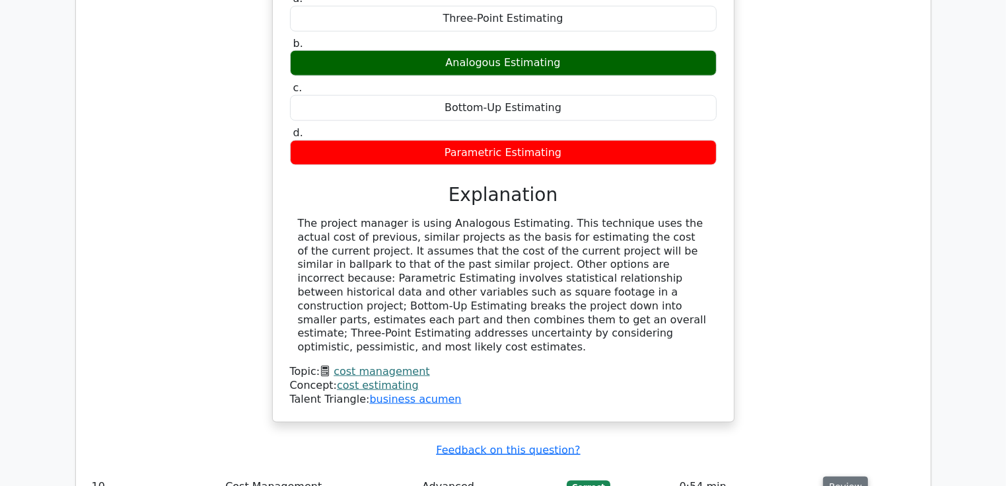
click at [840, 476] on button "Review" at bounding box center [845, 486] width 45 height 20
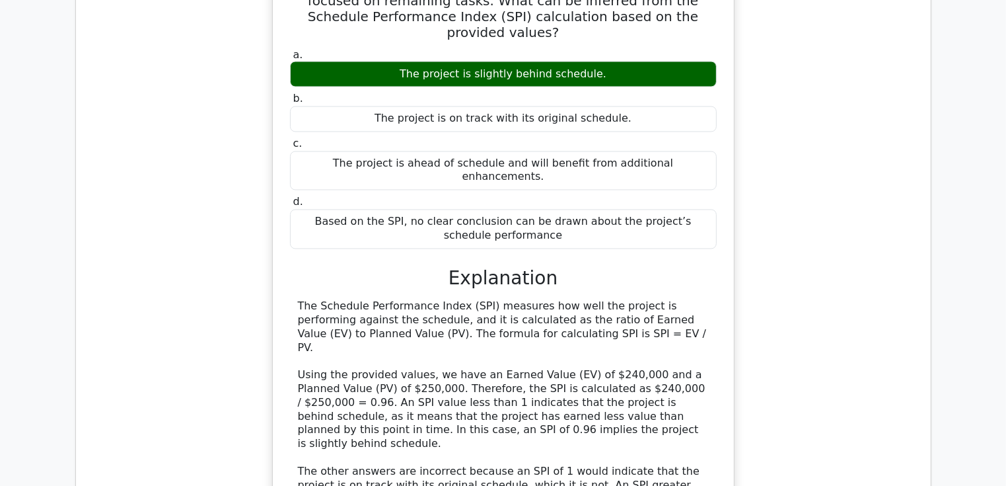
scroll to position [7465, 0]
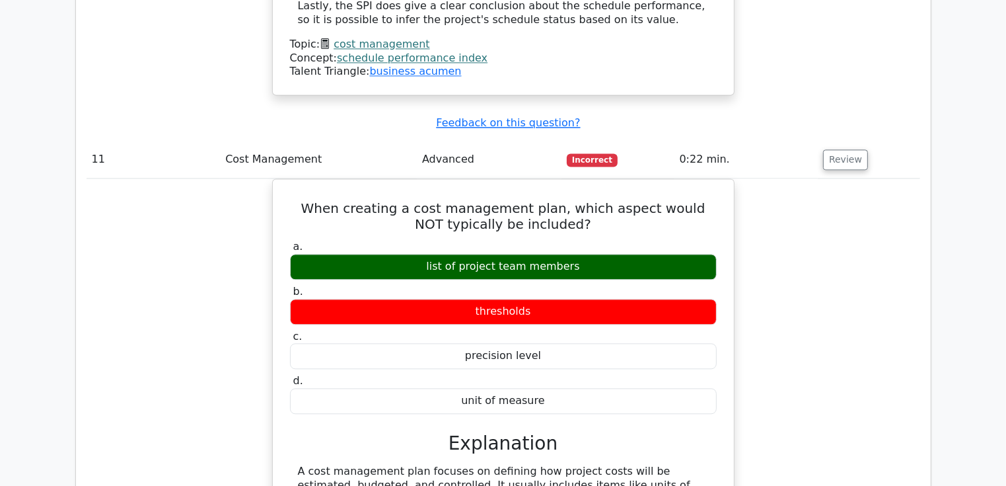
scroll to position [7994, 0]
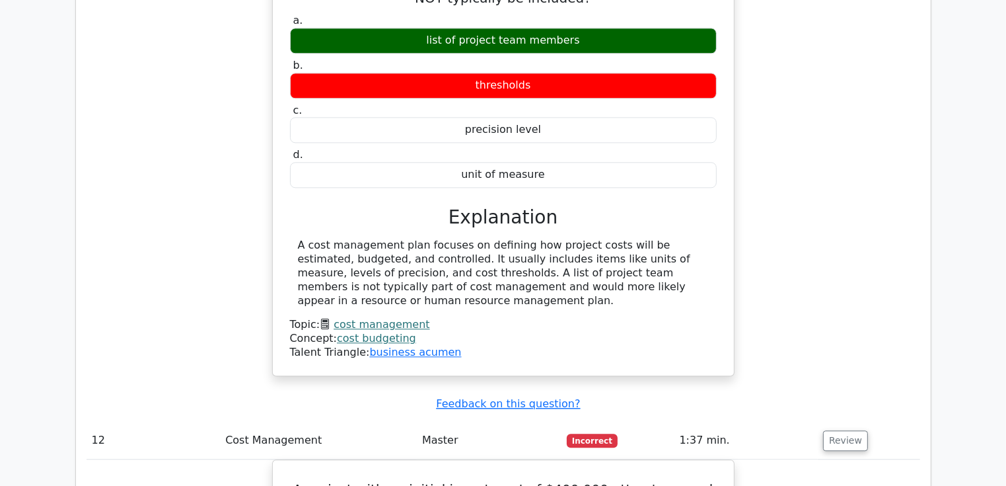
scroll to position [8192, 0]
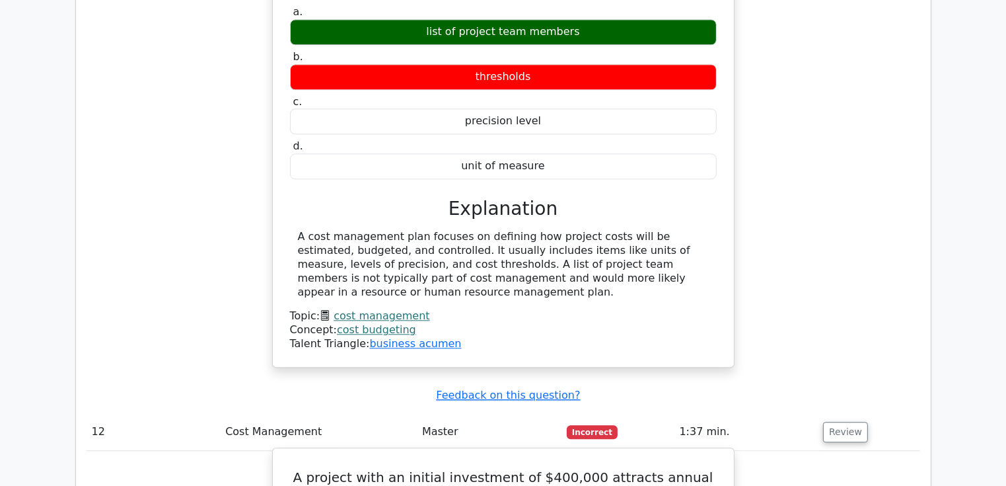
drag, startPoint x: 532, startPoint y: 324, endPoint x: 630, endPoint y: 324, distance: 97.8
drag, startPoint x: 476, startPoint y: 340, endPoint x: 628, endPoint y: 340, distance: 151.9
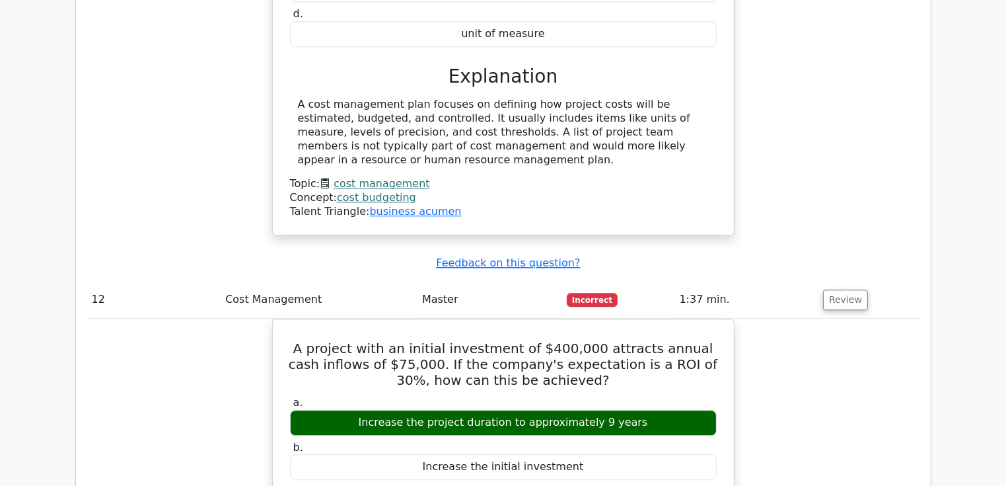
scroll to position [8456, 0]
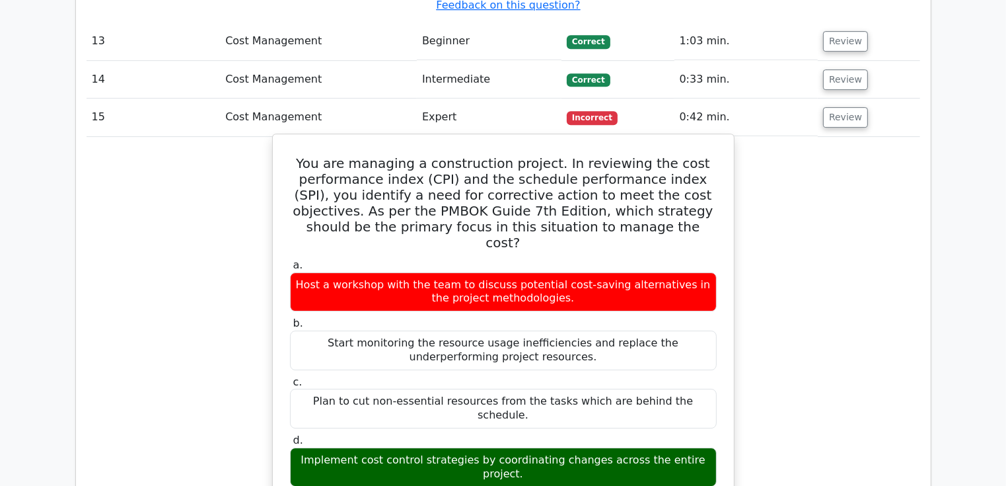
scroll to position [9249, 0]
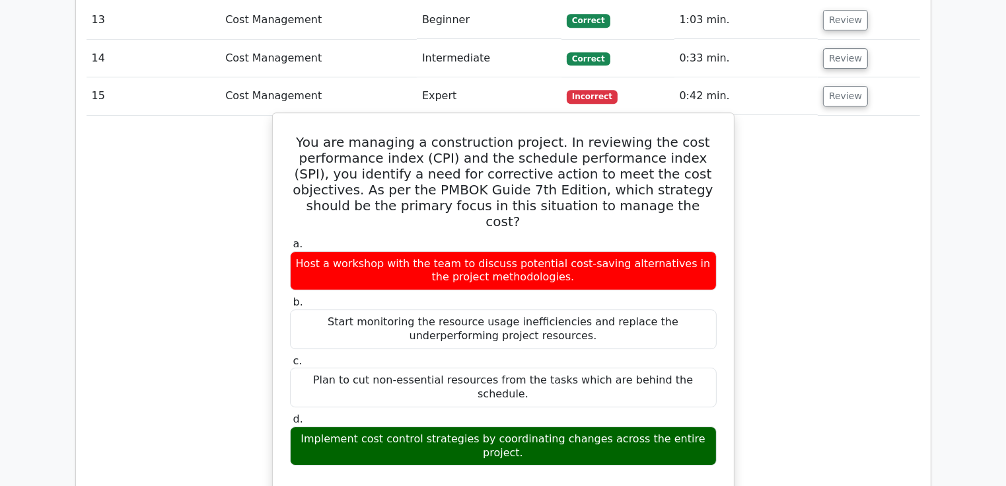
drag, startPoint x: 319, startPoint y: 128, endPoint x: 525, endPoint y: 141, distance: 206.5
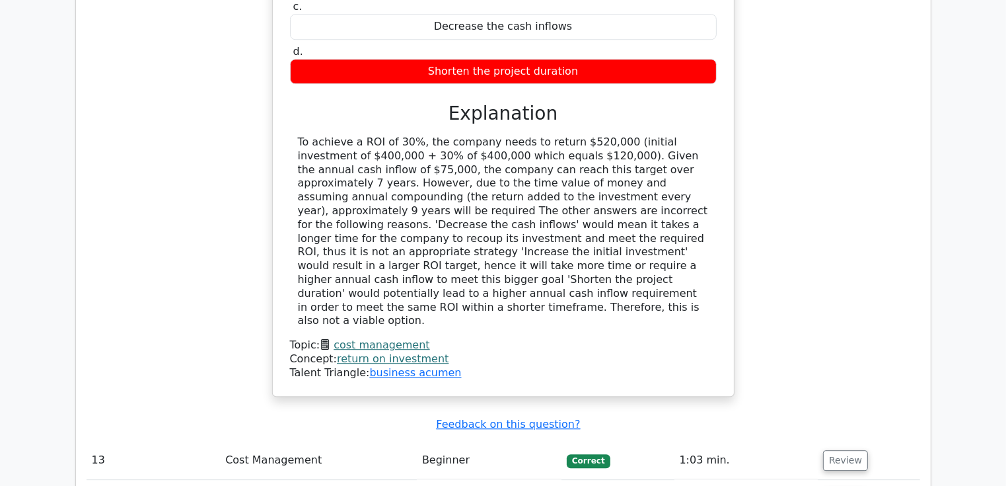
scroll to position [8786, 0]
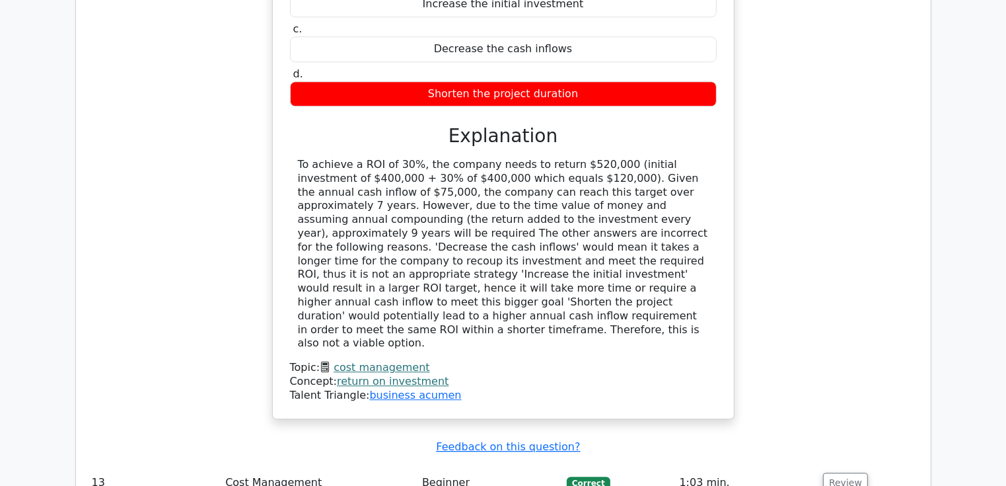
drag, startPoint x: 383, startPoint y: 152, endPoint x: 666, endPoint y: 160, distance: 282.9
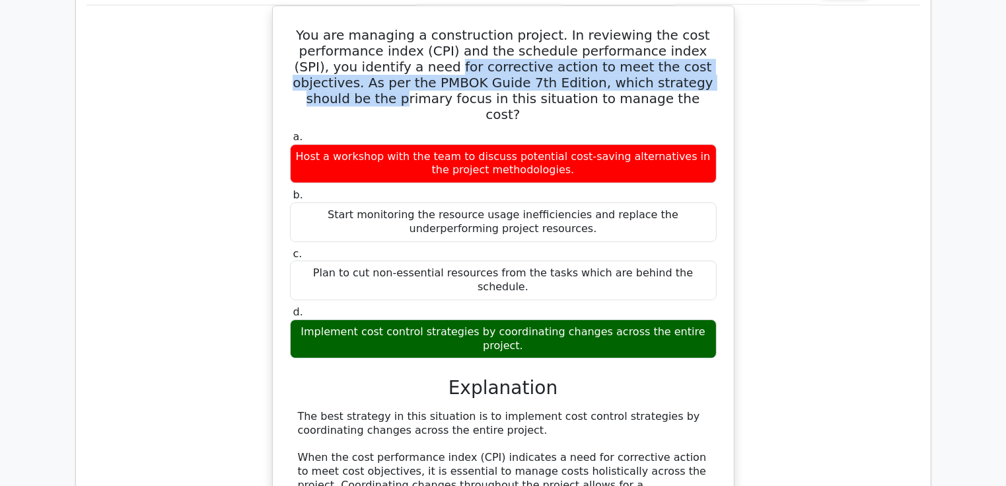
scroll to position [9420, 0]
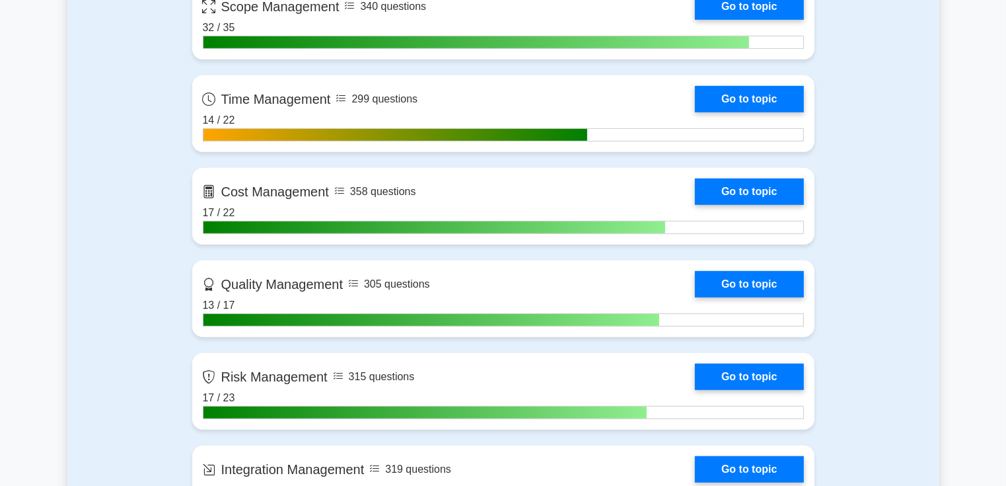
scroll to position [661, 0]
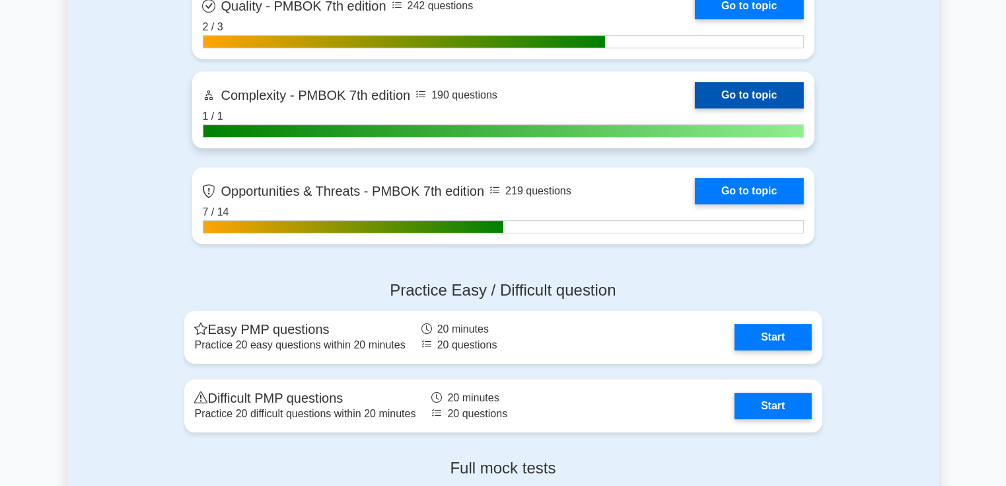
scroll to position [4162, 0]
